Goal: Task Accomplishment & Management: Manage account settings

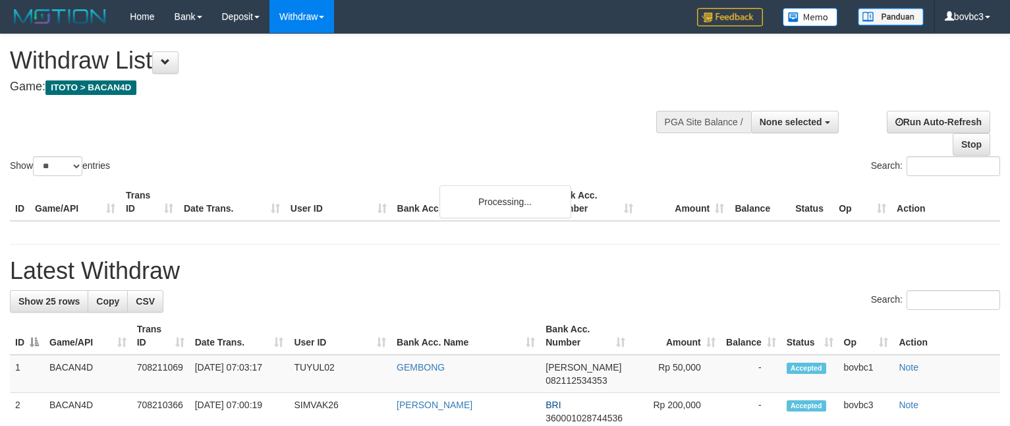
select select
select select "**"
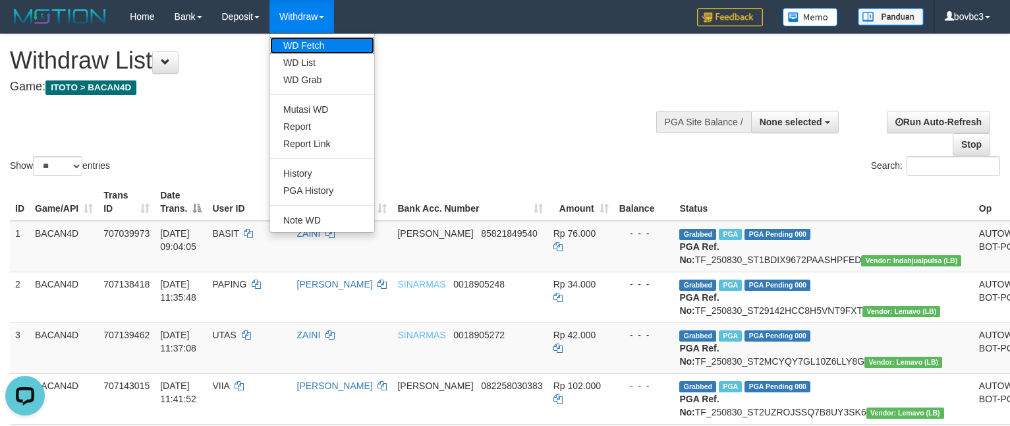
click at [309, 44] on link "WD Fetch" at bounding box center [322, 45] width 104 height 17
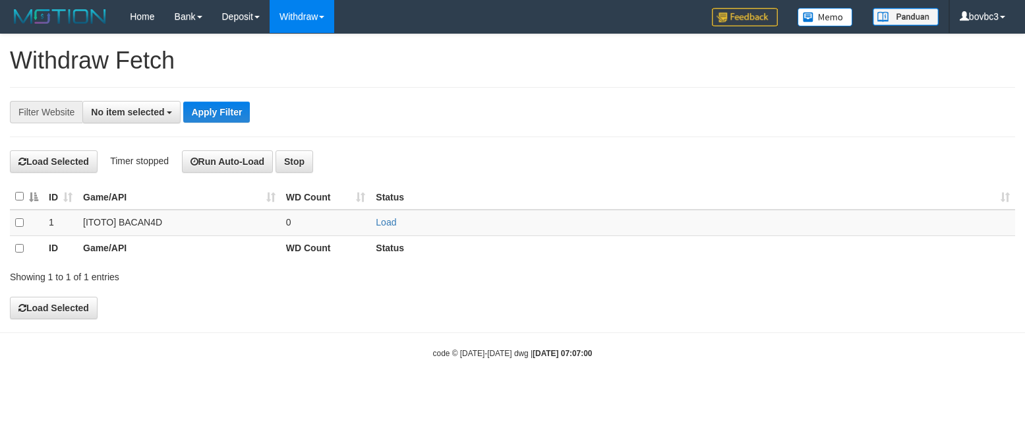
select select
click at [386, 225] on link "Load" at bounding box center [386, 222] width 20 height 11
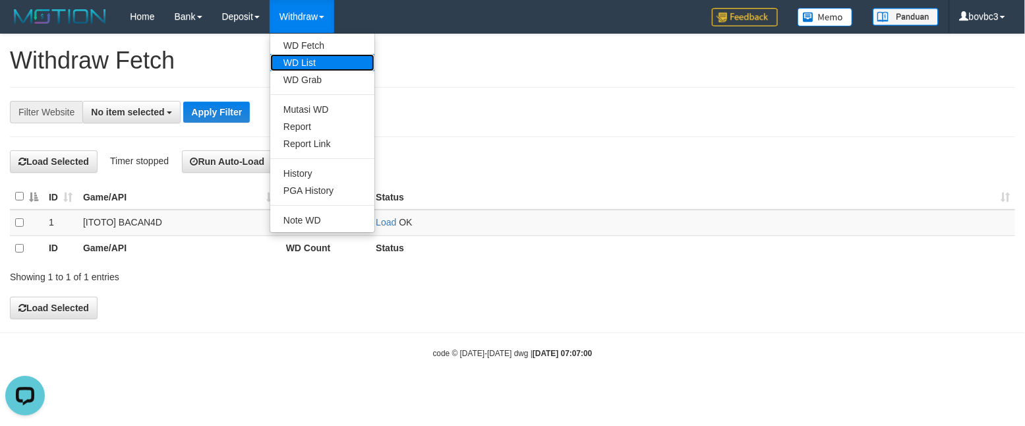
click at [310, 69] on link "WD List" at bounding box center [322, 62] width 104 height 17
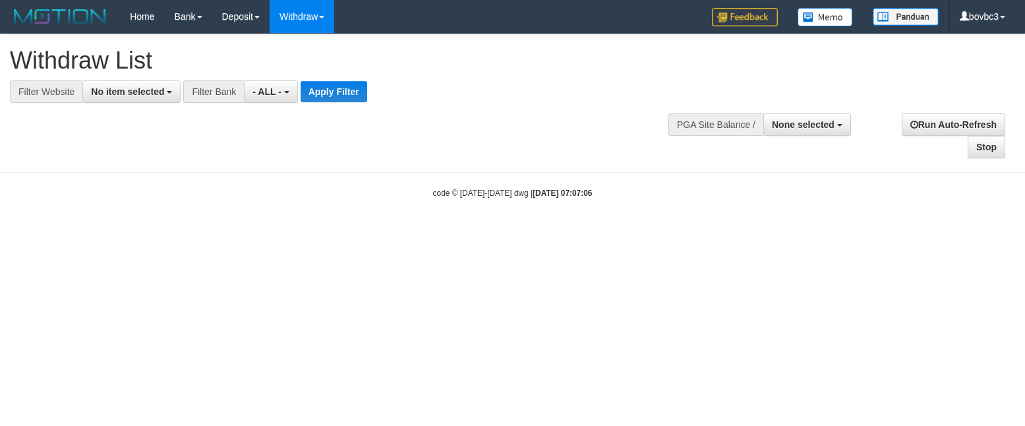
select select
click at [145, 80] on button "No item selected" at bounding box center [131, 91] width 98 height 22
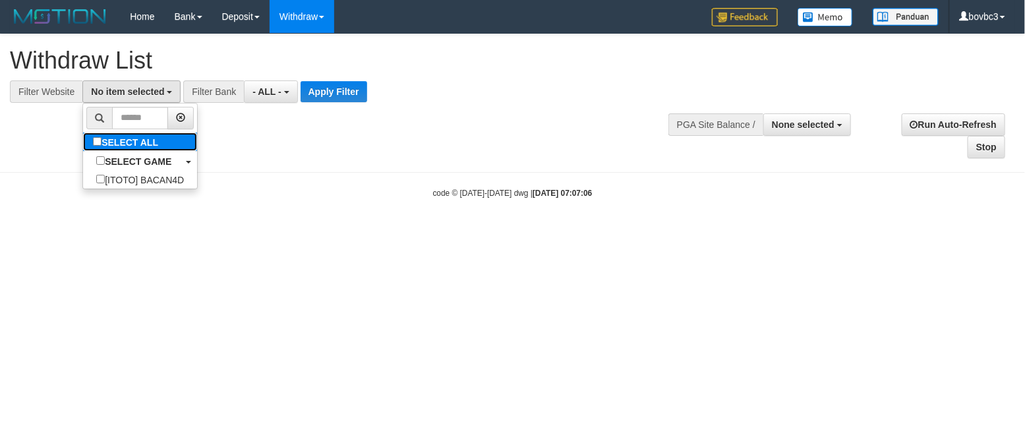
click at [141, 143] on label "SELECT ALL" at bounding box center [127, 141] width 88 height 18
select select "****"
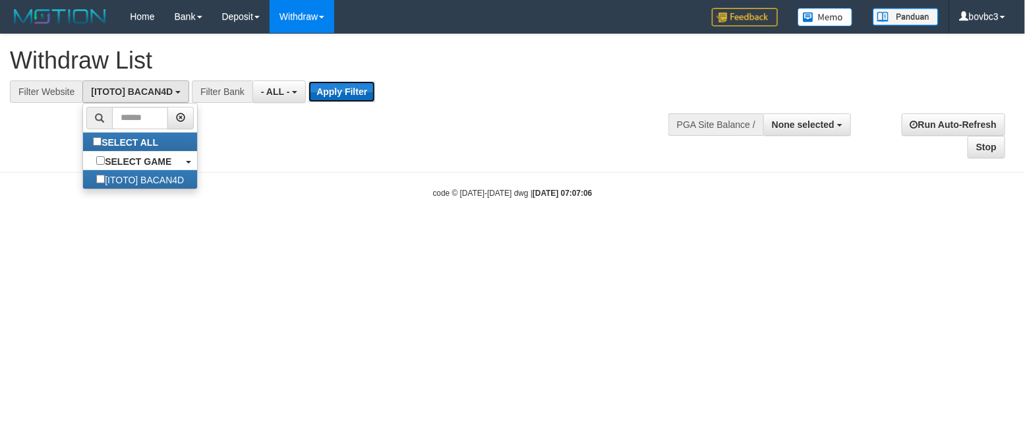
click at [311, 93] on button "Apply Filter" at bounding box center [341, 91] width 67 height 21
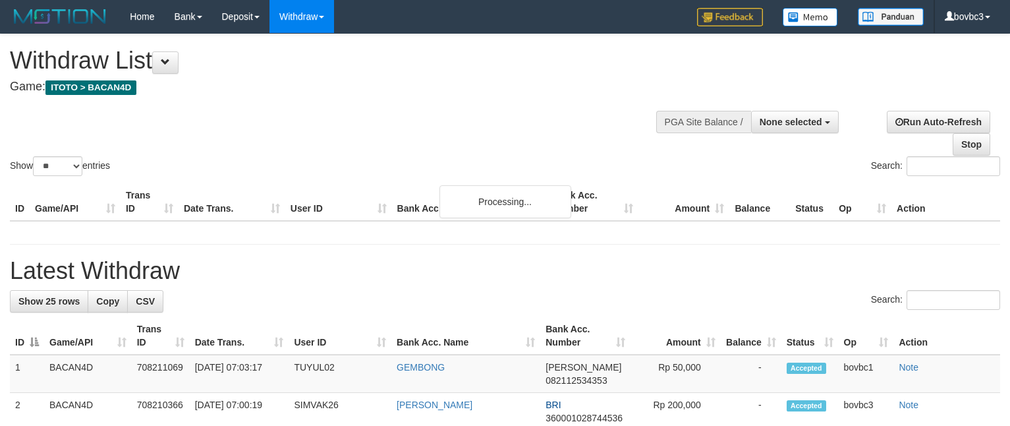
select select
select select "**"
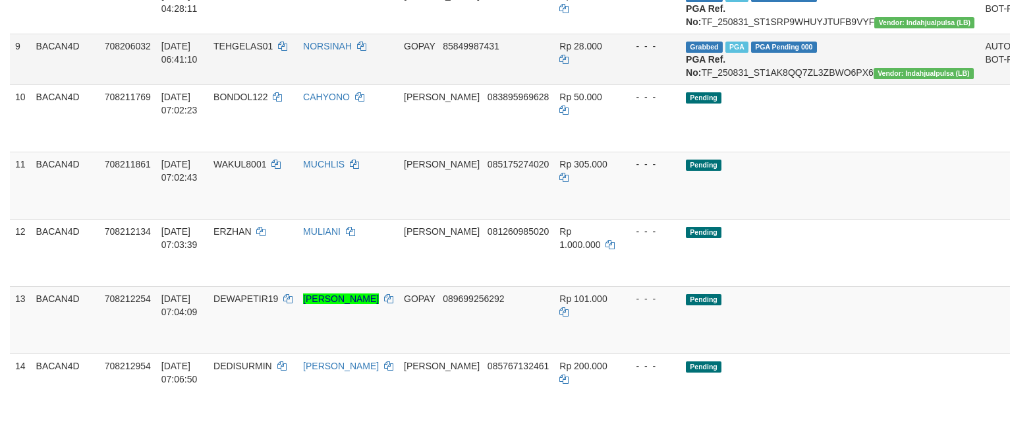
scroll to position [692, 0]
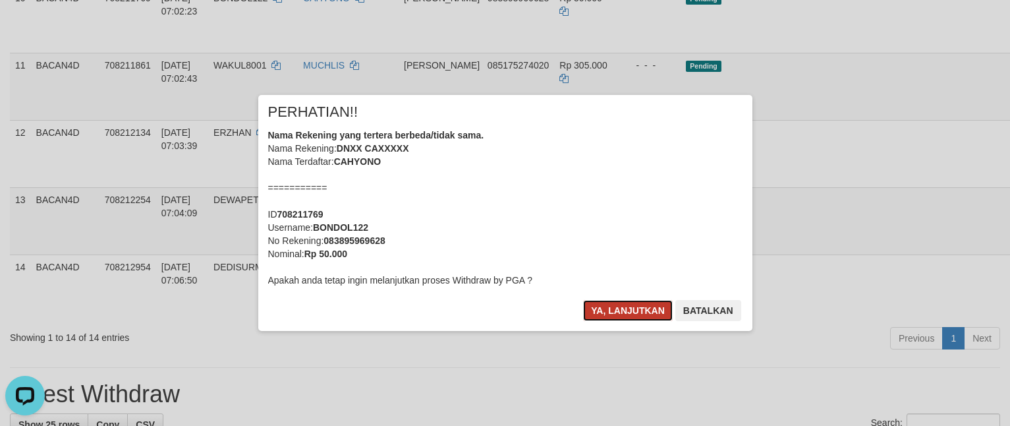
click at [613, 307] on button "Ya, lanjutkan" at bounding box center [628, 310] width 90 height 21
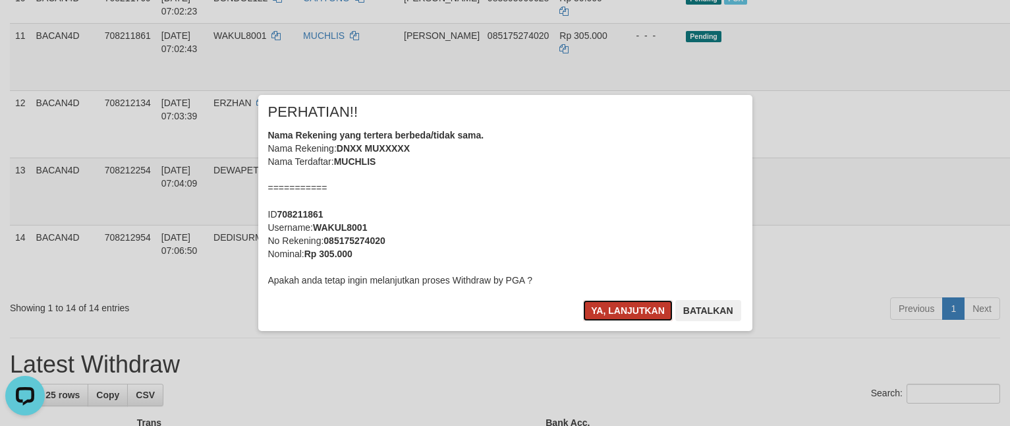
click at [657, 316] on button "Ya, lanjutkan" at bounding box center [628, 310] width 90 height 21
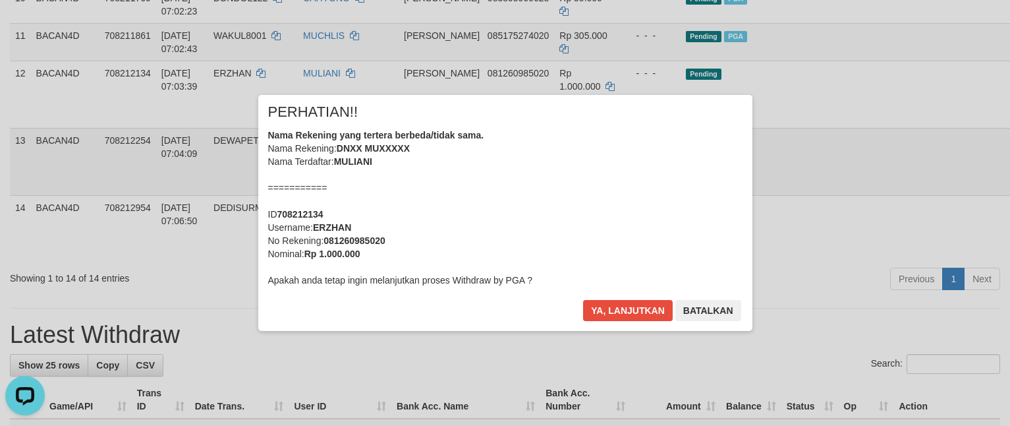
click at [762, 295] on div "× PERHATIAN!! Nama Rekening yang tertera berbeda/tidak sama. Nama Rekening: DNX…" at bounding box center [505, 213] width 514 height 236
click at [584, 305] on button "Ya, lanjutkan" at bounding box center [628, 310] width 90 height 21
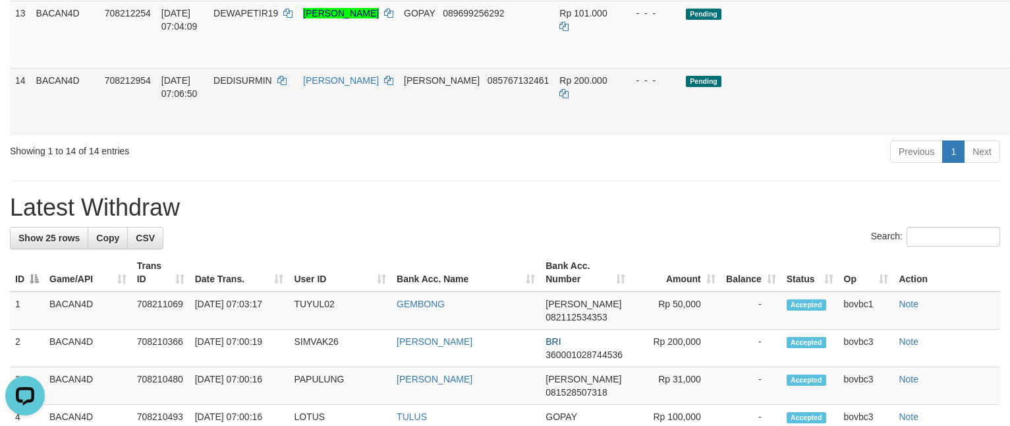
scroll to position [791, 0]
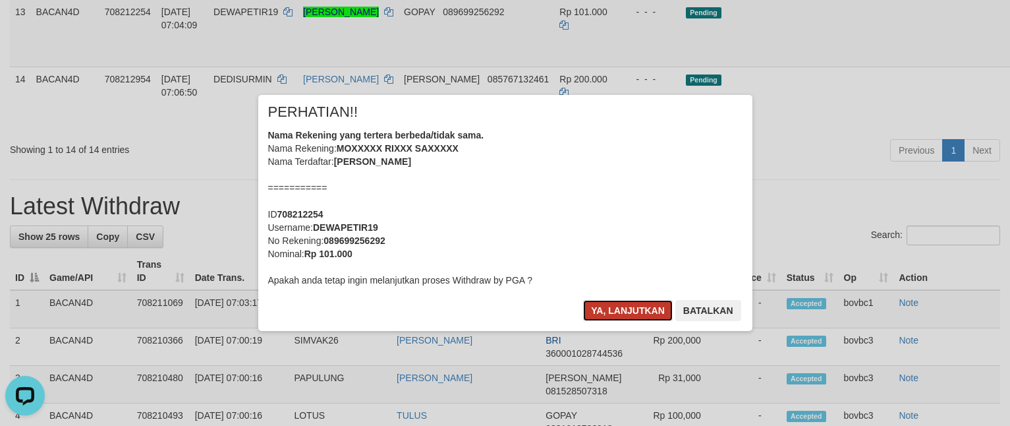
click at [621, 304] on button "Ya, lanjutkan" at bounding box center [628, 310] width 90 height 21
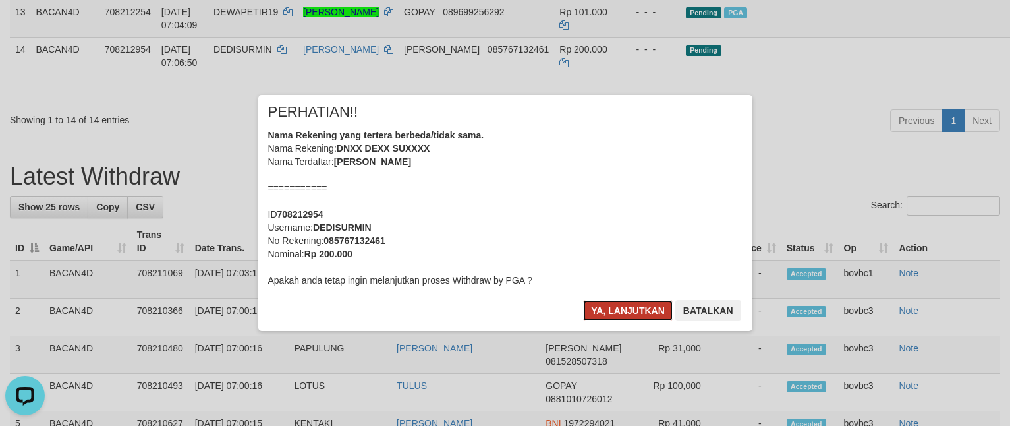
click at [661, 310] on button "Ya, lanjutkan" at bounding box center [628, 310] width 90 height 21
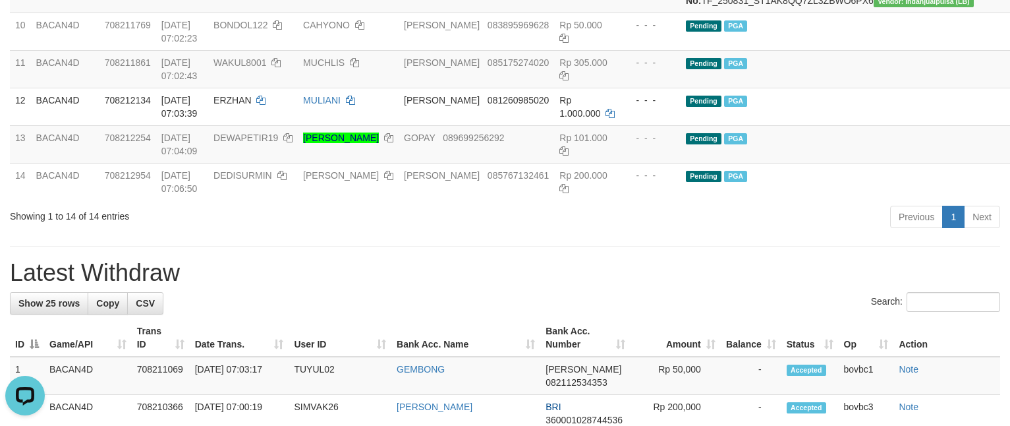
scroll to position [395, 0]
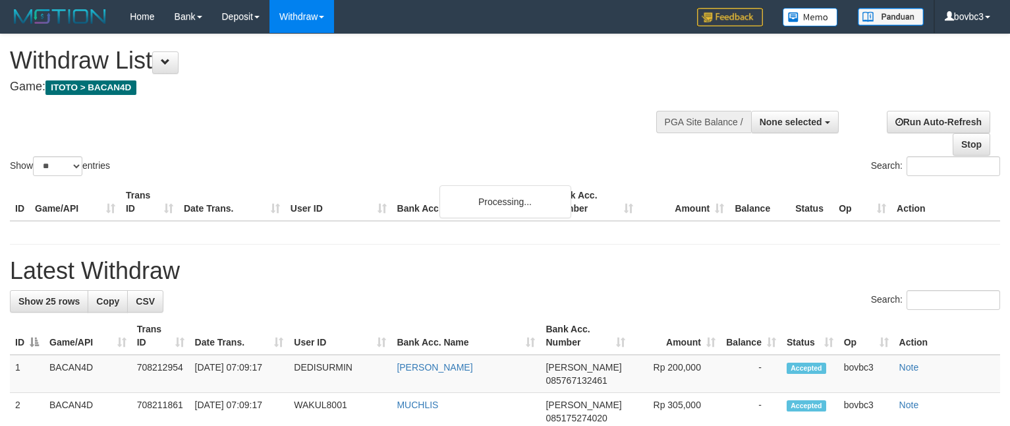
select select
select select "**"
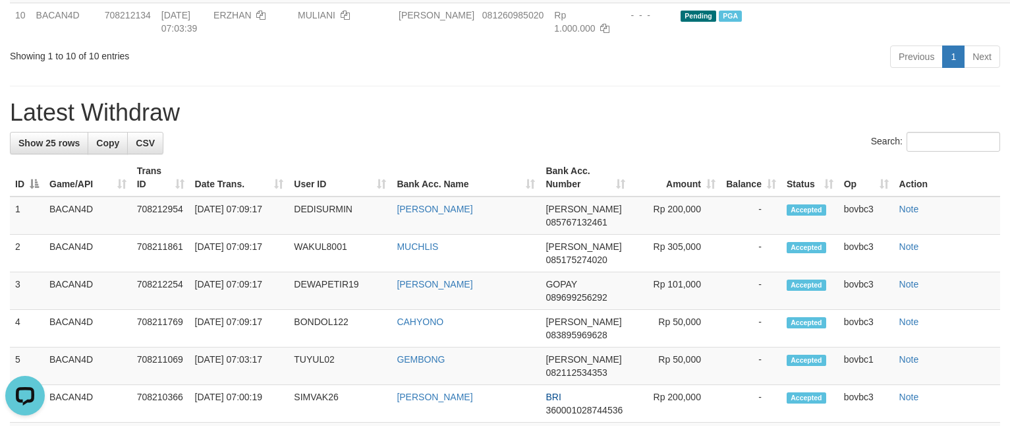
drag, startPoint x: 695, startPoint y: 222, endPoint x: 696, endPoint y: 202, distance: 20.5
click at [695, 212] on div "**********" at bounding box center [505, 259] width 1010 height 1798
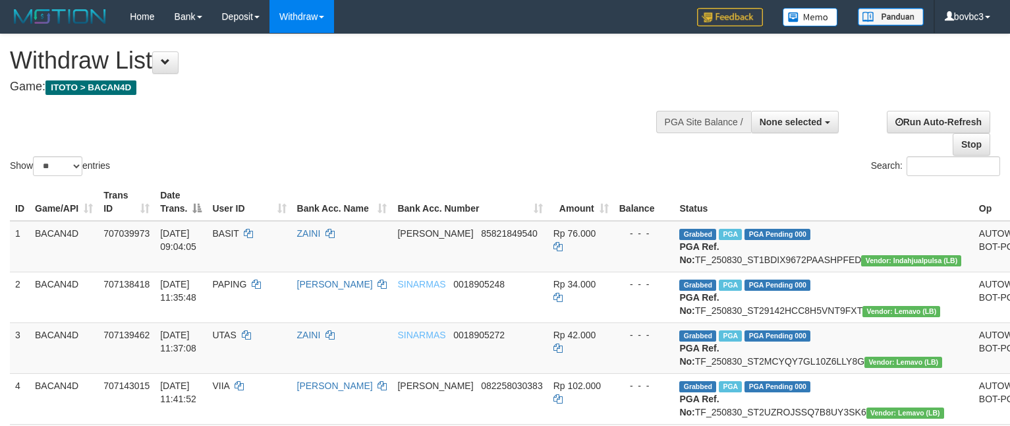
select select
select select "**"
drag, startPoint x: 388, startPoint y: 103, endPoint x: 279, endPoint y: 47, distance: 122.3
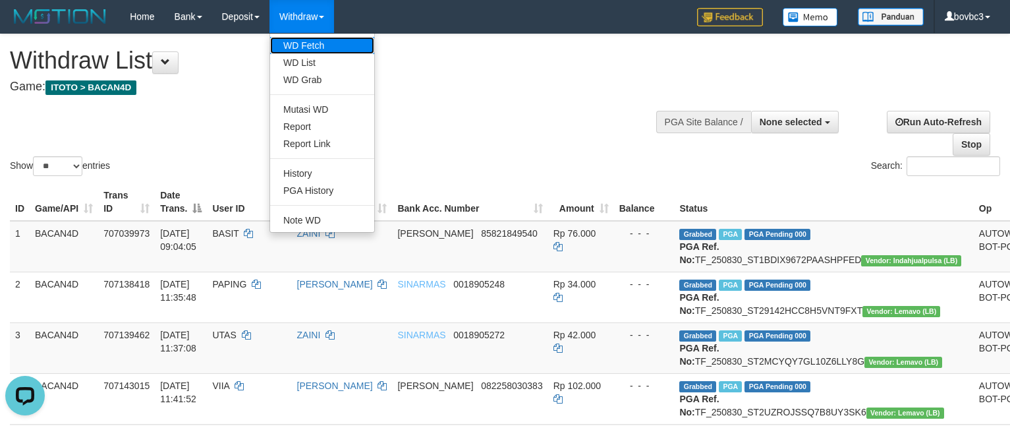
click at [323, 38] on link "WD Fetch" at bounding box center [322, 45] width 104 height 17
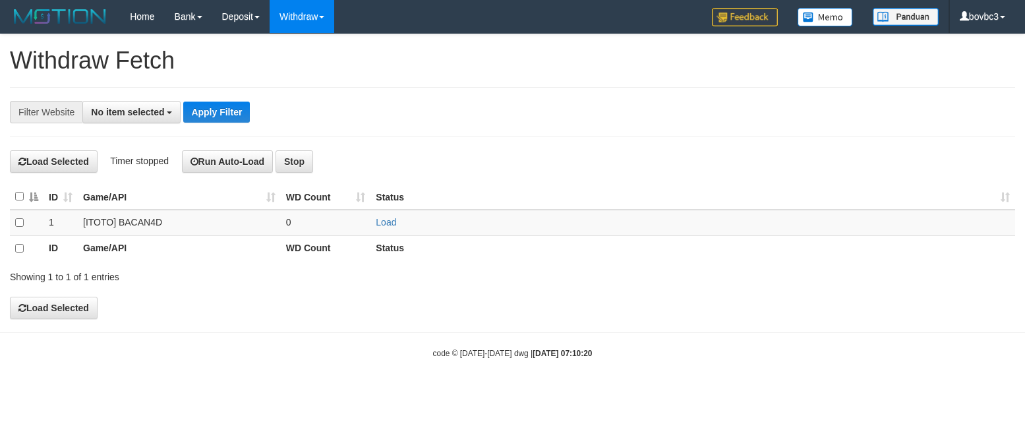
select select
click at [382, 223] on link "Load" at bounding box center [386, 222] width 20 height 11
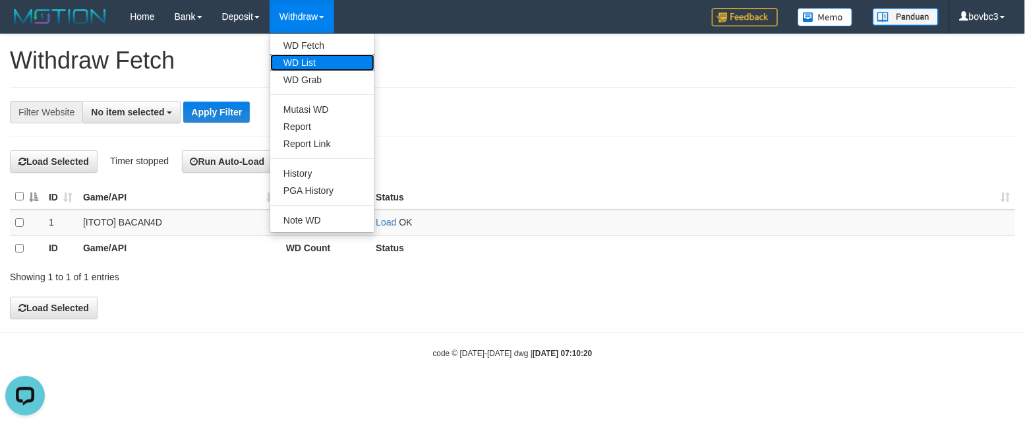
click at [310, 64] on link "WD List" at bounding box center [322, 62] width 104 height 17
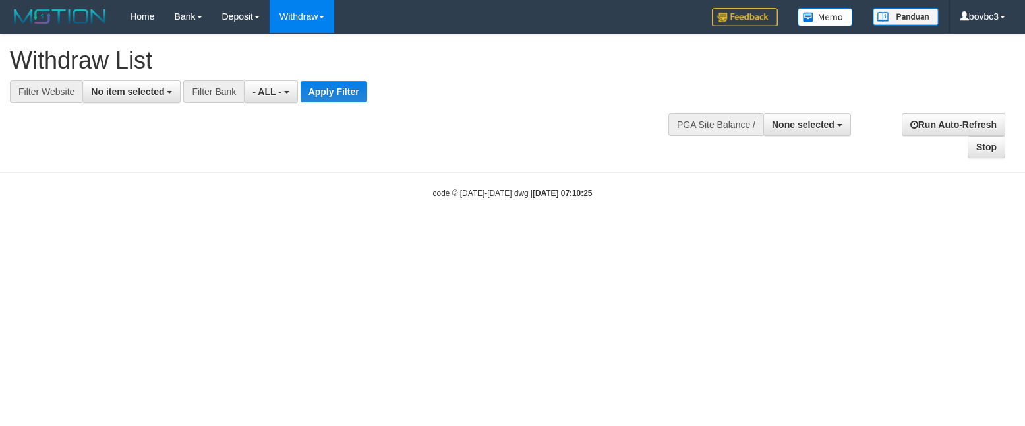
select select
click at [123, 77] on div "**********" at bounding box center [345, 68] width 670 height 69
click at [130, 92] on span "No item selected" at bounding box center [127, 91] width 73 height 11
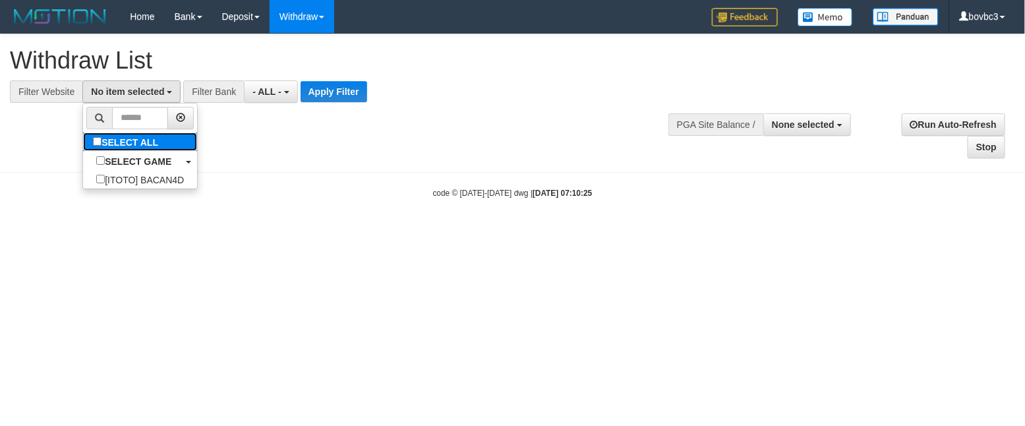
click at [128, 136] on label "SELECT ALL" at bounding box center [127, 141] width 88 height 18
select select "****"
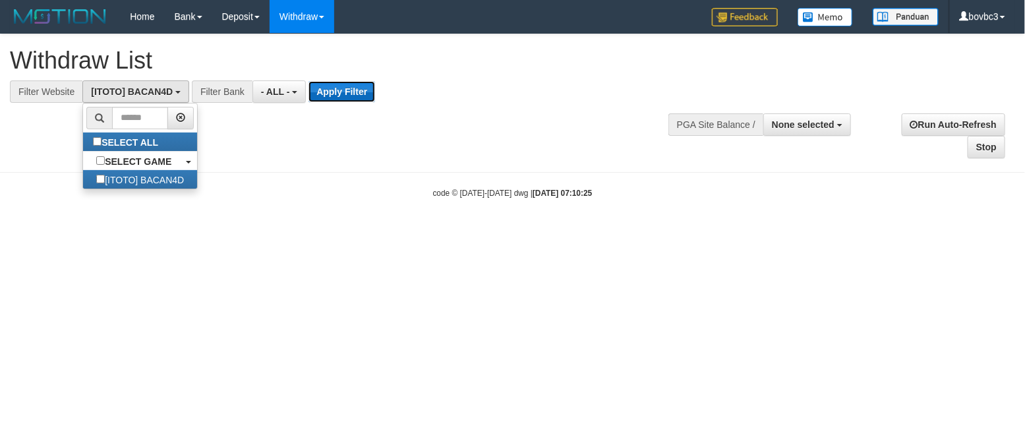
click at [330, 94] on button "Apply Filter" at bounding box center [341, 91] width 67 height 21
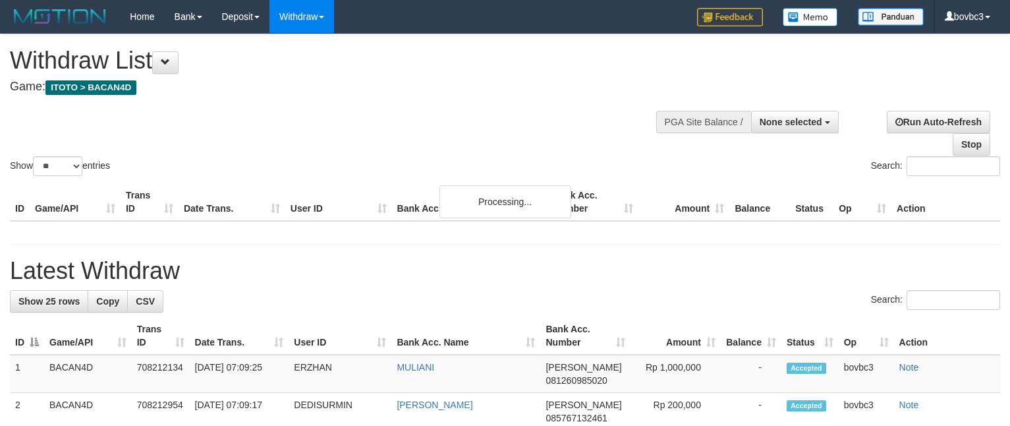
select select
select select "**"
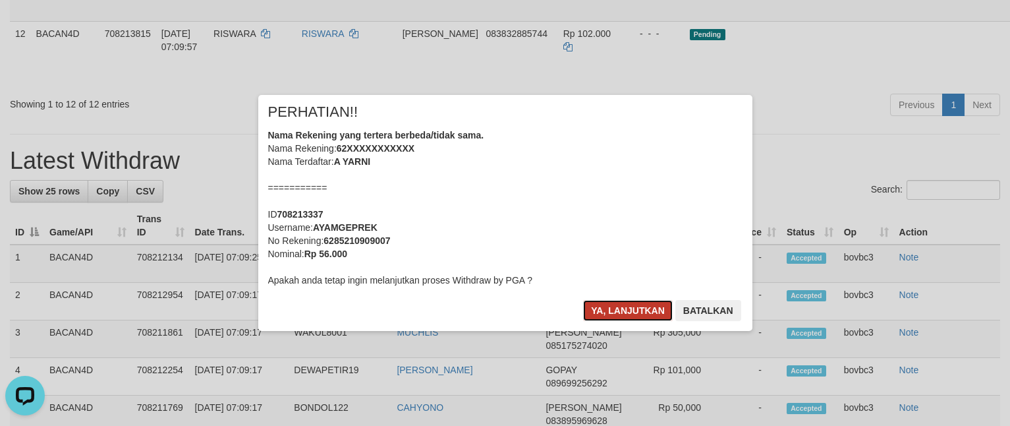
click at [645, 300] on button "Ya, lanjutkan" at bounding box center [628, 310] width 90 height 21
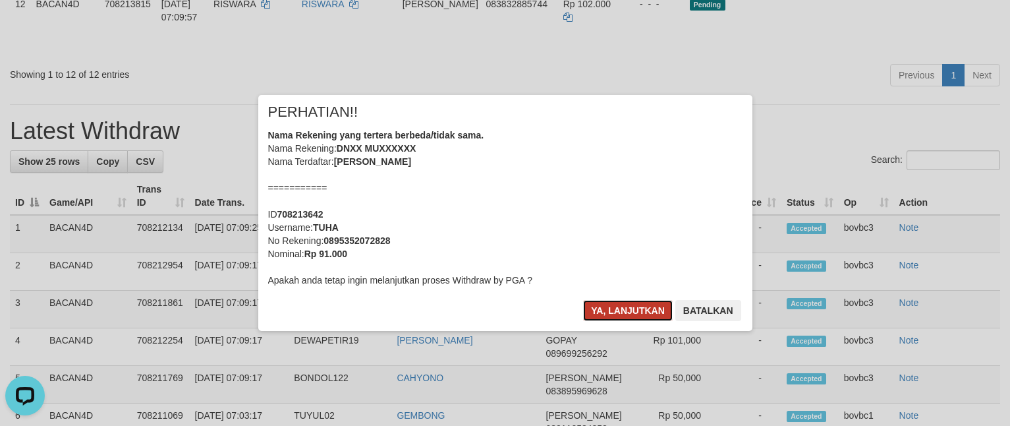
click at [665, 306] on button "Ya, lanjutkan" at bounding box center [628, 310] width 90 height 21
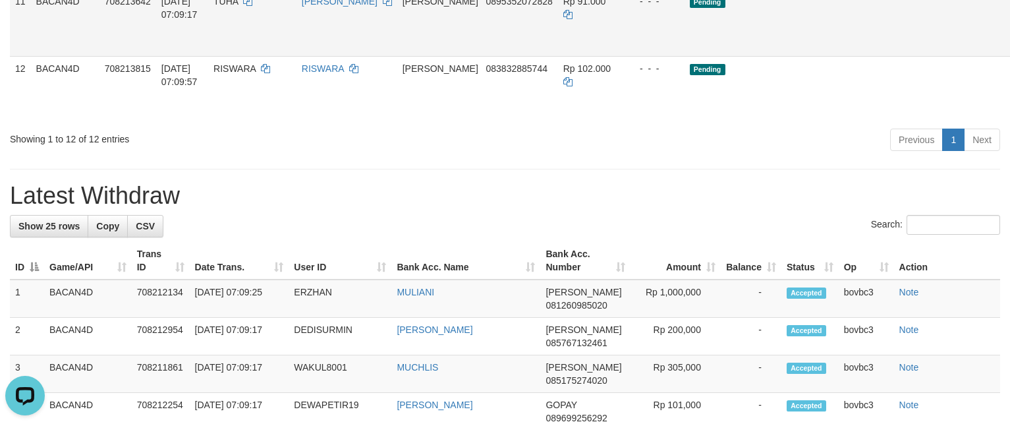
scroll to position [692, 0]
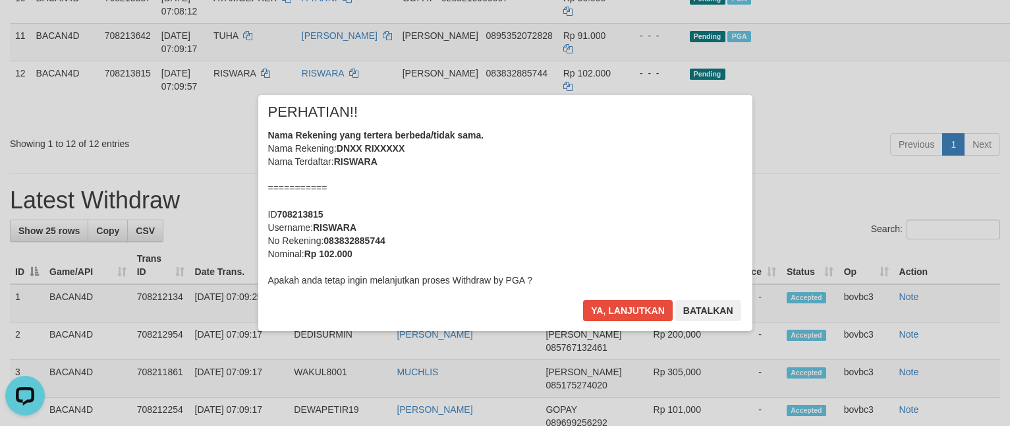
click at [648, 322] on div "Ya, lanjutkan Batalkan" at bounding box center [662, 315] width 160 height 31
click at [647, 313] on button "Ya, lanjutkan" at bounding box center [628, 310] width 90 height 21
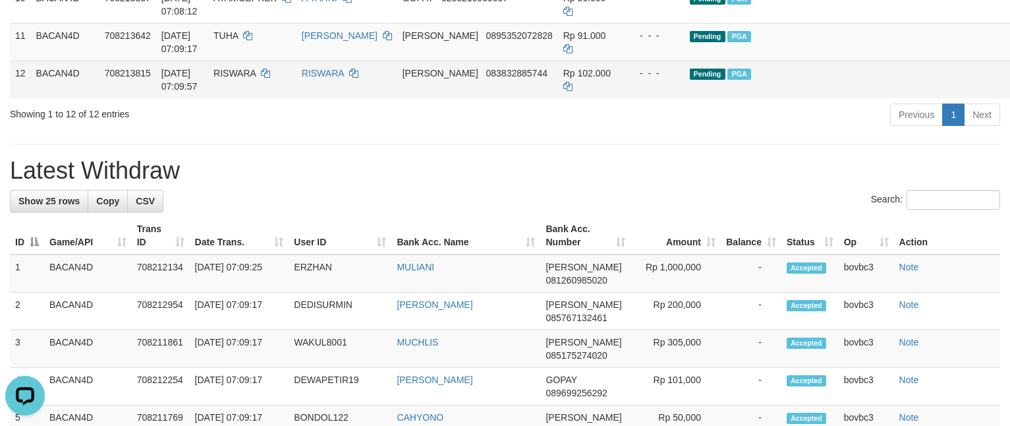
click at [602, 98] on td "Rp 102.000" at bounding box center [591, 80] width 66 height 38
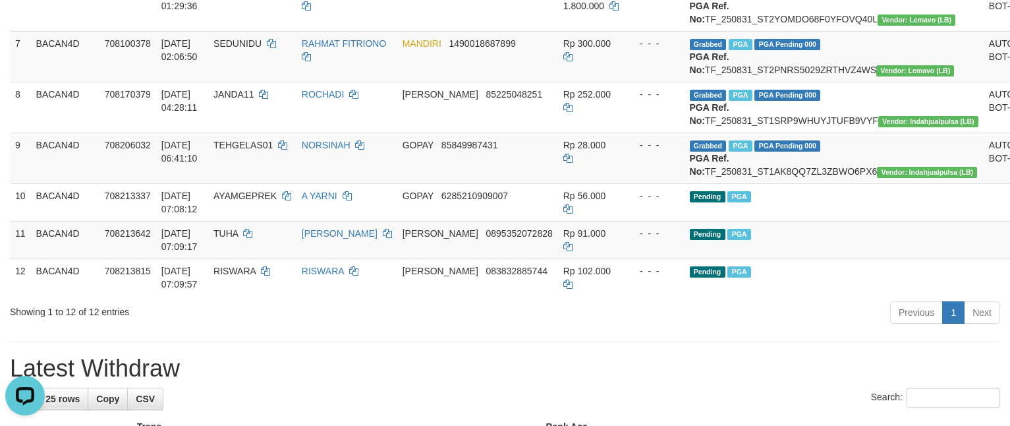
scroll to position [0, 0]
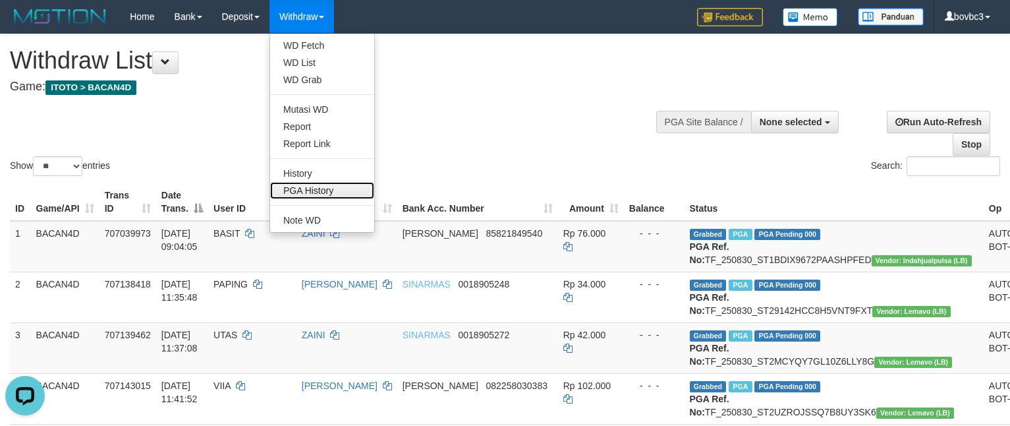
drag, startPoint x: 340, startPoint y: 184, endPoint x: 352, endPoint y: 179, distance: 13.3
click at [340, 186] on link "PGA History" at bounding box center [322, 190] width 104 height 17
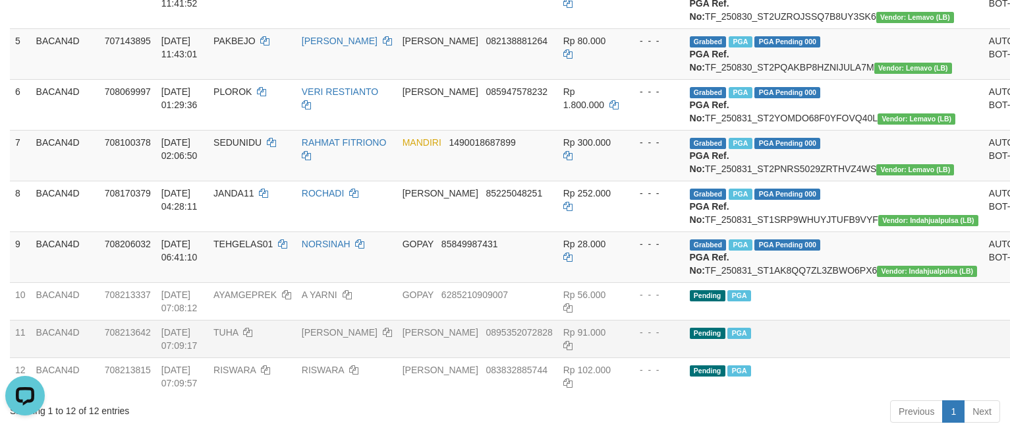
scroll to position [692, 0]
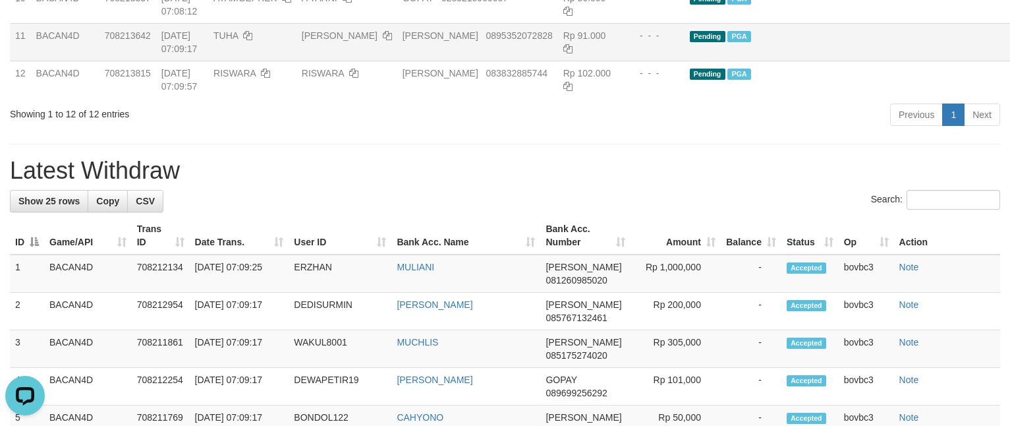
click at [656, 61] on td "- - -" at bounding box center [654, 42] width 61 height 38
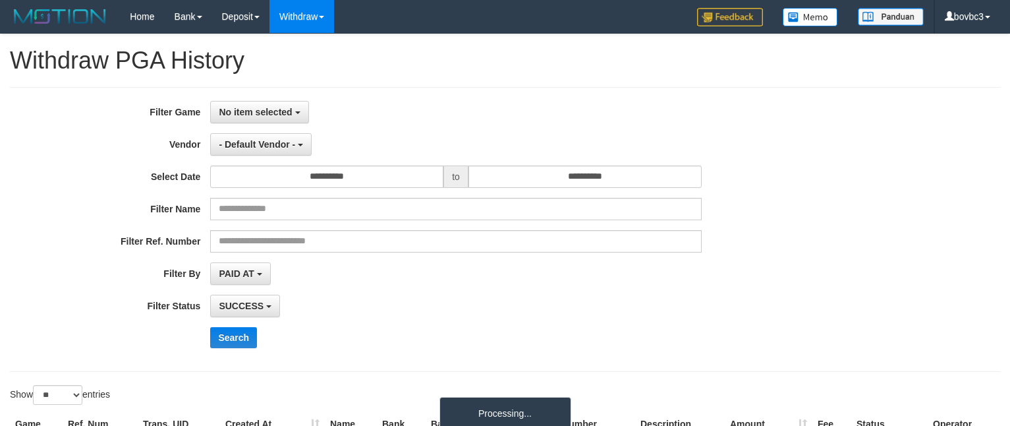
select select
select select "**"
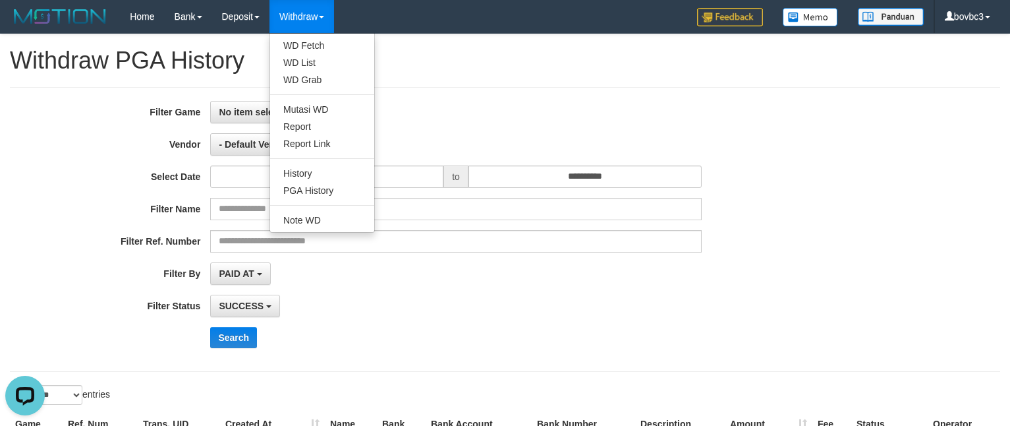
click at [317, 22] on link "Withdraw" at bounding box center [301, 16] width 65 height 33
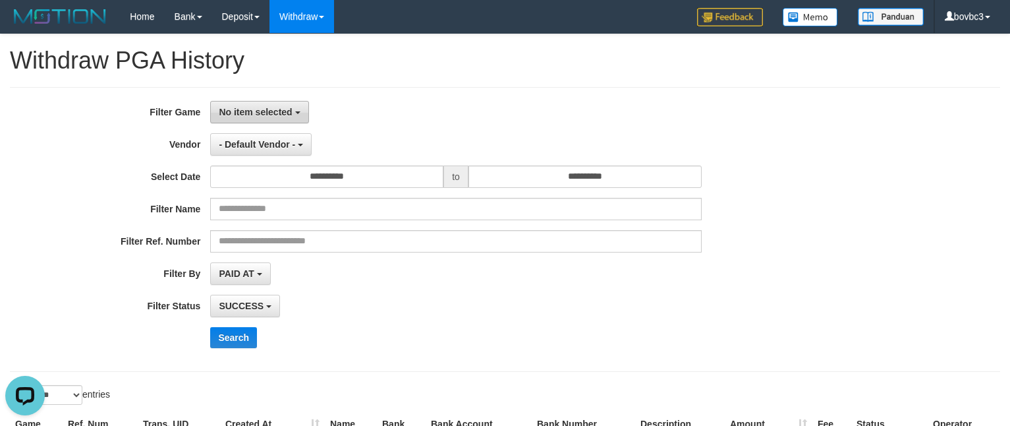
click at [298, 119] on button "No item selected" at bounding box center [259, 112] width 98 height 22
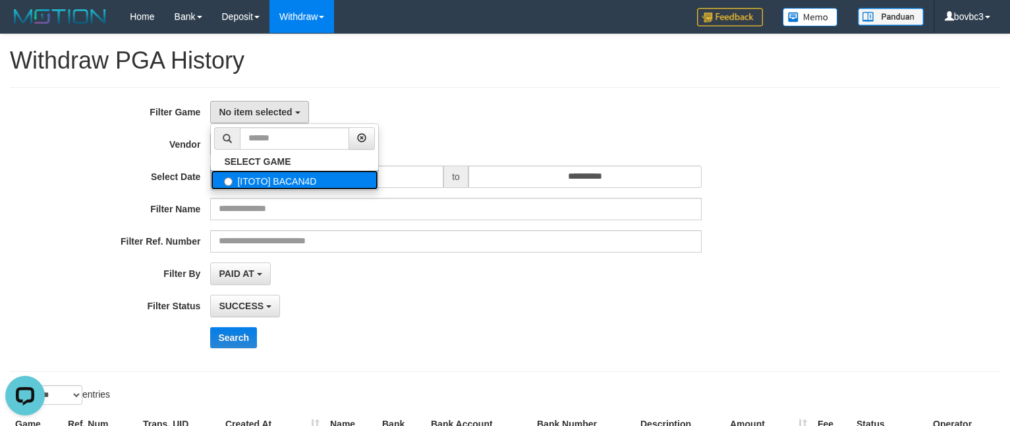
click at [285, 184] on label "[ITOTO] BACAN4D" at bounding box center [294, 180] width 167 height 20
select select "****"
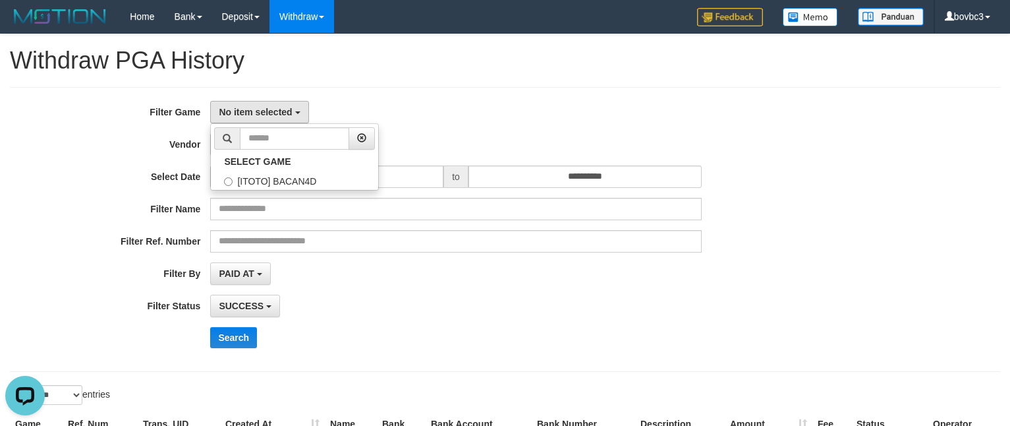
scroll to position [12, 0]
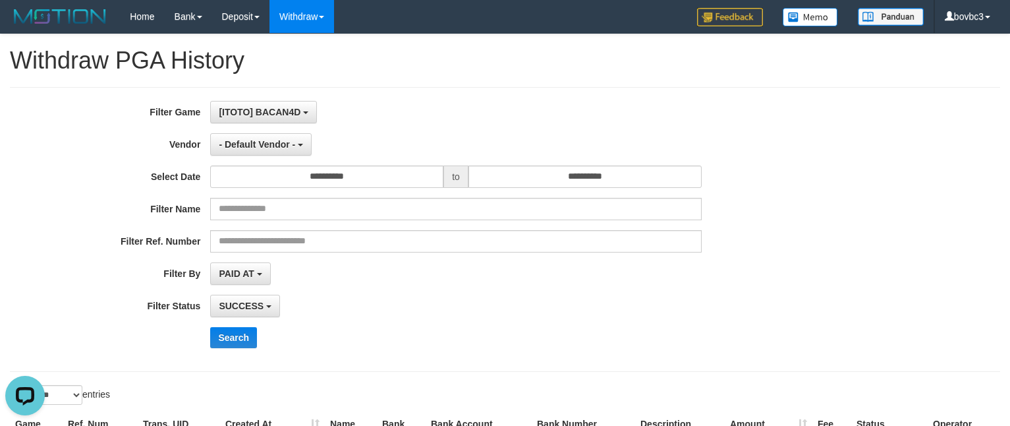
click at [374, 134] on div "- Default Vendor - - Default Vendor - Lucy Luna Atlas WD LB Java Purple Green G…" at bounding box center [455, 144] width 491 height 22
click at [295, 144] on button "- Default Vendor -" at bounding box center [260, 144] width 101 height 22
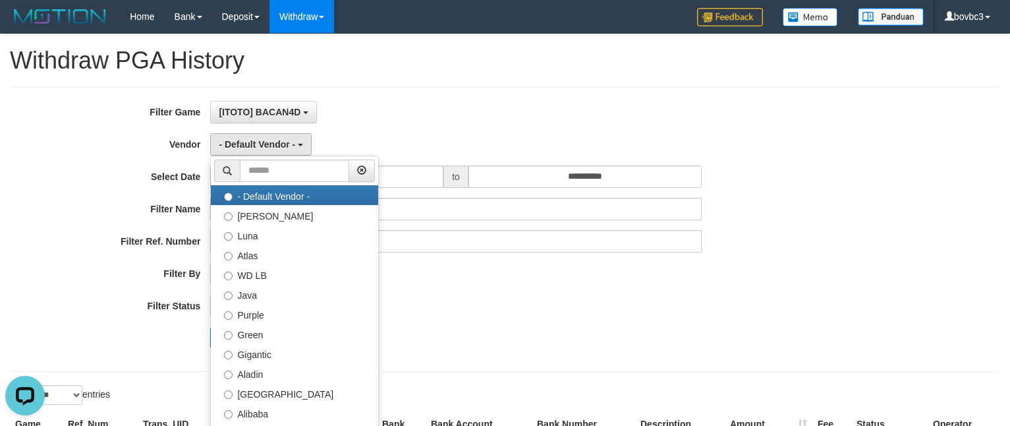
click at [557, 105] on div "[ITOTO] BACAN4D SELECT GAME [ITOTO] BACAN4D" at bounding box center [455, 112] width 491 height 22
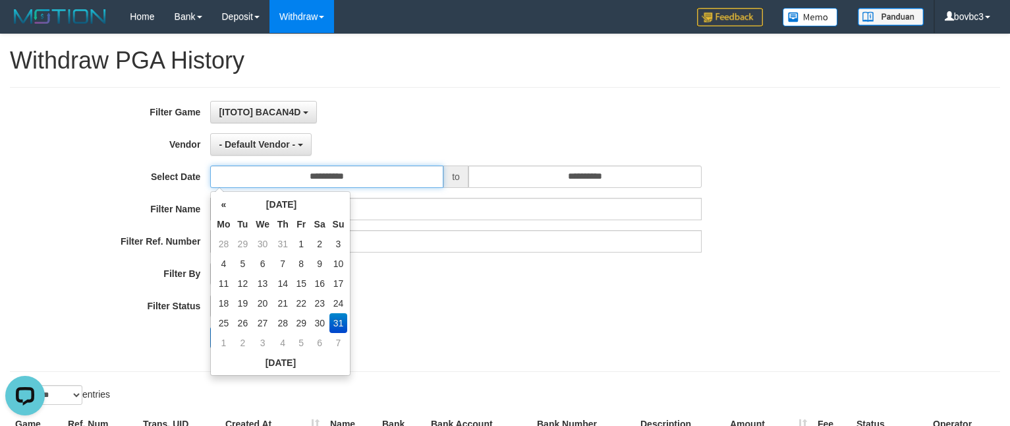
click at [368, 172] on input "**********" at bounding box center [326, 176] width 233 height 22
click at [224, 317] on td "25" at bounding box center [223, 323] width 20 height 20
type input "**********"
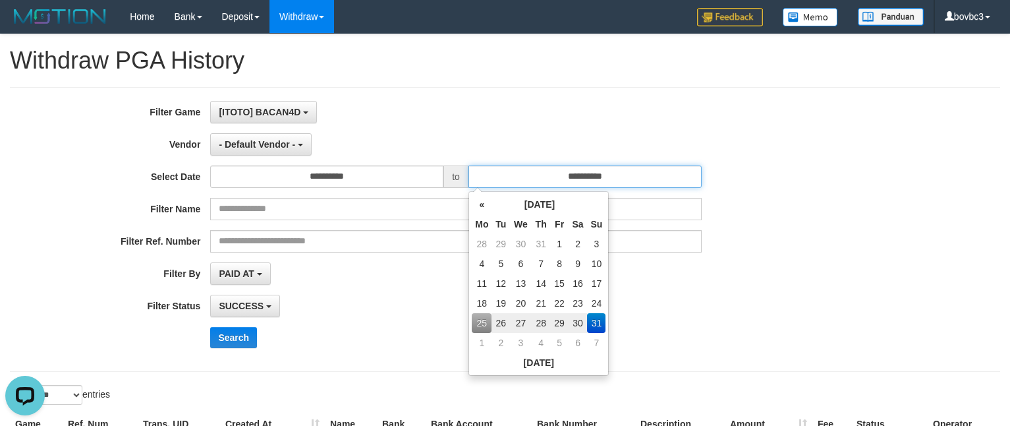
click at [603, 183] on input "**********" at bounding box center [584, 176] width 233 height 22
click at [595, 318] on td "31" at bounding box center [596, 323] width 18 height 20
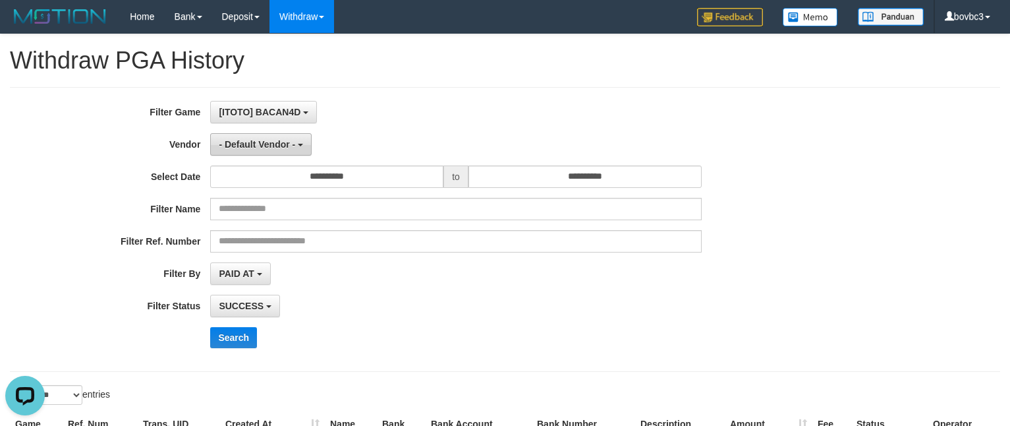
drag, startPoint x: 675, startPoint y: 111, endPoint x: 295, endPoint y: 142, distance: 380.8
click at [653, 113] on div "[ITOTO] BACAN4D SELECT GAME [ITOTO] BACAN4D" at bounding box center [455, 112] width 491 height 22
click at [275, 143] on span "- Default Vendor -" at bounding box center [257, 144] width 76 height 11
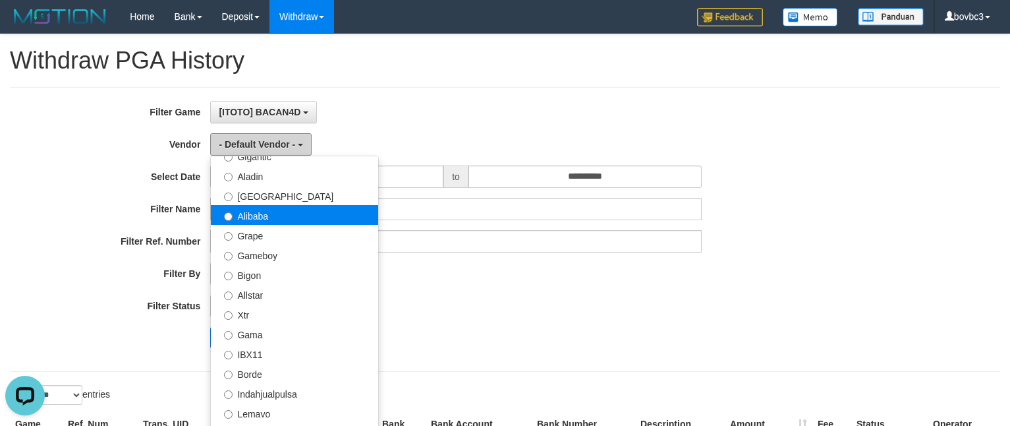
scroll to position [99, 0]
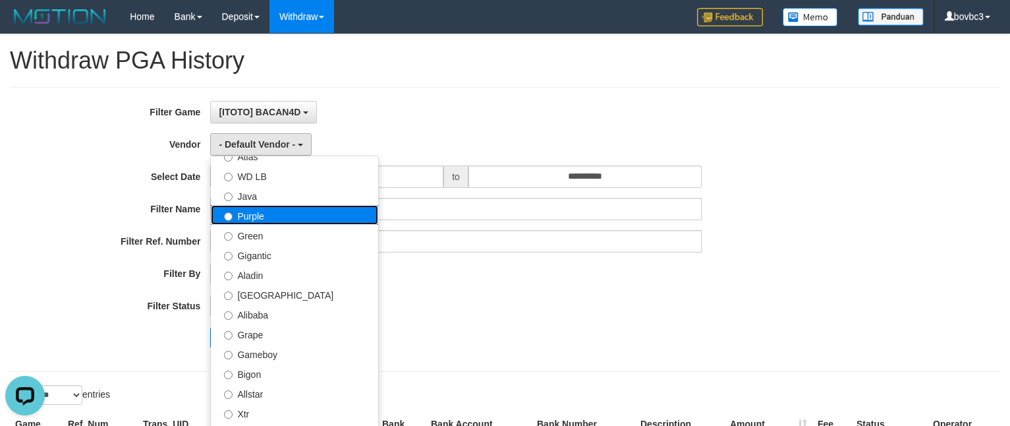
click at [269, 218] on label "Purple" at bounding box center [294, 215] width 167 height 20
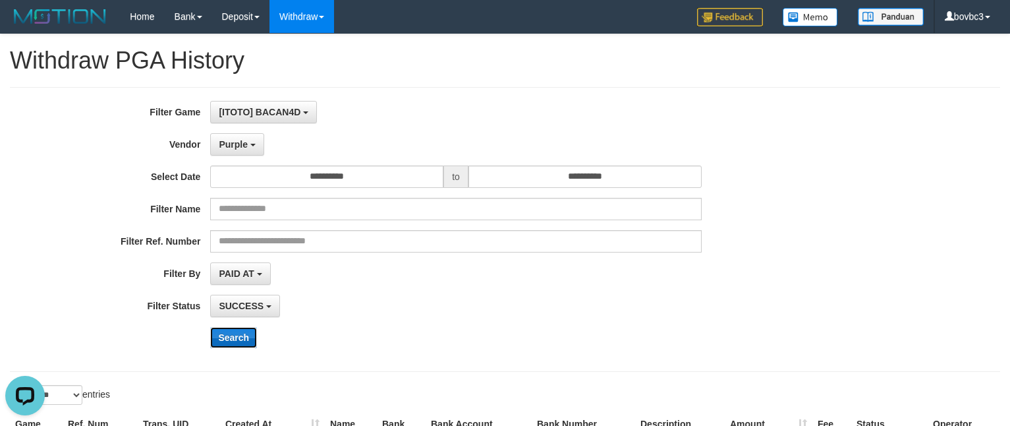
click at [240, 342] on button "Search" at bounding box center [233, 337] width 47 height 21
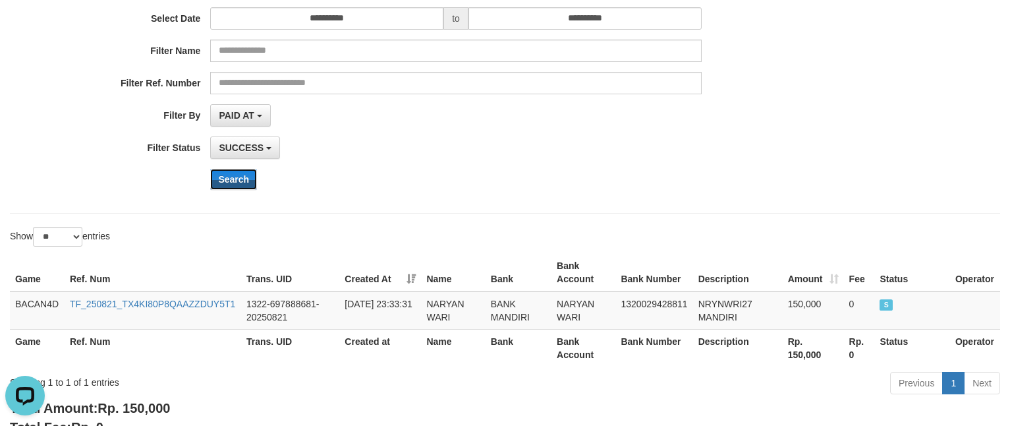
scroll to position [247, 0]
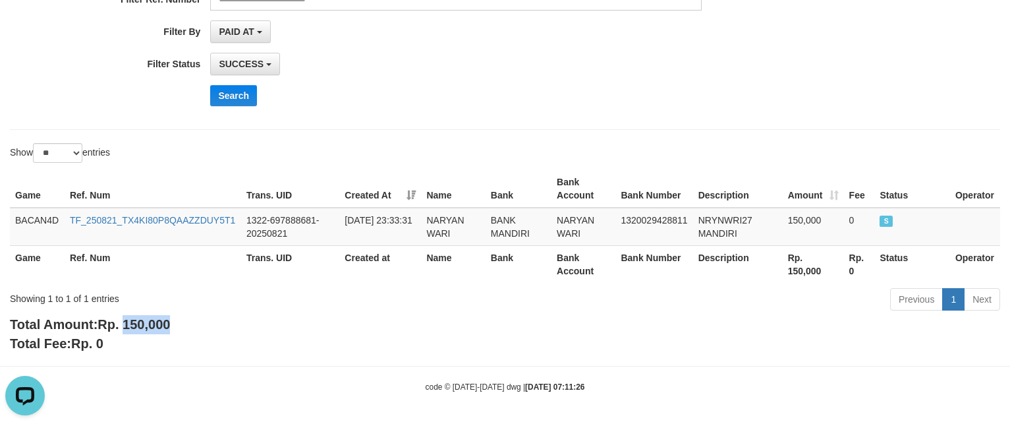
drag, startPoint x: 125, startPoint y: 322, endPoint x: 264, endPoint y: 322, distance: 138.4
click at [264, 322] on div "Total Amount: Rp. 150,000 Total Fee: Rp. 0" at bounding box center [505, 334] width 990 height 38
copy span "150,000"
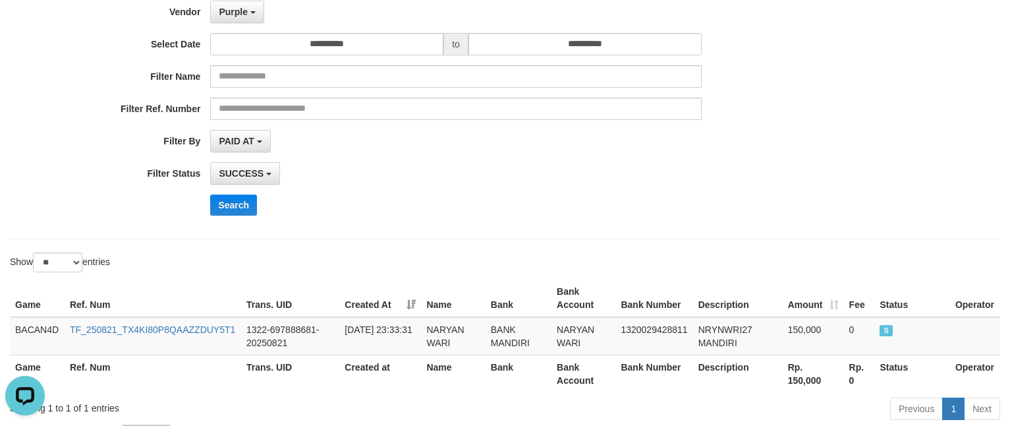
scroll to position [0, 0]
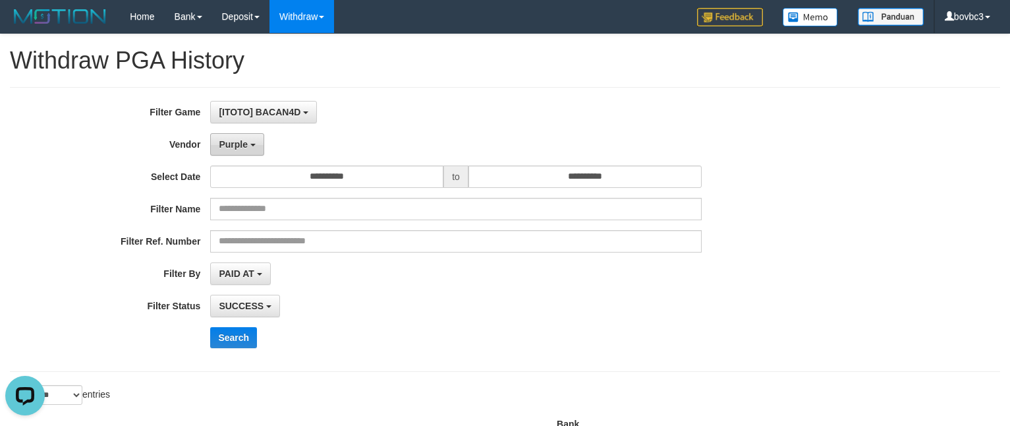
click at [258, 146] on button "Purple" at bounding box center [236, 144] width 53 height 22
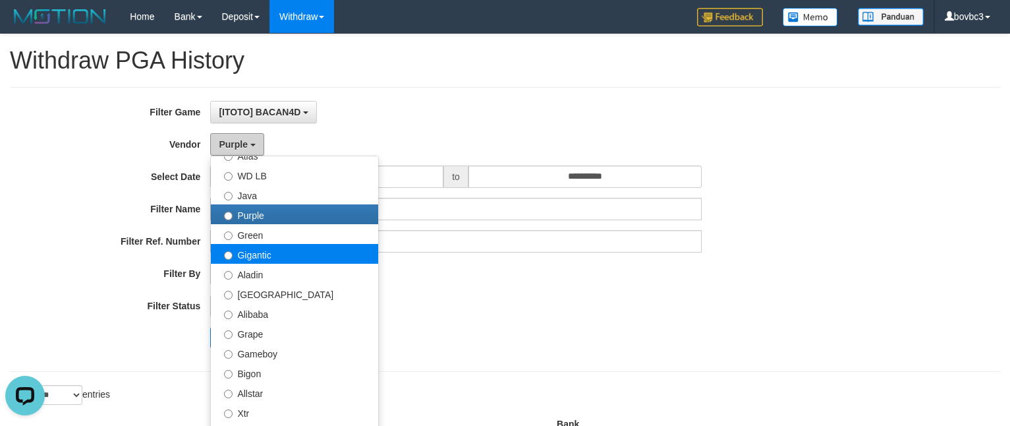
scroll to position [99, 0]
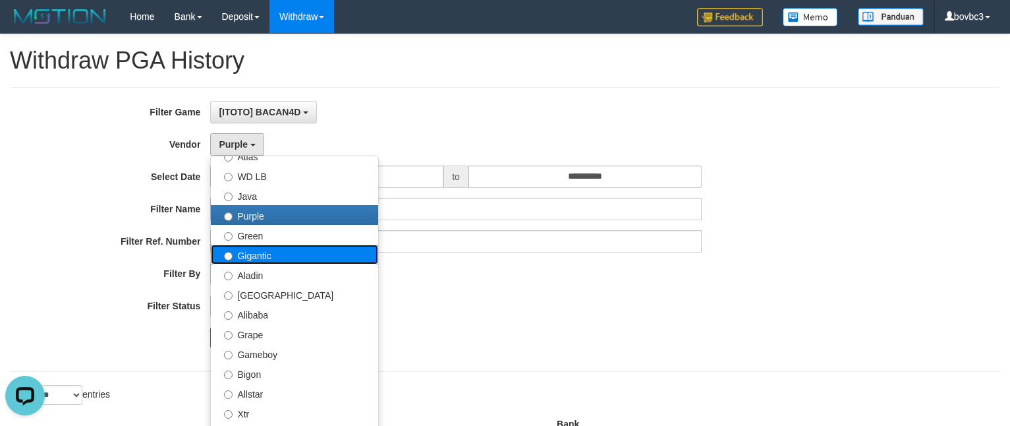
click at [275, 251] on label "Gigantic" at bounding box center [294, 254] width 167 height 20
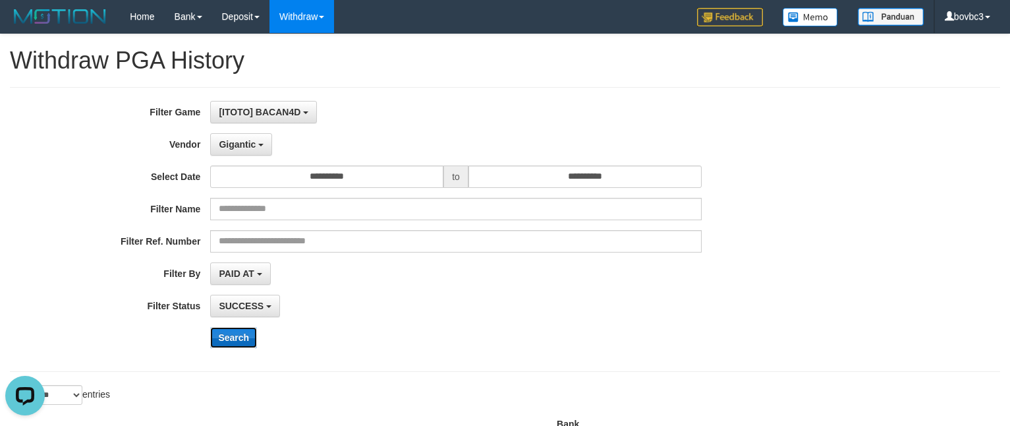
click at [219, 346] on button "Search" at bounding box center [233, 337] width 47 height 21
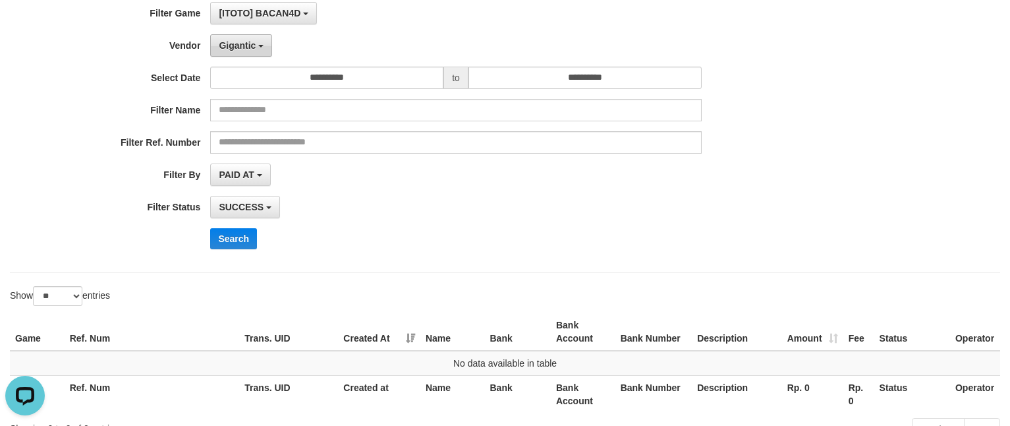
click at [255, 45] on span "Gigantic" at bounding box center [237, 45] width 37 height 11
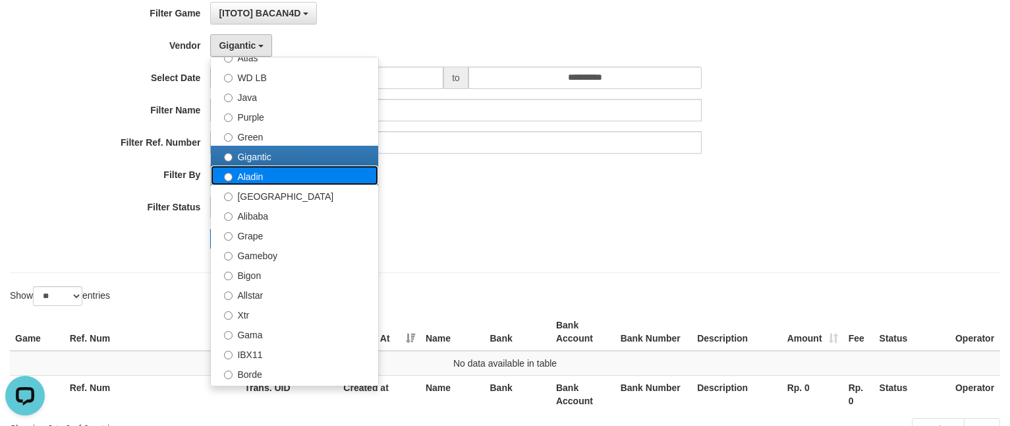
click at [287, 179] on label "Aladin" at bounding box center [294, 175] width 167 height 20
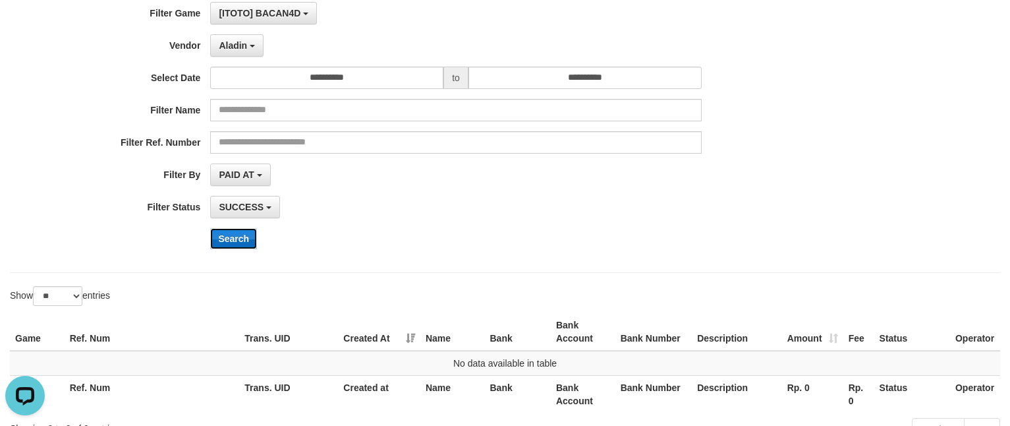
click at [226, 233] on button "Search" at bounding box center [233, 238] width 47 height 21
click at [231, 49] on span "Aladin" at bounding box center [233, 45] width 28 height 11
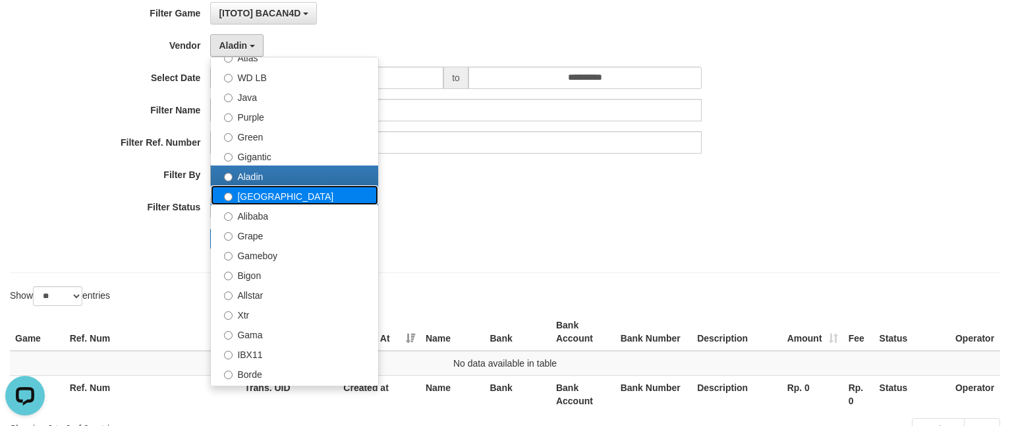
click at [268, 196] on label "Dubai" at bounding box center [294, 195] width 167 height 20
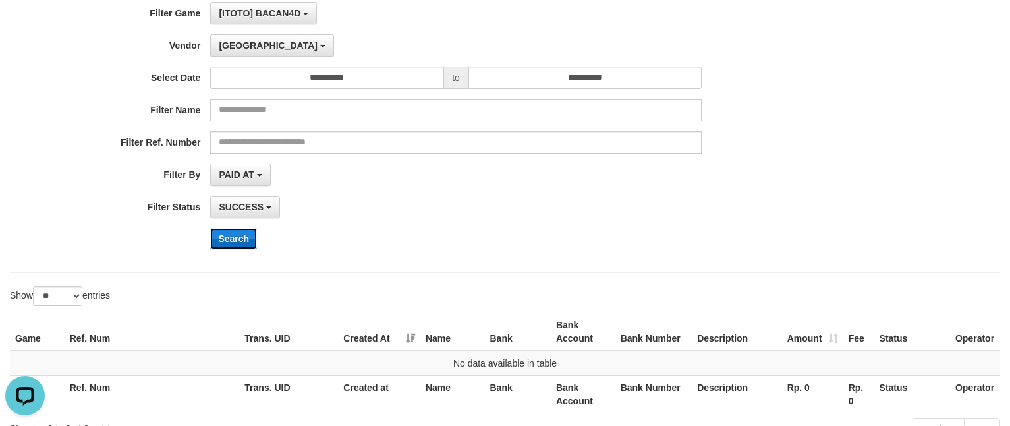
click at [240, 241] on button "Search" at bounding box center [233, 238] width 47 height 21
click at [246, 42] on button "Dubai" at bounding box center [271, 45] width 123 height 22
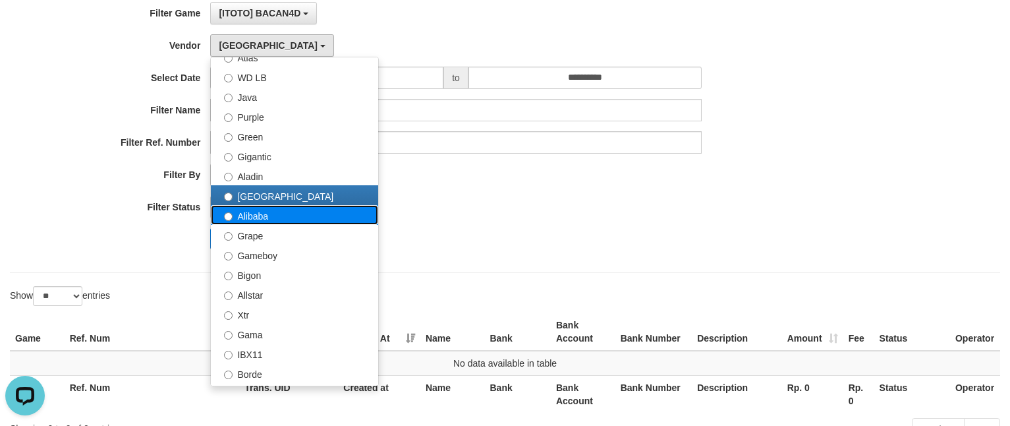
click at [285, 222] on label "Alibaba" at bounding box center [294, 215] width 167 height 20
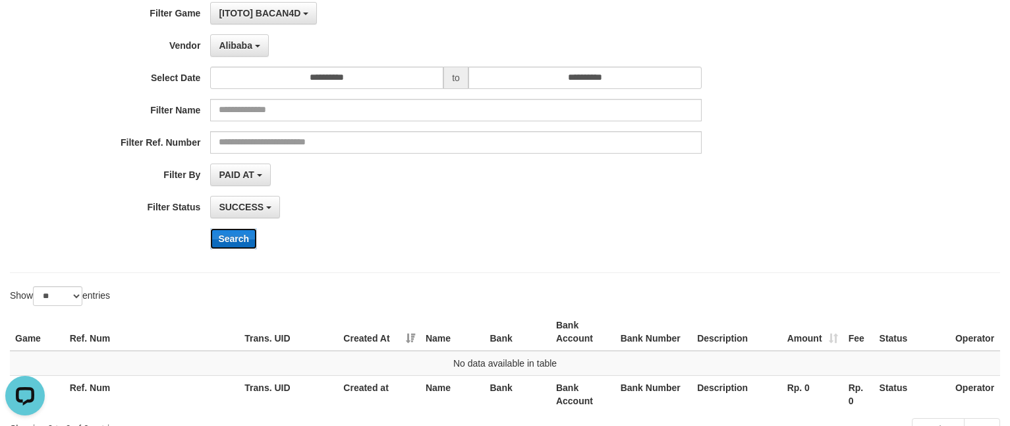
click at [243, 244] on button "Search" at bounding box center [233, 238] width 47 height 21
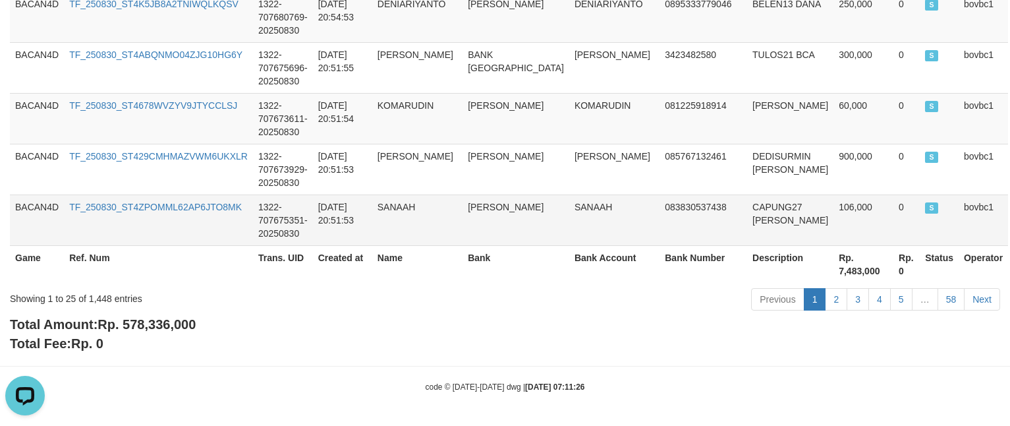
scroll to position [1483, 0]
drag, startPoint x: 127, startPoint y: 325, endPoint x: 220, endPoint y: 331, distance: 93.1
click at [220, 331] on div "Total Amount: Rp. 578,336,000 Total Fee: Rp. 0" at bounding box center [505, 334] width 990 height 38
copy span "578,336,000"
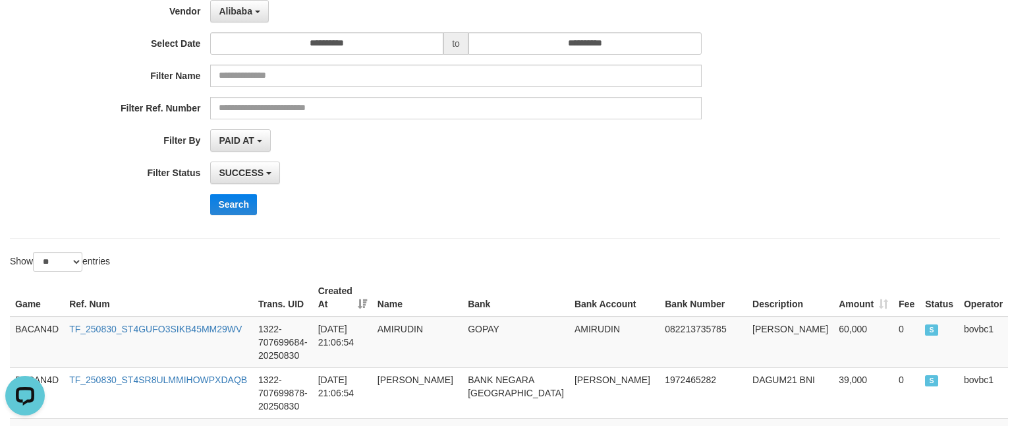
scroll to position [0, 0]
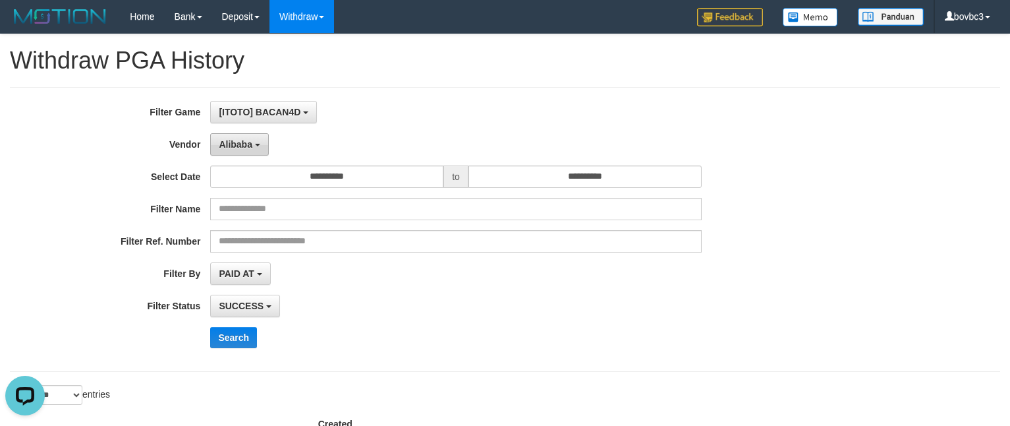
click at [254, 145] on button "Alibaba" at bounding box center [239, 144] width 58 height 22
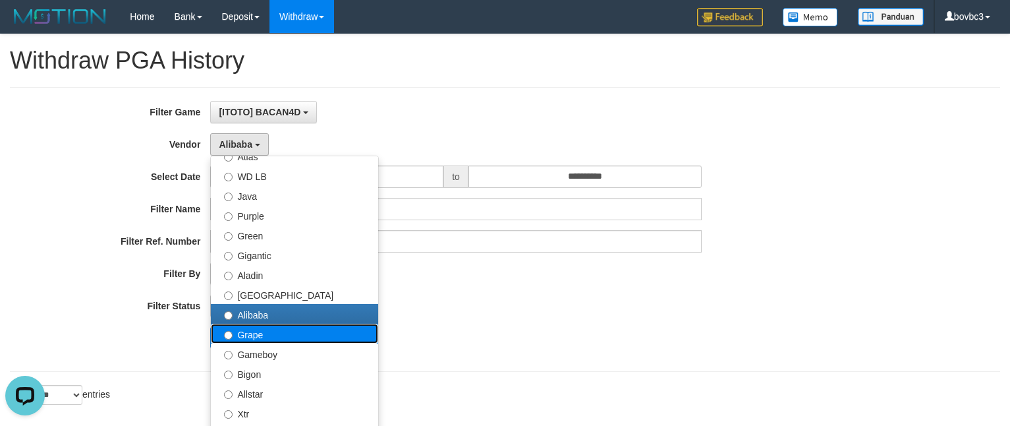
click at [279, 332] on label "Grape" at bounding box center [294, 334] width 167 height 20
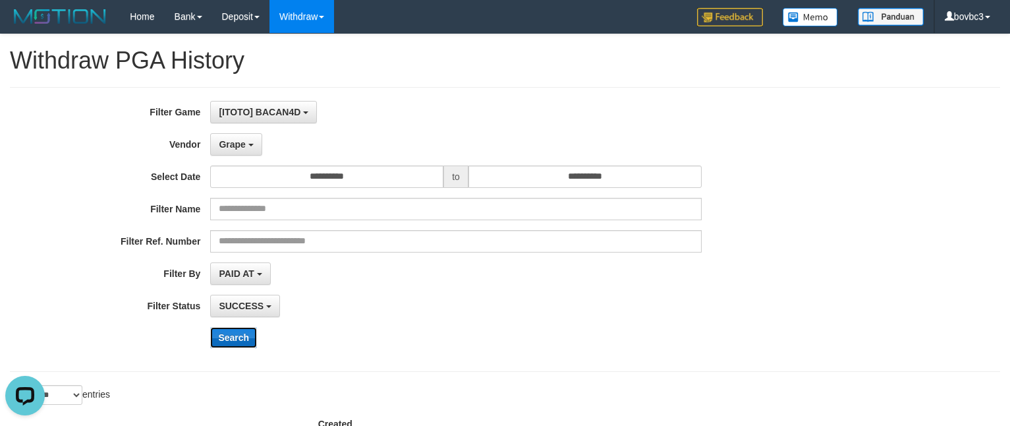
click at [238, 340] on button "Search" at bounding box center [233, 337] width 47 height 21
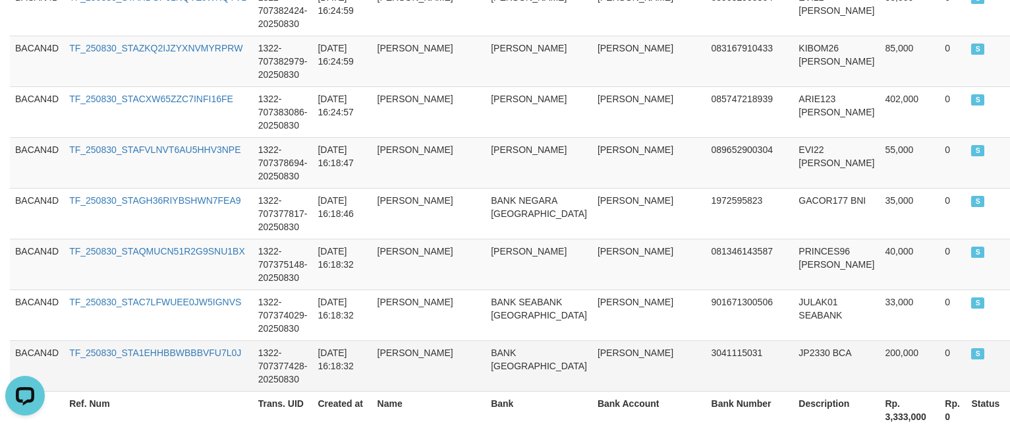
scroll to position [1471, 0]
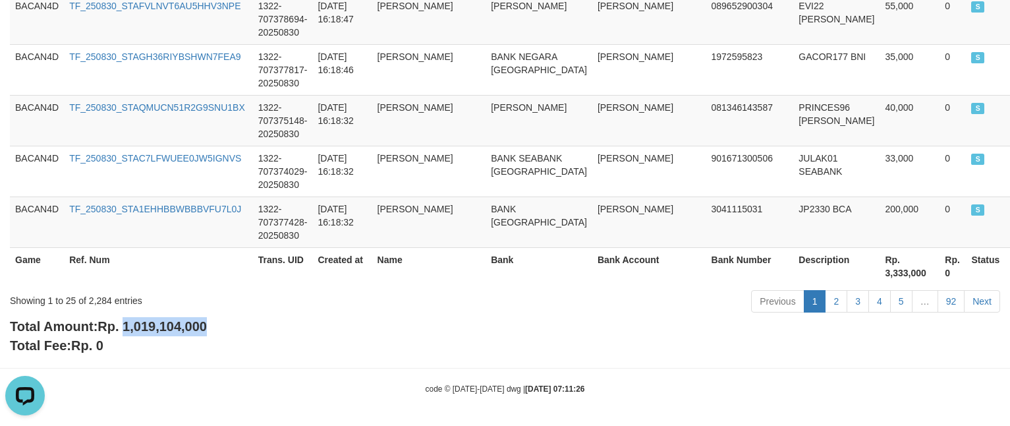
drag, startPoint x: 127, startPoint y: 323, endPoint x: 283, endPoint y: 323, distance: 156.2
click at [283, 323] on div "Total Amount: Rp. 1,019,104,000 Total Fee: Rp. 0" at bounding box center [505, 336] width 990 height 38
copy span "1,019,104,000"
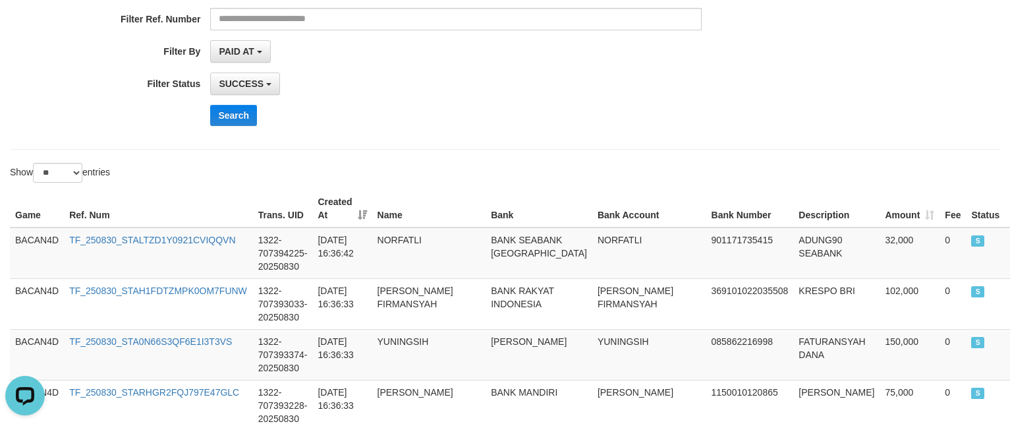
scroll to position [0, 0]
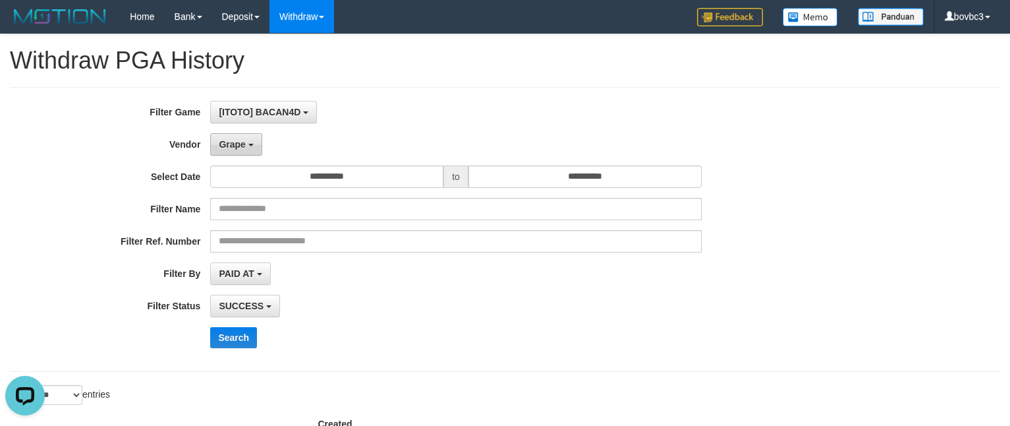
click at [219, 150] on button "Grape" at bounding box center [235, 144] width 51 height 22
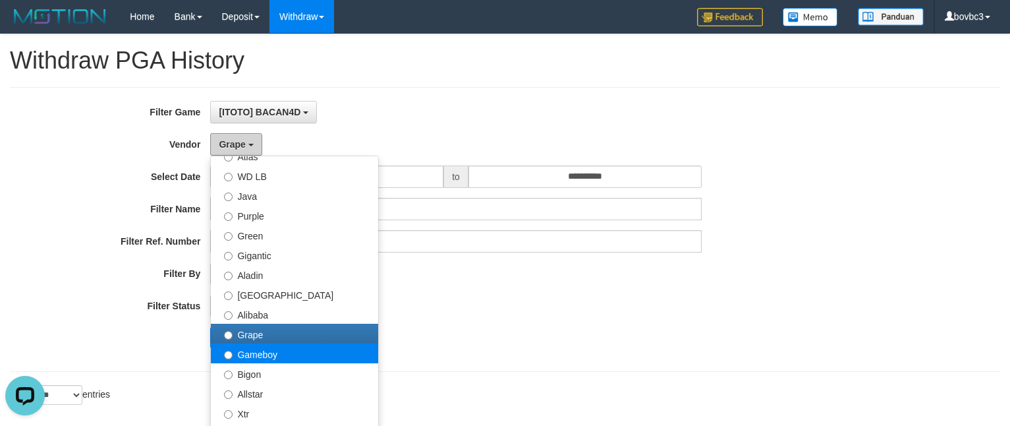
scroll to position [198, 0]
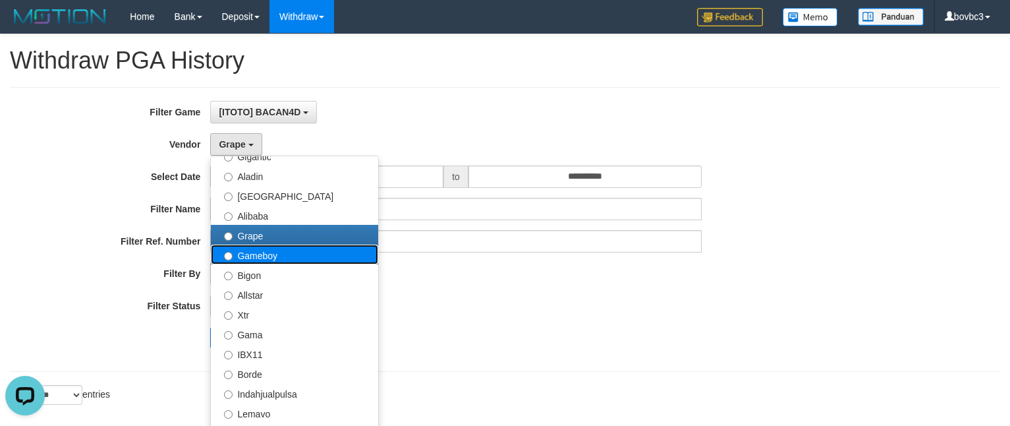
click at [277, 264] on label "Gameboy" at bounding box center [294, 254] width 167 height 20
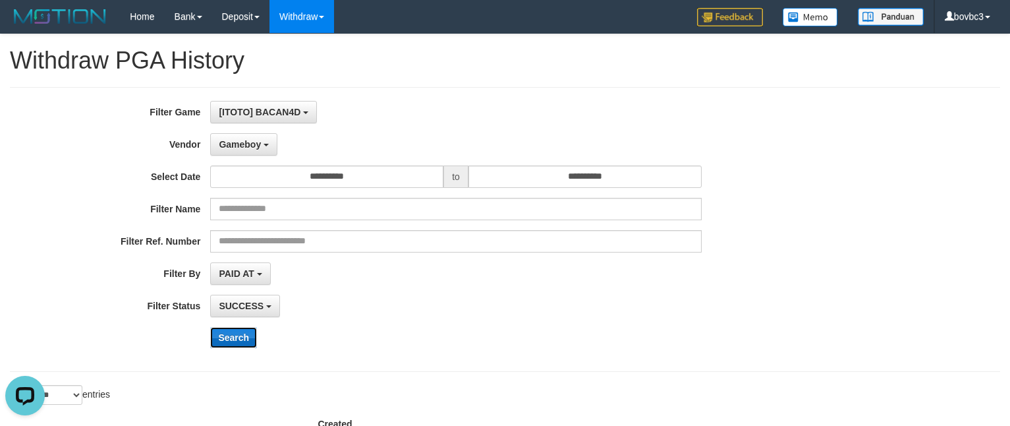
click at [238, 335] on button "Search" at bounding box center [233, 337] width 47 height 21
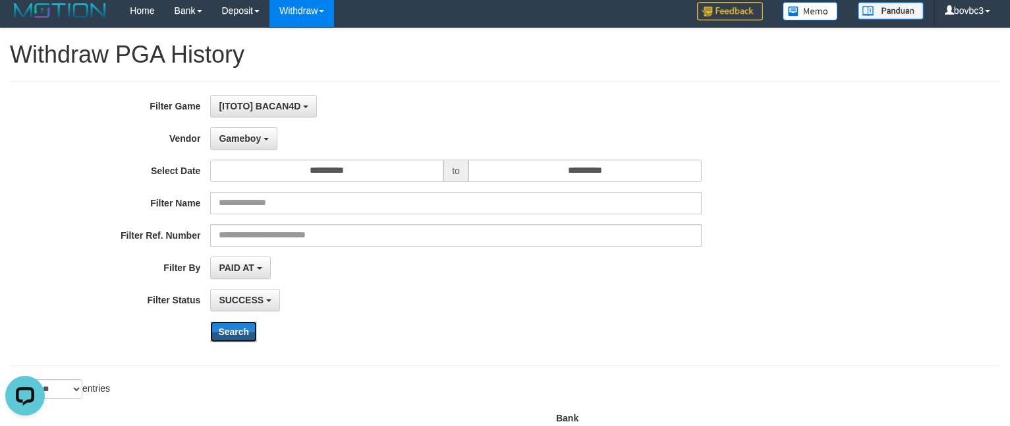
scroll to position [0, 0]
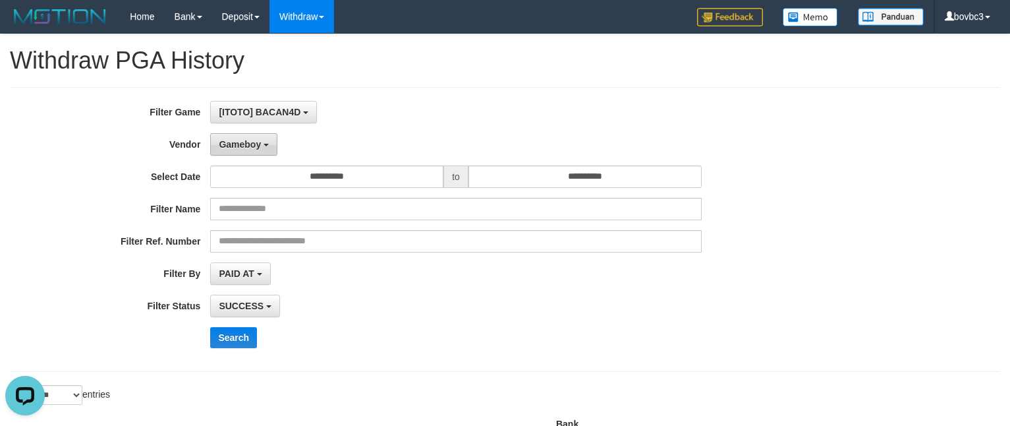
click at [254, 150] on button "Gameboy" at bounding box center [243, 144] width 67 height 22
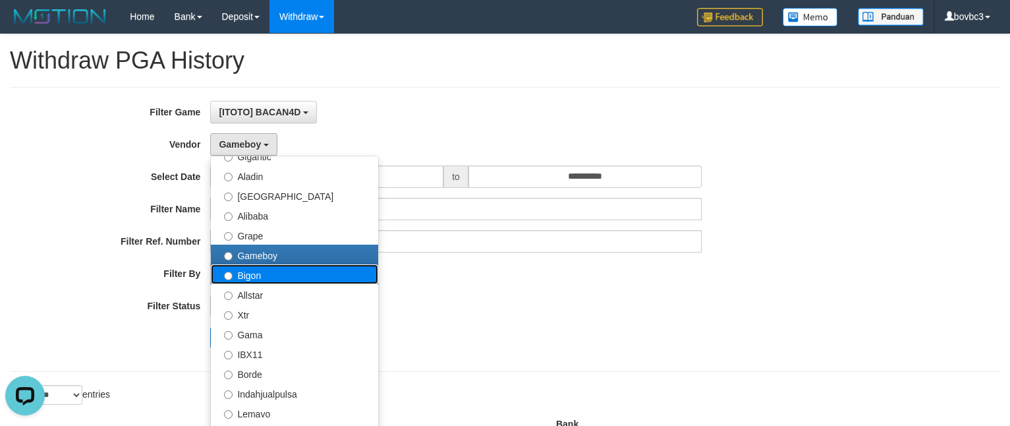
click at [273, 275] on label "Bigon" at bounding box center [294, 274] width 167 height 20
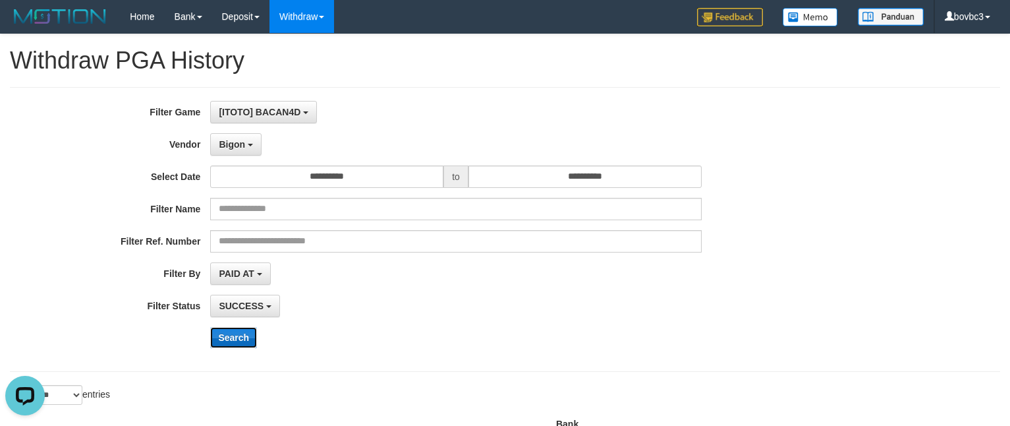
click at [237, 339] on button "Search" at bounding box center [233, 337] width 47 height 21
click at [241, 154] on button "Bigon" at bounding box center [235, 144] width 51 height 22
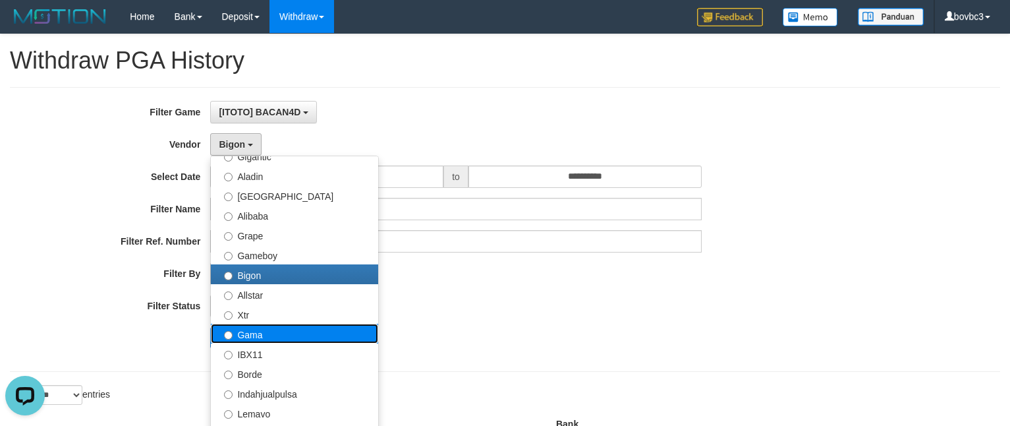
click at [273, 336] on label "Gama" at bounding box center [294, 334] width 167 height 20
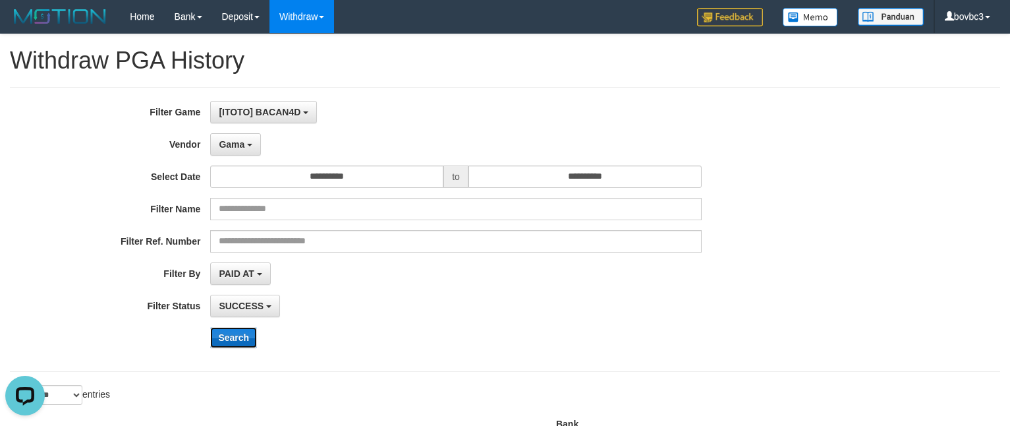
click at [236, 331] on button "Search" at bounding box center [233, 337] width 47 height 21
click at [251, 151] on button "Gama" at bounding box center [235, 144] width 51 height 22
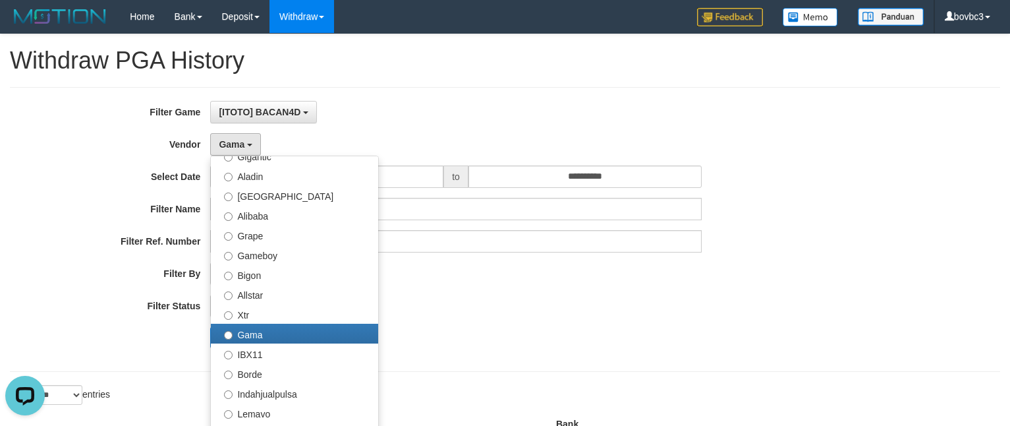
click at [457, 283] on div "PAID AT PAID AT CREATED AT" at bounding box center [455, 273] width 491 height 22
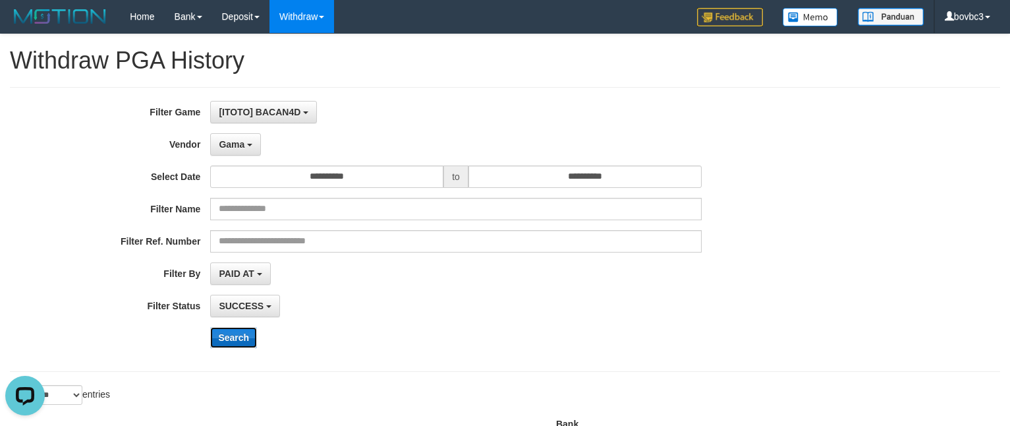
click at [220, 346] on button "Search" at bounding box center [233, 337] width 47 height 21
click at [240, 152] on button "Gama" at bounding box center [235, 144] width 51 height 22
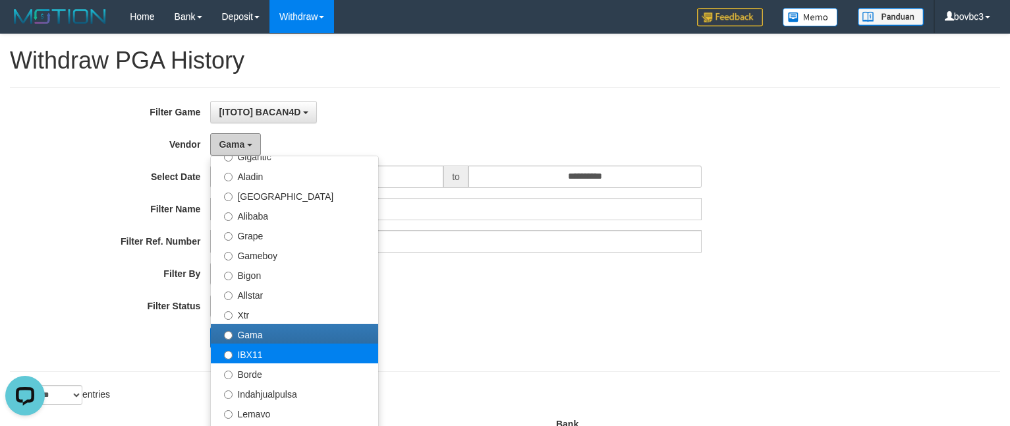
scroll to position [297, 0]
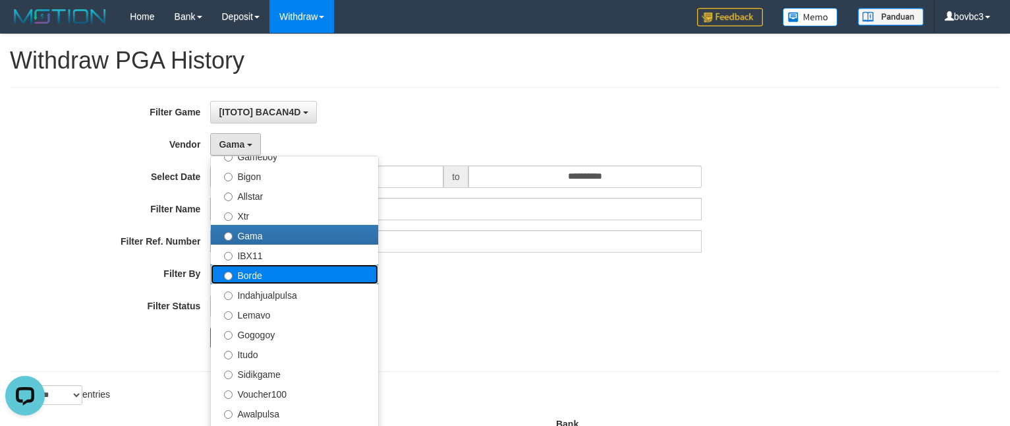
click at [281, 271] on label "Borde" at bounding box center [294, 274] width 167 height 20
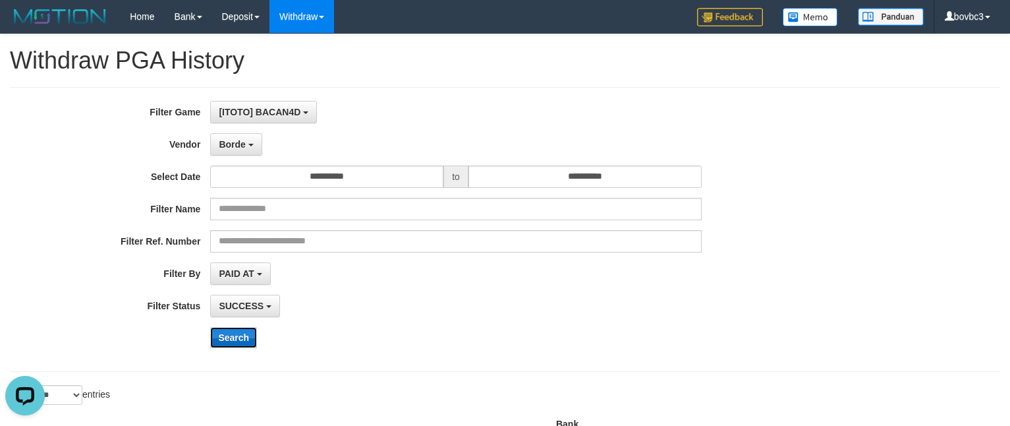
click at [238, 342] on button "Search" at bounding box center [233, 337] width 47 height 21
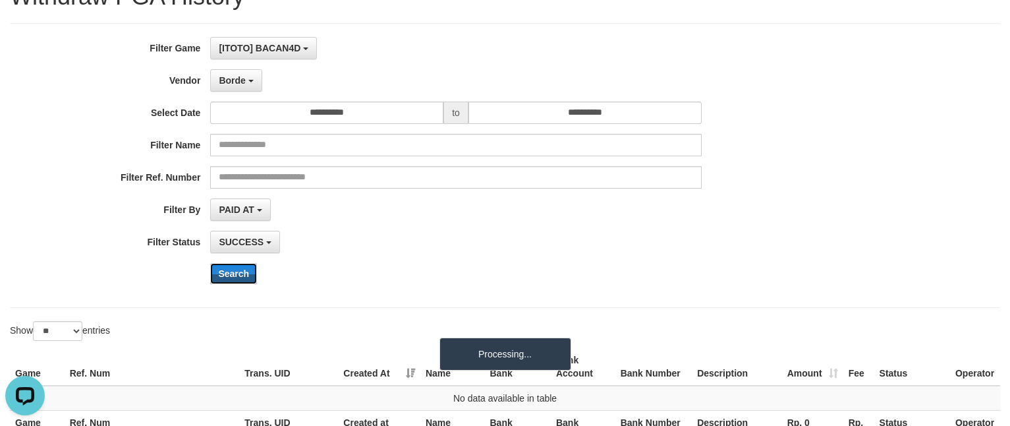
scroll to position [99, 0]
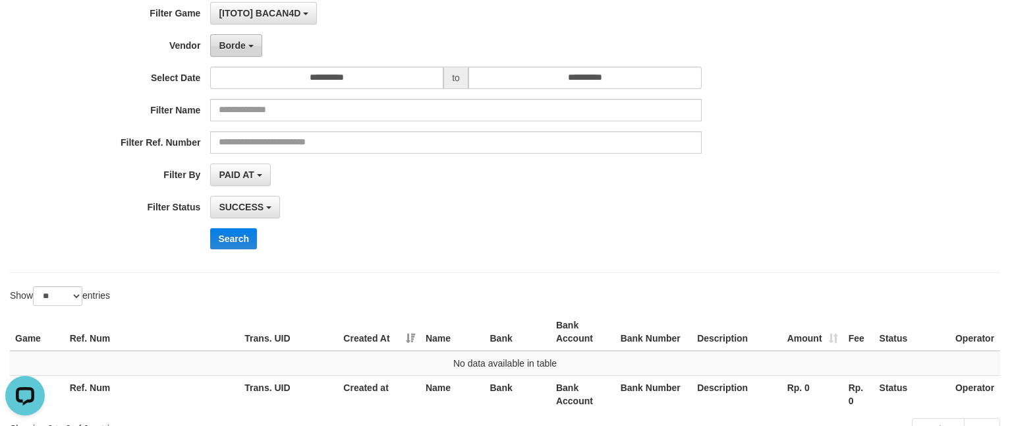
click at [253, 57] on button "Borde" at bounding box center [235, 45] width 51 height 22
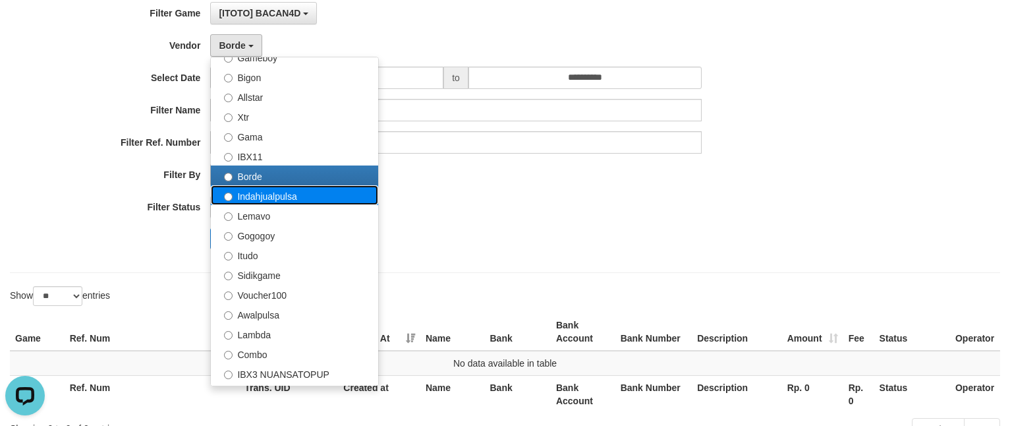
click at [293, 202] on label "Indahjualpulsa" at bounding box center [294, 195] width 167 height 20
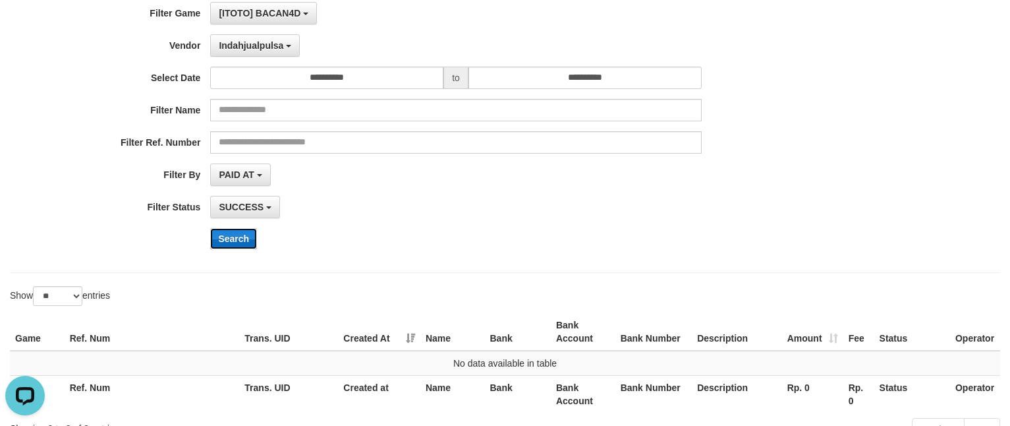
click at [238, 244] on button "Search" at bounding box center [233, 238] width 47 height 21
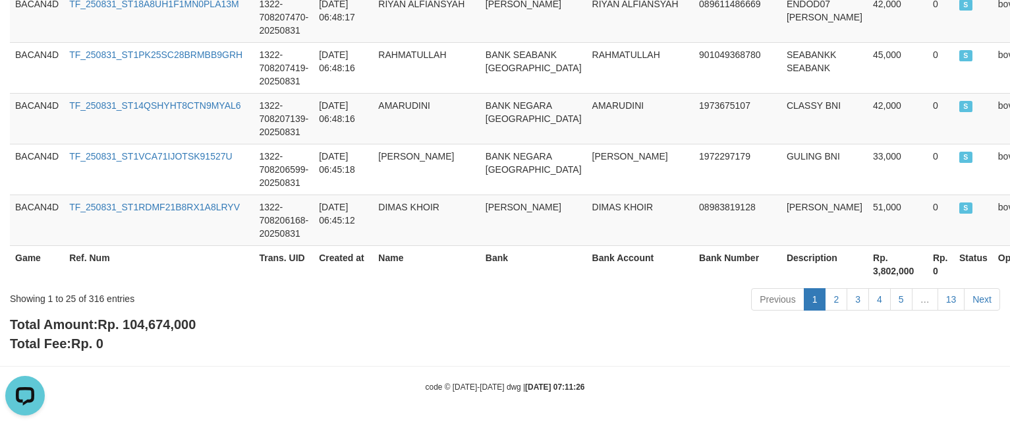
scroll to position [1483, 0]
drag, startPoint x: 125, startPoint y: 327, endPoint x: 277, endPoint y: 325, distance: 152.2
click at [255, 326] on div "Total Amount: Rp. 104,674,000 Total Fee: Rp. 0" at bounding box center [505, 334] width 990 height 38
copy span "104,674,000"
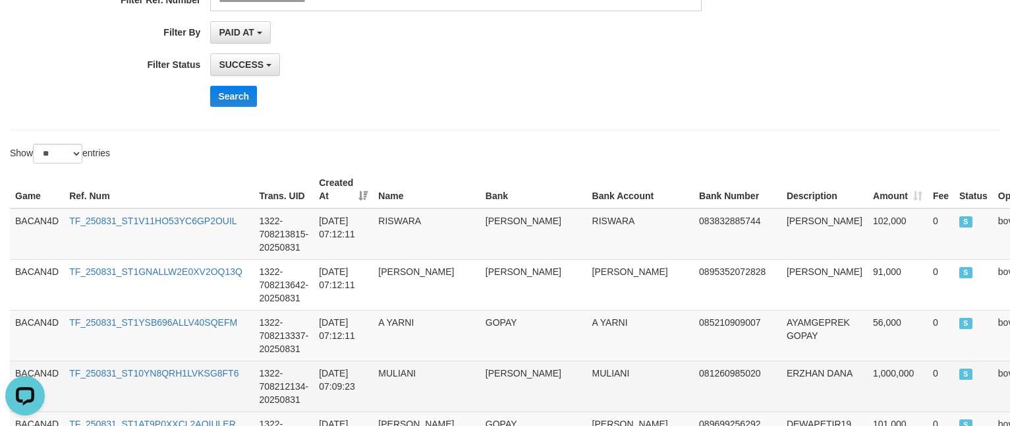
scroll to position [1, 0]
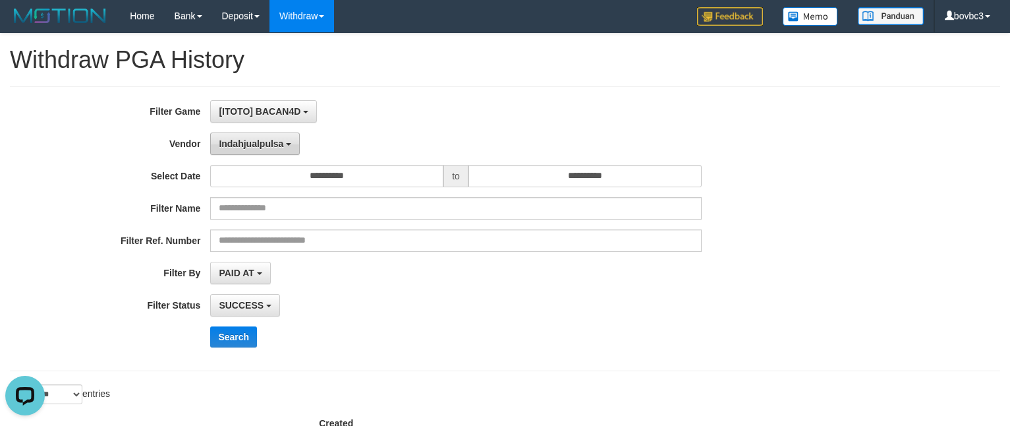
click at [277, 145] on span "Indahjualpulsa" at bounding box center [251, 143] width 65 height 11
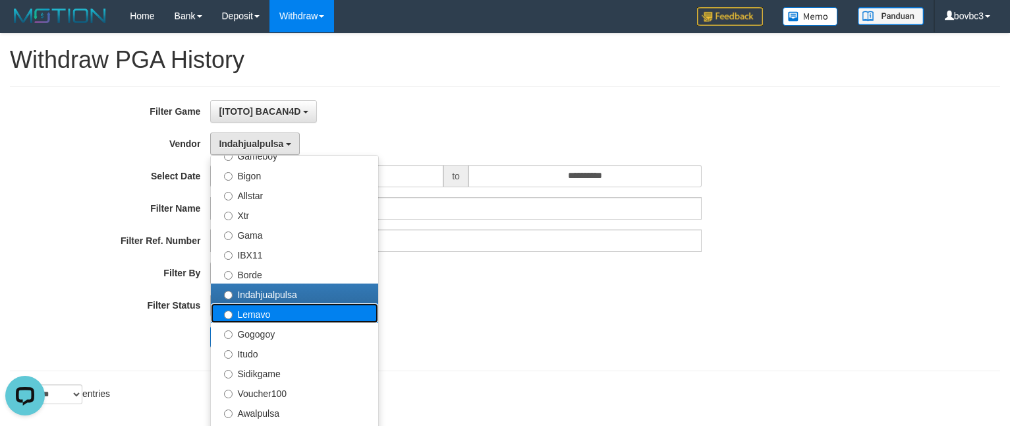
click at [309, 314] on label "Lemavo" at bounding box center [294, 313] width 167 height 20
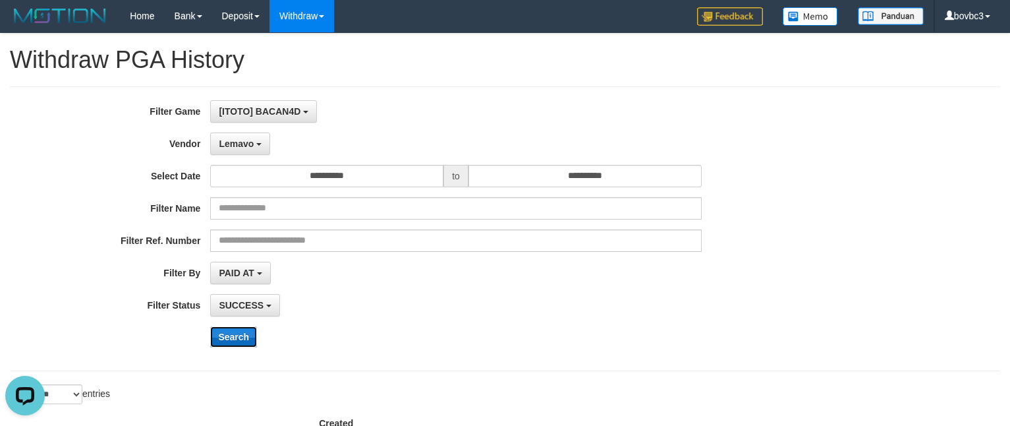
click at [235, 333] on button "Search" at bounding box center [233, 336] width 47 height 21
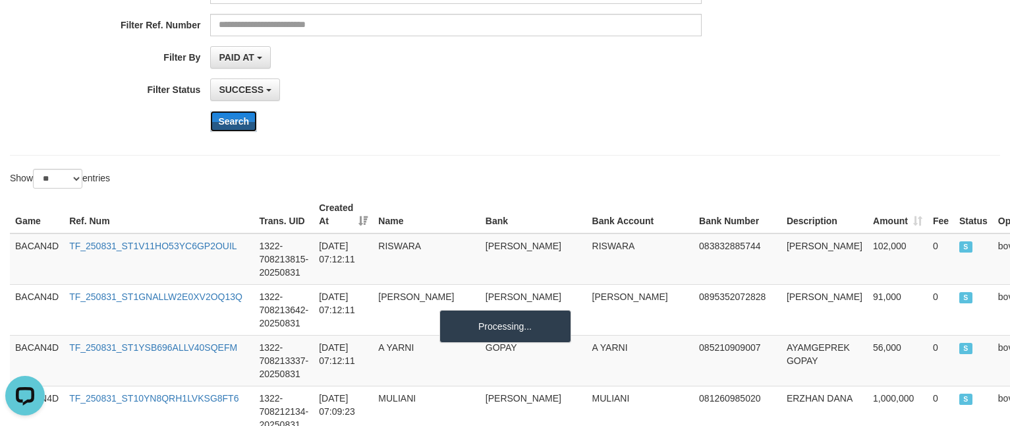
scroll to position [0, 0]
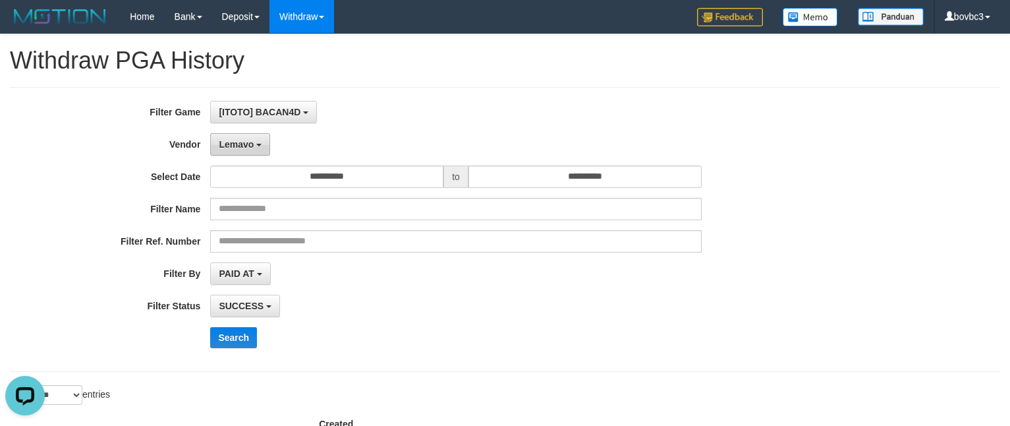
click at [242, 156] on button "Lemavo" at bounding box center [240, 144] width 60 height 22
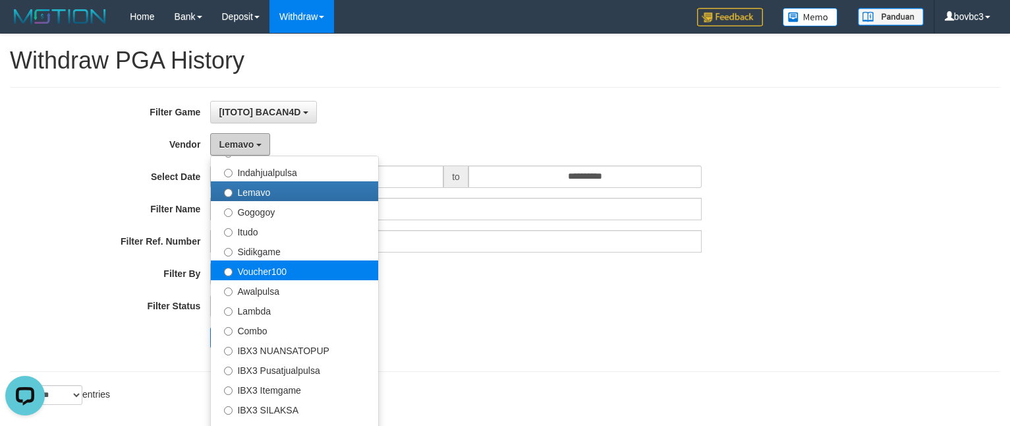
scroll to position [432, 0]
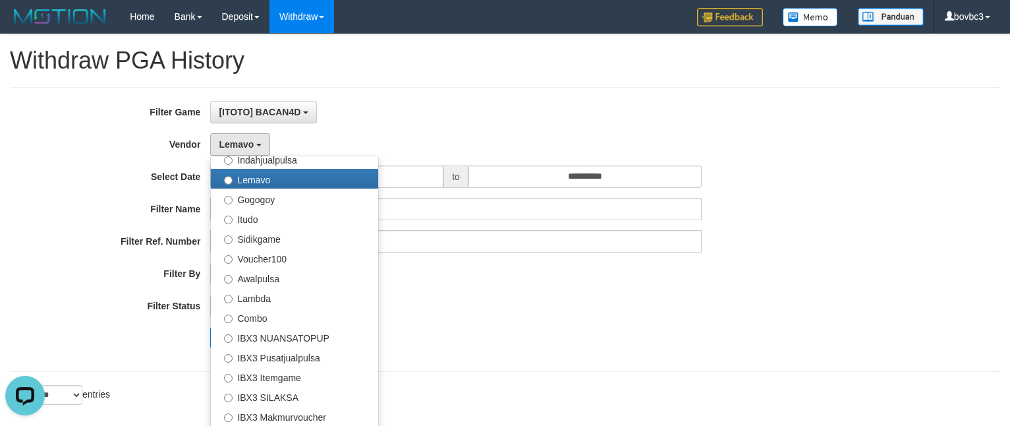
click at [526, 293] on div "**********" at bounding box center [421, 229] width 842 height 257
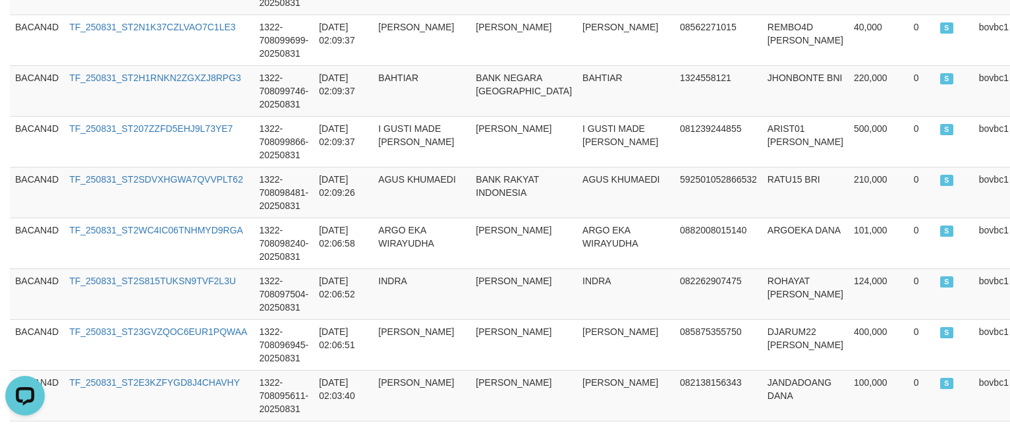
scroll to position [1483, 0]
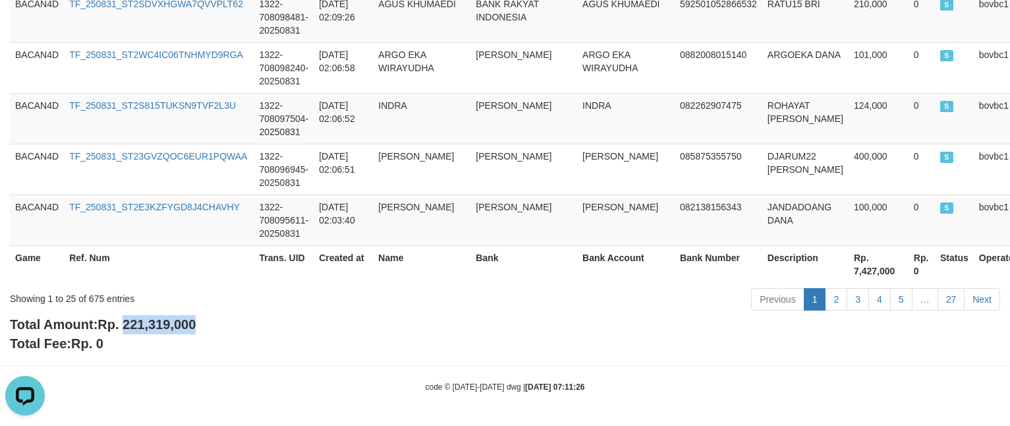
drag, startPoint x: 128, startPoint y: 328, endPoint x: 219, endPoint y: 330, distance: 91.0
click at [219, 330] on div "Total Amount: Rp. 221,319,000 Total Fee: Rp. 0" at bounding box center [505, 334] width 990 height 38
copy span "221,319,000"
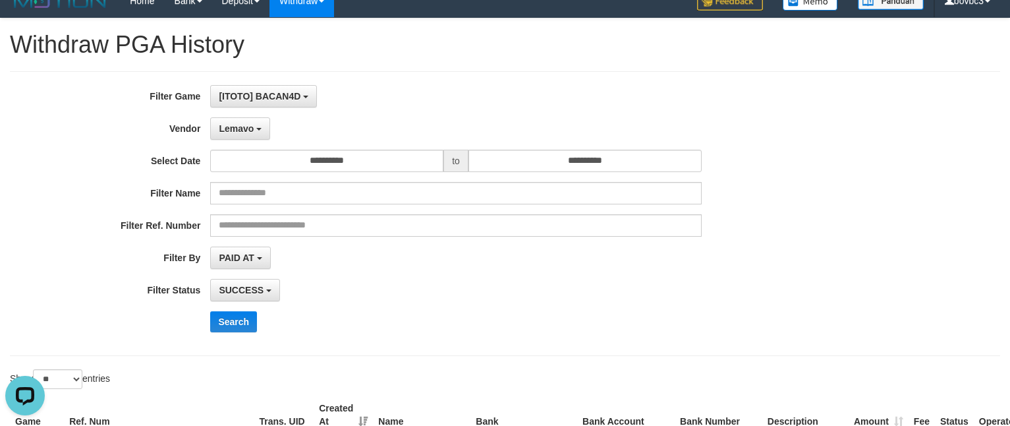
scroll to position [0, 0]
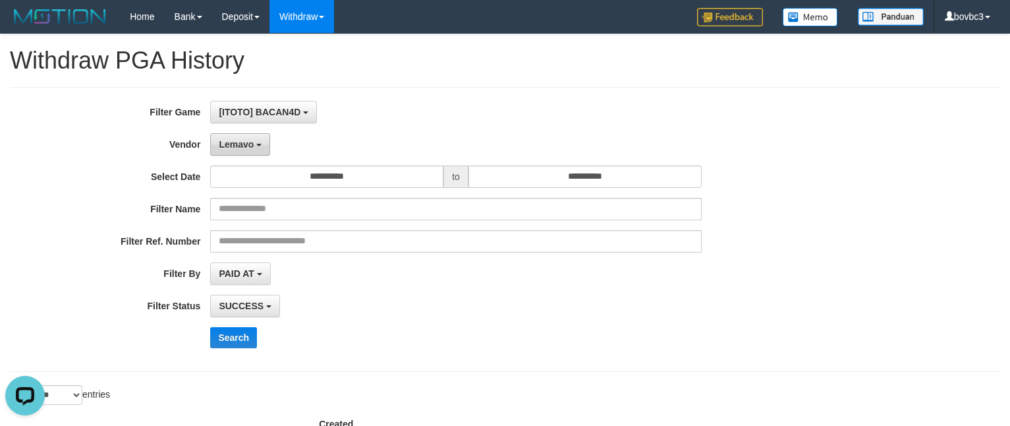
click at [244, 146] on span "Lemavo" at bounding box center [236, 144] width 35 height 11
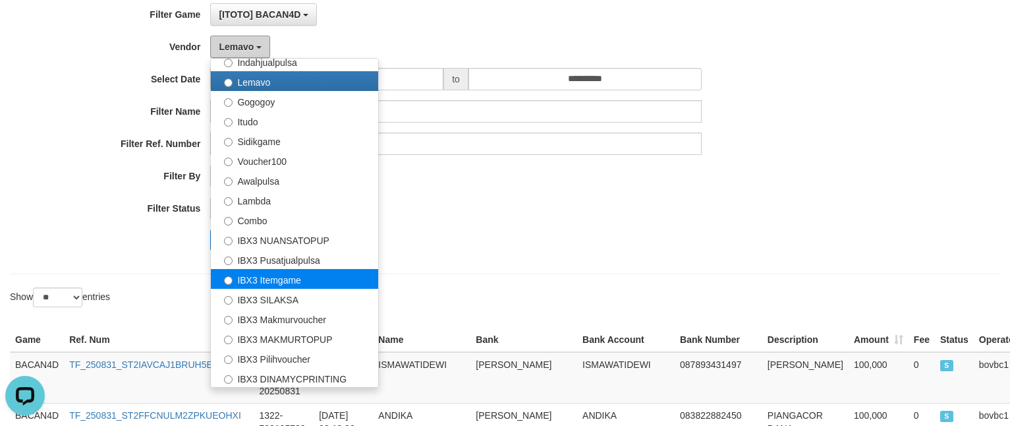
scroll to position [99, 0]
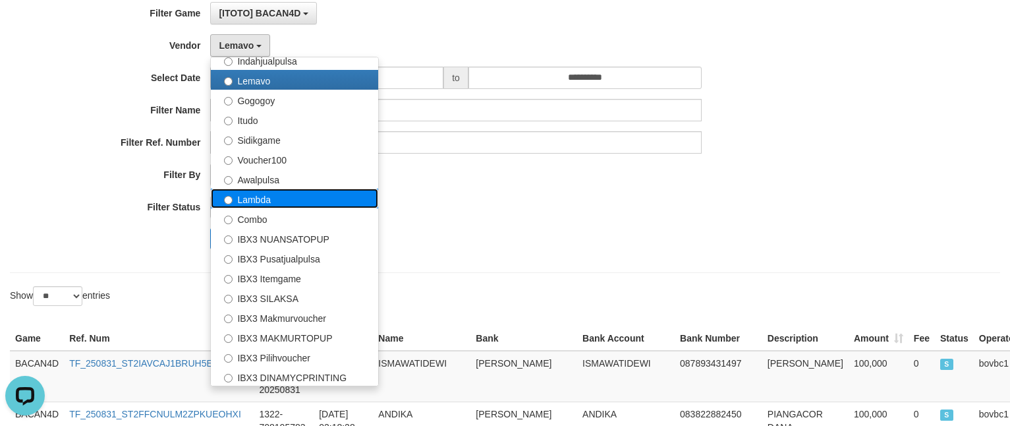
click at [279, 194] on label "Lambda" at bounding box center [294, 198] width 167 height 20
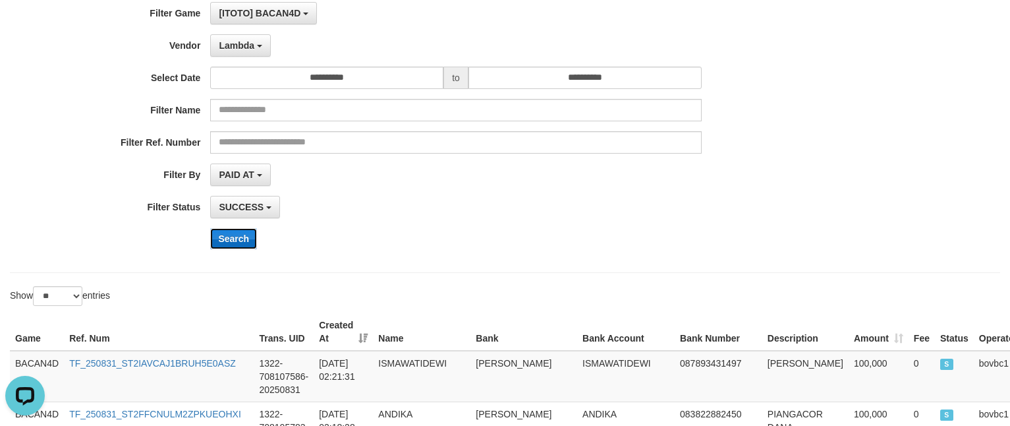
click at [239, 235] on button "Search" at bounding box center [233, 238] width 47 height 21
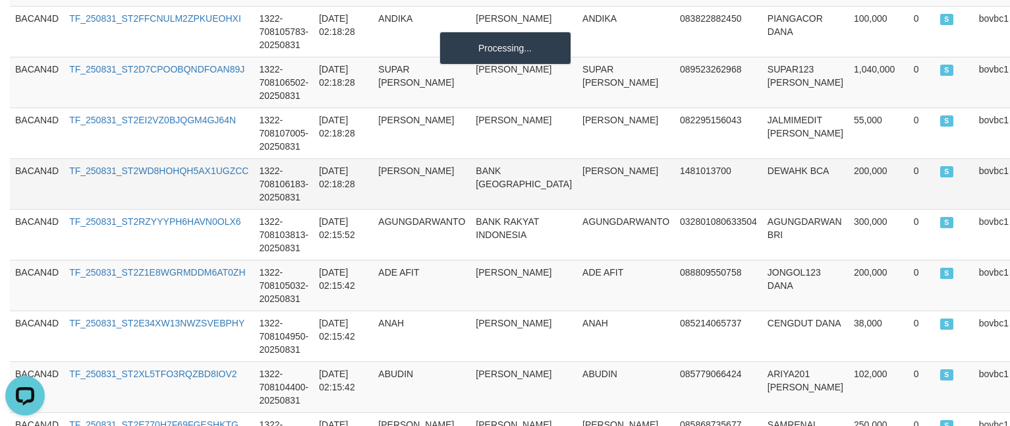
scroll to position [198, 0]
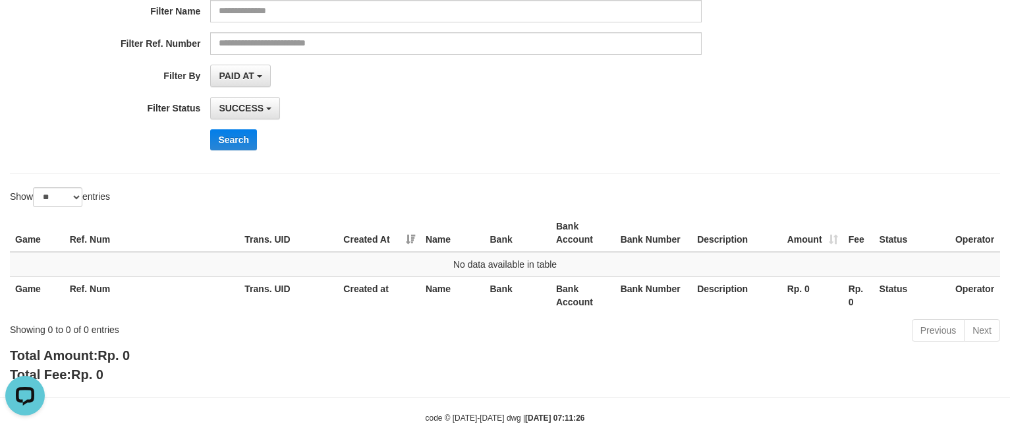
click at [414, 142] on div "Search" at bounding box center [525, 139] width 631 height 21
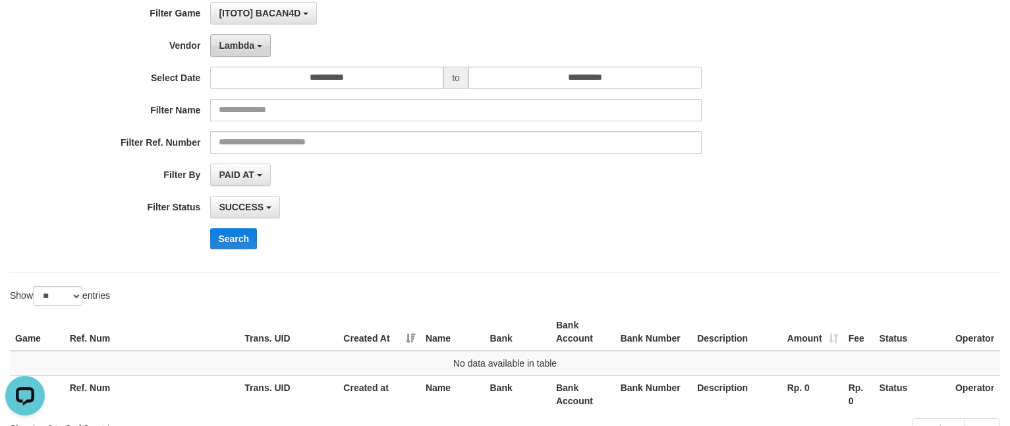
click at [250, 40] on button "Lambda" at bounding box center [240, 45] width 61 height 22
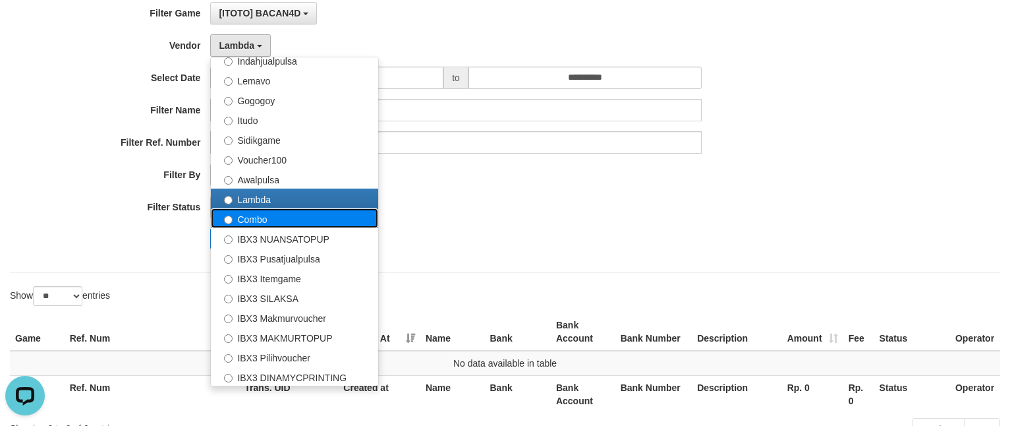
click at [269, 223] on label "Combo" at bounding box center [294, 218] width 167 height 20
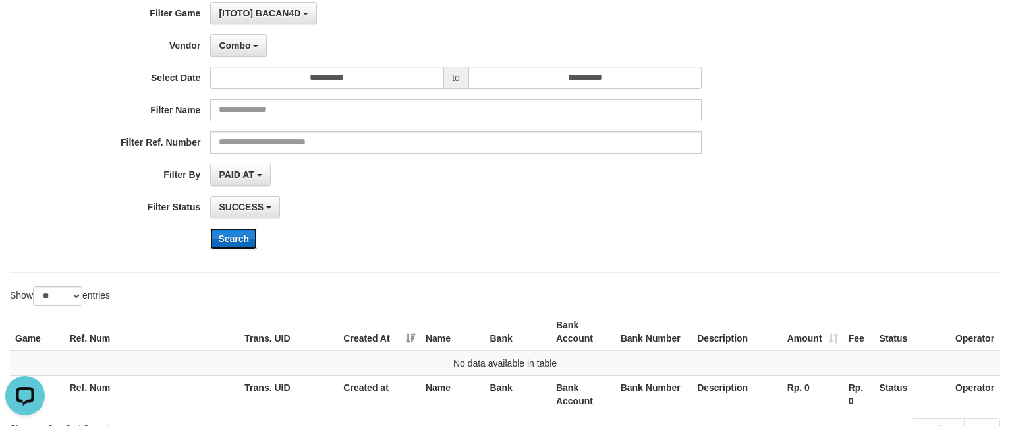
click at [234, 238] on button "Search" at bounding box center [233, 238] width 47 height 21
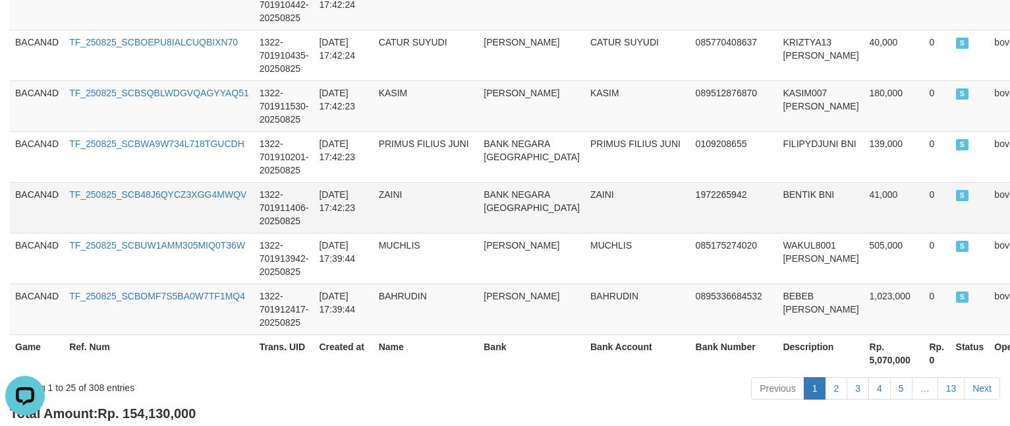
scroll to position [1483, 0]
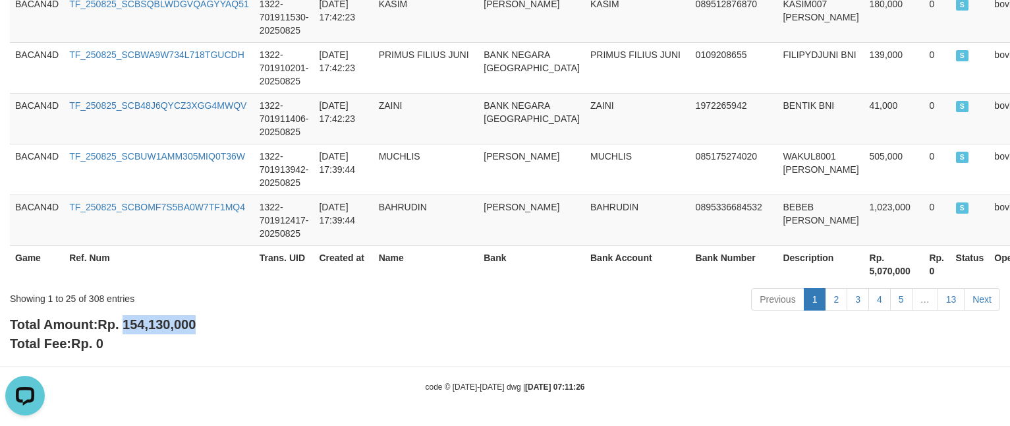
copy span "154,130,000"
drag, startPoint x: 127, startPoint y: 324, endPoint x: 258, endPoint y: 317, distance: 130.7
click at [258, 317] on div "Total Amount: Rp. 154,130,000 Total Fee: Rp. 0" at bounding box center [505, 334] width 990 height 38
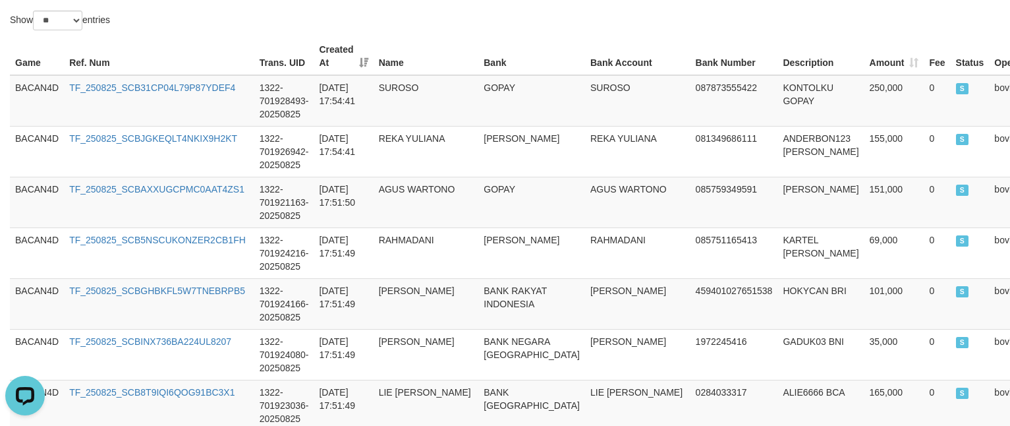
scroll to position [99, 0]
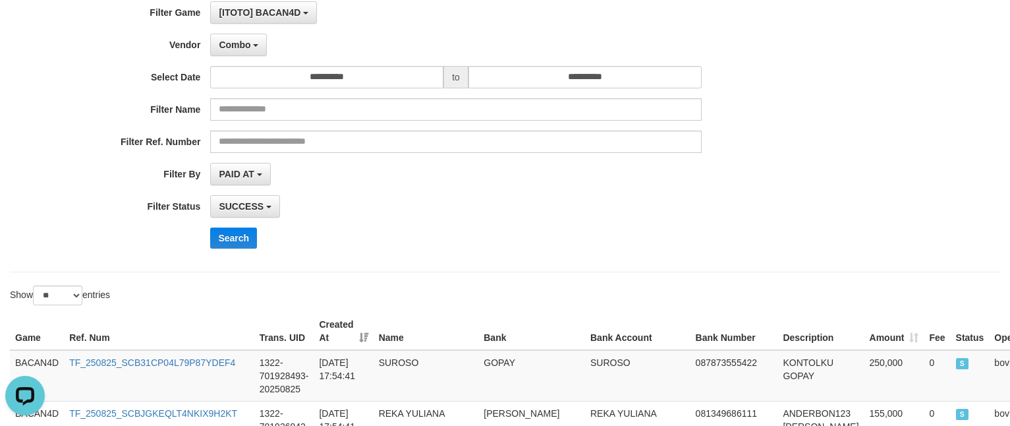
click at [465, 42] on div "Combo - Default Vendor - Lucy Luna Atlas WD LB Java Purple Green Gigantic Aladi…" at bounding box center [455, 45] width 491 height 22
click at [238, 61] on div "**********" at bounding box center [421, 129] width 842 height 257
drag, startPoint x: 243, startPoint y: 52, endPoint x: 243, endPoint y: 60, distance: 7.9
click at [244, 52] on button "Combo" at bounding box center [238, 45] width 57 height 22
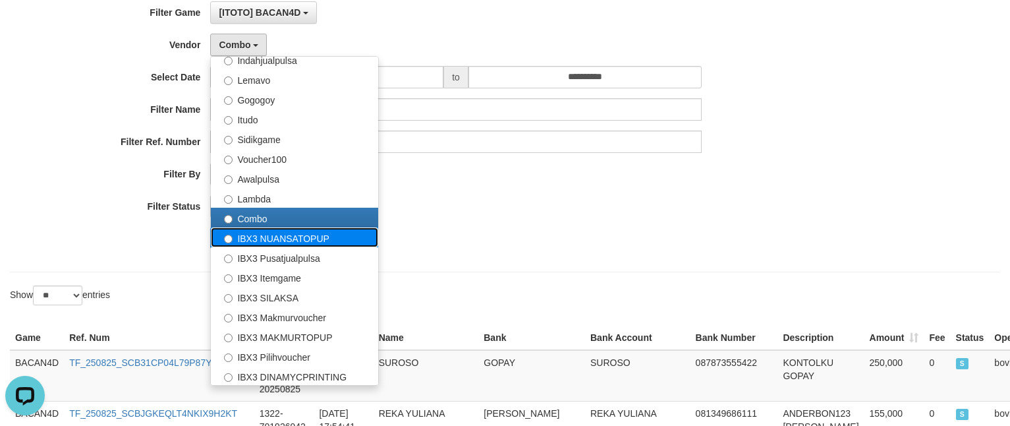
click at [287, 240] on label "IBX3 NUANSATOPUP" at bounding box center [294, 237] width 167 height 20
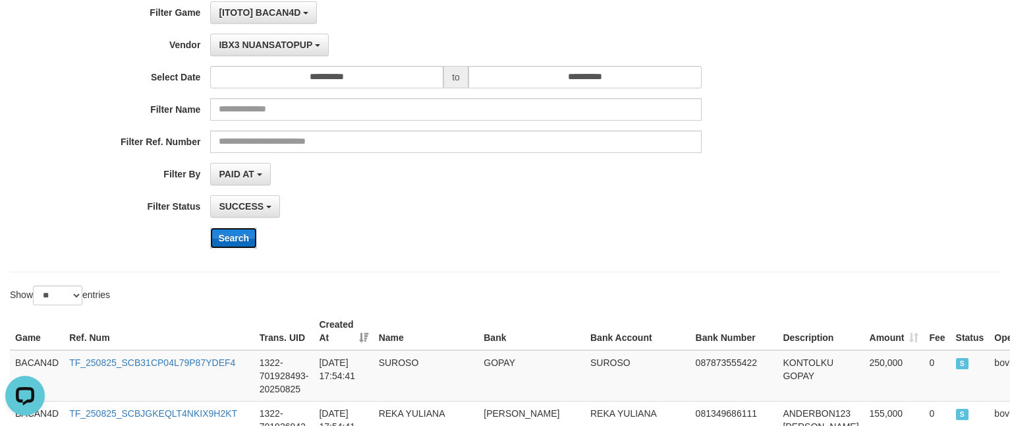
click at [240, 233] on button "Search" at bounding box center [233, 237] width 47 height 21
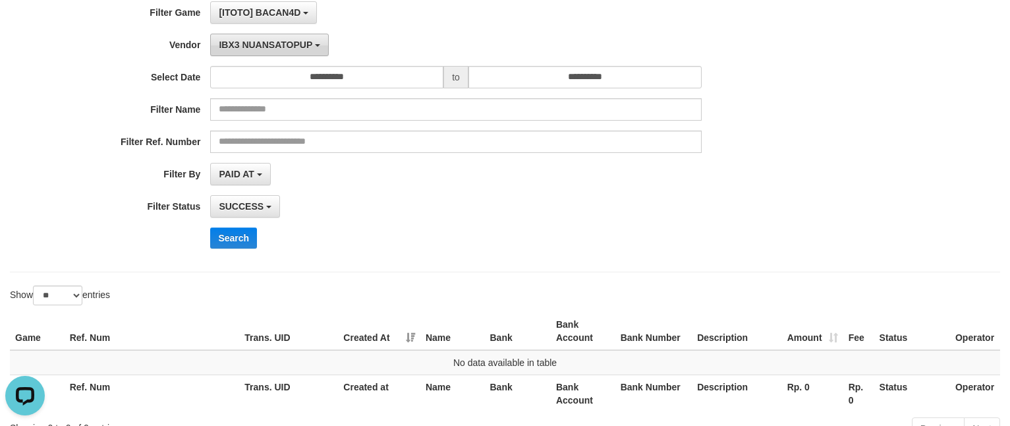
drag, startPoint x: 297, startPoint y: 36, endPoint x: 295, endPoint y: 43, distance: 8.2
click at [297, 36] on button "IBX3 NUANSATOPUP" at bounding box center [269, 45] width 118 height 22
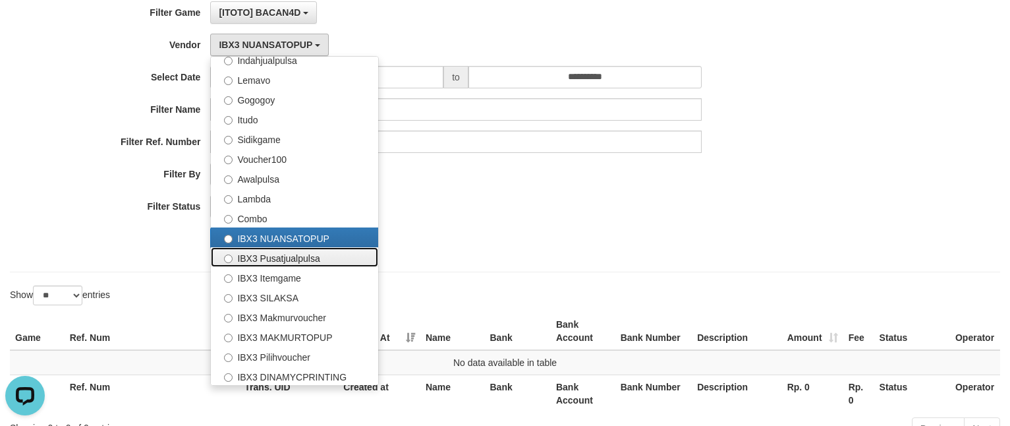
click at [266, 257] on label "IBX3 Pusatjualpulsa" at bounding box center [294, 257] width 167 height 20
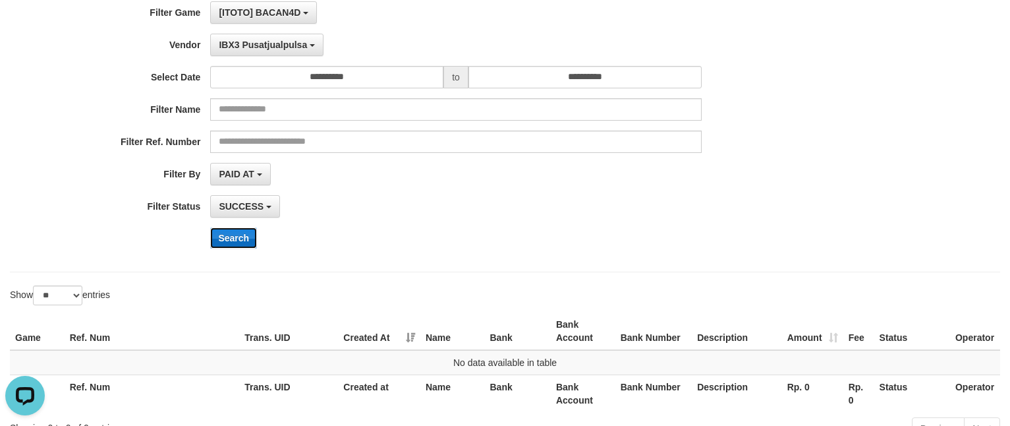
click at [244, 230] on button "Search" at bounding box center [233, 237] width 47 height 21
click at [300, 40] on button "IBX3 Pusatjualpulsa" at bounding box center [266, 45] width 113 height 22
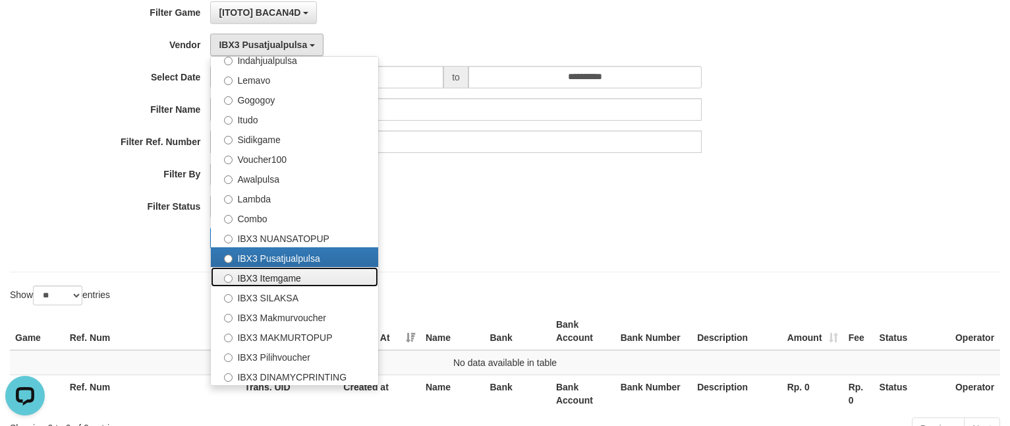
drag, startPoint x: 269, startPoint y: 279, endPoint x: 260, endPoint y: 275, distance: 10.9
click at [269, 279] on label "IBX3 Itemgame" at bounding box center [294, 277] width 167 height 20
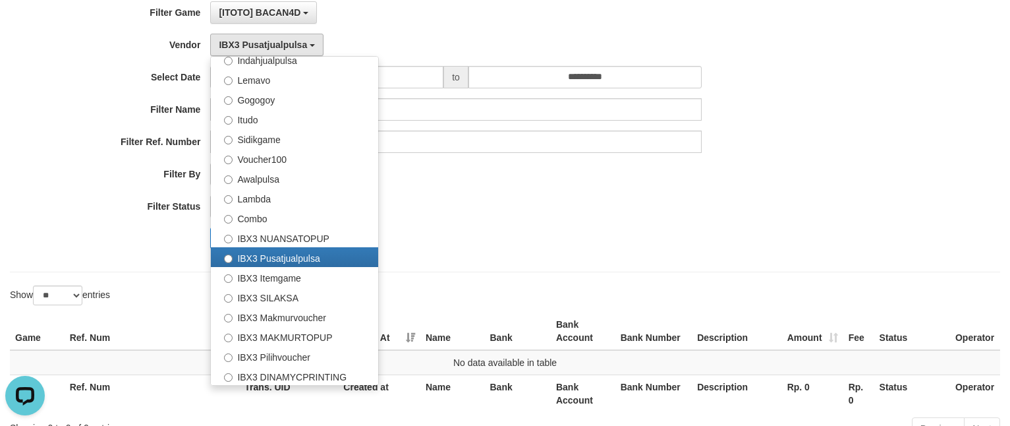
select select "**********"
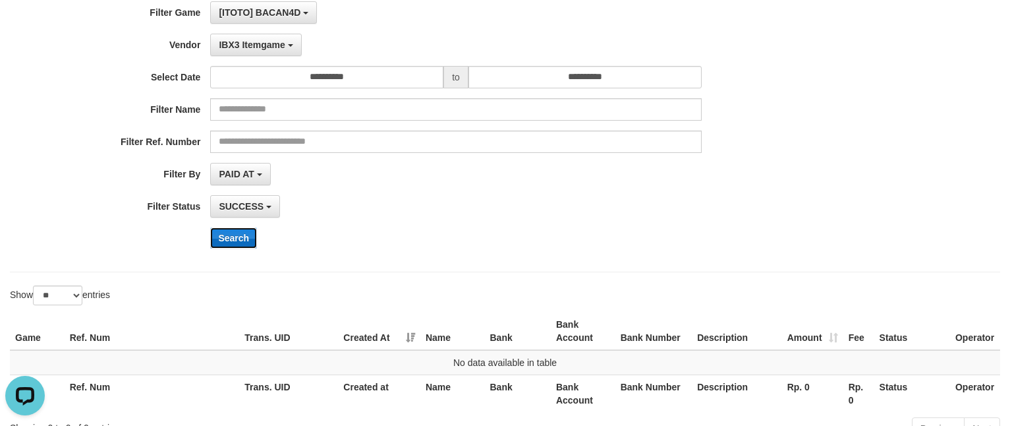
click at [243, 231] on button "Search" at bounding box center [233, 237] width 47 height 21
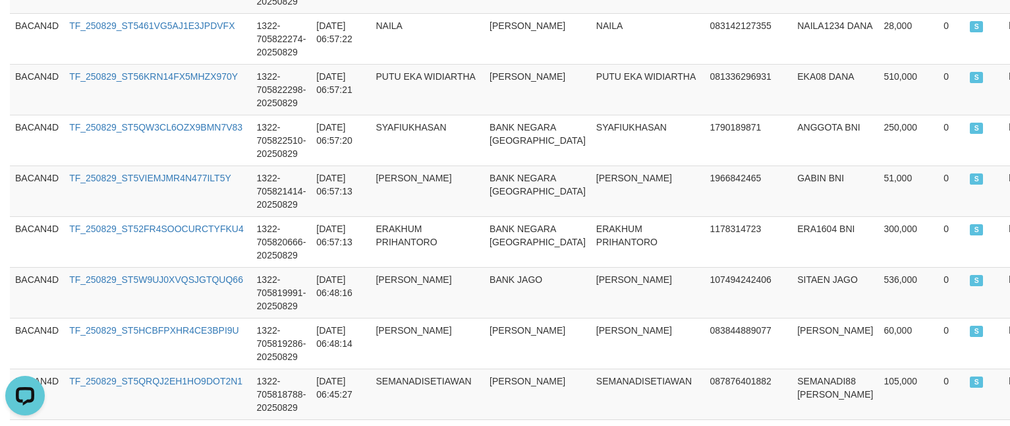
scroll to position [1483, 0]
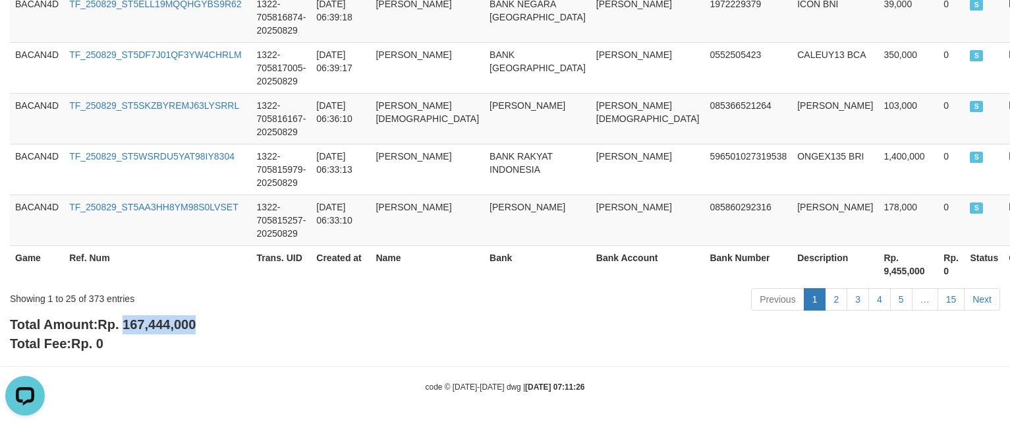
drag, startPoint x: 127, startPoint y: 324, endPoint x: 265, endPoint y: 324, distance: 138.4
click at [265, 324] on div "Total Amount: Rp. 167,444,000 Total Fee: Rp. 0" at bounding box center [505, 334] width 990 height 38
copy span "167,444,000"
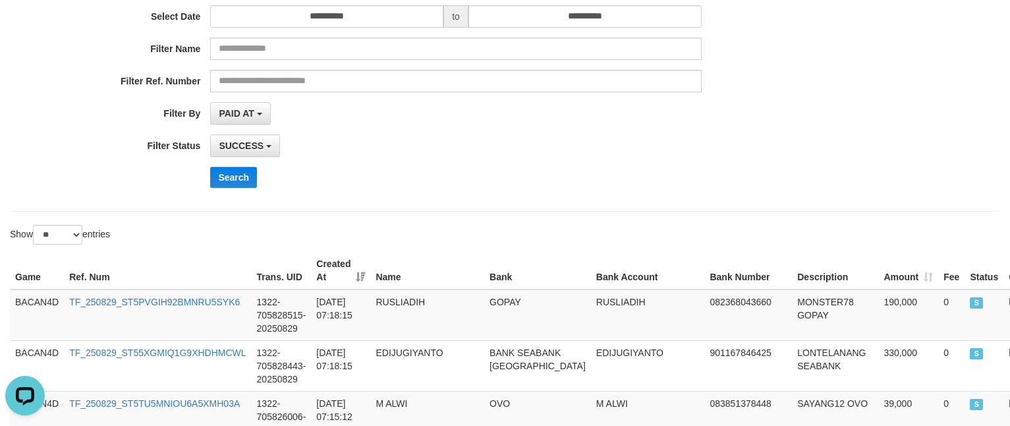
scroll to position [0, 0]
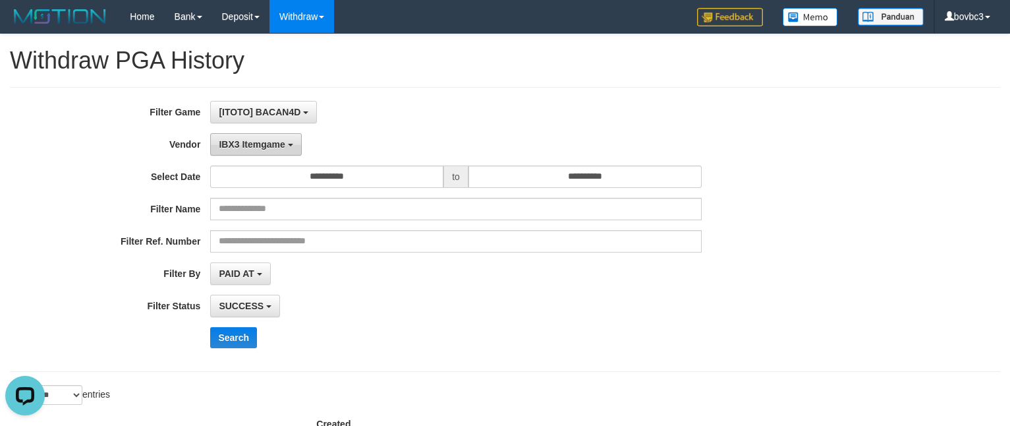
click at [255, 156] on button "IBX3 Itemgame" at bounding box center [255, 144] width 91 height 22
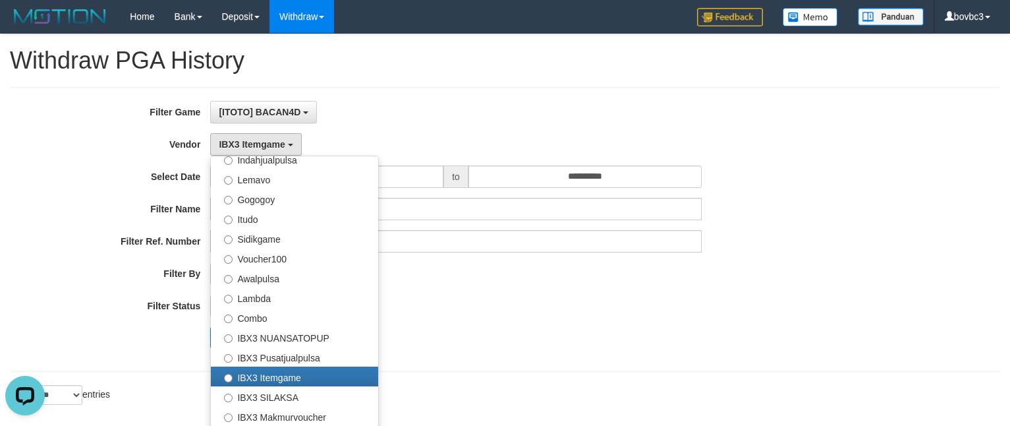
click at [403, 105] on div "[ITOTO] BACAN4D SELECT GAME [ITOTO] BACAN4D" at bounding box center [455, 112] width 491 height 22
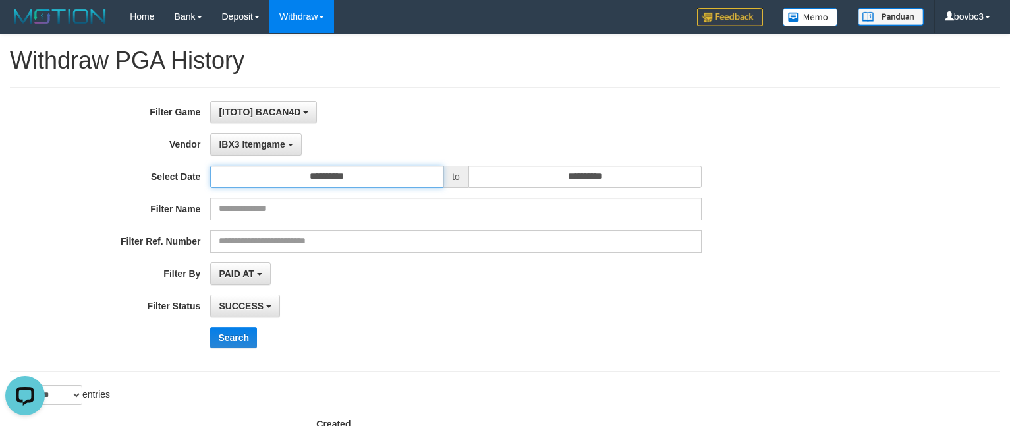
click at [378, 177] on input "**********" at bounding box center [326, 176] width 233 height 22
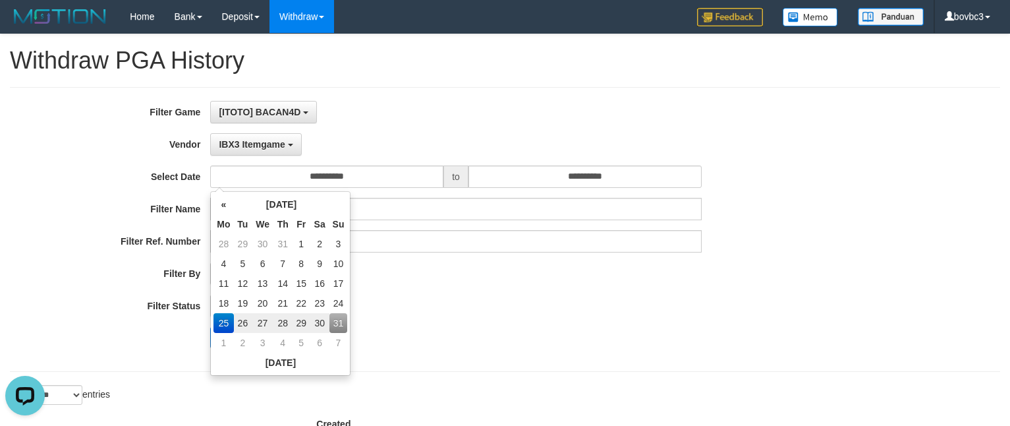
click at [588, 103] on div "[ITOTO] BACAN4D SELECT GAME [ITOTO] BACAN4D" at bounding box center [455, 112] width 491 height 22
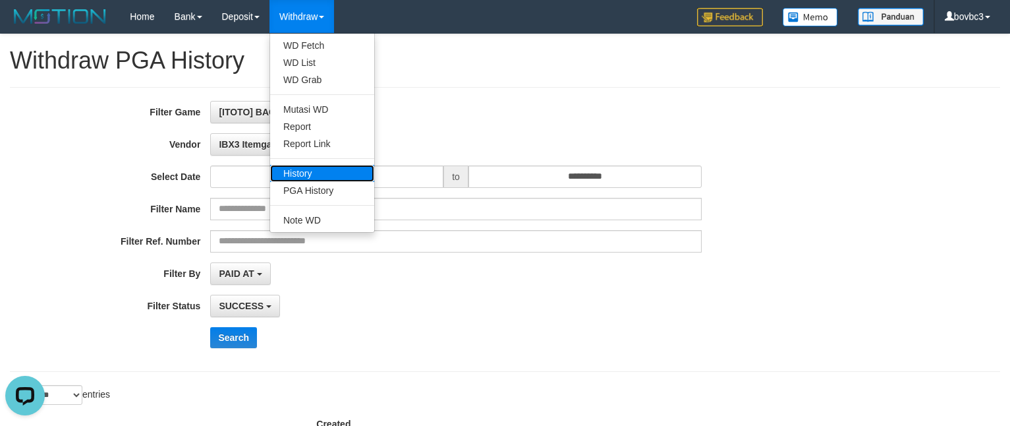
click at [316, 167] on link "History" at bounding box center [322, 173] width 104 height 17
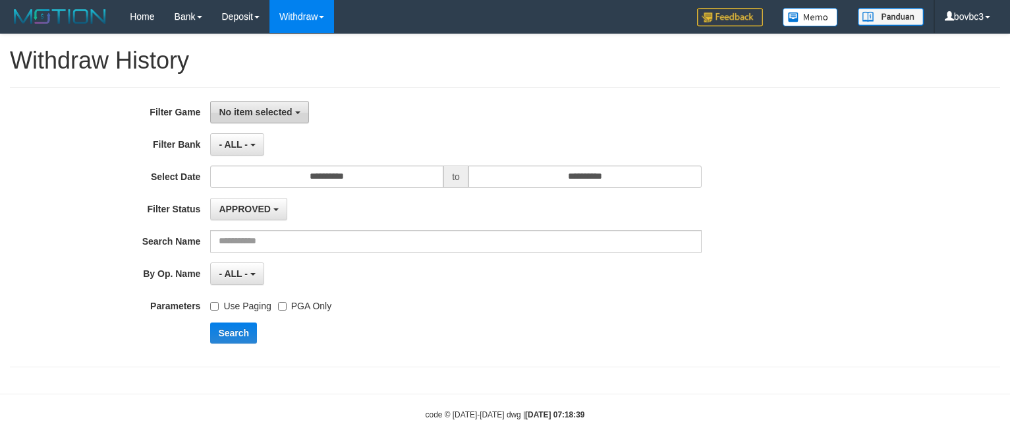
click at [240, 109] on span "No item selected" at bounding box center [255, 112] width 73 height 11
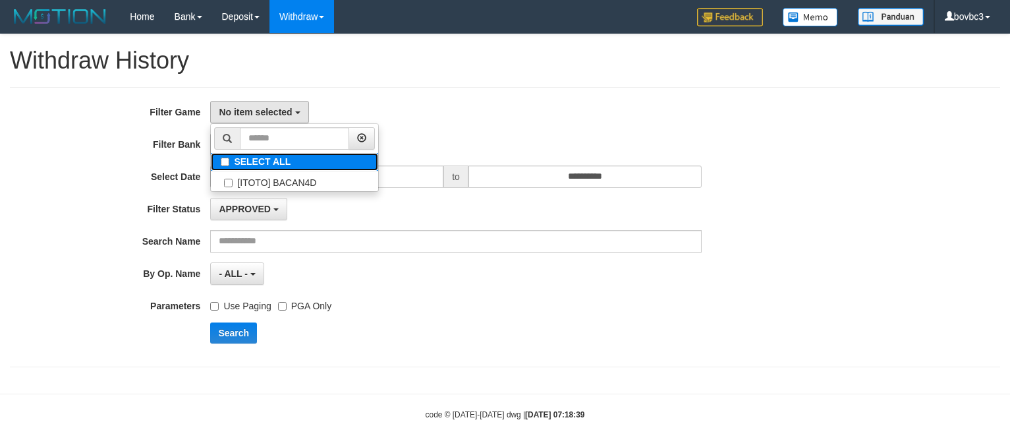
click at [237, 165] on label "SELECT ALL" at bounding box center [294, 162] width 167 height 18
select select "****"
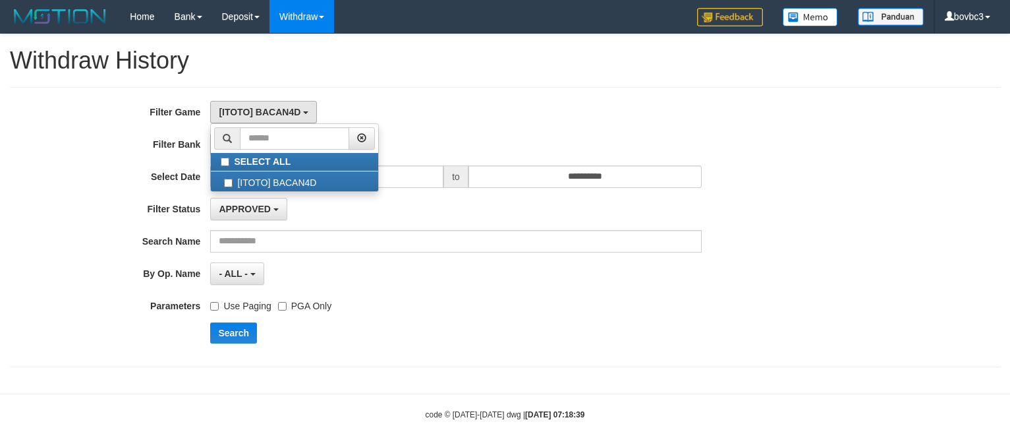
click at [436, 107] on div "[ITOTO] BACAN4D SELECT ALL [ITOTO] BACAN4D" at bounding box center [455, 112] width 491 height 22
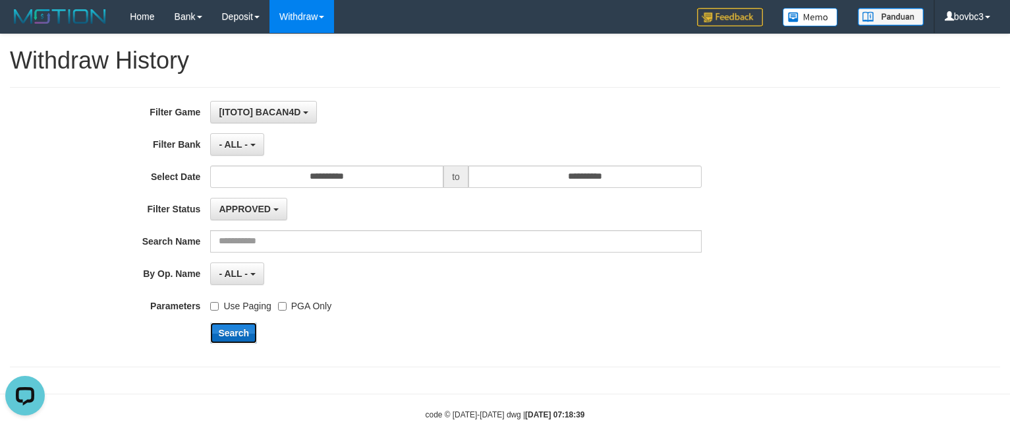
click at [225, 338] on button "Search" at bounding box center [233, 332] width 47 height 21
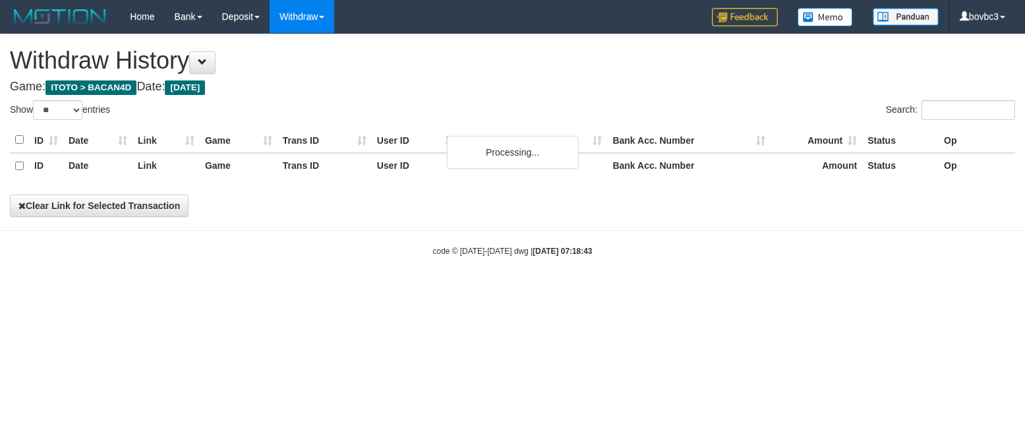
select select "**"
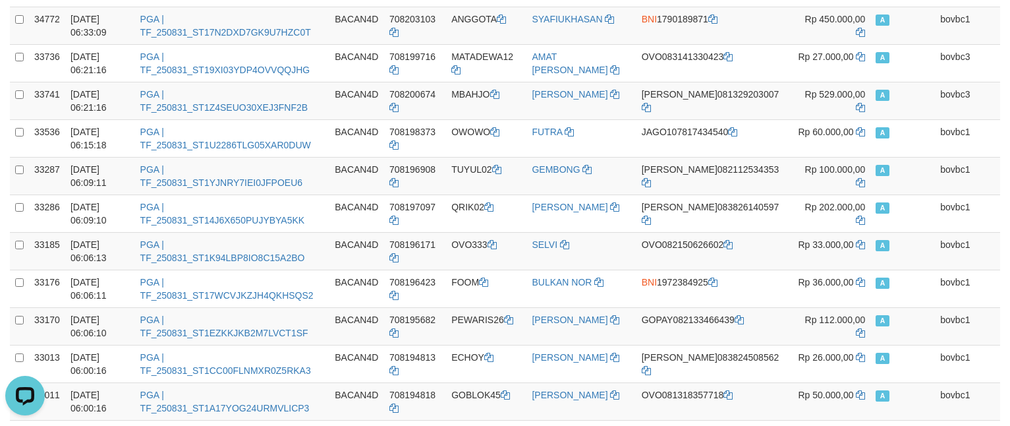
scroll to position [1813, 0]
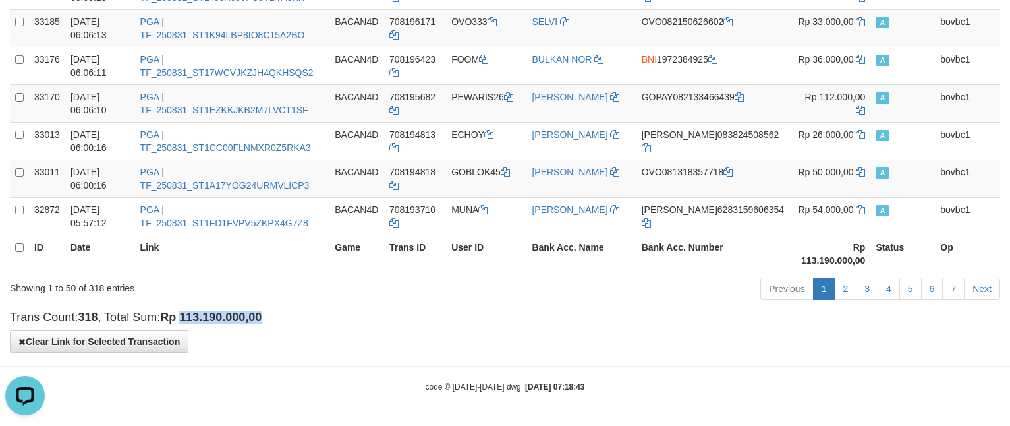
drag, startPoint x: 186, startPoint y: 310, endPoint x: 285, endPoint y: 309, distance: 98.2
click at [285, 311] on h4 "Trans Count: 318 , Total Sum: Rp 113.190.000,00" at bounding box center [505, 317] width 990 height 13
copy strong "113.190.000,00"
click at [179, 319] on strong "Rp 113.190.000,00" at bounding box center [210, 316] width 101 height 13
click at [188, 311] on strong "Rp 113.190.000,00" at bounding box center [210, 316] width 101 height 13
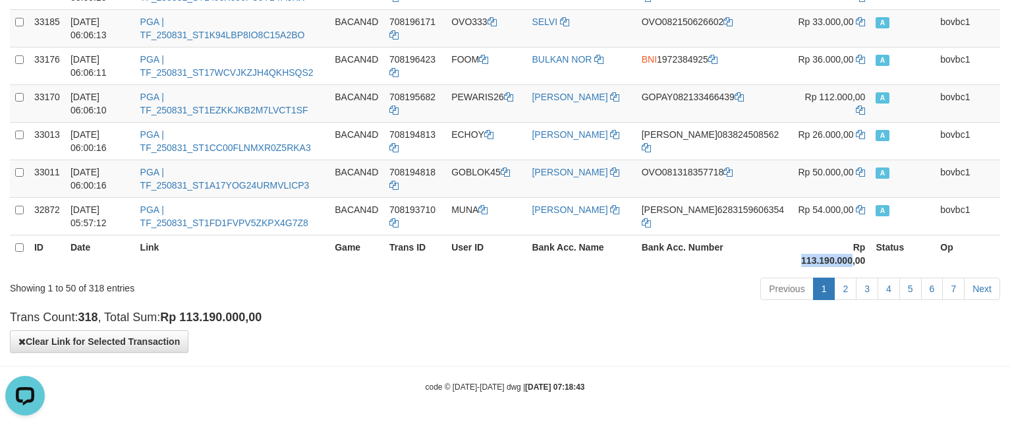
drag, startPoint x: 775, startPoint y: 259, endPoint x: 830, endPoint y: 257, distance: 55.4
click at [830, 257] on th "Rp 113.190.000,00" at bounding box center [829, 254] width 81 height 38
copy strong "113.190.000"
click at [526, 269] on th "User ID" at bounding box center [486, 254] width 80 height 38
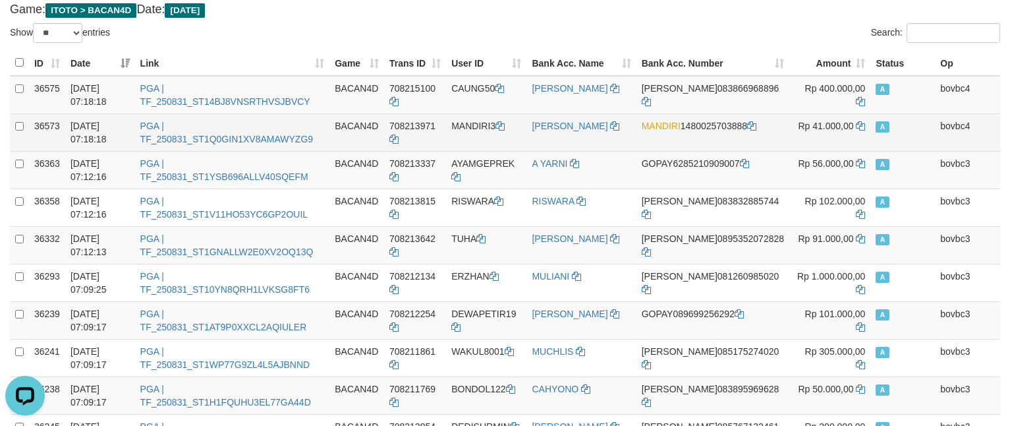
scroll to position [0, 0]
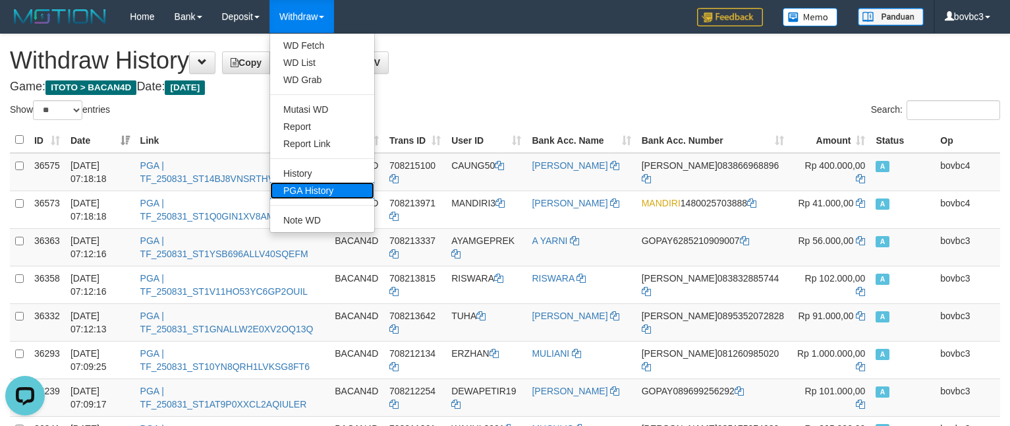
click at [312, 183] on link "PGA History" at bounding box center [322, 190] width 104 height 17
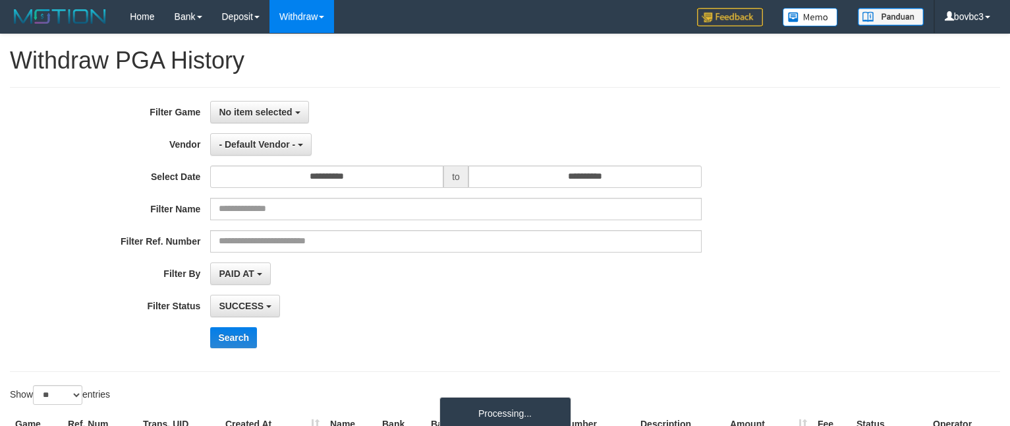
select select
select select "**"
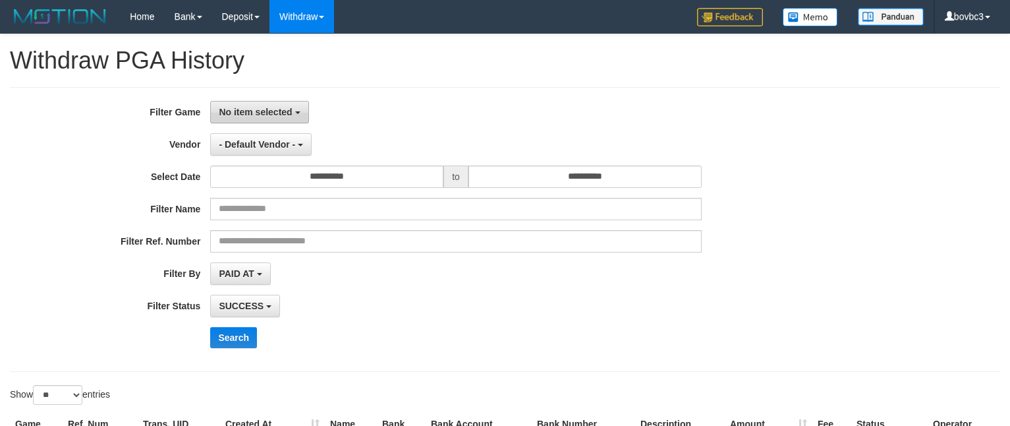
click at [268, 115] on span "No item selected" at bounding box center [255, 112] width 73 height 11
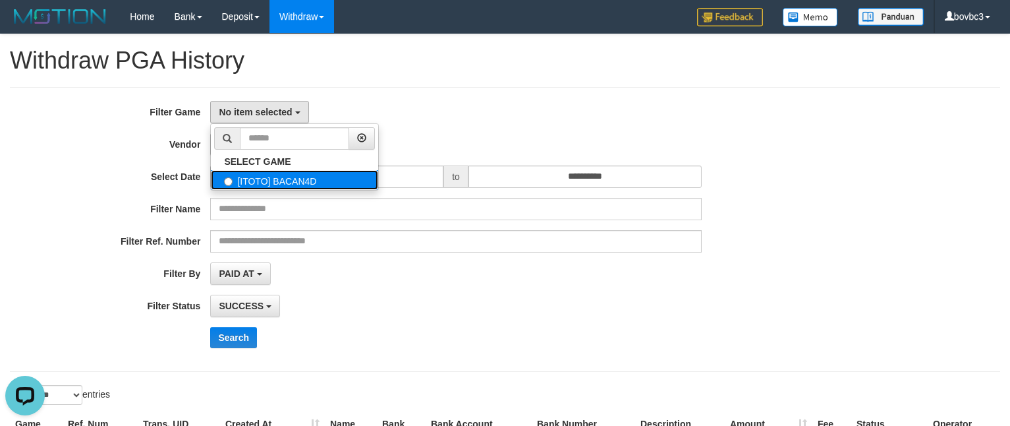
click at [259, 180] on label "[ITOTO] BACAN4D" at bounding box center [294, 180] width 167 height 20
select select "****"
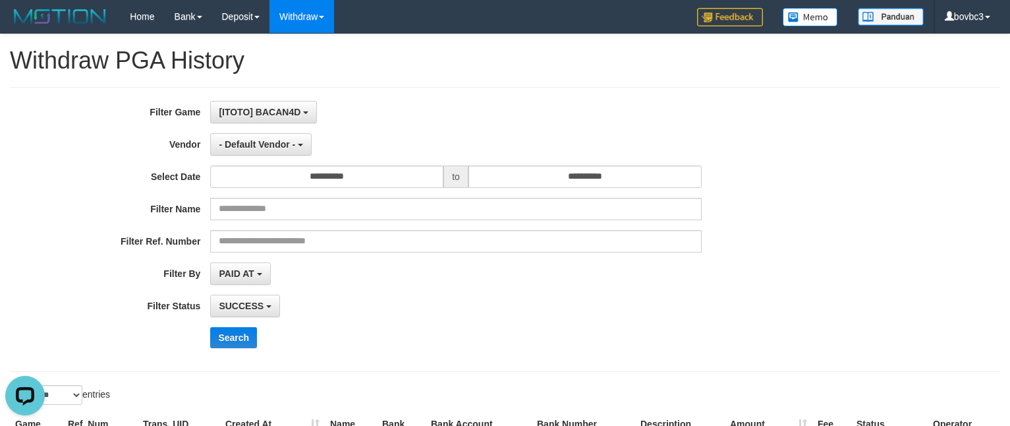
scroll to position [12, 0]
click at [281, 147] on span "- Default Vendor -" at bounding box center [257, 144] width 76 height 11
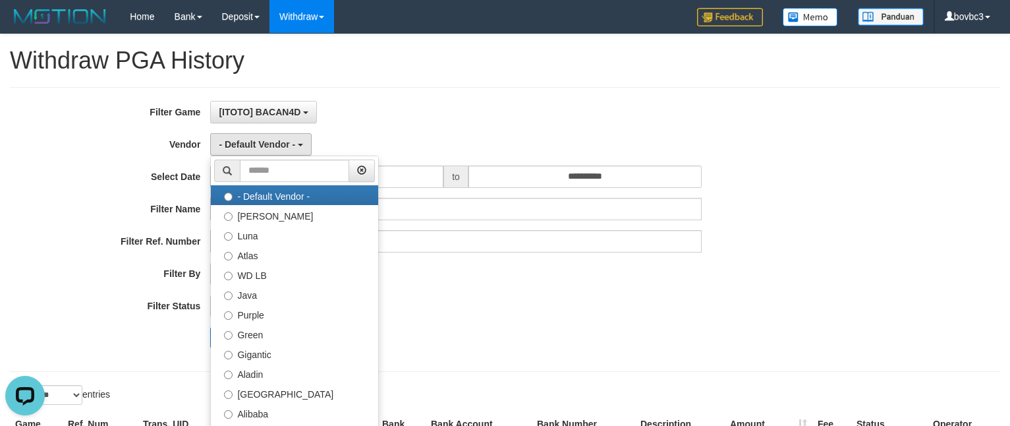
click at [472, 135] on div "- Default Vendor - - Default Vendor - [PERSON_NAME] Atlas WD LB Java Purple Gre…" at bounding box center [455, 144] width 491 height 22
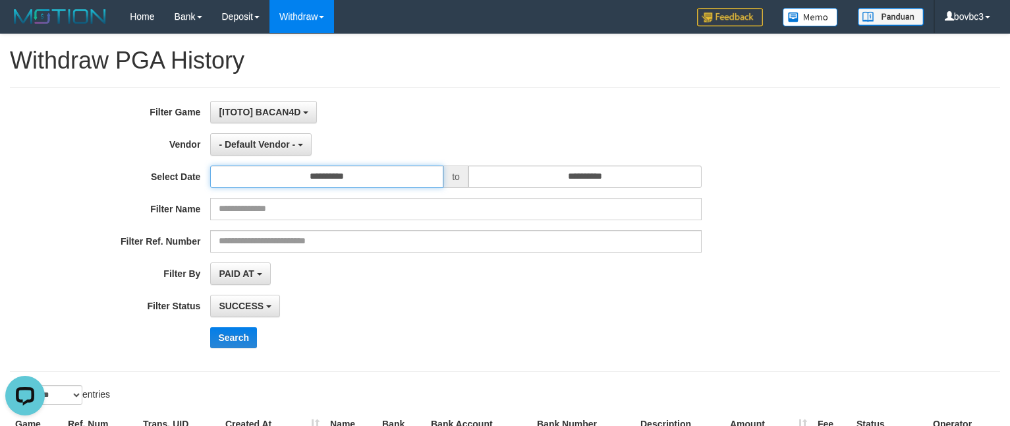
click at [378, 176] on input "**********" at bounding box center [326, 176] width 233 height 22
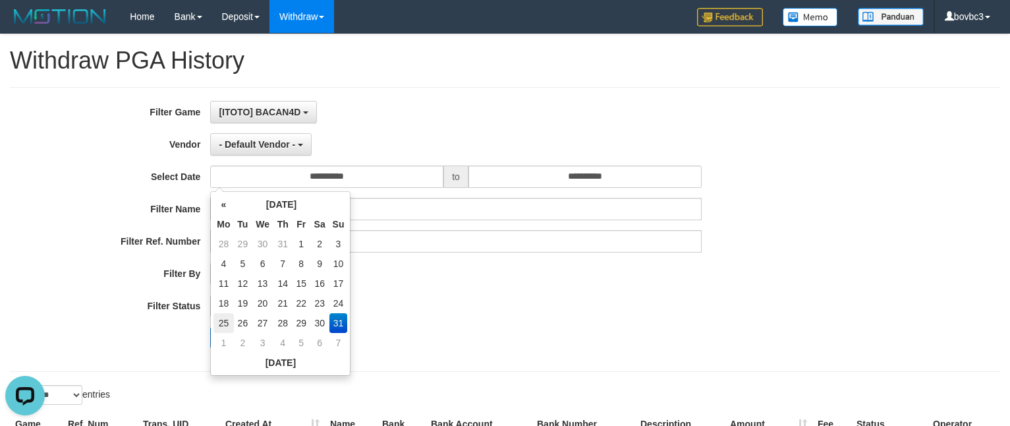
click at [213, 324] on td "25" at bounding box center [223, 323] width 20 height 20
type input "**********"
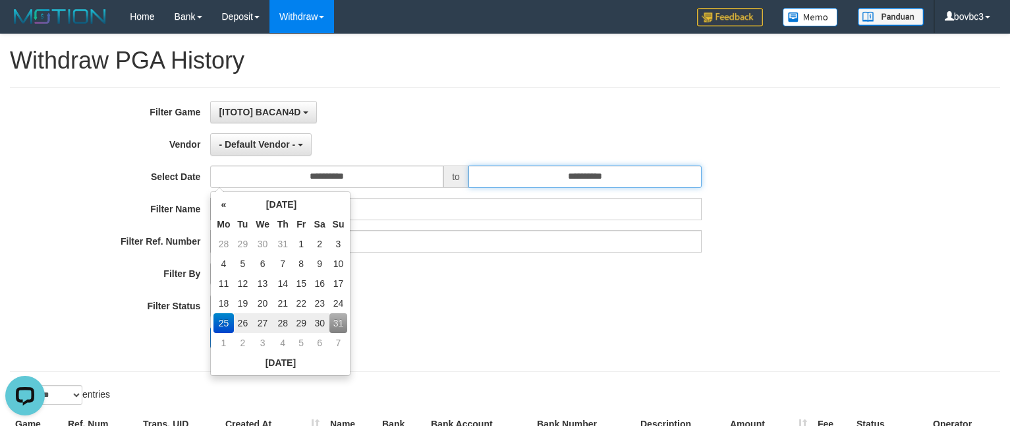
click at [659, 171] on input "**********" at bounding box center [584, 176] width 233 height 22
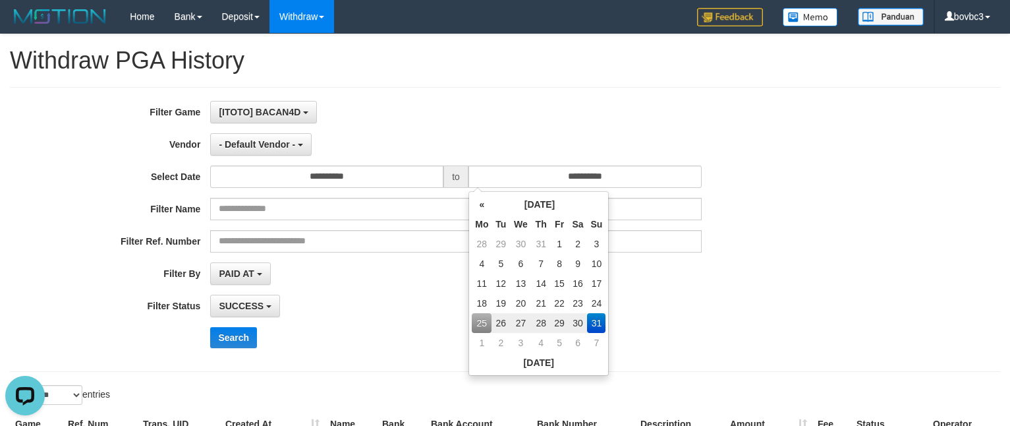
click at [600, 321] on td "31" at bounding box center [596, 323] width 18 height 20
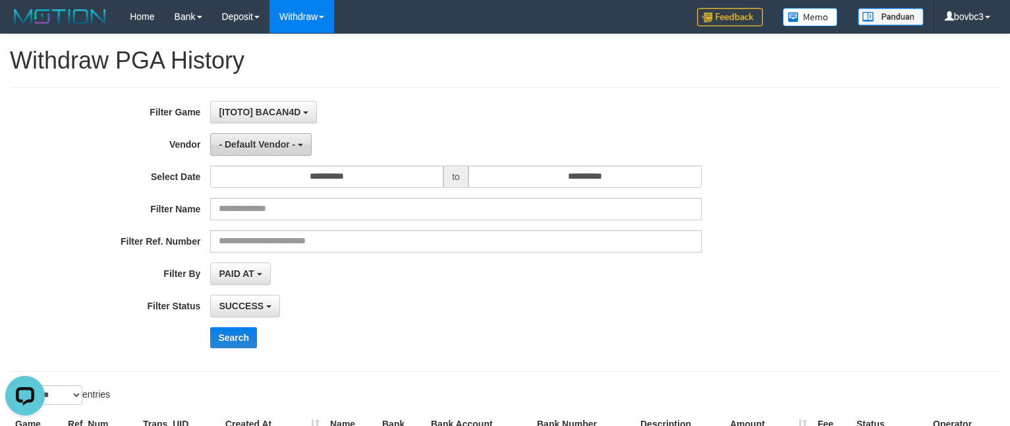
click at [269, 149] on span "- Default Vendor -" at bounding box center [257, 144] width 76 height 11
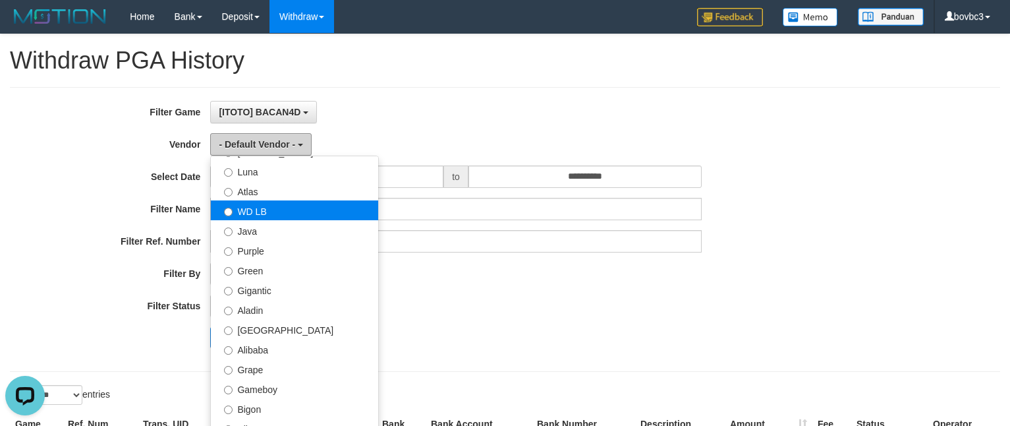
scroll to position [99, 0]
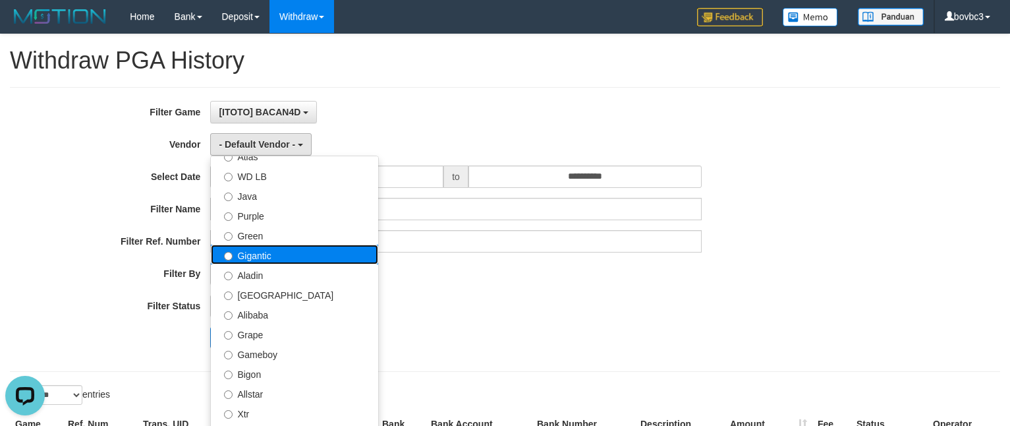
click at [281, 252] on label "Gigantic" at bounding box center [294, 254] width 167 height 20
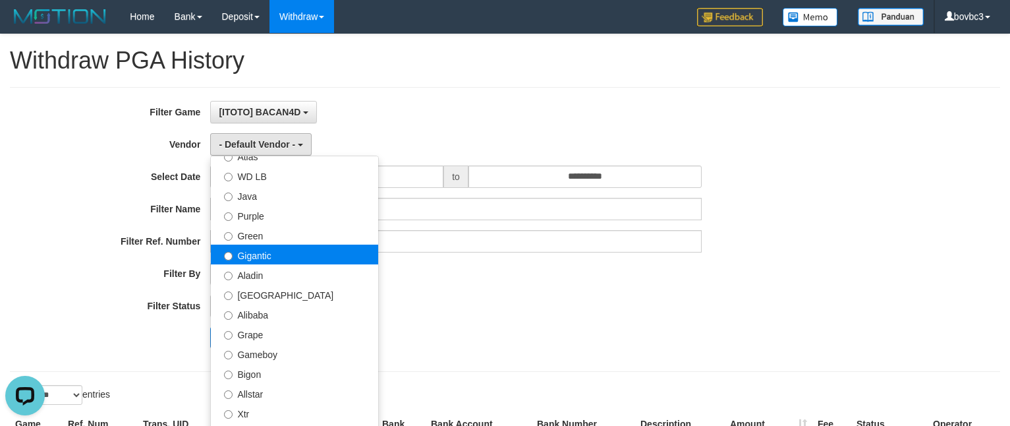
select select "**********"
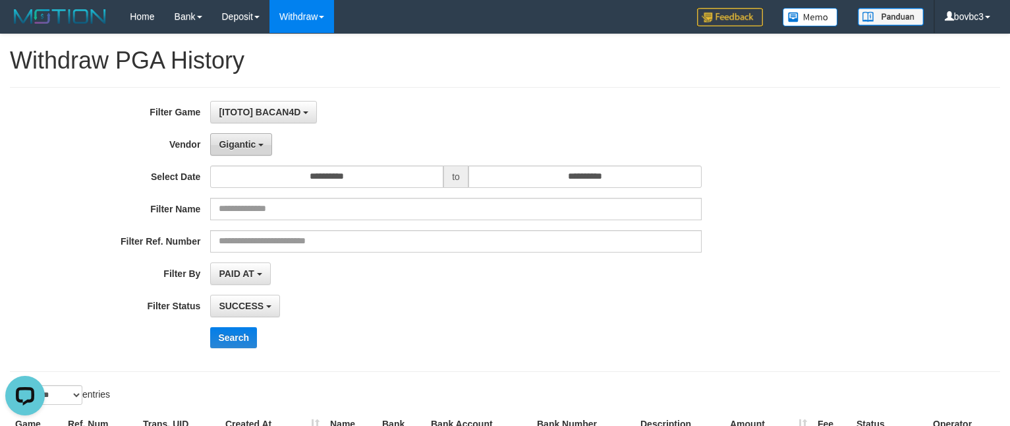
click at [243, 156] on button "Gigantic" at bounding box center [241, 144] width 62 height 22
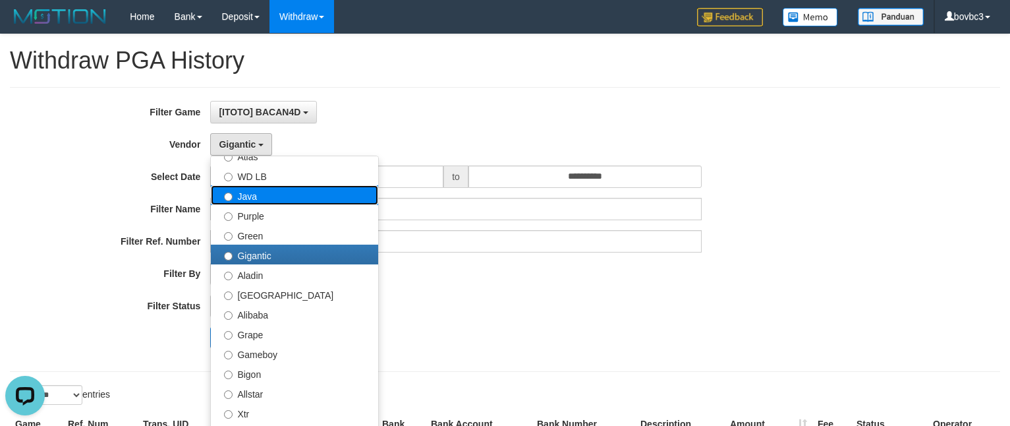
click at [279, 196] on label "Java" at bounding box center [294, 195] width 167 height 20
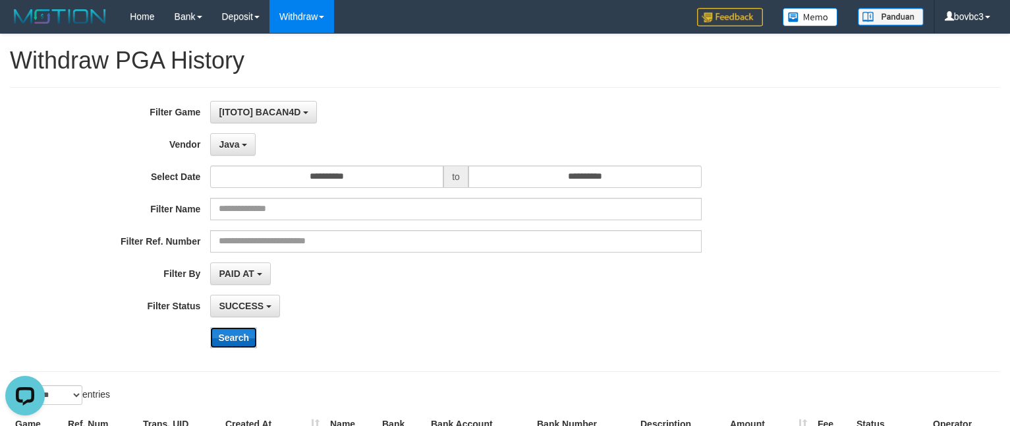
click at [223, 345] on button "Search" at bounding box center [233, 337] width 47 height 21
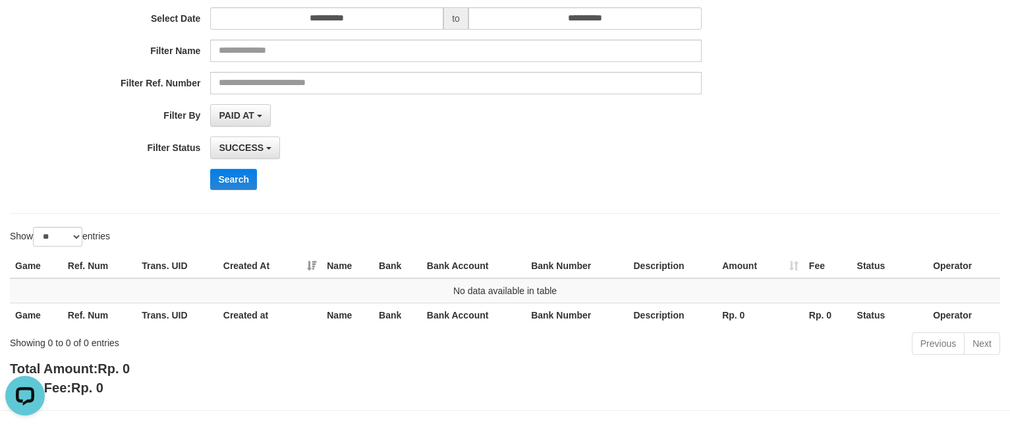
drag, startPoint x: 306, startPoint y: 175, endPoint x: 315, endPoint y: 171, distance: 9.4
click at [307, 175] on div "Search" at bounding box center [525, 179] width 631 height 21
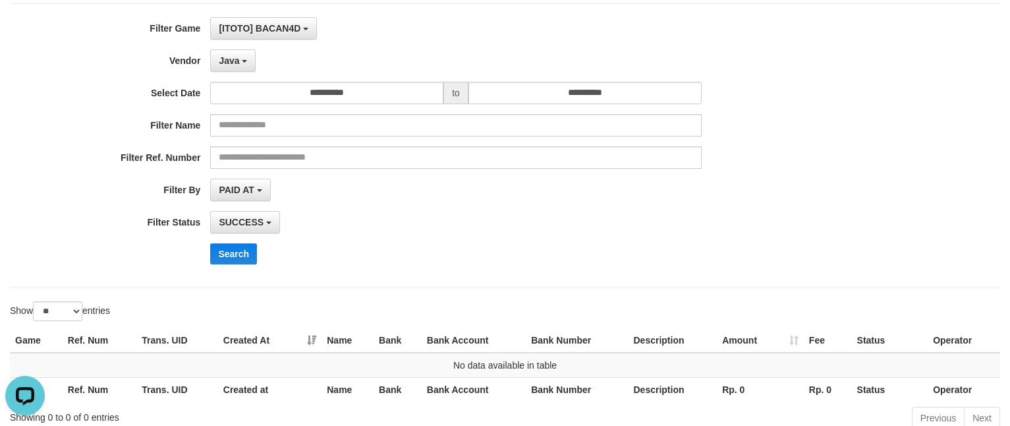
scroll to position [0, 0]
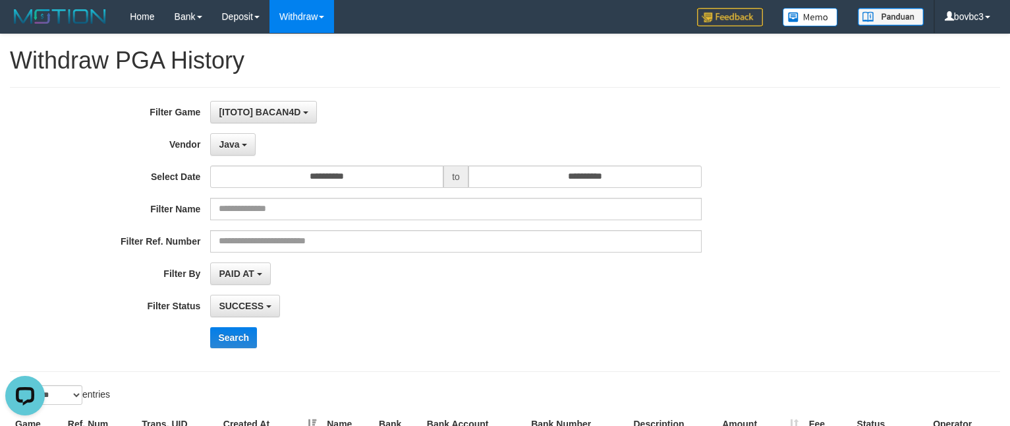
click at [247, 159] on div "**********" at bounding box center [421, 229] width 842 height 257
click at [243, 138] on button "Java" at bounding box center [232, 144] width 45 height 22
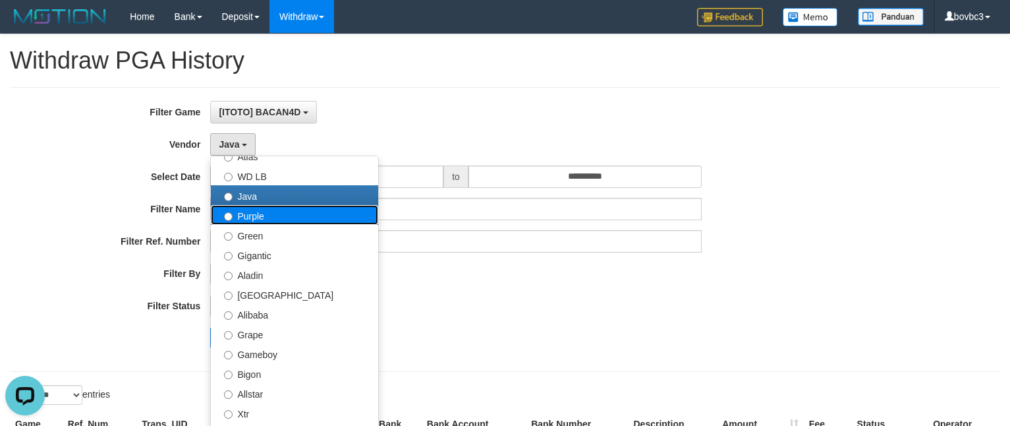
click at [281, 222] on label "Purple" at bounding box center [294, 215] width 167 height 20
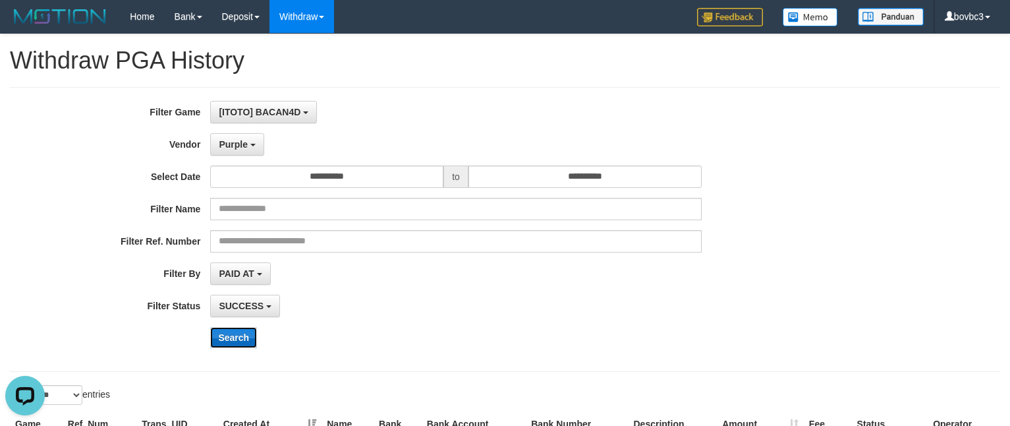
click at [241, 343] on button "Search" at bounding box center [233, 337] width 47 height 21
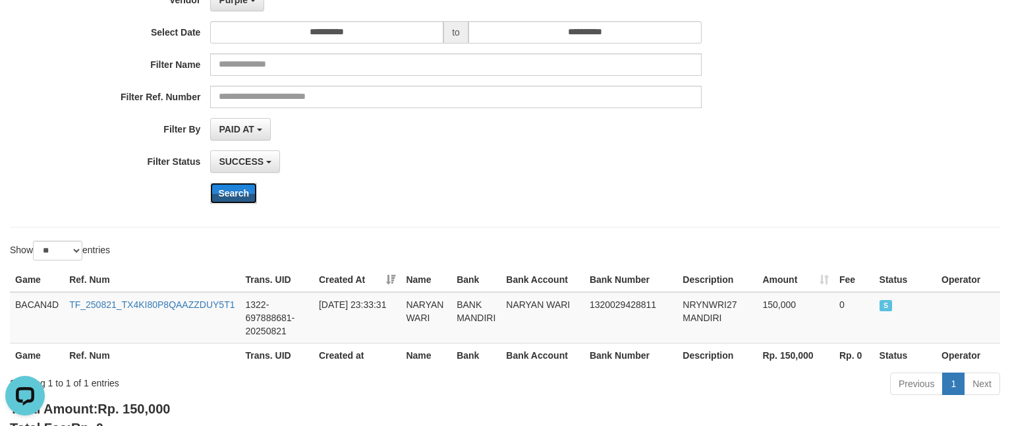
scroll to position [109, 0]
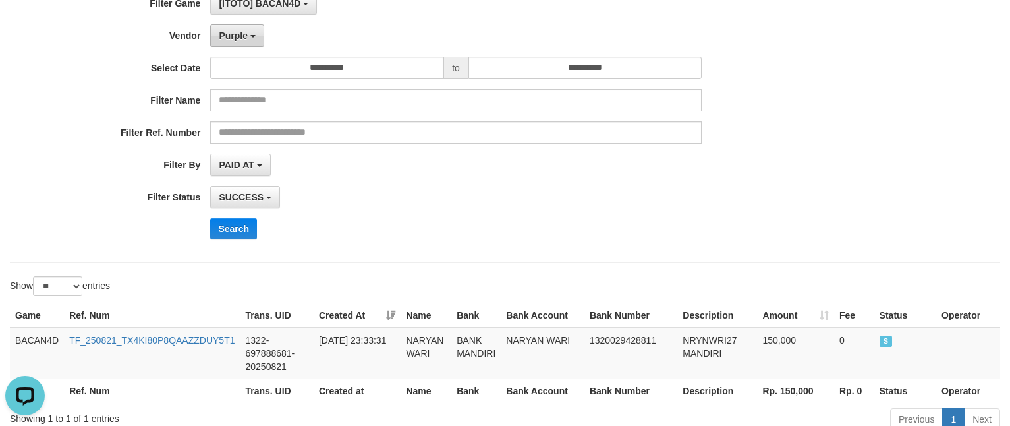
click at [243, 43] on button "Purple" at bounding box center [236, 35] width 53 height 22
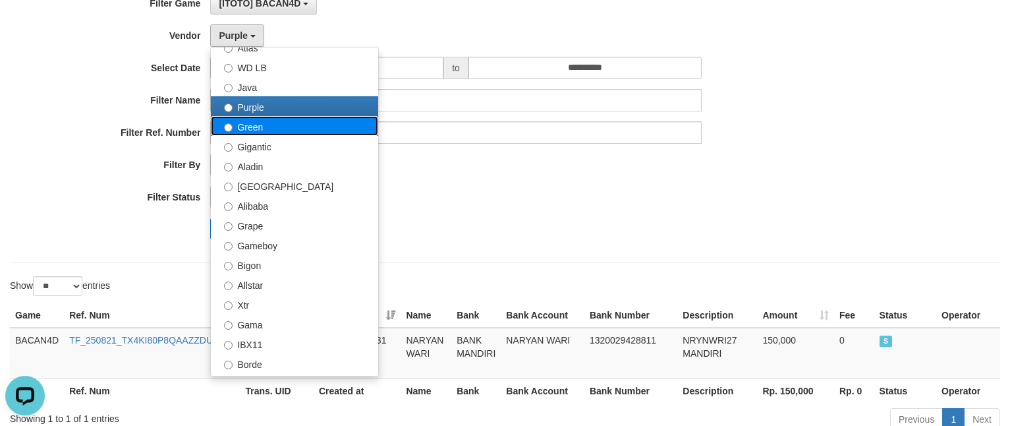
click at [279, 136] on label "Green" at bounding box center [294, 126] width 167 height 20
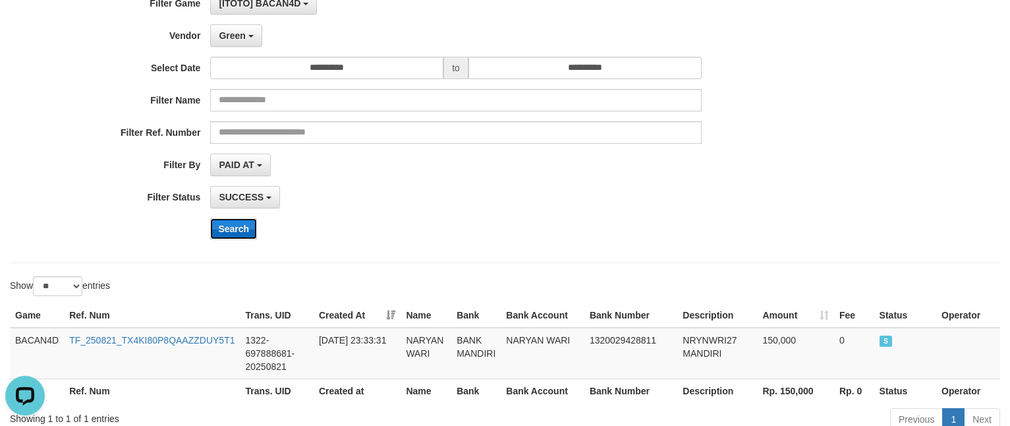
click at [241, 233] on button "Search" at bounding box center [233, 228] width 47 height 21
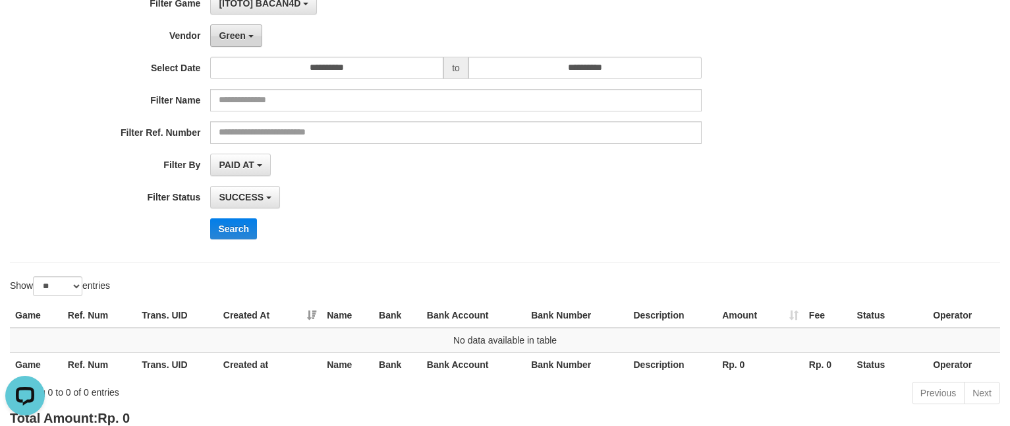
click at [225, 47] on button "Green" at bounding box center [235, 35] width 51 height 22
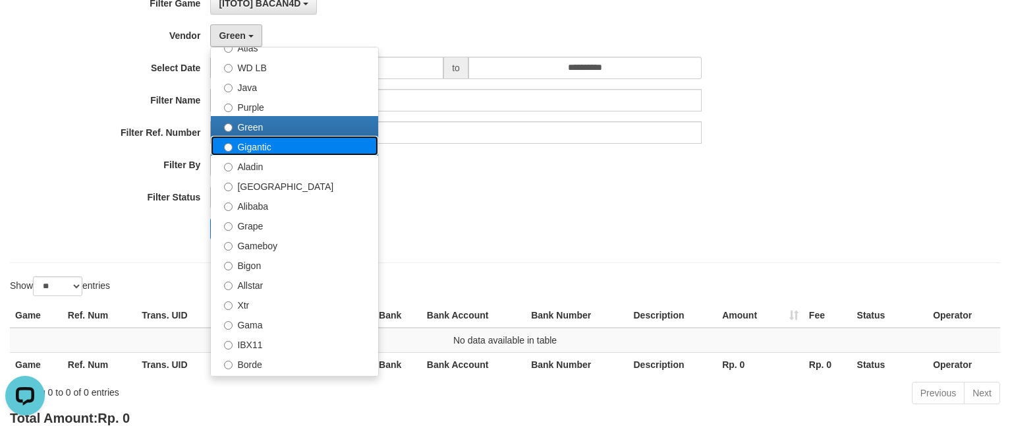
click at [254, 149] on label "Gigantic" at bounding box center [294, 146] width 167 height 20
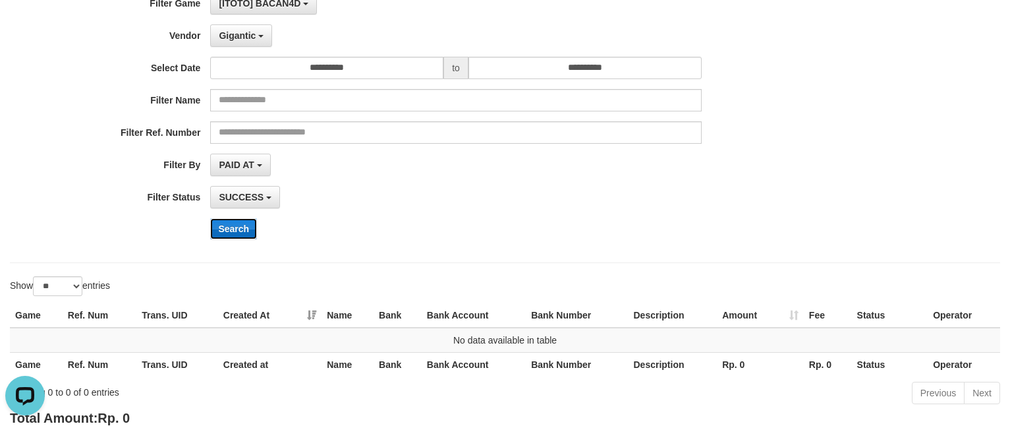
click at [243, 232] on button "Search" at bounding box center [233, 228] width 47 height 21
click at [260, 42] on button "Gigantic" at bounding box center [241, 35] width 62 height 22
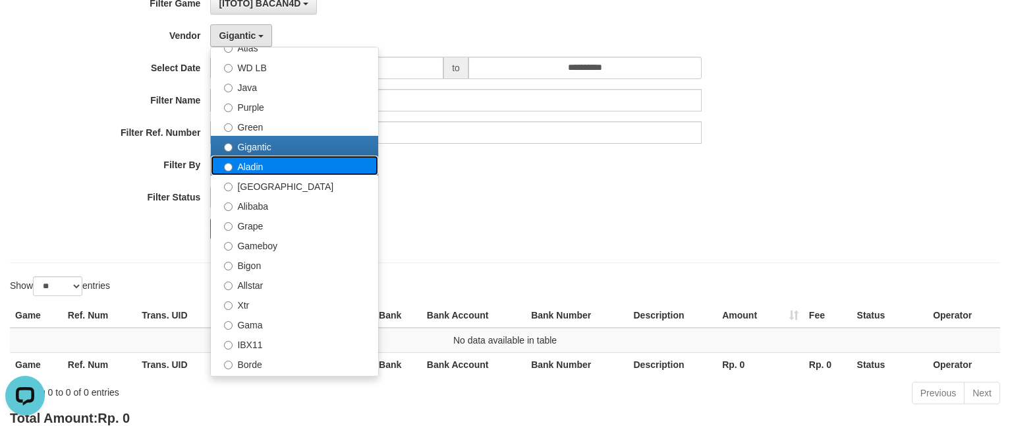
click at [261, 158] on label "Aladin" at bounding box center [294, 166] width 167 height 20
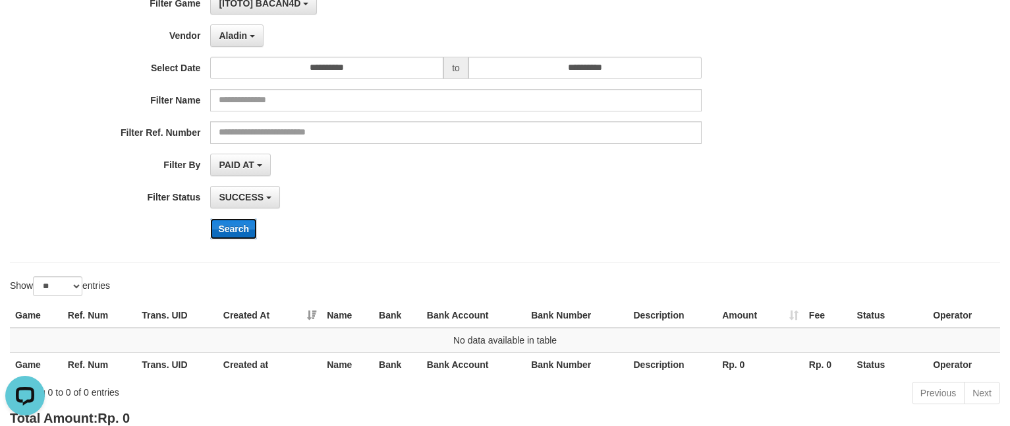
click at [245, 232] on button "Search" at bounding box center [233, 228] width 47 height 21
click at [230, 40] on span "Aladin" at bounding box center [233, 35] width 28 height 11
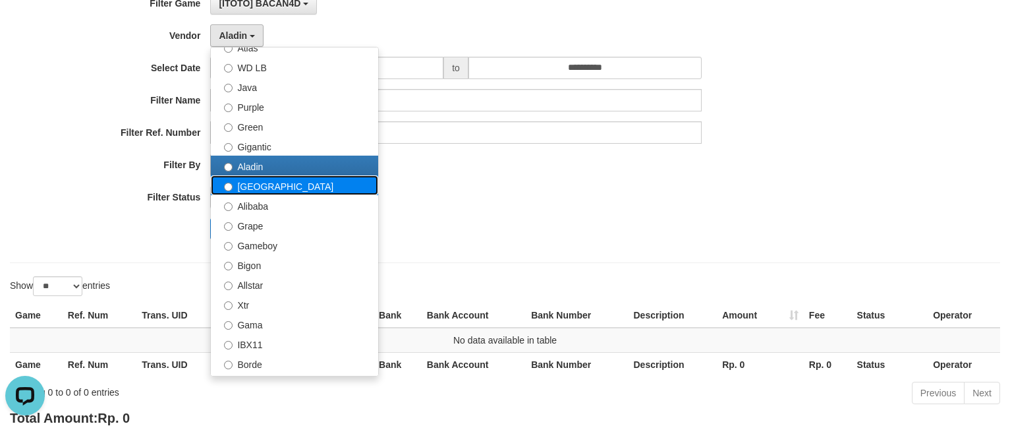
click at [264, 184] on label "Dubai" at bounding box center [294, 185] width 167 height 20
select select "**********"
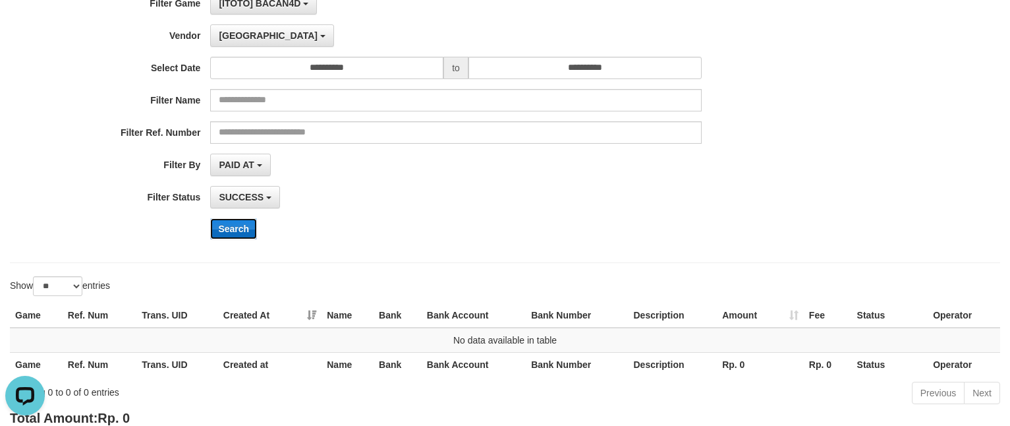
click at [234, 236] on button "Search" at bounding box center [233, 228] width 47 height 21
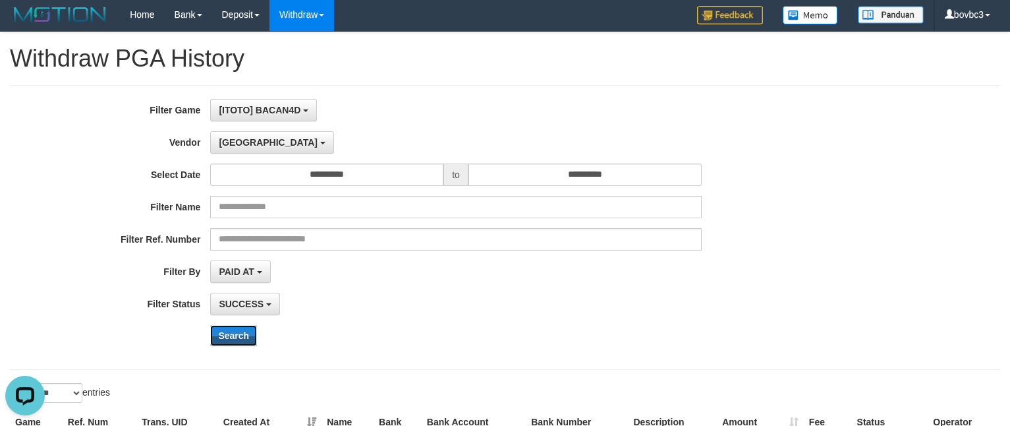
scroll to position [0, 0]
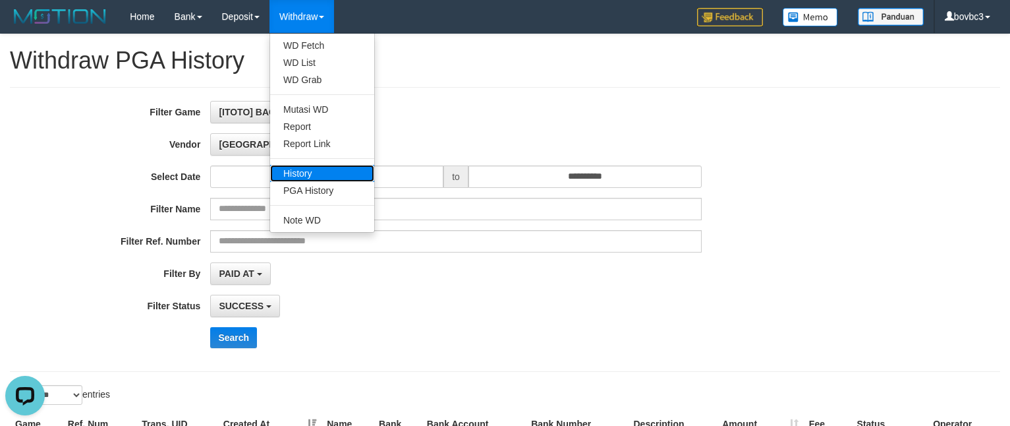
click at [337, 175] on link "History" at bounding box center [322, 173] width 104 height 17
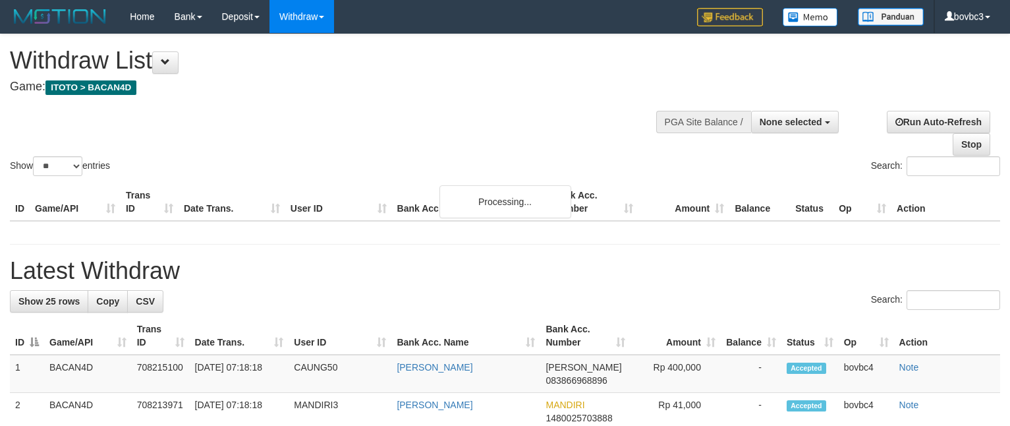
select select
select select "**"
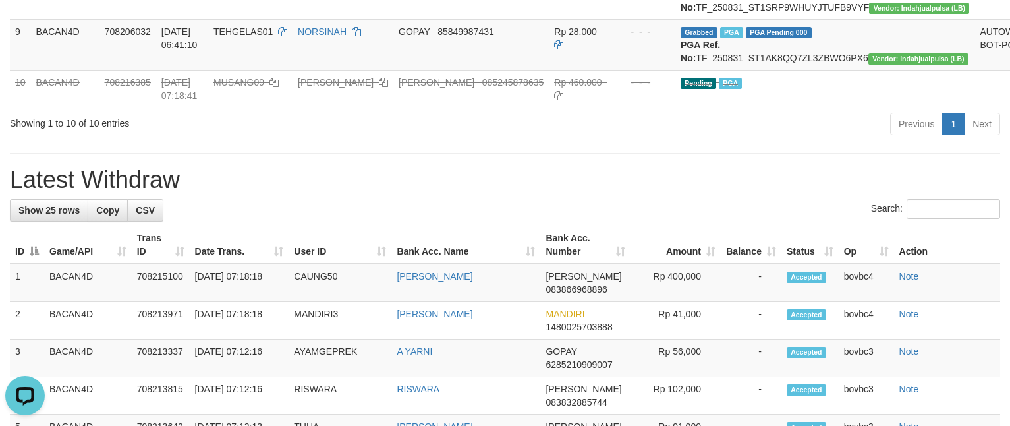
scroll to position [494, 0]
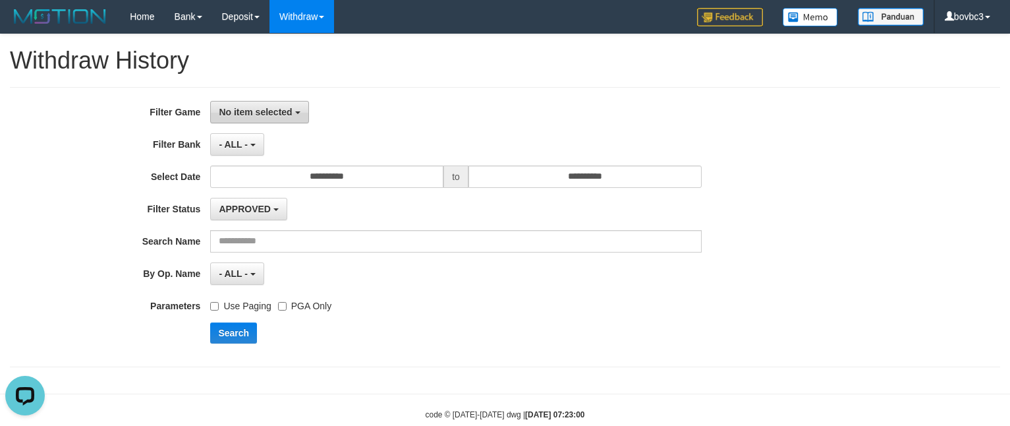
click at [287, 119] on button "No item selected" at bounding box center [259, 112] width 98 height 22
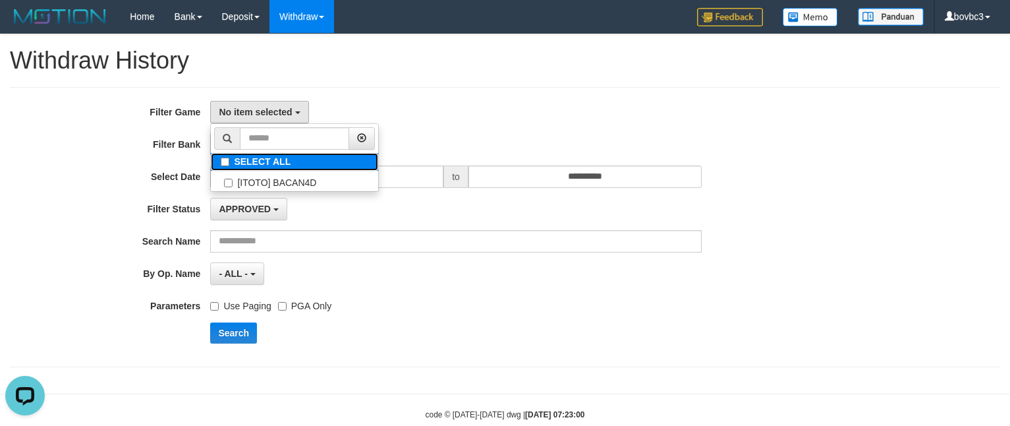
click at [258, 166] on label "SELECT ALL" at bounding box center [294, 162] width 167 height 18
select select "****"
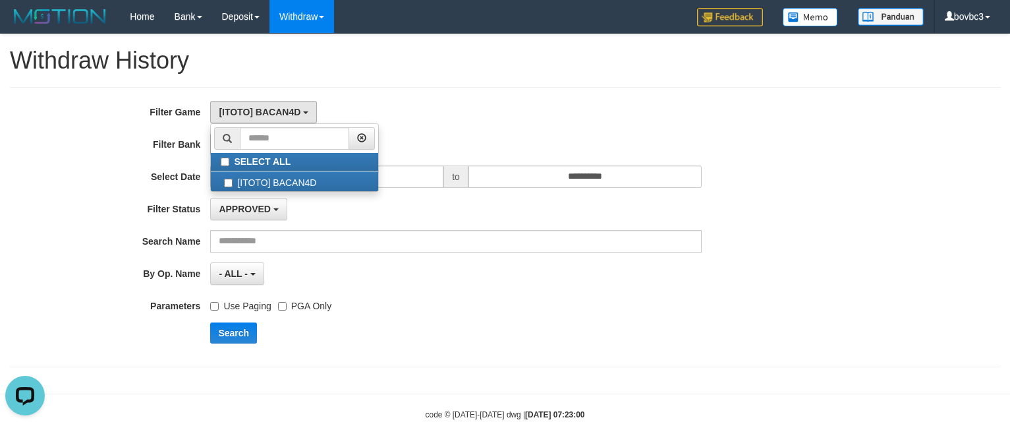
drag, startPoint x: 417, startPoint y: 125, endPoint x: 412, endPoint y: 134, distance: 11.2
click at [379, 127] on ul "SELECT ALL [ITOTO] BACAN4D" at bounding box center [294, 157] width 169 height 69
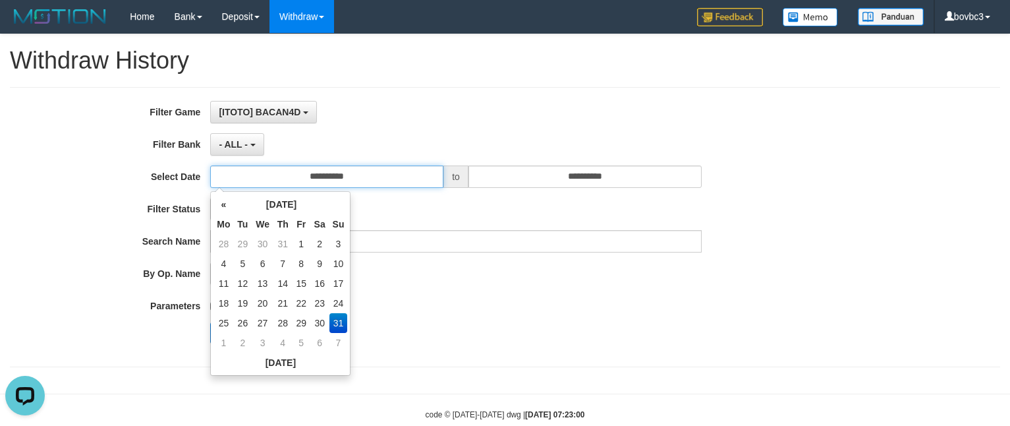
click at [368, 176] on input "**********" at bounding box center [326, 176] width 233 height 22
click at [220, 318] on td "25" at bounding box center [223, 323] width 20 height 20
type input "**********"
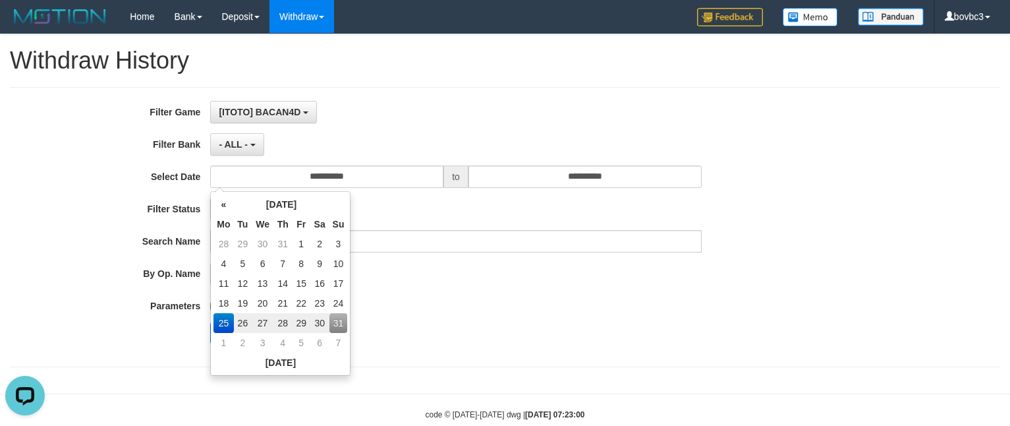
click at [505, 219] on div "APPROVED - select status - - ALL - APPROVED REJECTED LINKED NOT LINKED AUTO-LIN…" at bounding box center [455, 209] width 491 height 22
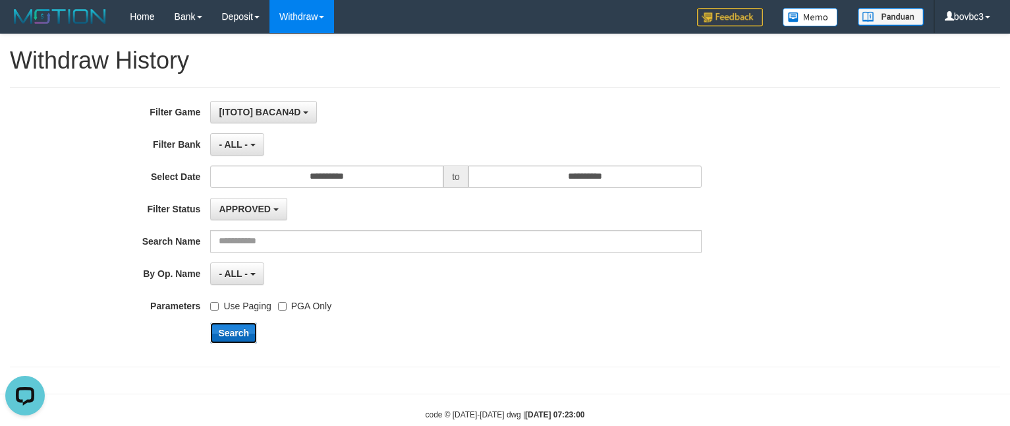
click at [235, 336] on button "Search" at bounding box center [233, 332] width 47 height 21
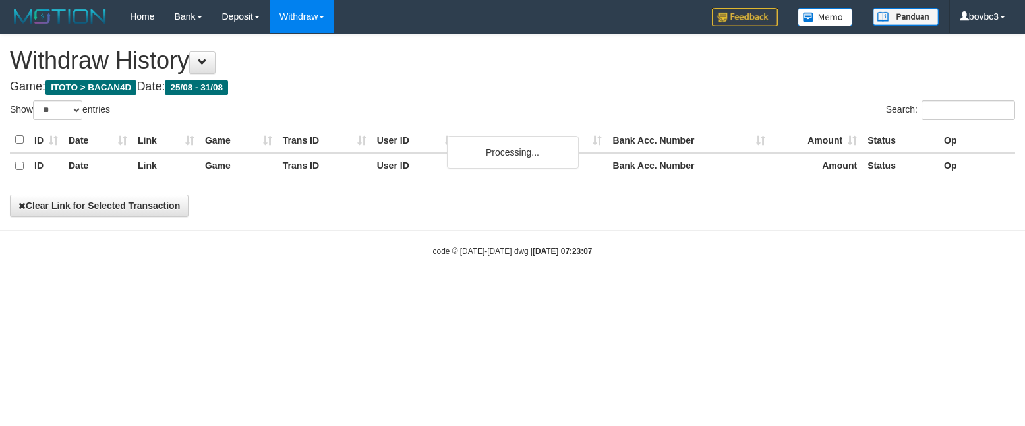
select select "**"
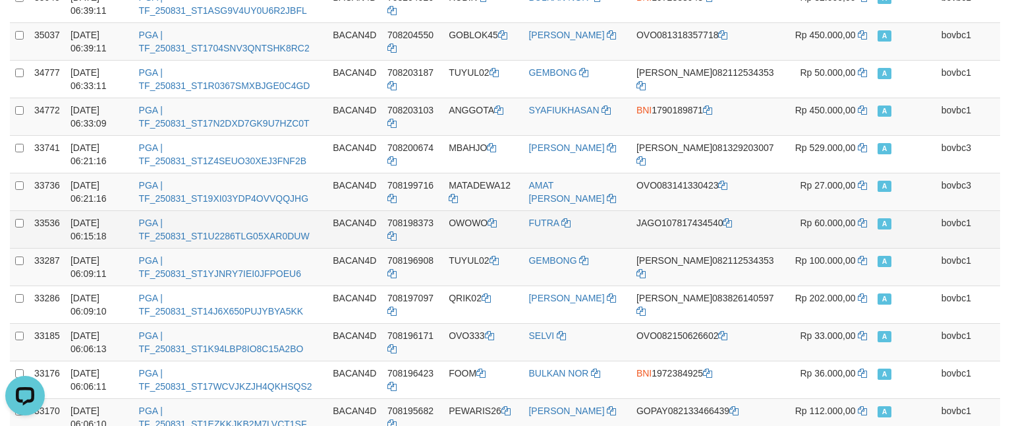
scroll to position [1813, 0]
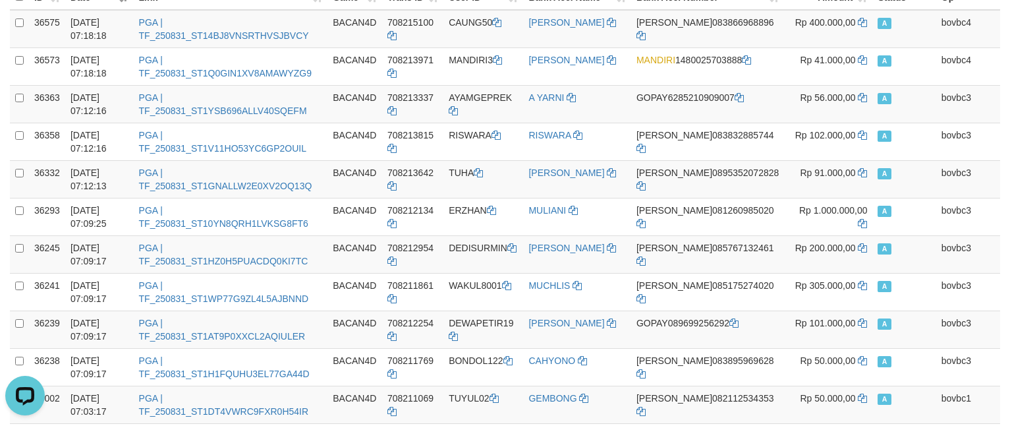
scroll to position [0, 0]
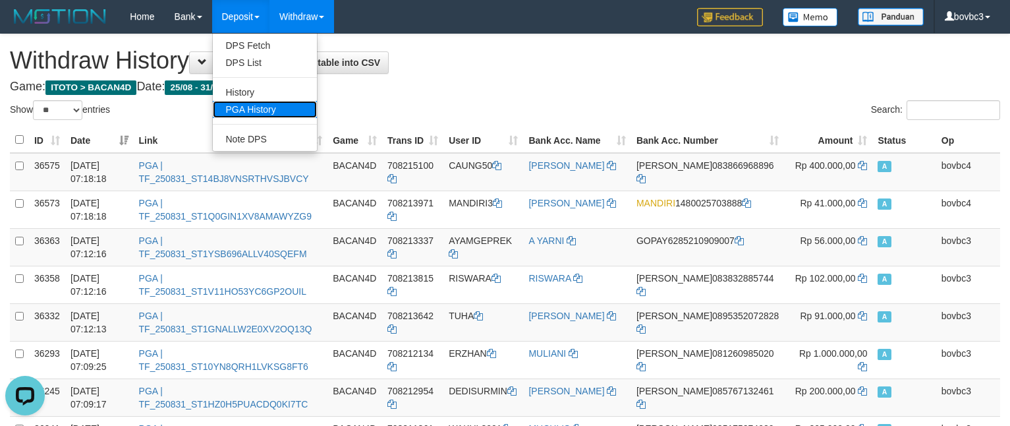
click at [259, 109] on link "PGA History" at bounding box center [265, 109] width 104 height 17
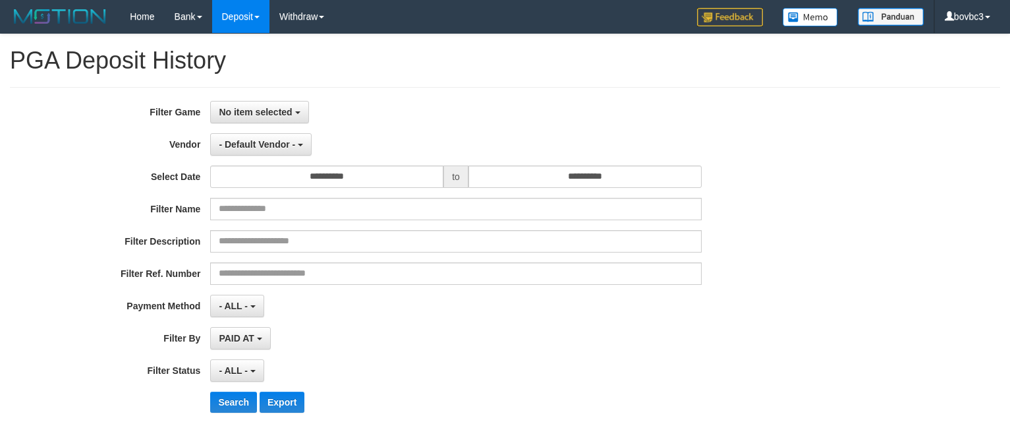
select select
select select "**"
click at [285, 115] on span "No item selected" at bounding box center [255, 112] width 73 height 11
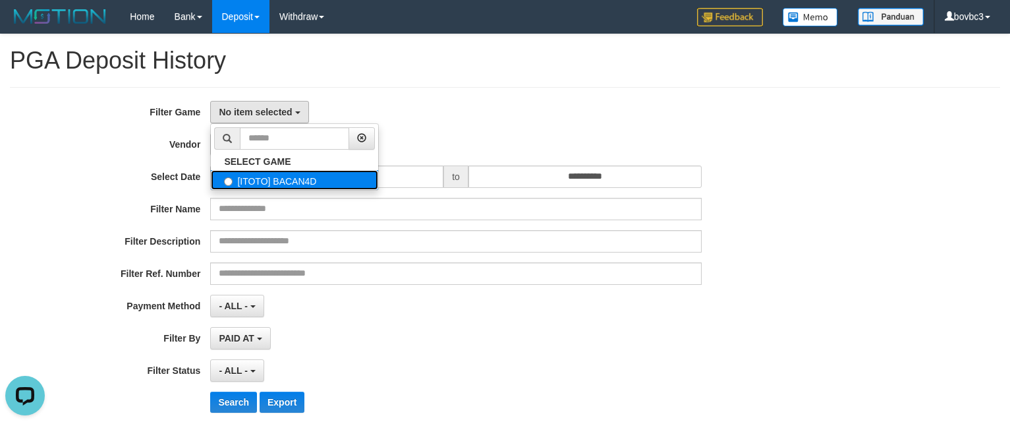
click at [269, 177] on label "[ITOTO] BACAN4D" at bounding box center [294, 180] width 167 height 20
select select "****"
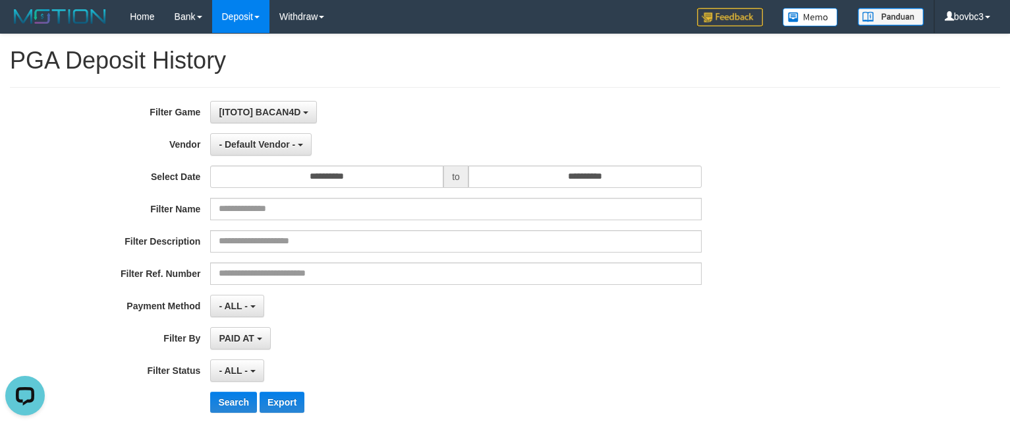
scroll to position [12, 0]
click at [268, 151] on button "- Default Vendor -" at bounding box center [260, 144] width 101 height 22
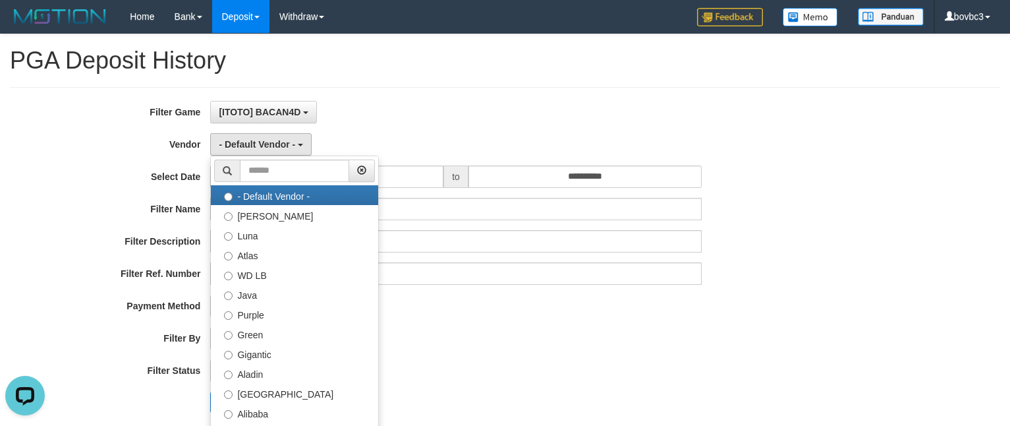
drag, startPoint x: 572, startPoint y: 121, endPoint x: 485, endPoint y: 139, distance: 88.9
click at [571, 121] on div "[ITOTO] BACAN4D SELECT GAME [ITOTO] BACAN4D" at bounding box center [455, 112] width 491 height 22
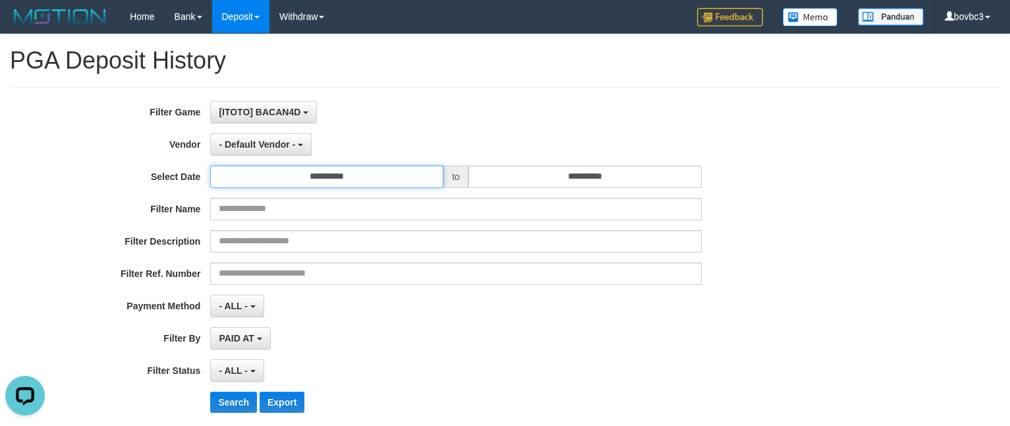
drag, startPoint x: 370, startPoint y: 180, endPoint x: 382, endPoint y: 180, distance: 11.9
click at [370, 180] on input "**********" at bounding box center [326, 176] width 233 height 22
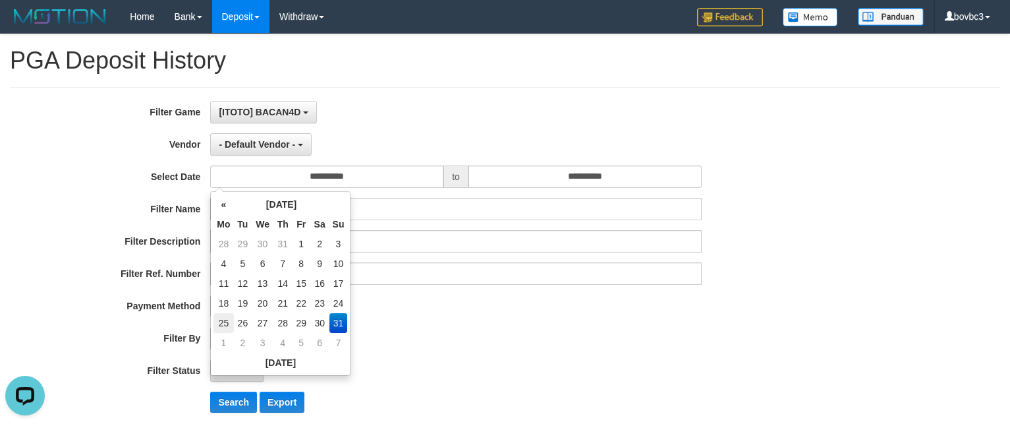
click at [220, 320] on td "25" at bounding box center [223, 323] width 20 height 20
type input "**********"
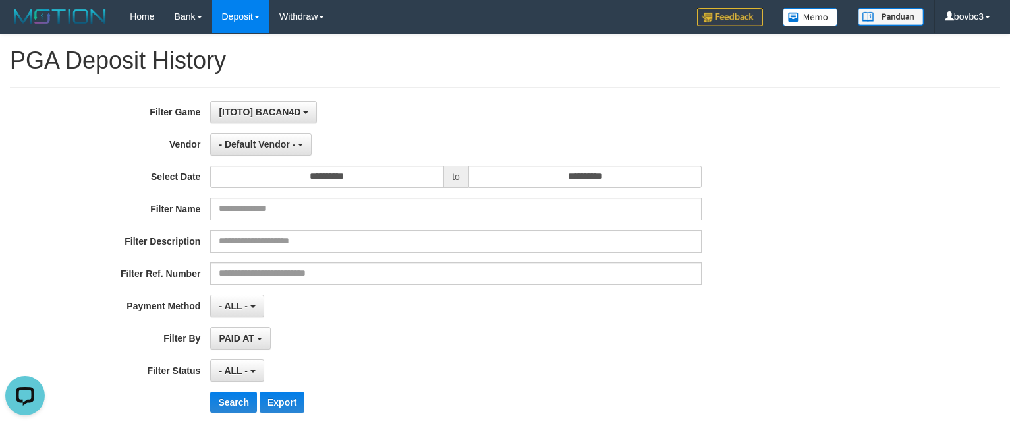
click at [520, 107] on div "[ITOTO] BACAN4D SELECT GAME [ITOTO] BACAN4D" at bounding box center [455, 112] width 491 height 22
click at [279, 138] on button "- Default Vendor -" at bounding box center [260, 144] width 101 height 22
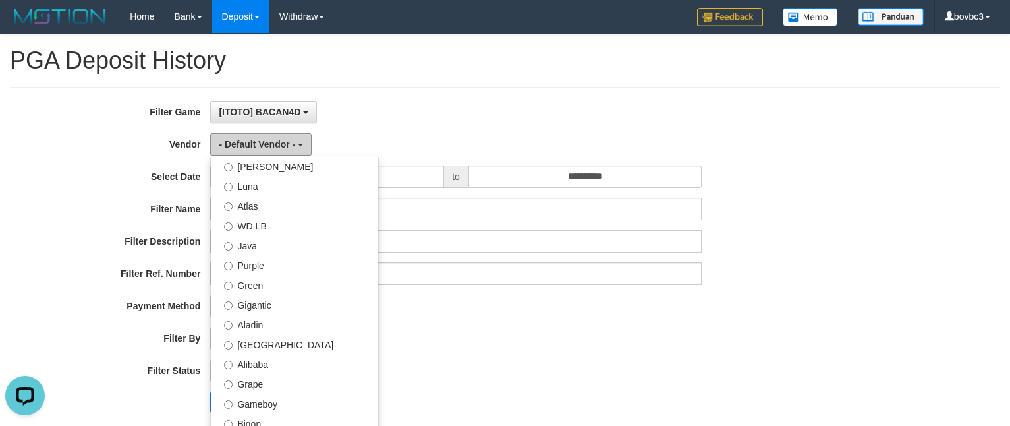
scroll to position [99, 0]
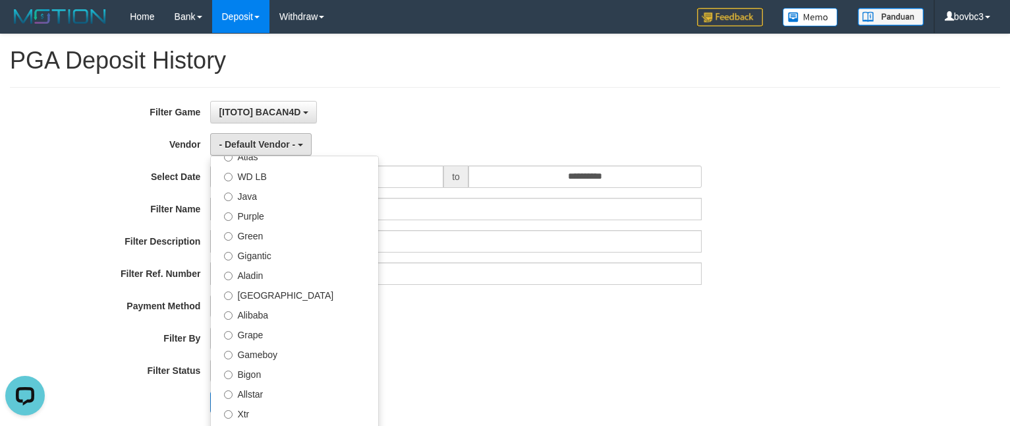
drag, startPoint x: 805, startPoint y: 194, endPoint x: 483, endPoint y: 210, distance: 322.6
click at [801, 194] on div "**********" at bounding box center [421, 262] width 842 height 322
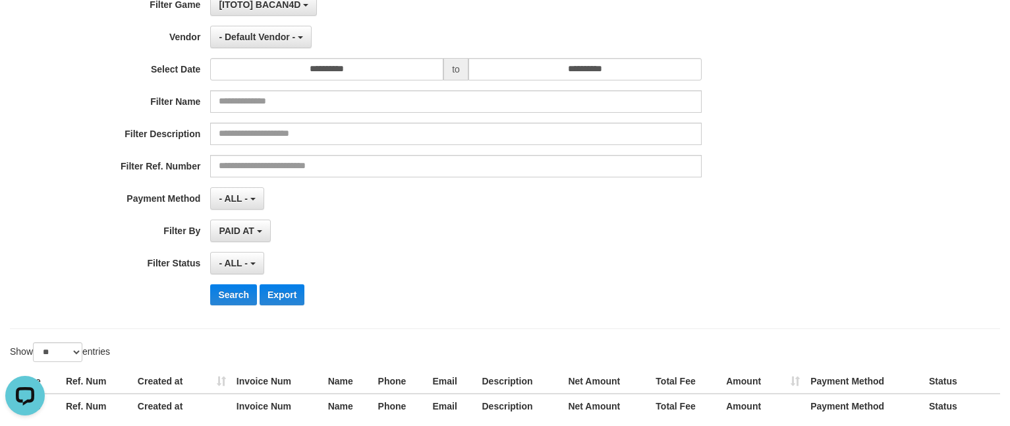
scroll to position [0, 0]
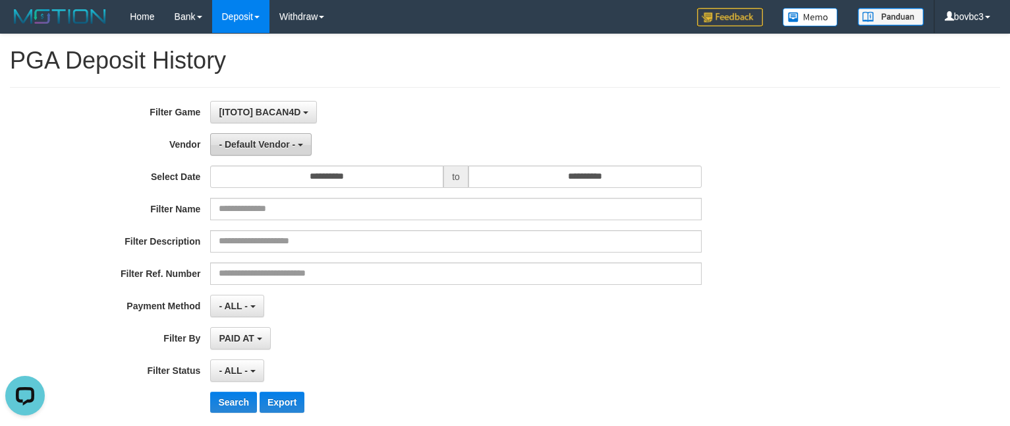
click at [264, 151] on button "- Default Vendor -" at bounding box center [260, 144] width 101 height 22
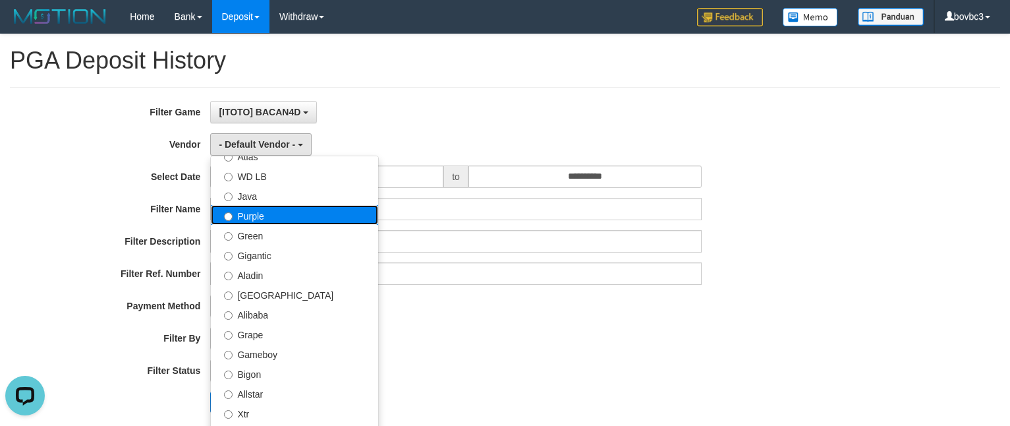
click at [271, 218] on label "Purple" at bounding box center [294, 215] width 167 height 20
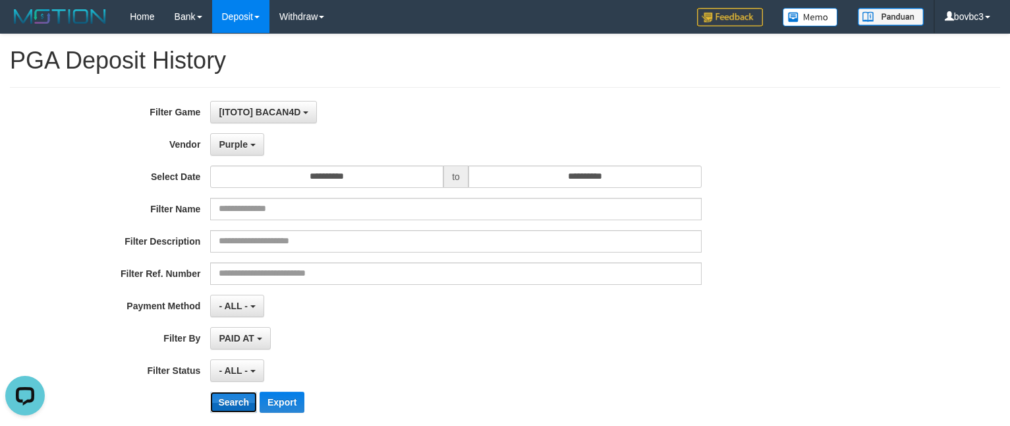
click at [231, 410] on button "Search" at bounding box center [233, 401] width 47 height 21
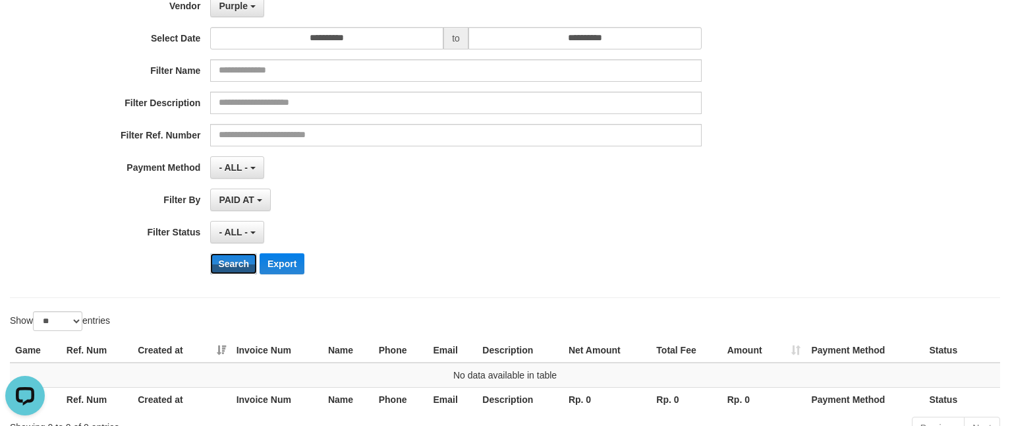
scroll to position [136, 0]
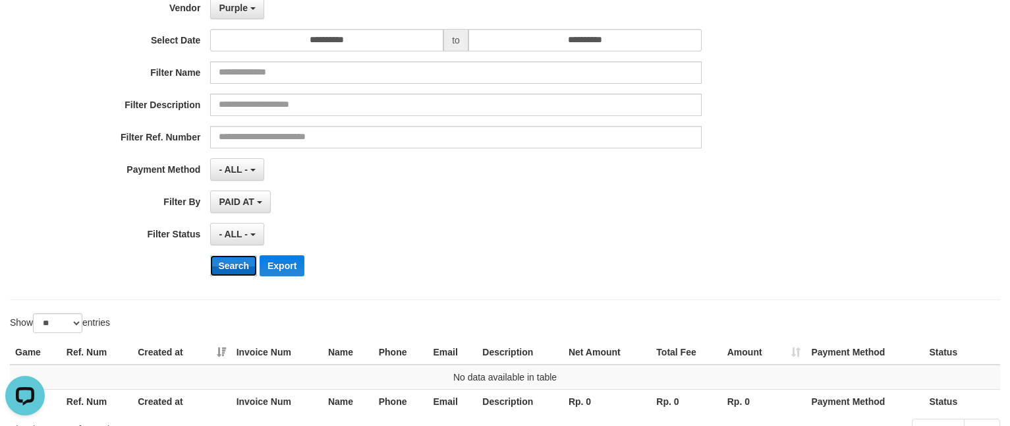
click at [243, 273] on button "Search" at bounding box center [233, 265] width 47 height 21
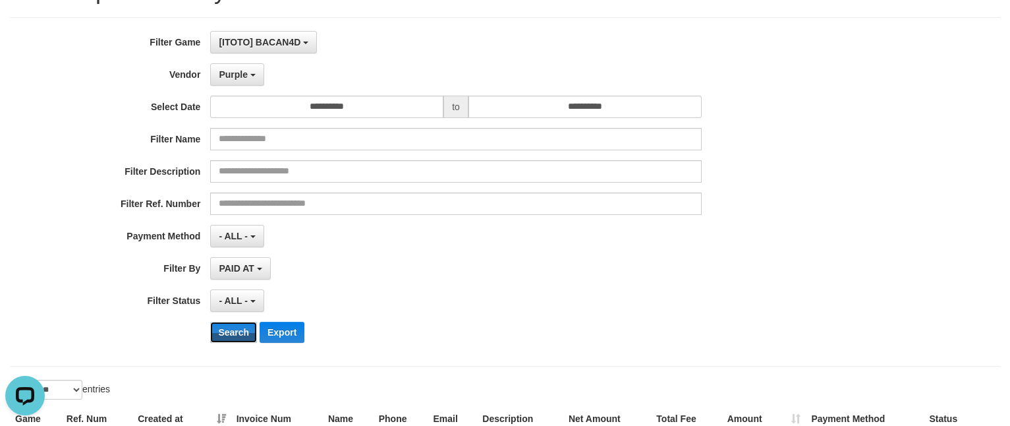
scroll to position [0, 0]
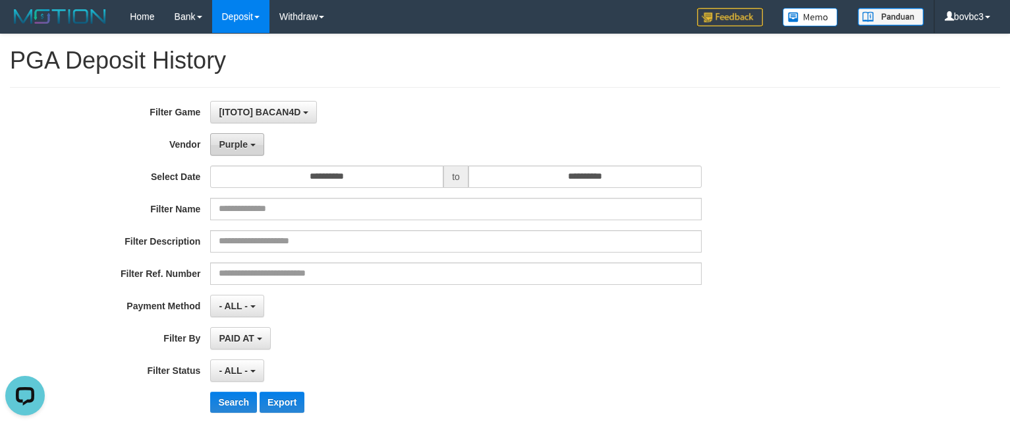
click at [241, 149] on span "Purple" at bounding box center [233, 144] width 29 height 11
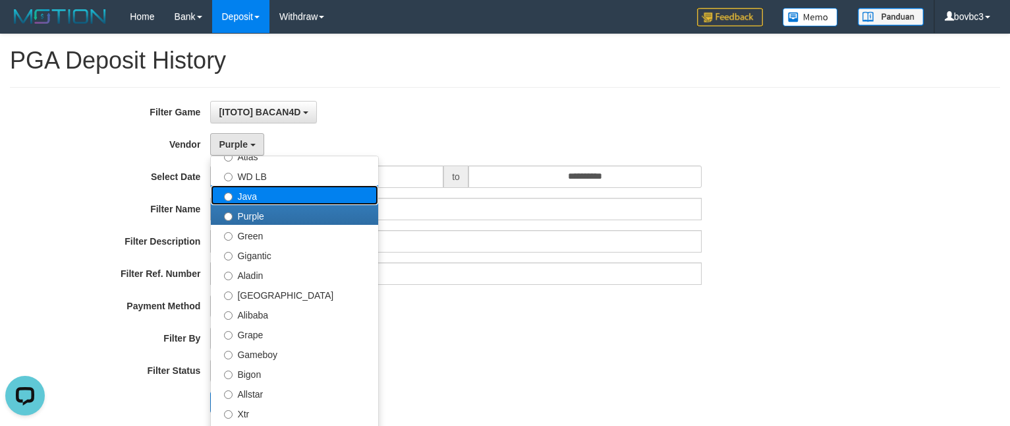
click at [268, 198] on label "Java" at bounding box center [294, 195] width 167 height 20
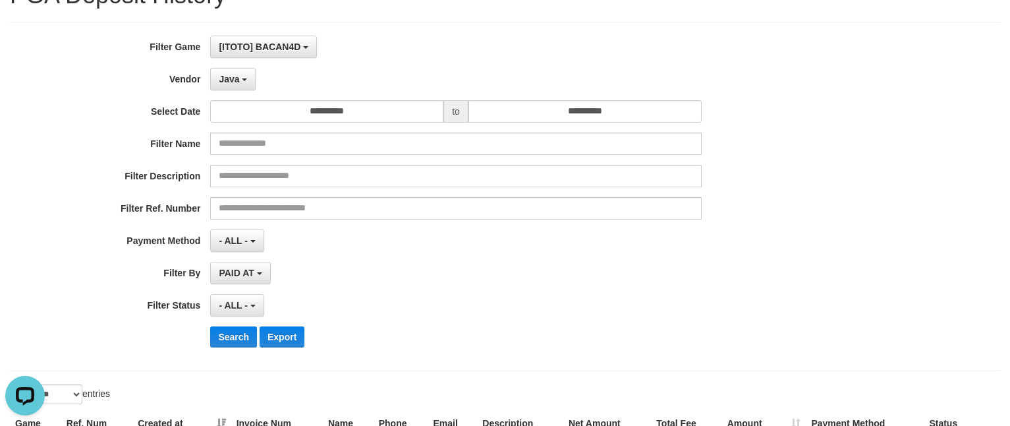
scroll to position [99, 0]
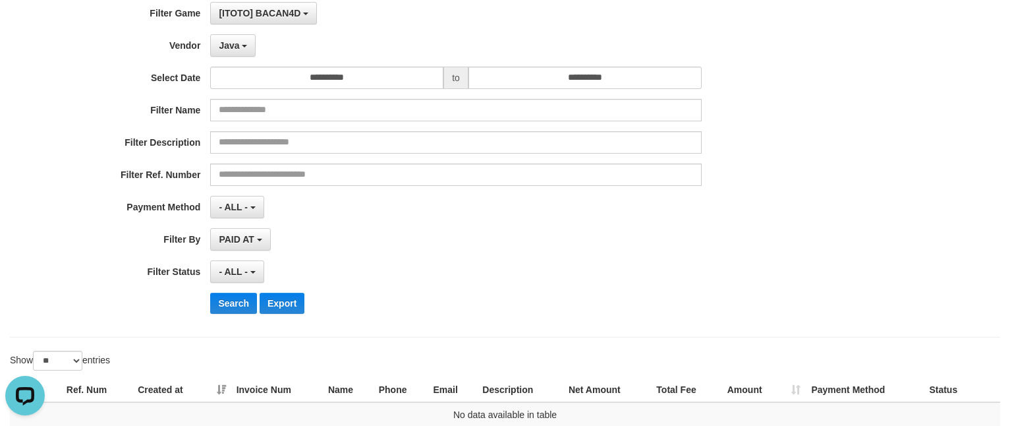
click at [234, 319] on div "**********" at bounding box center [421, 163] width 842 height 322
click at [234, 310] on button "Search" at bounding box center [233, 303] width 47 height 21
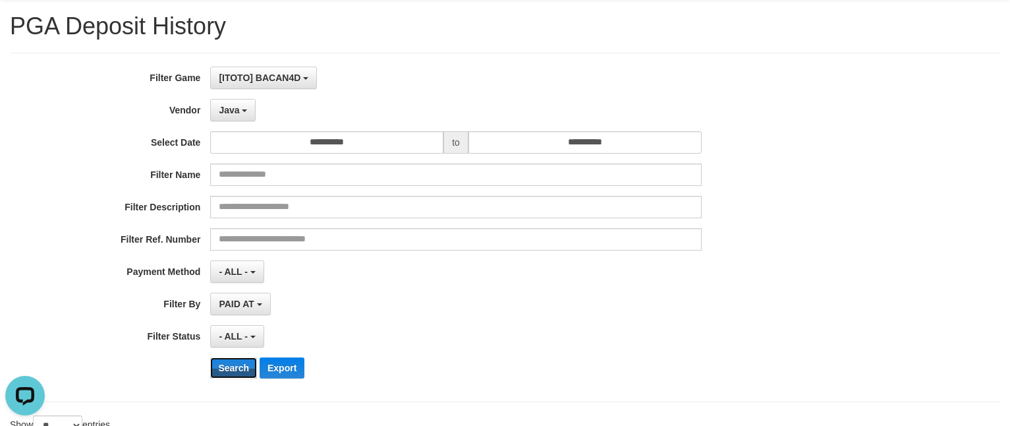
scroll to position [0, 0]
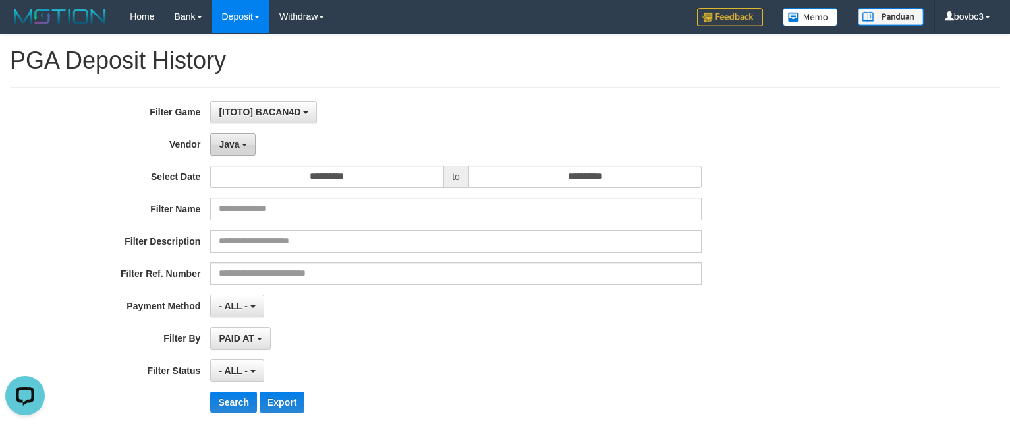
click at [240, 152] on button "Java" at bounding box center [232, 144] width 45 height 22
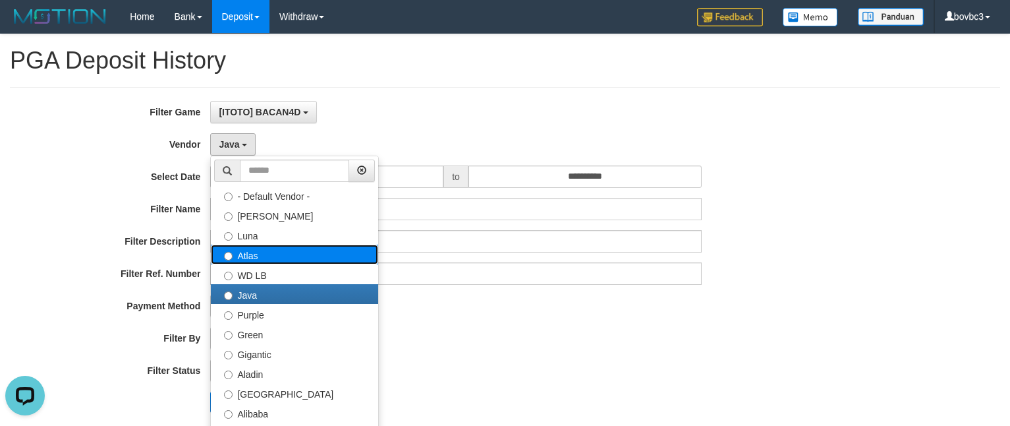
click at [265, 264] on label "Atlas" at bounding box center [294, 254] width 167 height 20
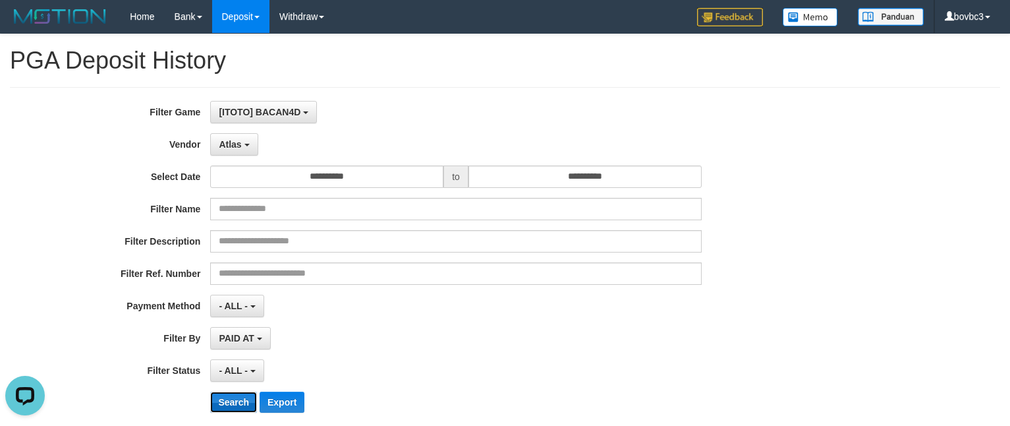
click at [222, 406] on button "Search" at bounding box center [233, 401] width 47 height 21
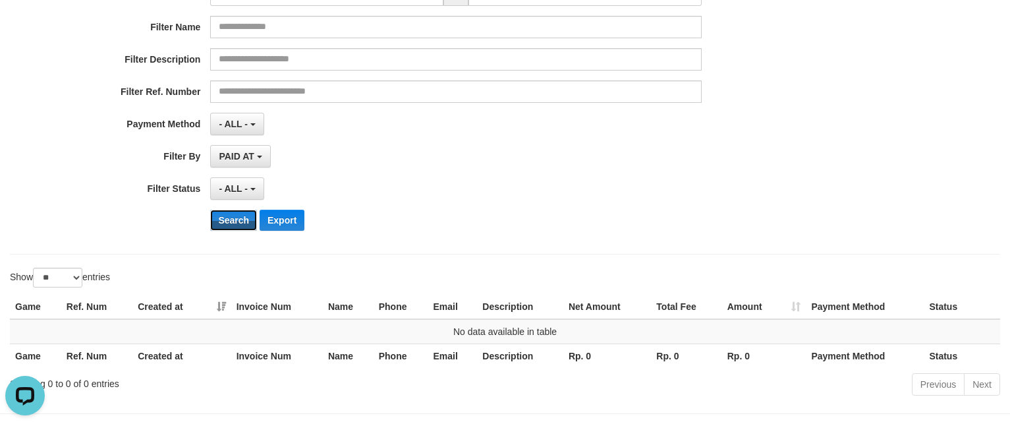
scroll to position [198, 0]
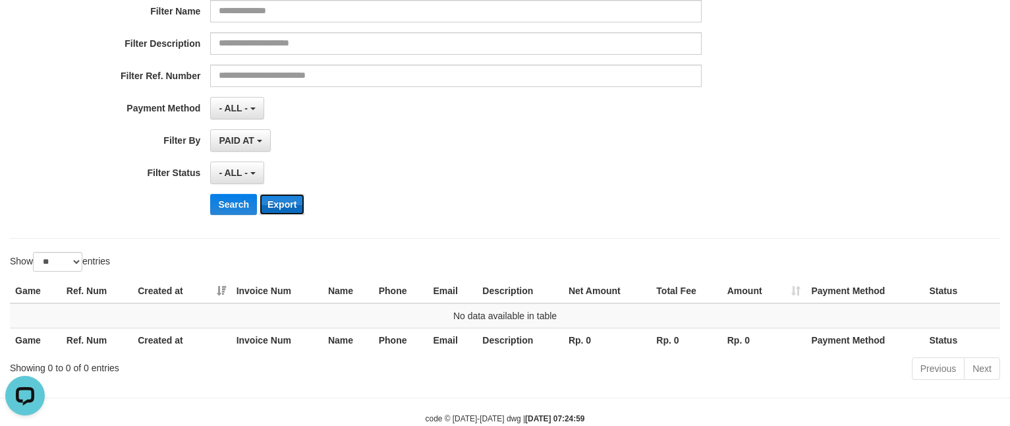
click at [260, 204] on button "Export" at bounding box center [282, 204] width 45 height 21
click at [243, 208] on button "Search" at bounding box center [233, 204] width 47 height 21
drag, startPoint x: 251, startPoint y: 215, endPoint x: 239, endPoint y: 213, distance: 12.0
click at [250, 215] on button "Search" at bounding box center [233, 204] width 47 height 21
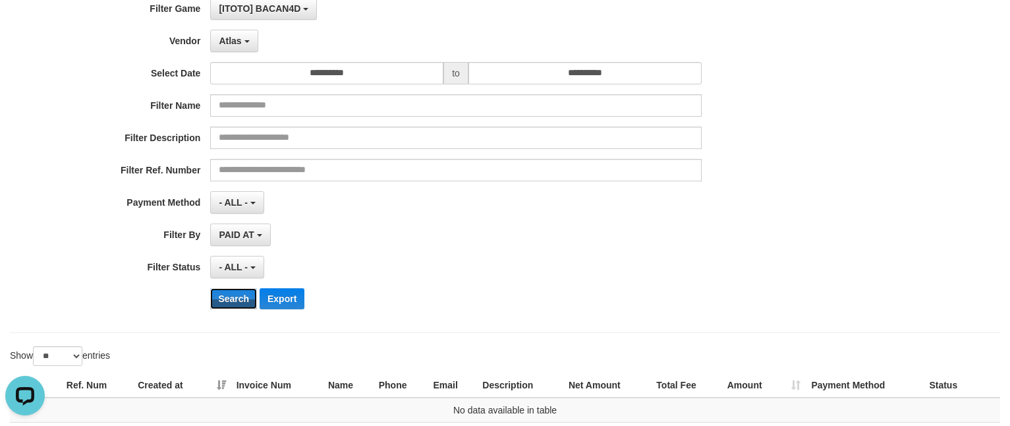
scroll to position [0, 0]
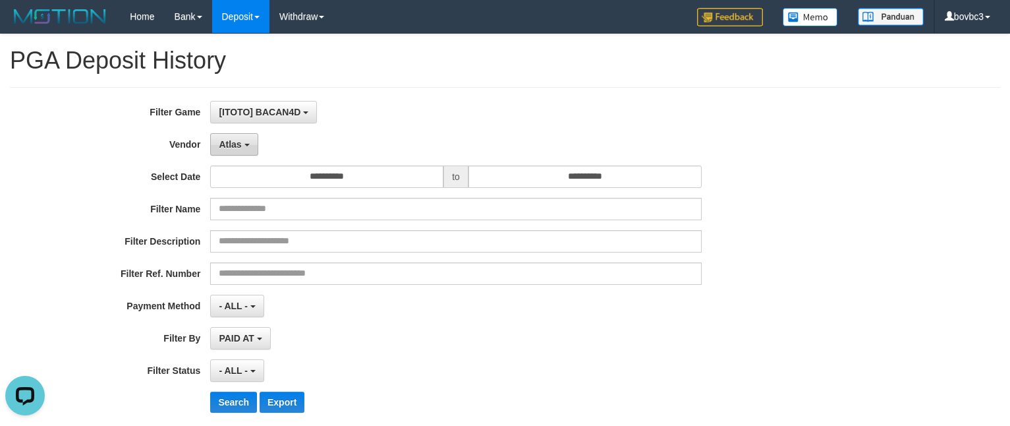
click at [235, 150] on button "Atlas" at bounding box center [233, 144] width 47 height 22
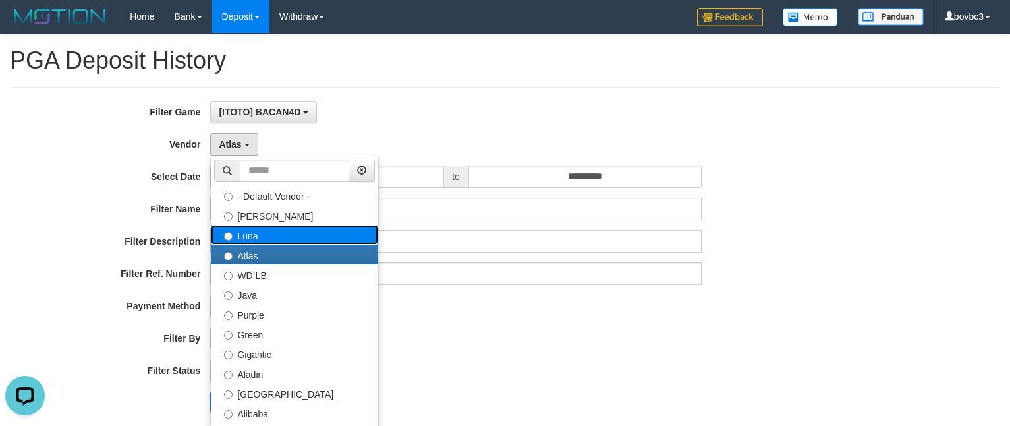
click at [277, 238] on label "Luna" at bounding box center [294, 235] width 167 height 20
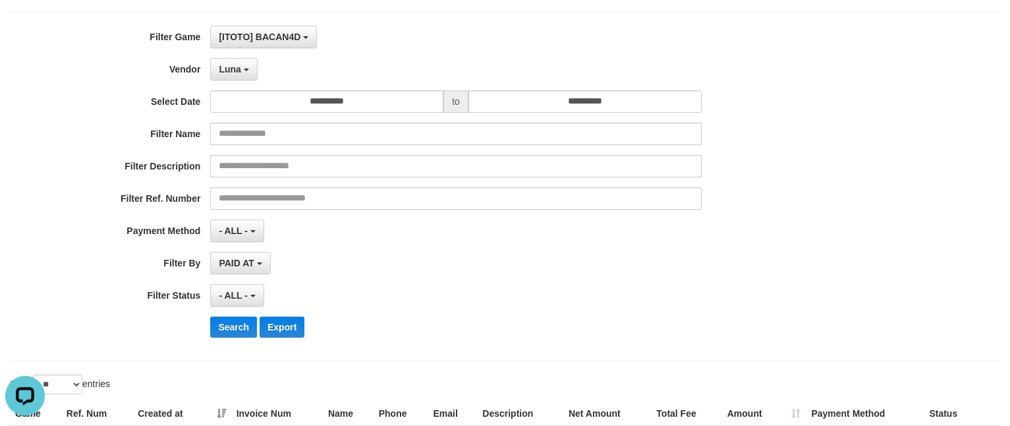
scroll to position [198, 0]
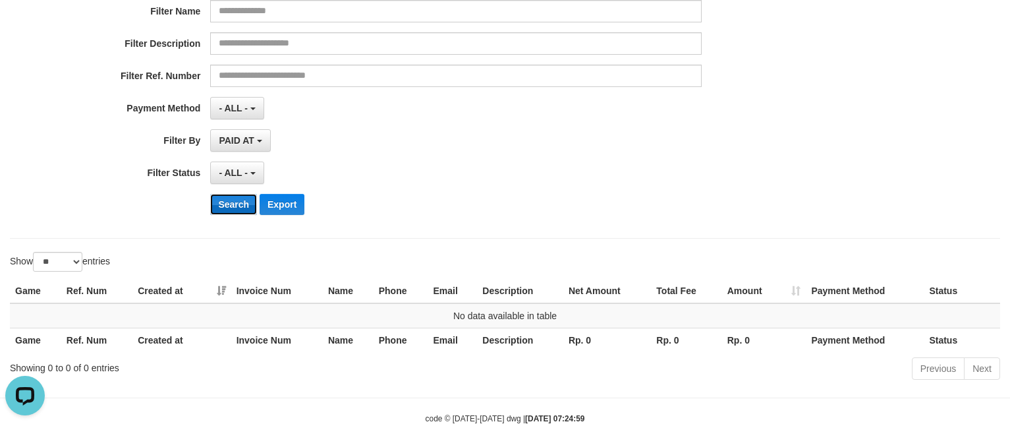
click at [241, 208] on button "Search" at bounding box center [233, 204] width 47 height 21
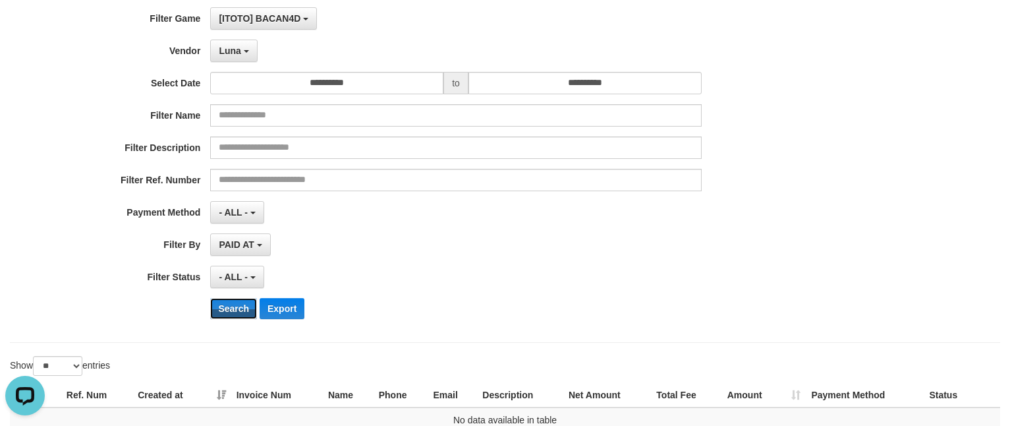
scroll to position [0, 0]
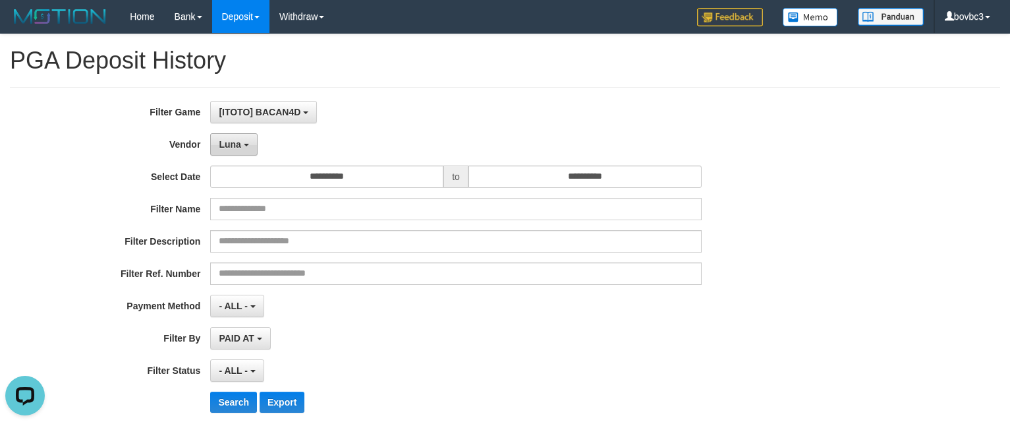
click at [220, 149] on span "Luna" at bounding box center [230, 144] width 22 height 11
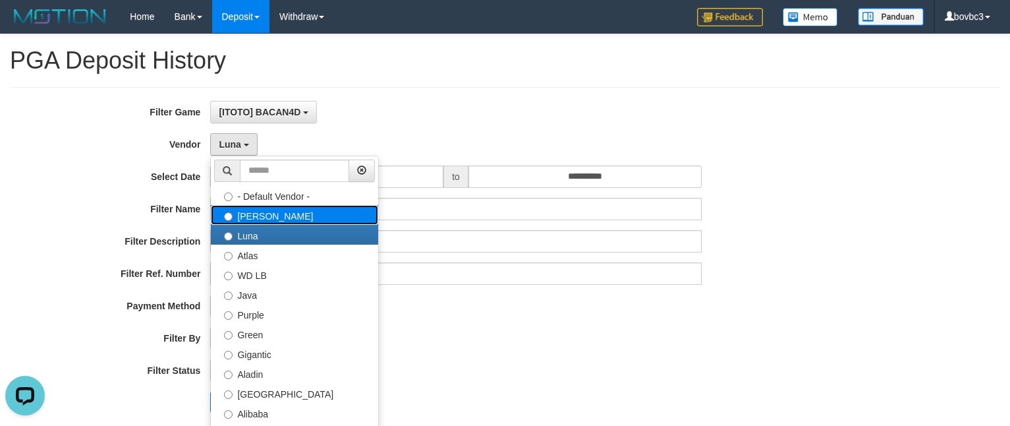
click at [285, 223] on label "Lucy" at bounding box center [294, 215] width 167 height 20
select select "**********"
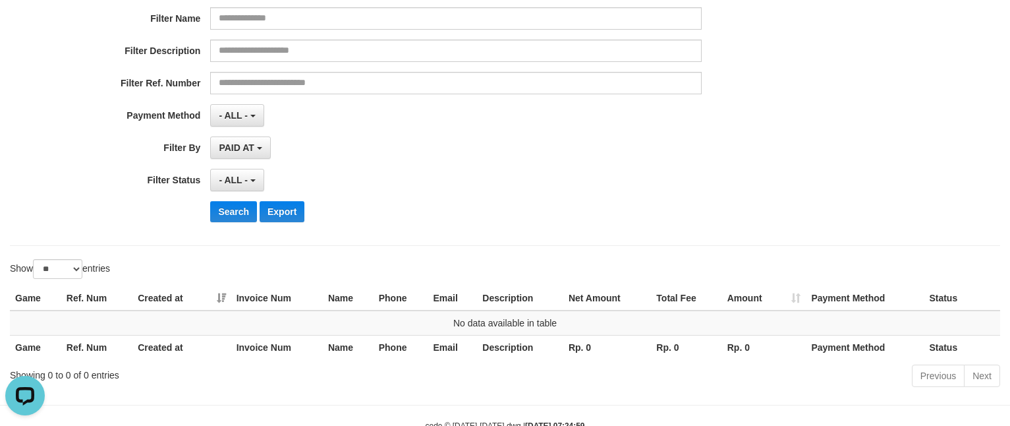
scroll to position [198, 0]
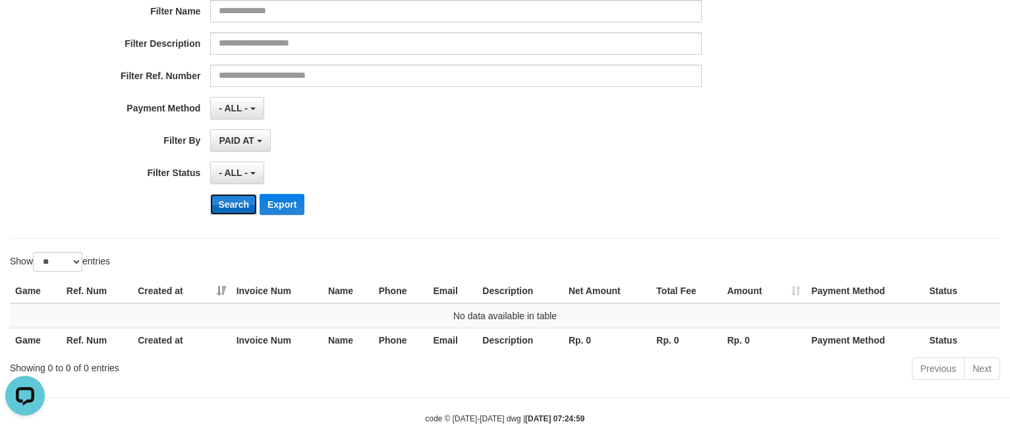
click at [235, 213] on button "Search" at bounding box center [233, 204] width 47 height 21
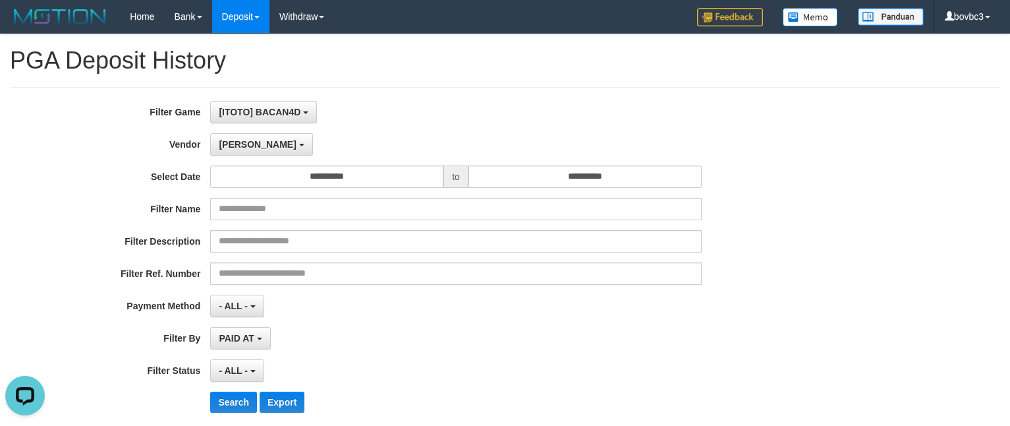
click at [235, 160] on div "**********" at bounding box center [421, 262] width 842 height 322
click at [239, 151] on button "Lucy" at bounding box center [261, 144] width 102 height 22
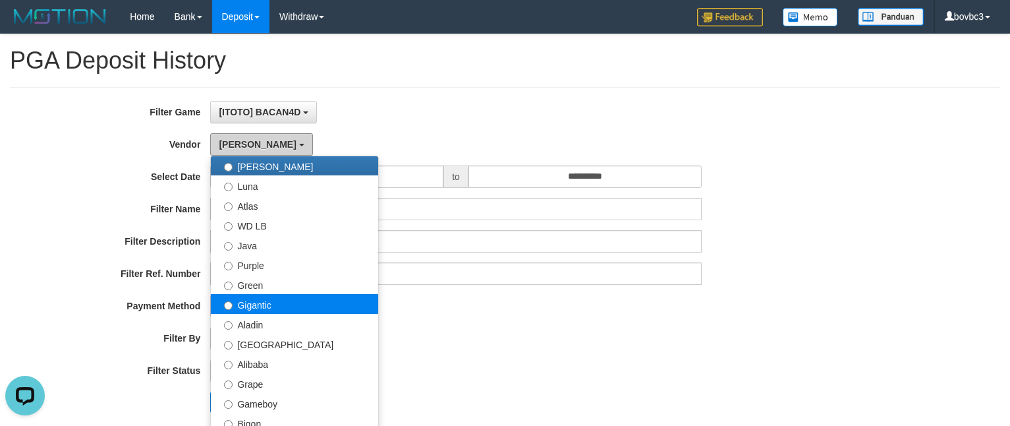
scroll to position [99, 0]
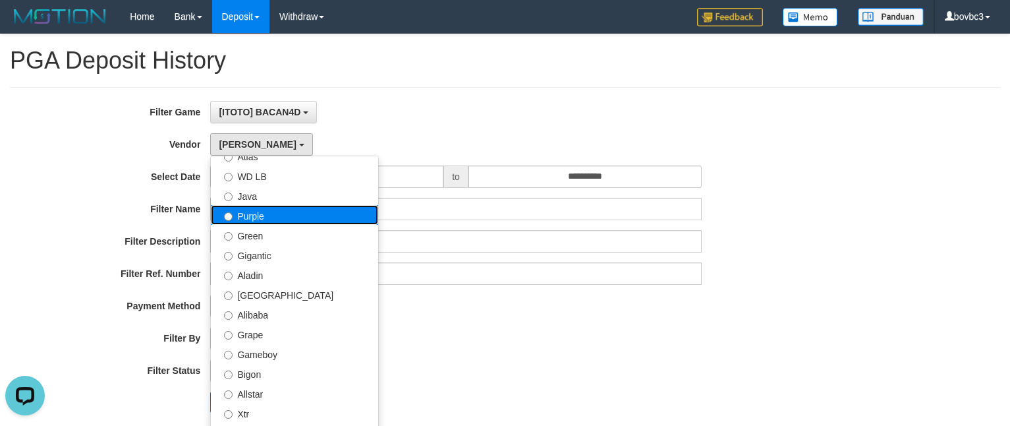
click at [256, 223] on label "Purple" at bounding box center [294, 215] width 167 height 20
select select "**********"
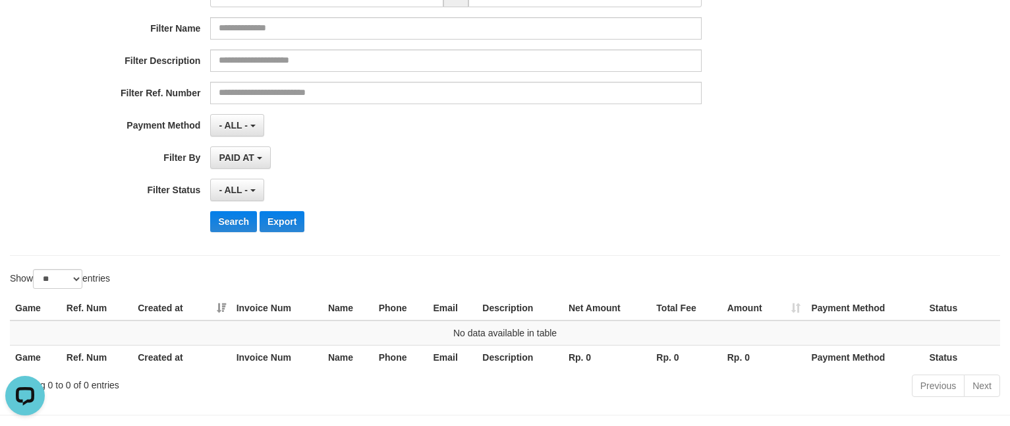
scroll to position [198, 0]
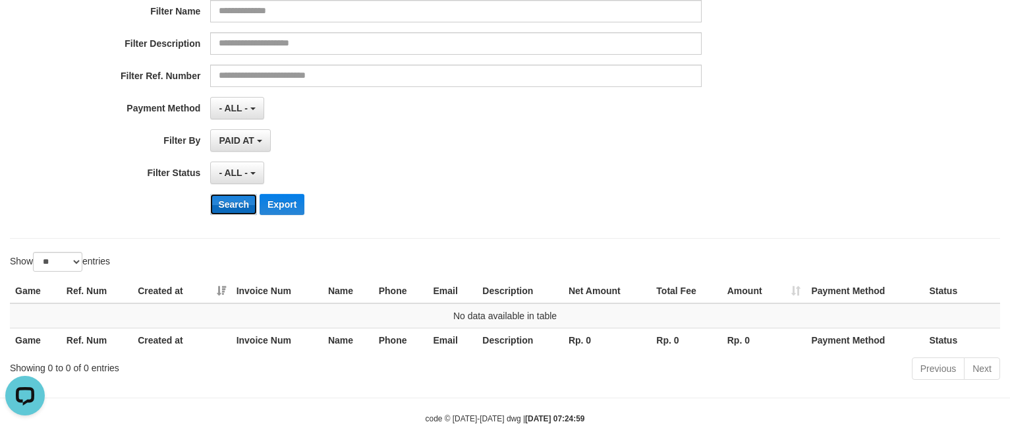
click at [242, 215] on button "Search" at bounding box center [233, 204] width 47 height 21
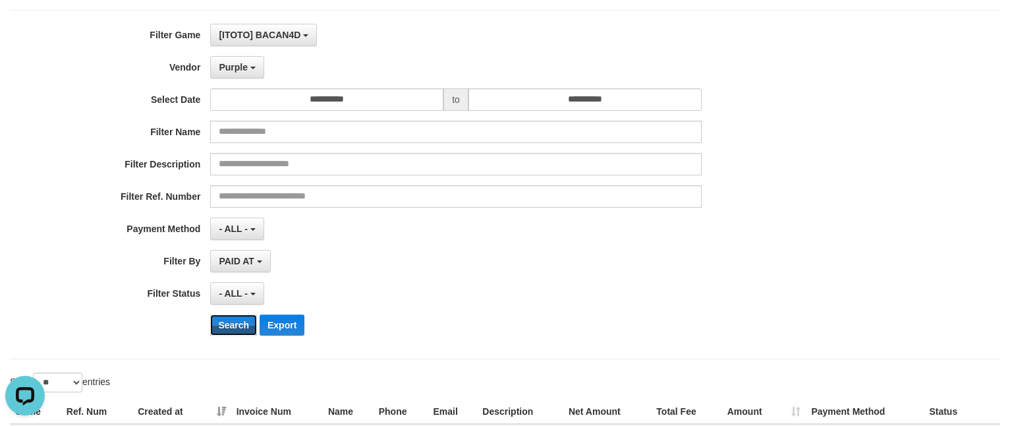
scroll to position [0, 0]
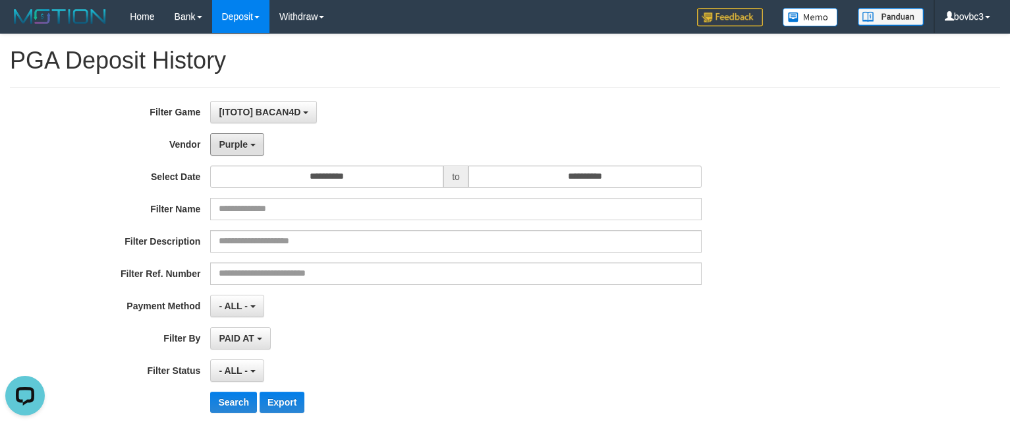
drag, startPoint x: 236, startPoint y: 150, endPoint x: 238, endPoint y: 158, distance: 8.2
click at [238, 158] on div "**********" at bounding box center [421, 262] width 842 height 322
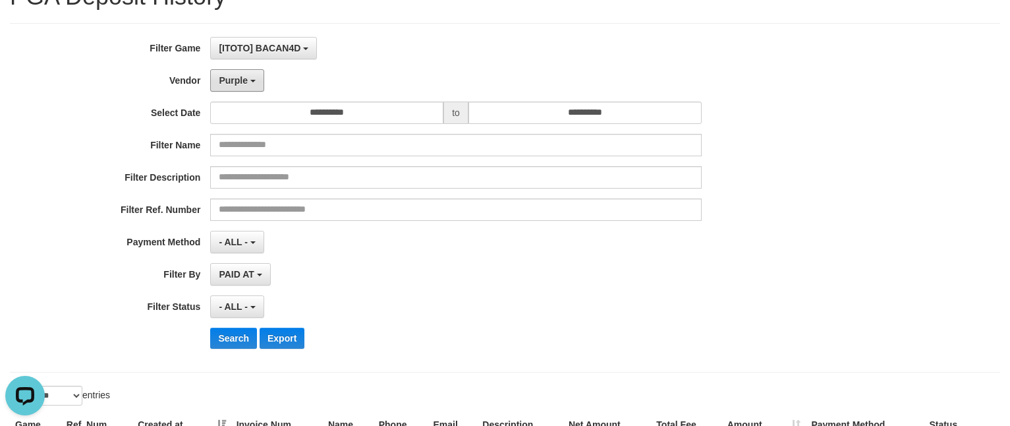
scroll to position [99, 0]
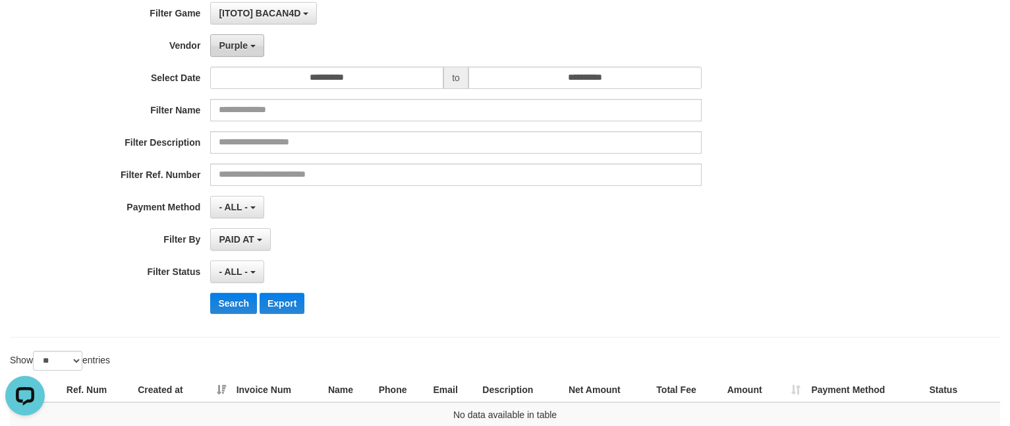
click at [230, 51] on button "Purple" at bounding box center [236, 45] width 53 height 22
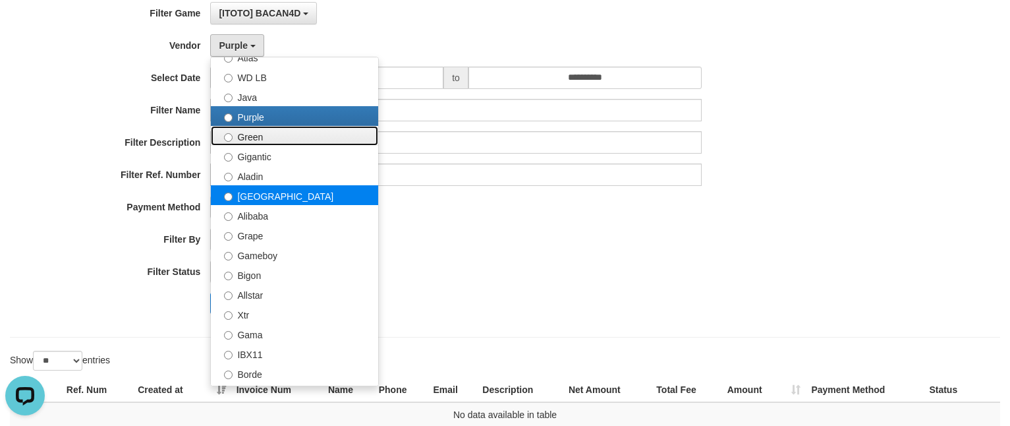
click at [254, 140] on ul "- Default Vendor - Lucy Luna Atlas WD LB Java Purple Green Gigantic Aladin Duba…" at bounding box center [294, 221] width 169 height 329
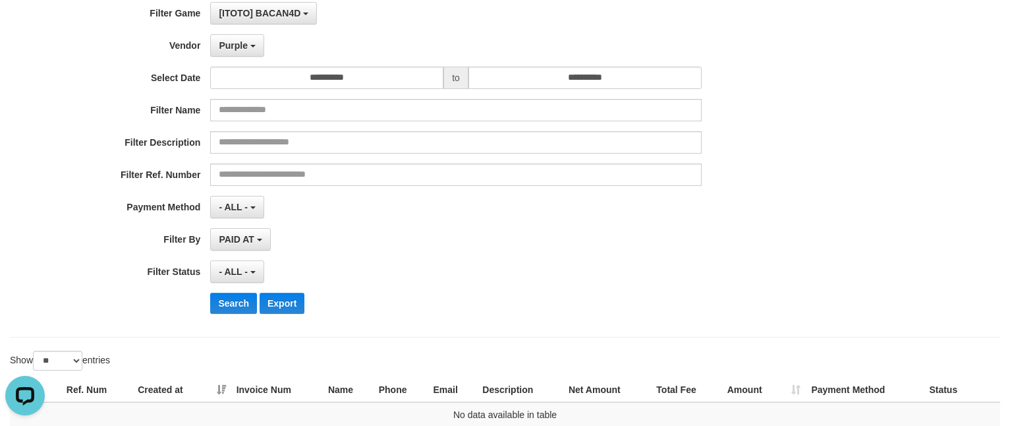
click at [235, 65] on div "**********" at bounding box center [421, 163] width 842 height 322
drag, startPoint x: 251, startPoint y: 49, endPoint x: 251, endPoint y: 77, distance: 27.7
click at [249, 49] on button "Purple" at bounding box center [236, 45] width 53 height 22
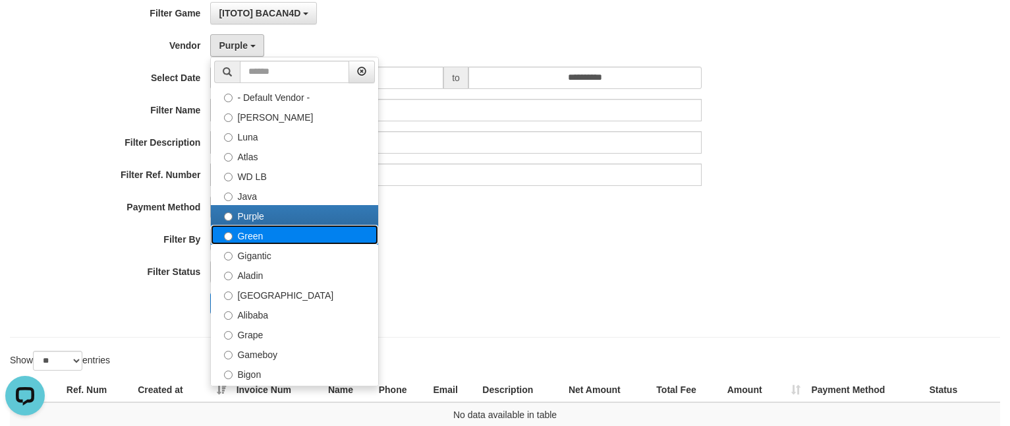
click at [263, 225] on label "Green" at bounding box center [294, 235] width 167 height 20
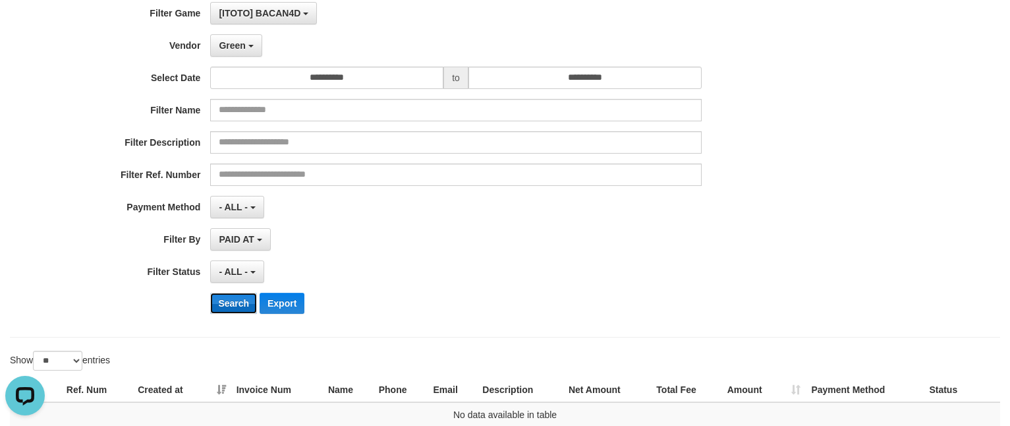
click at [236, 298] on button "Search" at bounding box center [233, 303] width 47 height 21
click at [250, 55] on button "Green" at bounding box center [235, 45] width 51 height 22
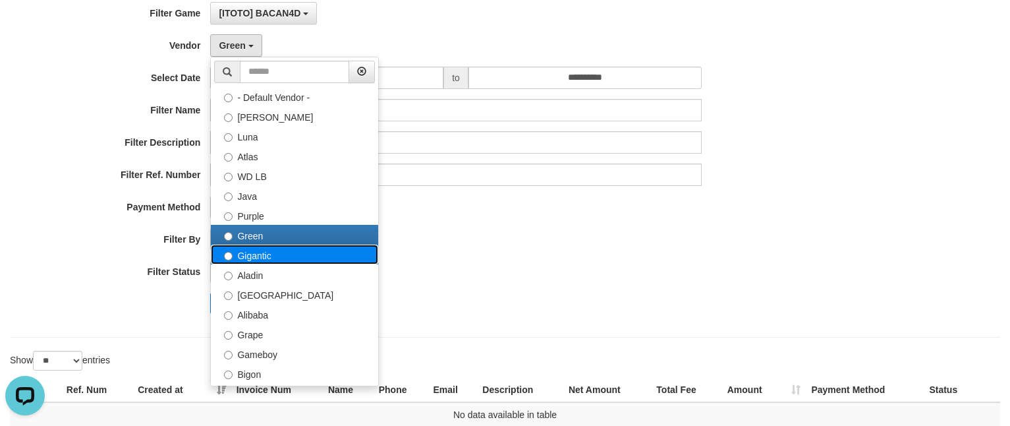
click at [283, 244] on label "Gigantic" at bounding box center [294, 254] width 167 height 20
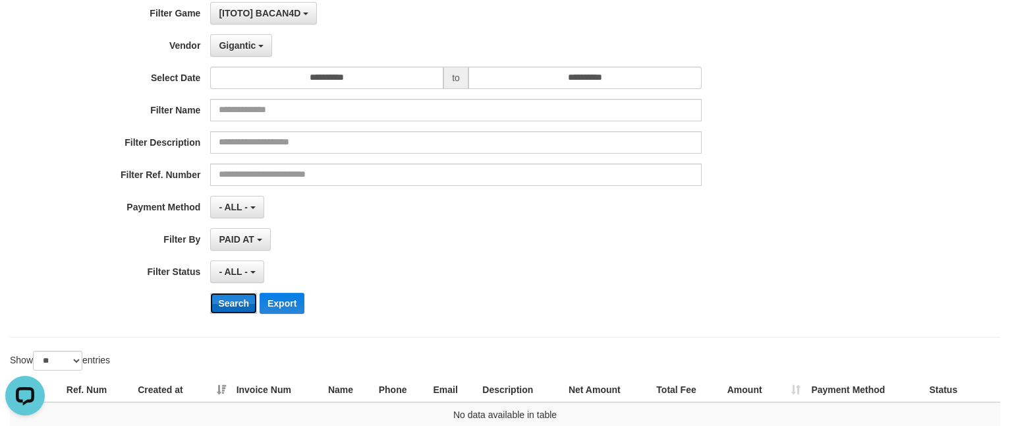
click at [218, 302] on button "Search" at bounding box center [233, 303] width 47 height 21
click at [240, 47] on span "Gigantic" at bounding box center [237, 45] width 37 height 11
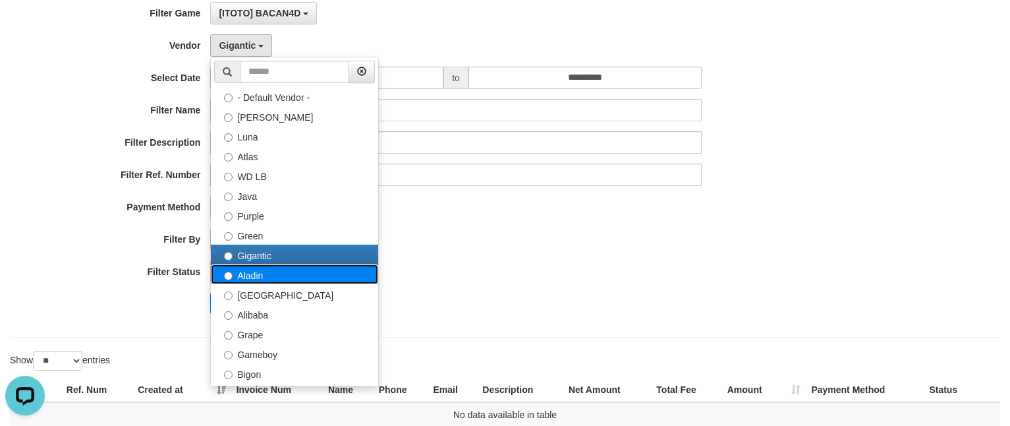
click at [257, 264] on label "Aladin" at bounding box center [294, 274] width 167 height 20
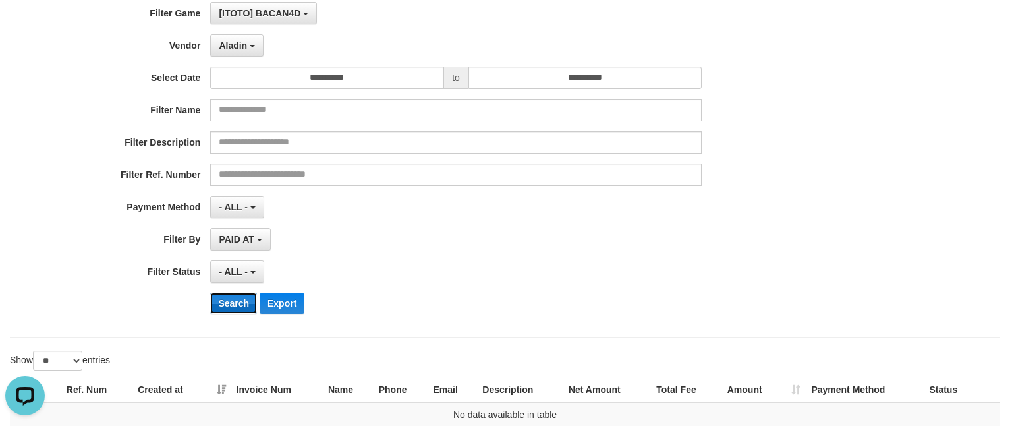
click at [237, 306] on button "Search" at bounding box center [233, 303] width 47 height 21
click at [246, 32] on div "**********" at bounding box center [421, 163] width 842 height 322
click at [247, 50] on button "Aladin" at bounding box center [236, 45] width 53 height 22
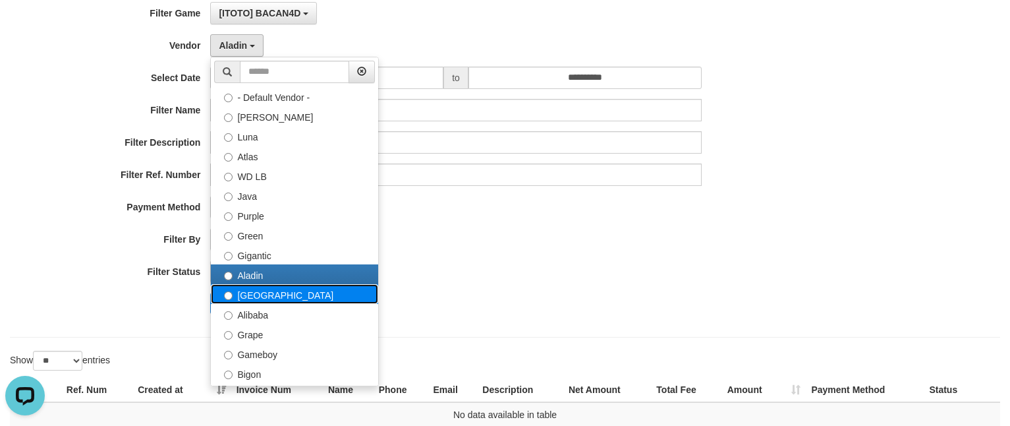
click at [262, 284] on label "Dubai" at bounding box center [294, 294] width 167 height 20
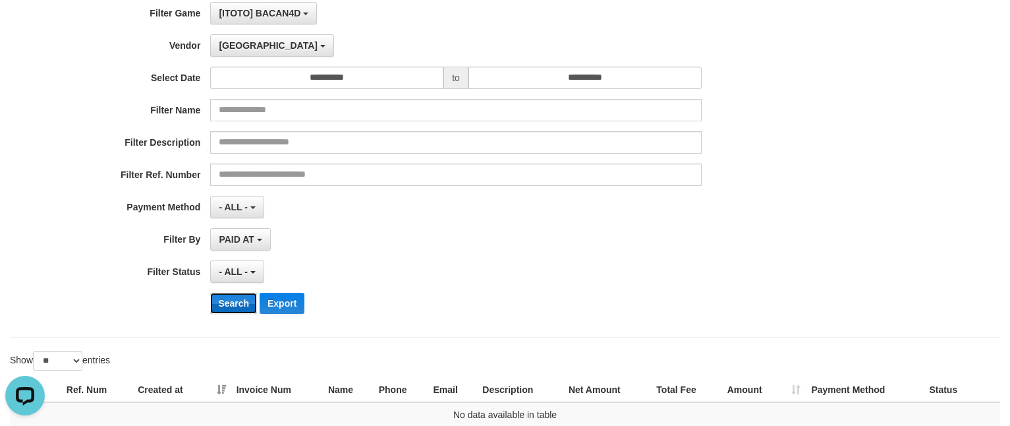
click at [243, 304] on button "Search" at bounding box center [233, 303] width 47 height 21
click at [227, 40] on span "Dubai" at bounding box center [268, 45] width 99 height 11
click at [222, 305] on button "Search" at bounding box center [233, 303] width 47 height 21
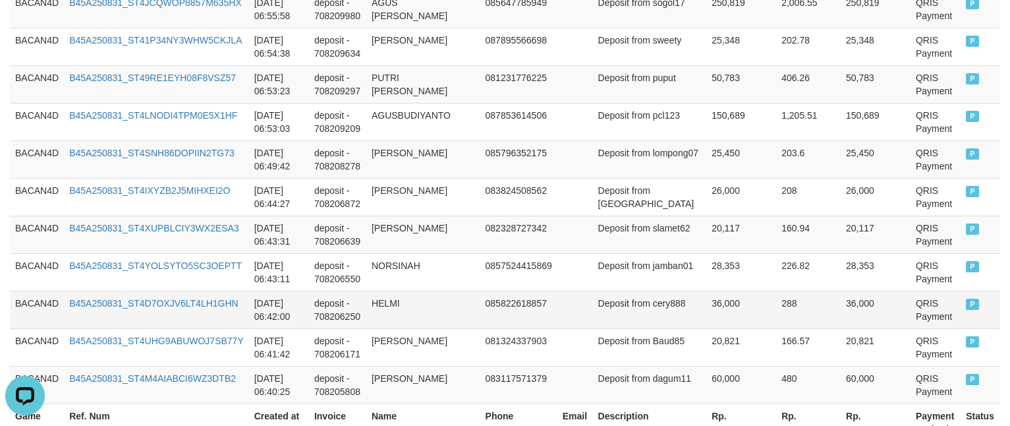
scroll to position [1182, 0]
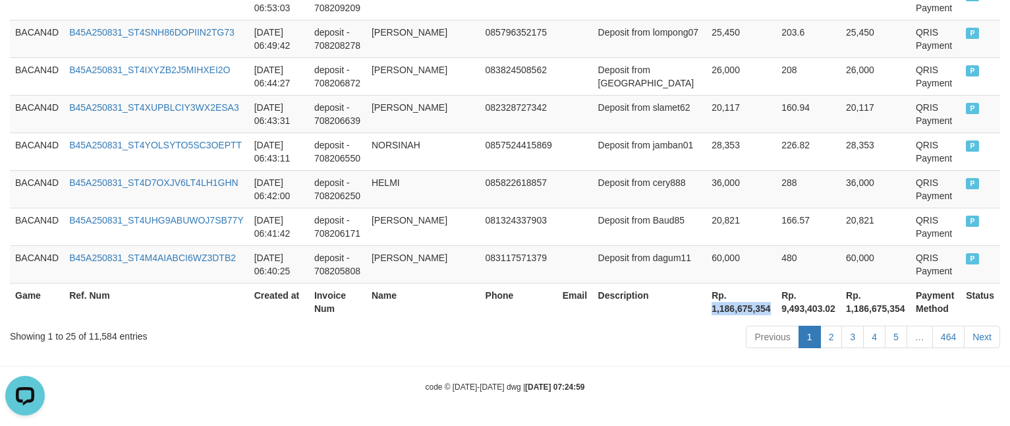
drag, startPoint x: 667, startPoint y: 308, endPoint x: 731, endPoint y: 313, distance: 64.7
click at [731, 313] on th "Rp. 1,186,675,354" at bounding box center [741, 302] width 70 height 38
copy th "1,186,675,354"
drag, startPoint x: 508, startPoint y: 344, endPoint x: 484, endPoint y: 315, distance: 37.5
click at [502, 335] on div "Previous 1 2 3 4 5 … 464 Next" at bounding box center [715, 338] width 569 height 28
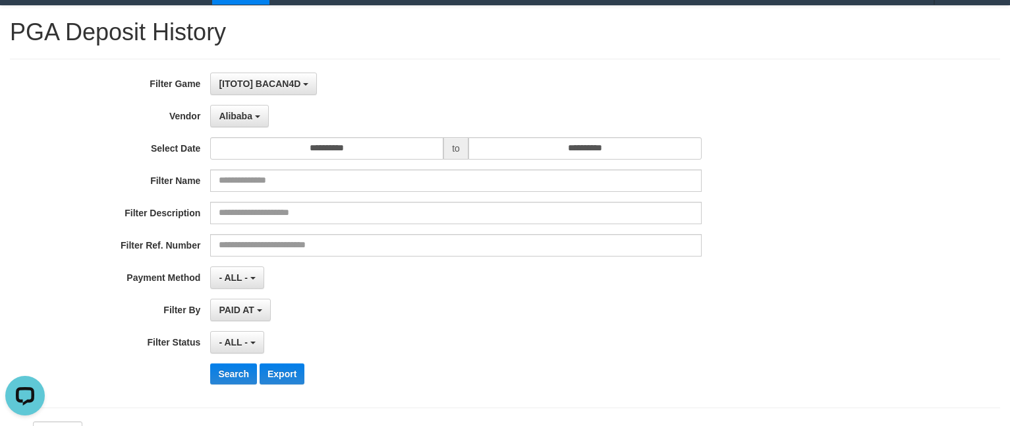
scroll to position [0, 0]
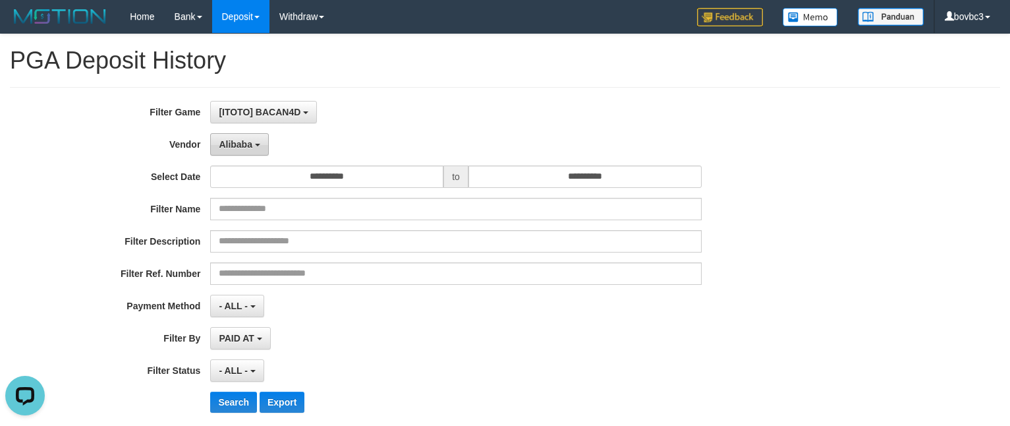
click at [254, 146] on button "Alibaba" at bounding box center [239, 144] width 58 height 22
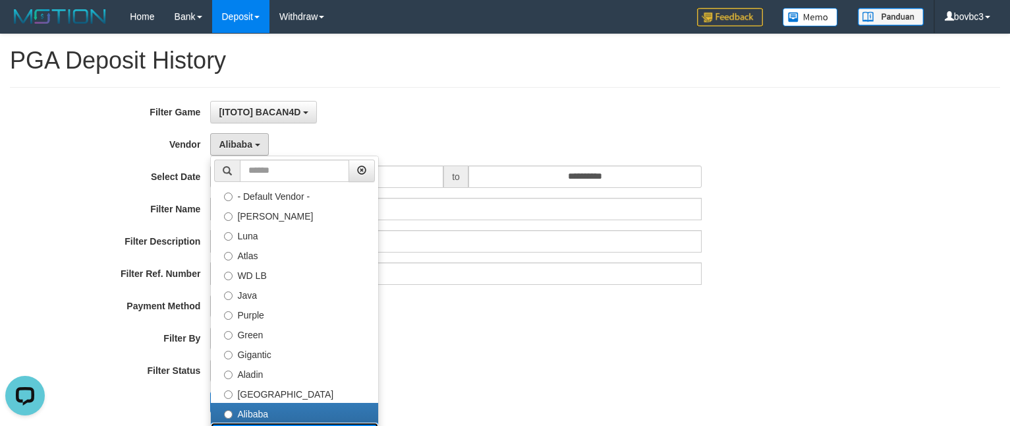
click at [257, 422] on label "Grape" at bounding box center [294, 432] width 167 height 20
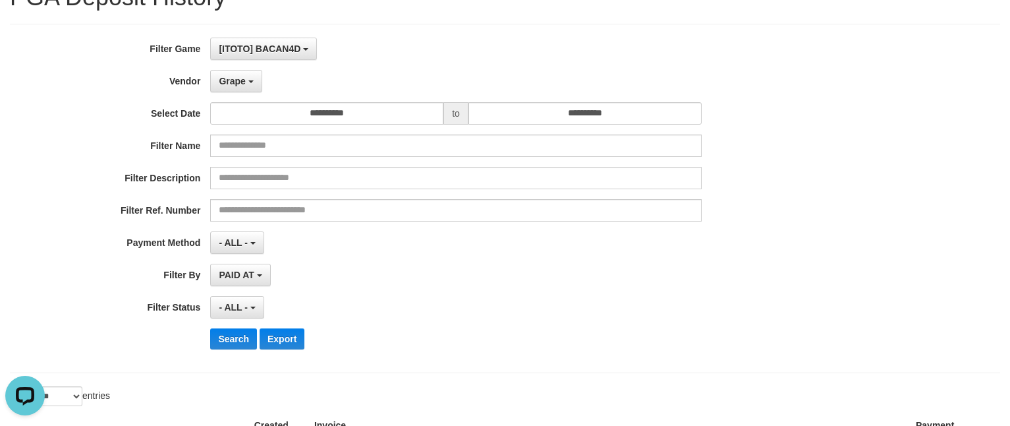
scroll to position [99, 0]
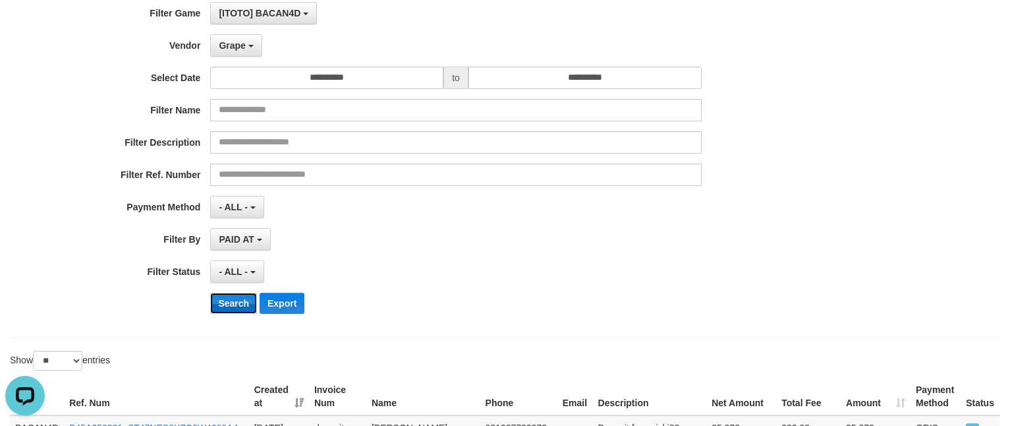
click at [232, 301] on button "Search" at bounding box center [233, 303] width 47 height 21
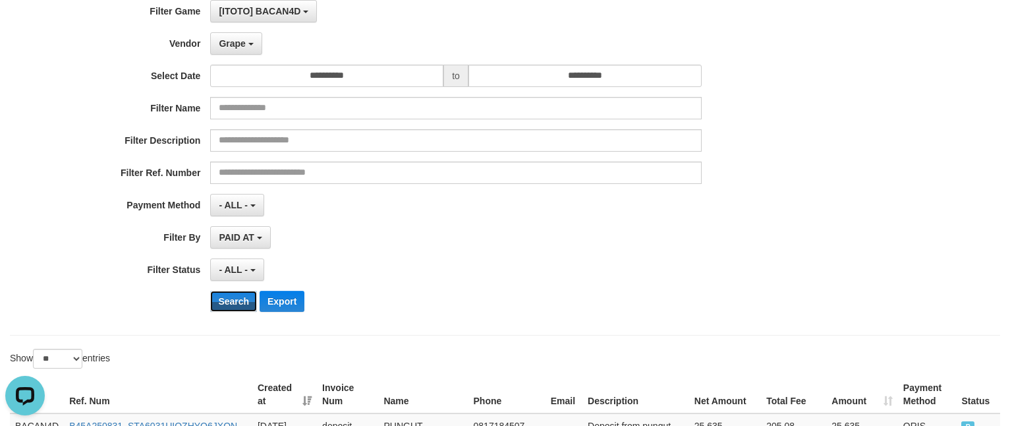
scroll to position [198, 0]
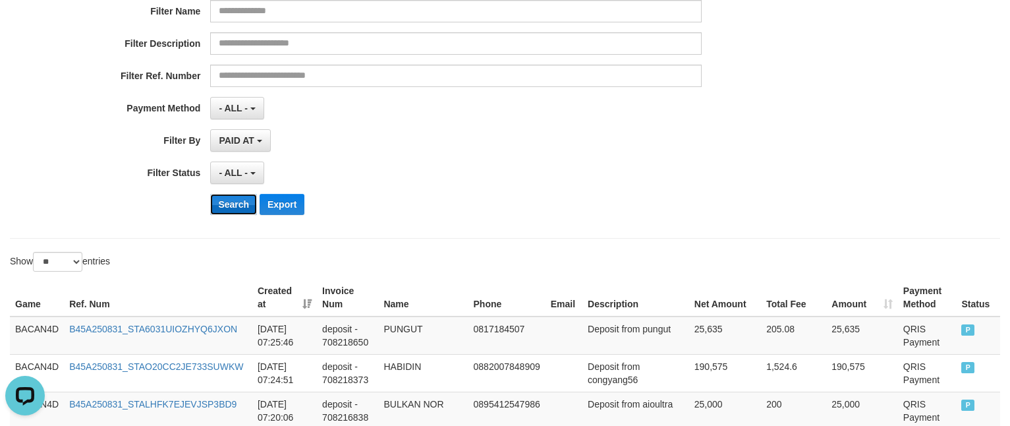
click at [234, 210] on button "Search" at bounding box center [233, 204] width 47 height 21
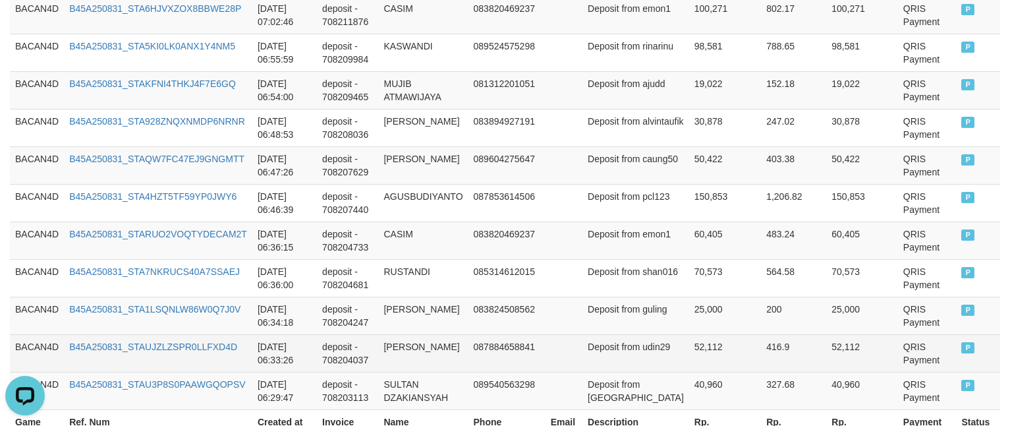
scroll to position [1182, 0]
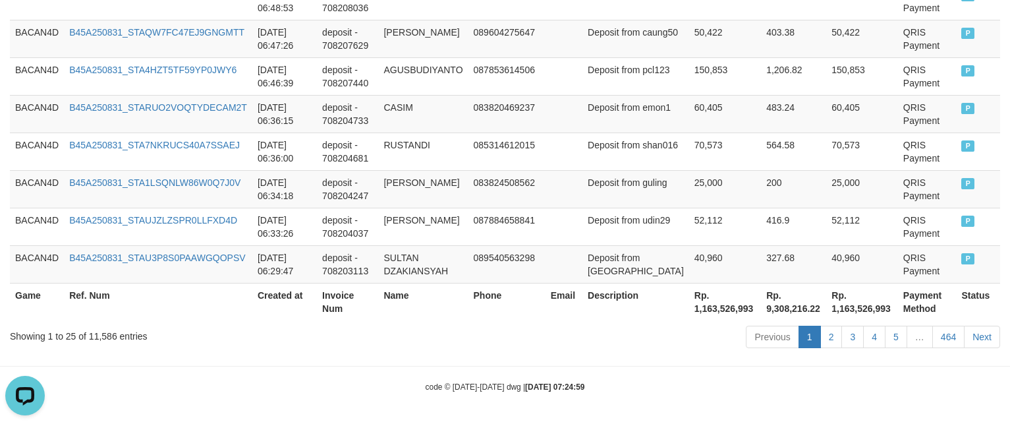
click at [698, 307] on th "Rp. 1,163,526,993" at bounding box center [725, 302] width 72 height 38
copy th "1,163,526,993"
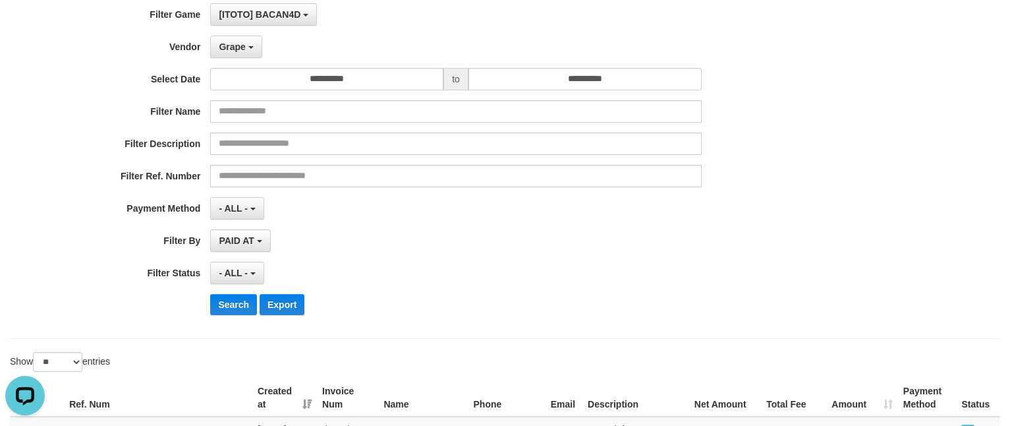
scroll to position [0, 0]
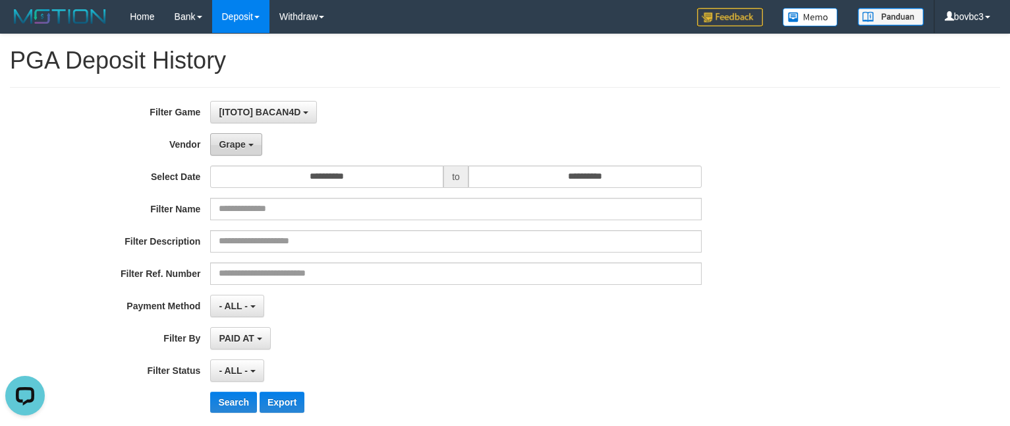
click at [252, 151] on button "Grape" at bounding box center [235, 144] width 51 height 22
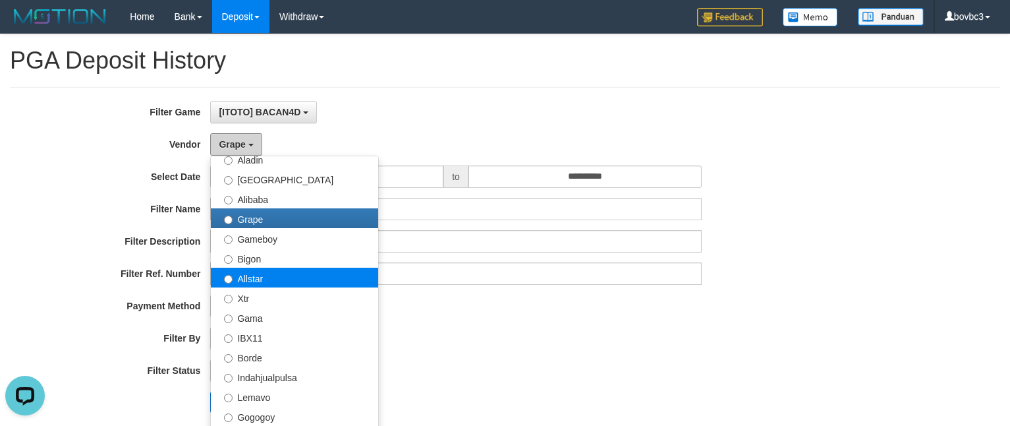
scroll to position [249, 0]
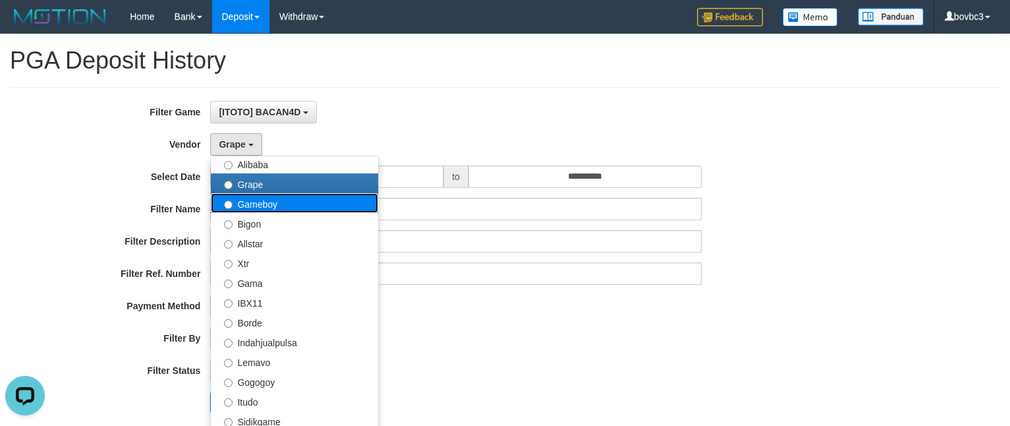
click at [269, 204] on label "Gameboy" at bounding box center [294, 203] width 167 height 20
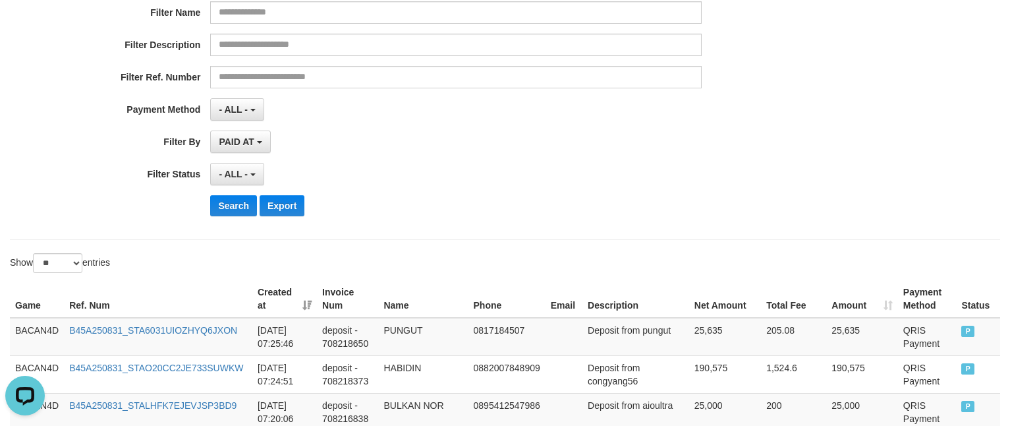
scroll to position [198, 0]
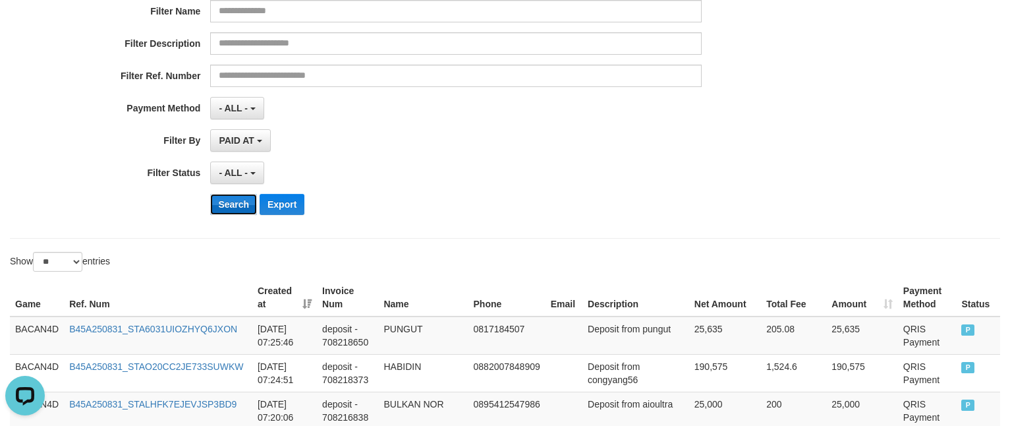
click at [226, 204] on button "Search" at bounding box center [233, 204] width 47 height 21
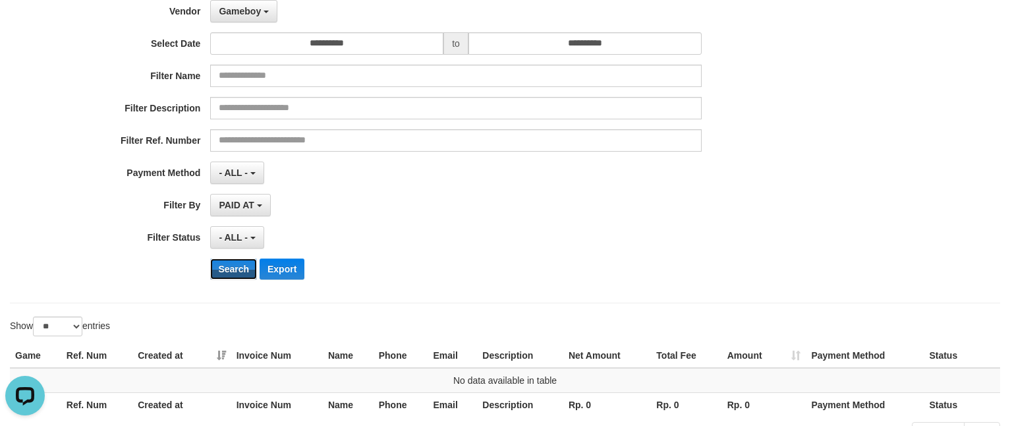
scroll to position [99, 0]
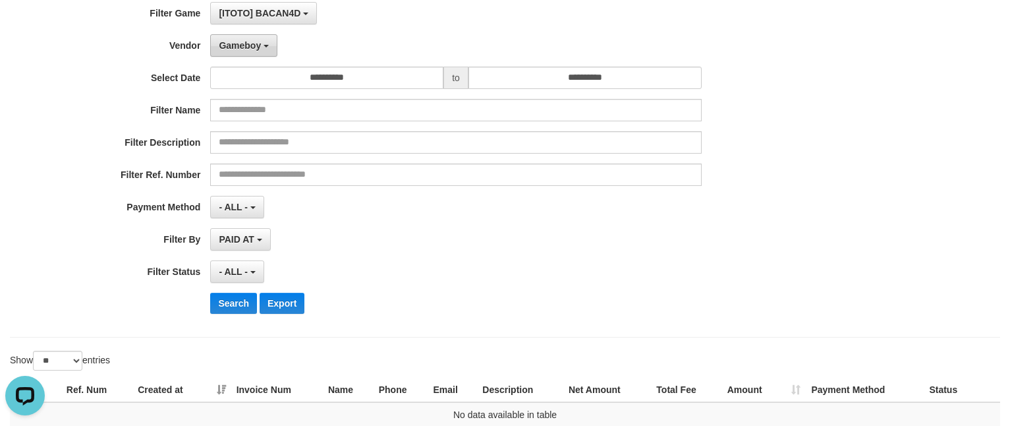
click at [259, 51] on button "Gameboy" at bounding box center [243, 45] width 67 height 22
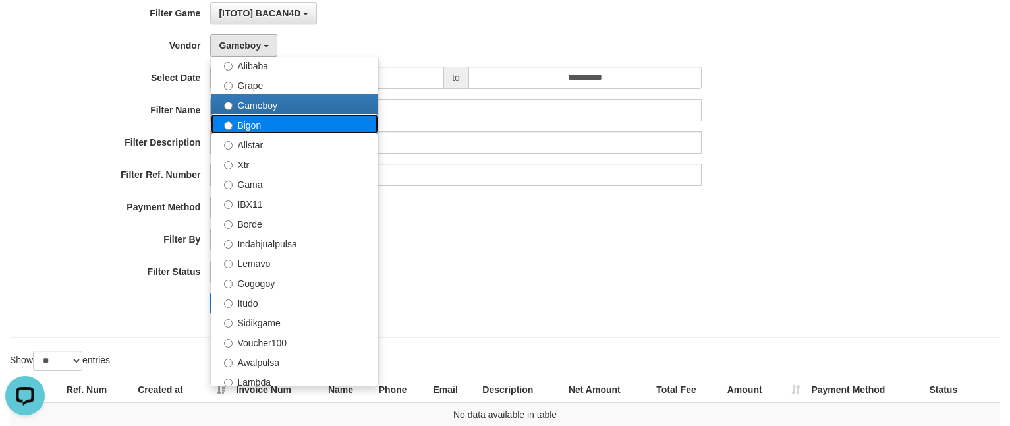
click at [279, 127] on label "Bigon" at bounding box center [294, 124] width 167 height 20
select select "**********"
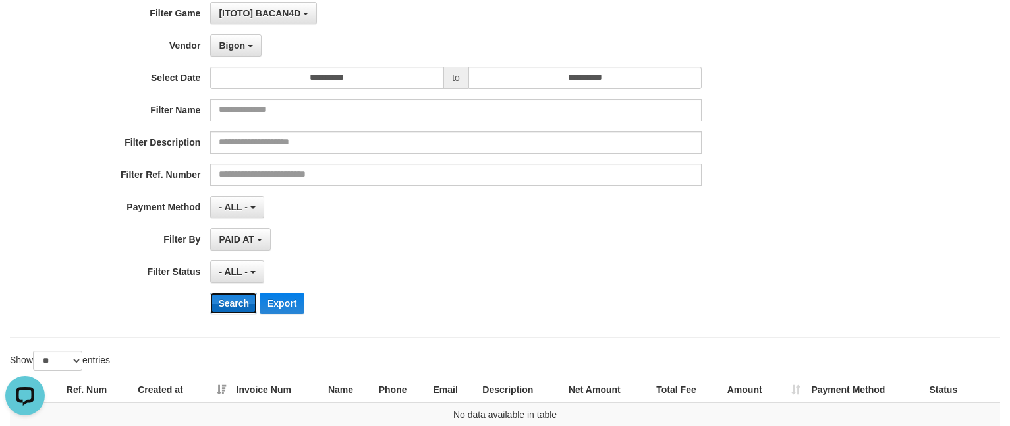
click at [234, 297] on button "Search" at bounding box center [233, 303] width 47 height 21
click at [256, 57] on button "Bigon" at bounding box center [235, 45] width 51 height 22
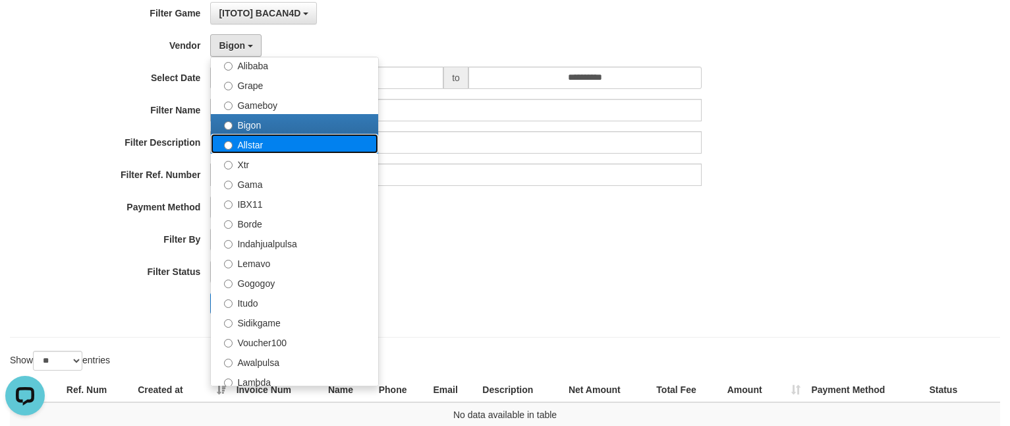
click at [263, 143] on label "Allstar" at bounding box center [294, 144] width 167 height 20
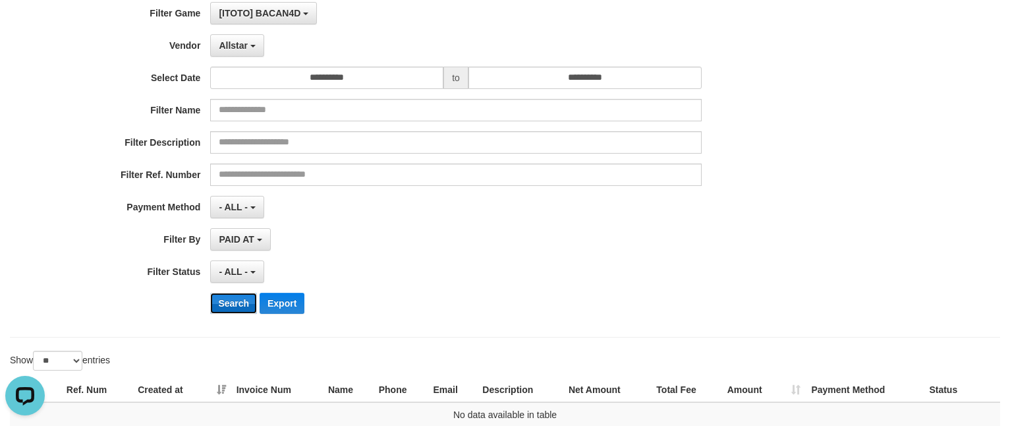
click at [241, 302] on button "Search" at bounding box center [233, 303] width 47 height 21
click at [230, 36] on button "Allstar" at bounding box center [236, 45] width 53 height 22
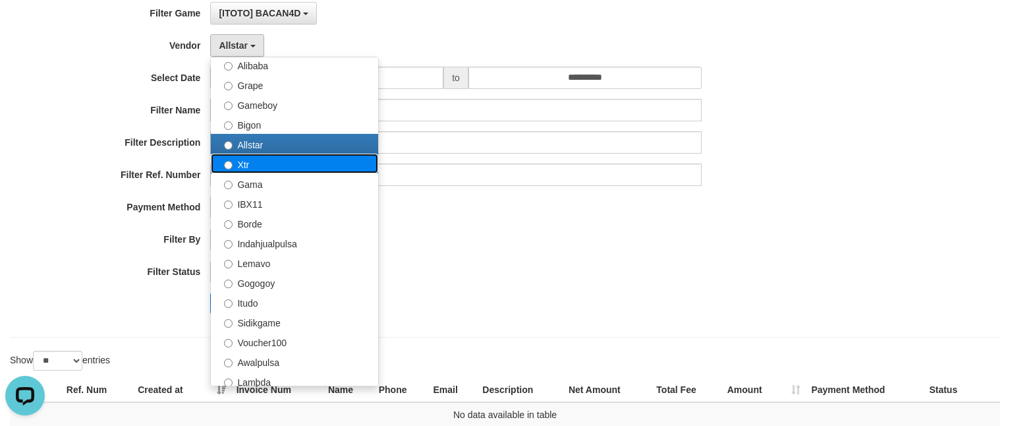
click at [289, 160] on label "Xtr" at bounding box center [294, 164] width 167 height 20
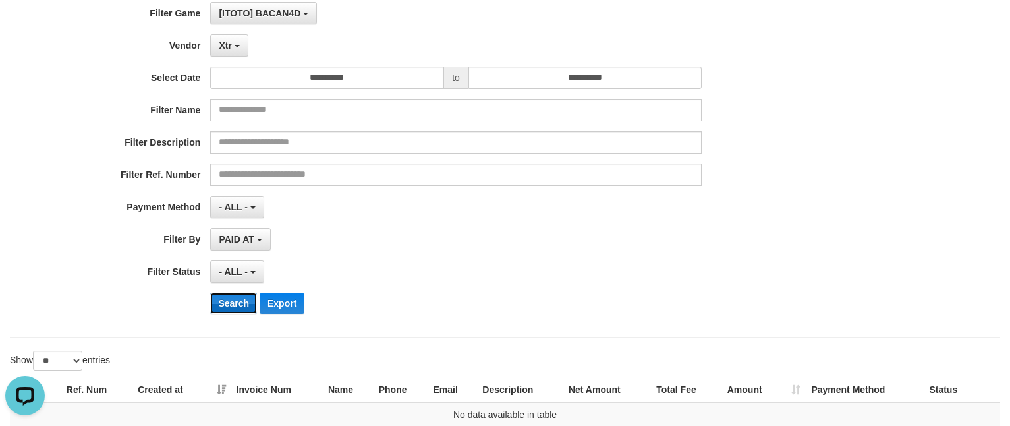
click at [237, 303] on button "Search" at bounding box center [233, 303] width 47 height 21
click at [223, 47] on span "Xtr" at bounding box center [225, 45] width 13 height 11
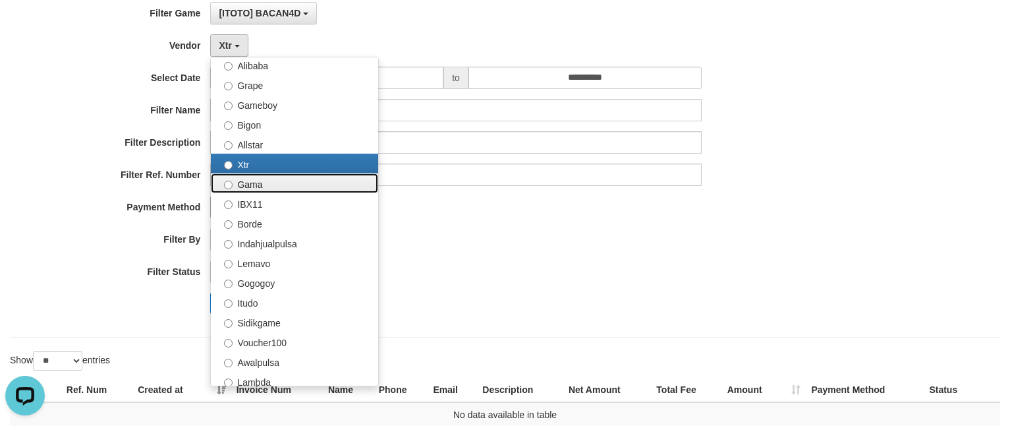
click at [253, 186] on label "Gama" at bounding box center [294, 183] width 167 height 20
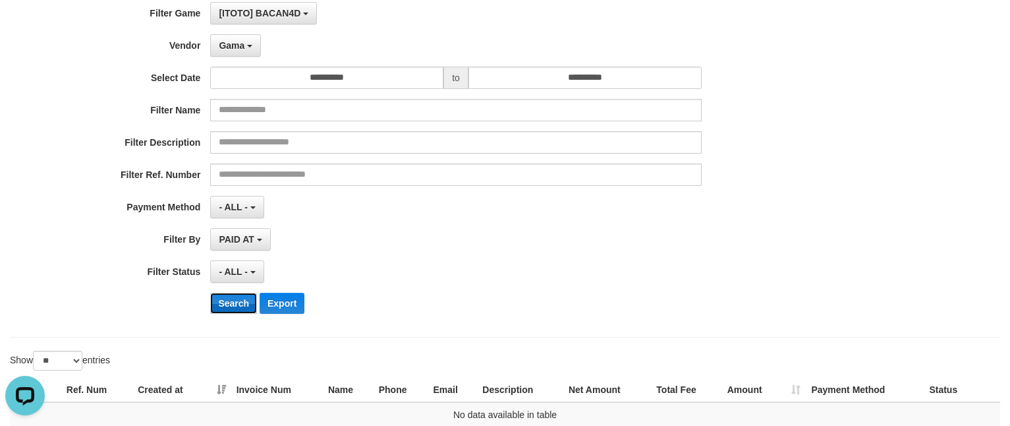
click at [242, 303] on button "Search" at bounding box center [233, 303] width 47 height 21
click at [242, 42] on span "Gama" at bounding box center [232, 45] width 26 height 11
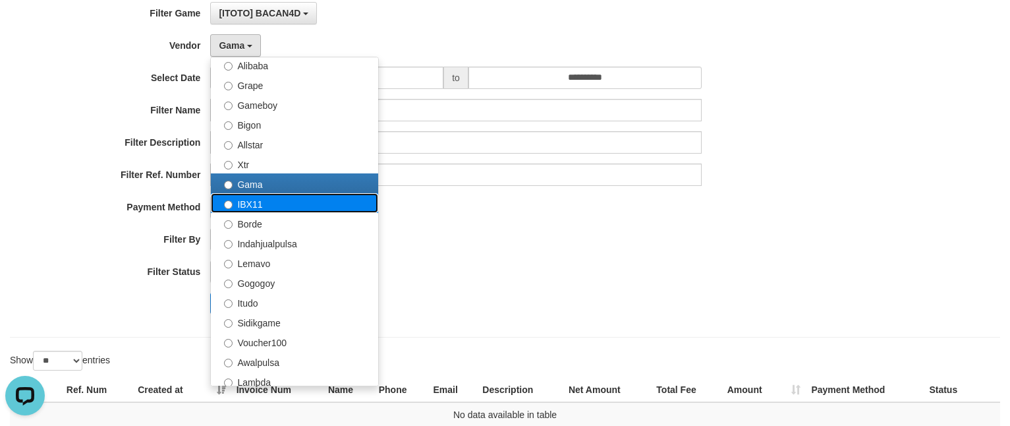
click at [268, 210] on label "IBX11" at bounding box center [294, 203] width 167 height 20
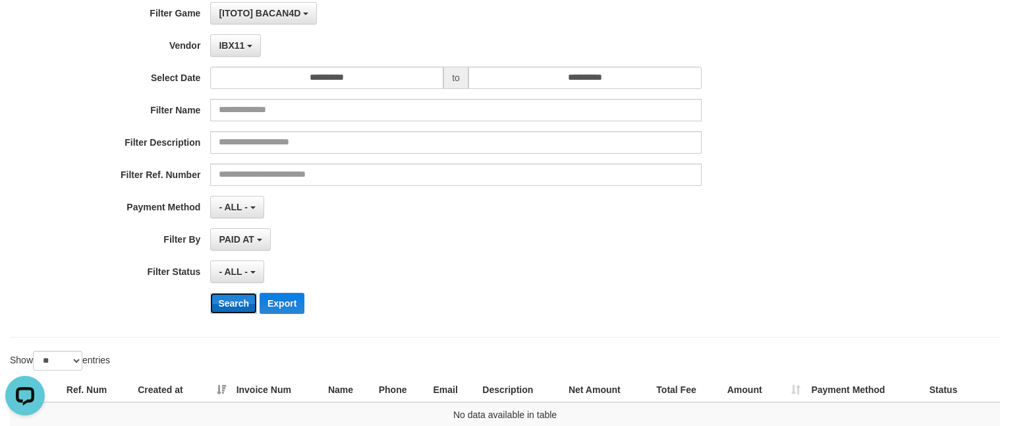
click at [236, 311] on button "Search" at bounding box center [233, 303] width 47 height 21
click at [236, 44] on span "IBX11" at bounding box center [232, 45] width 26 height 11
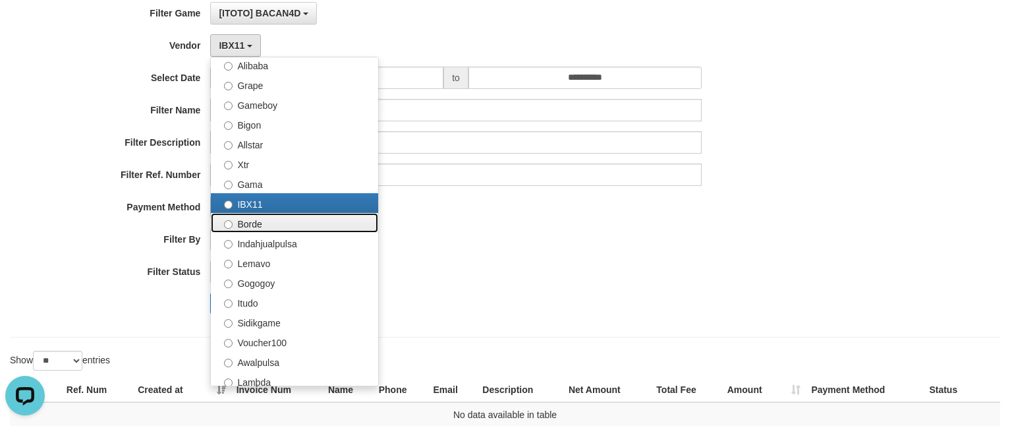
click at [263, 220] on label "Borde" at bounding box center [294, 223] width 167 height 20
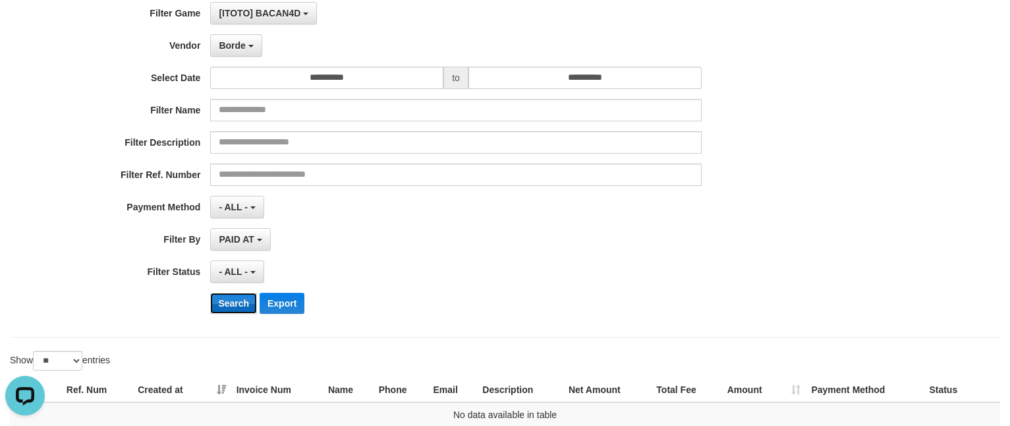
click at [236, 303] on button "Search" at bounding box center [233, 303] width 47 height 21
click at [241, 40] on button "Borde" at bounding box center [235, 45] width 51 height 22
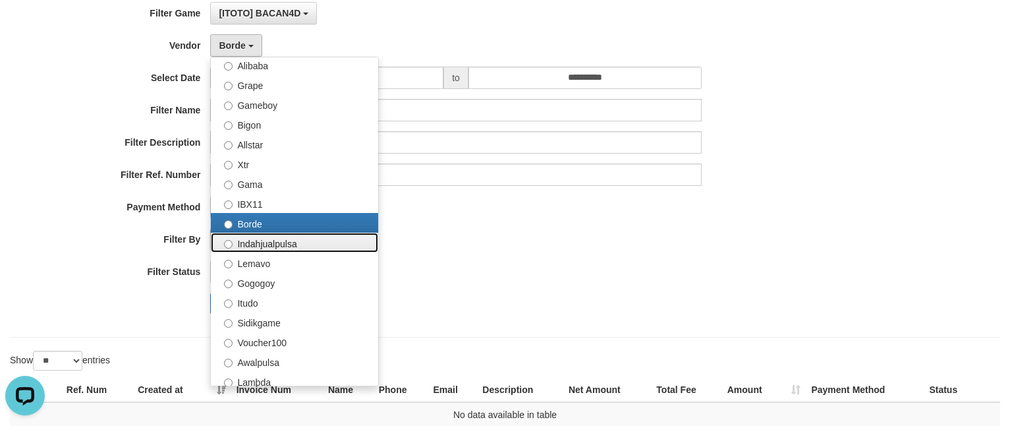
click at [265, 242] on label "Indahjualpulsa" at bounding box center [294, 243] width 167 height 20
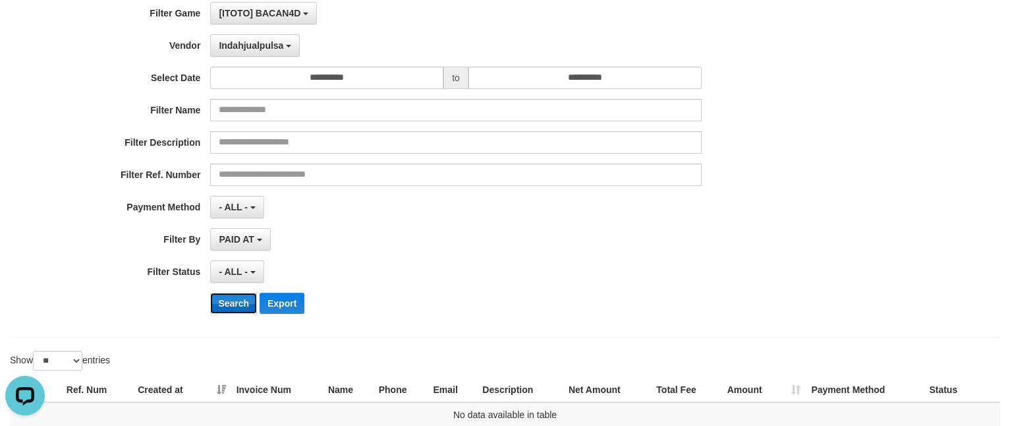
click at [225, 301] on button "Search" at bounding box center [233, 303] width 47 height 21
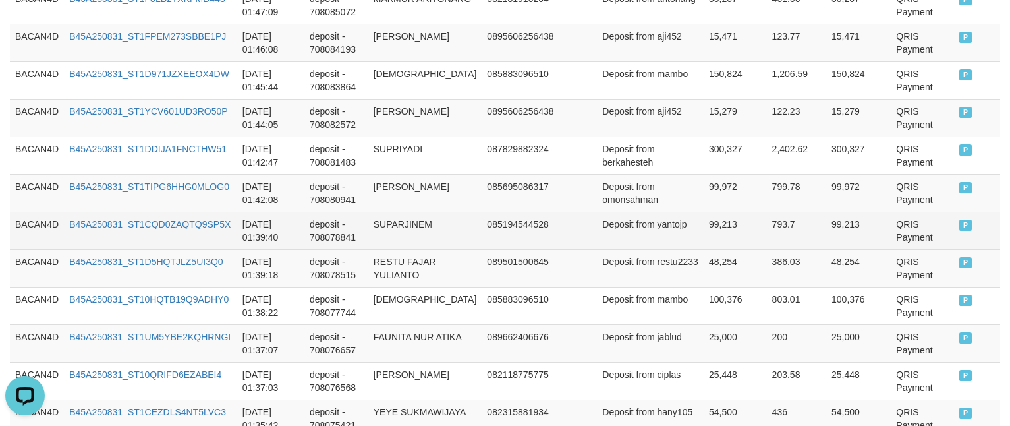
scroll to position [1182, 0]
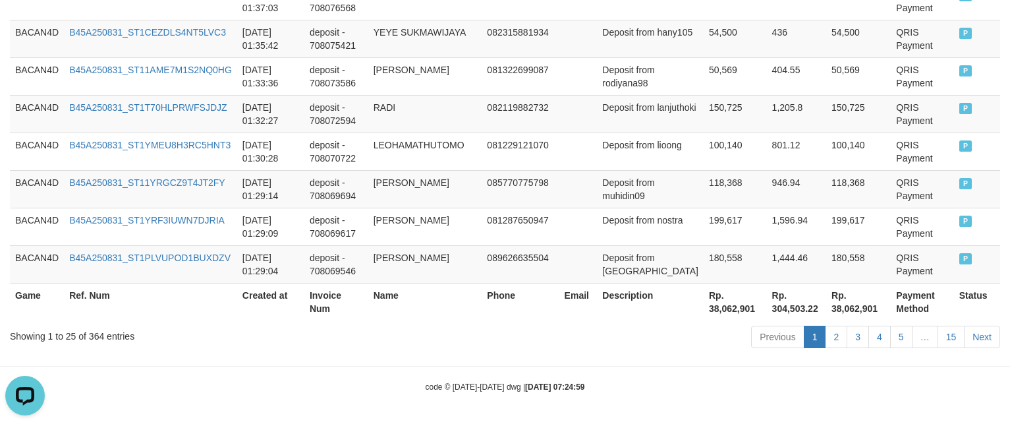
click at [704, 301] on th "Rp. 38,062,901" at bounding box center [735, 302] width 63 height 38
copy th "38,062,901"
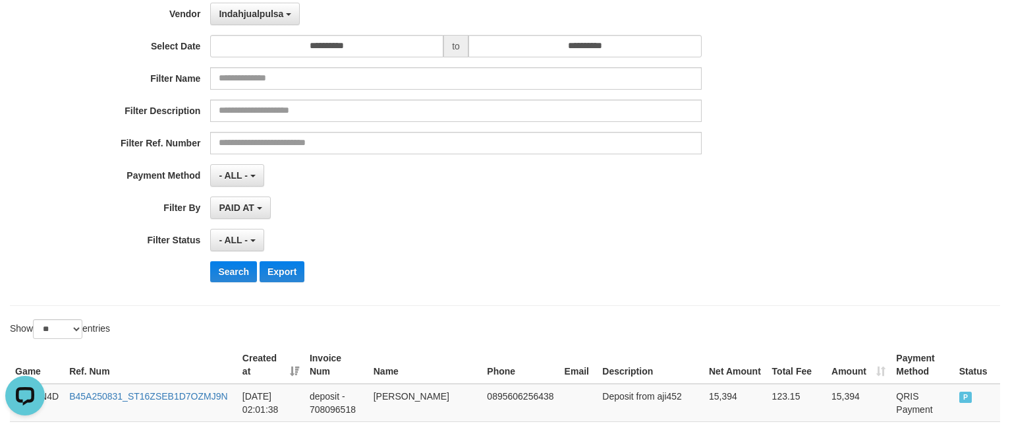
scroll to position [95, 0]
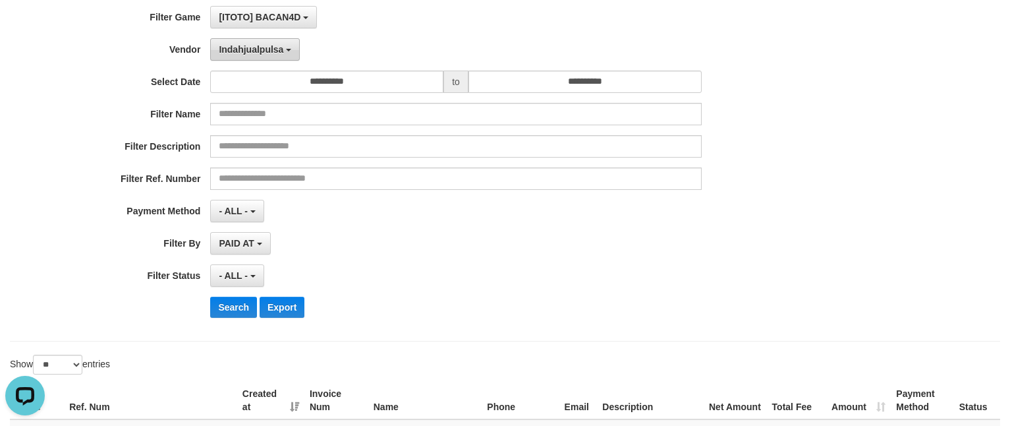
click at [277, 59] on button "Indahjualpulsa" at bounding box center [255, 49] width 90 height 22
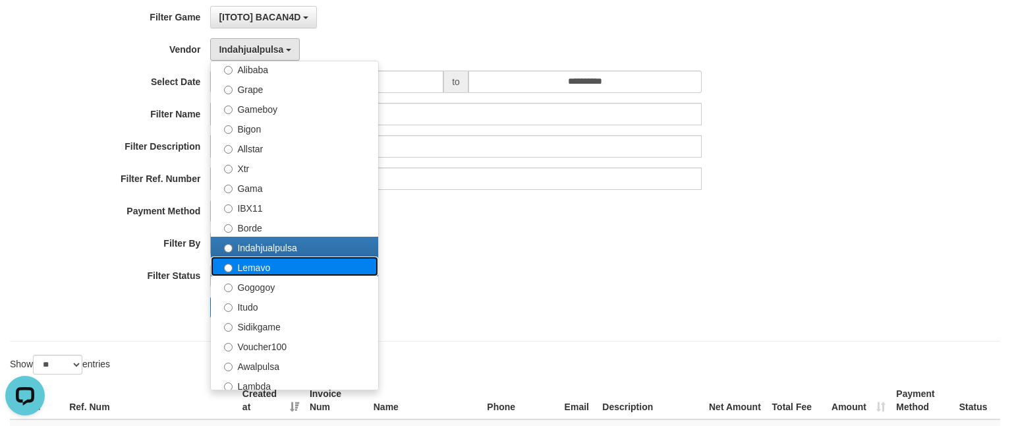
click at [283, 268] on label "Lemavo" at bounding box center [294, 266] width 167 height 20
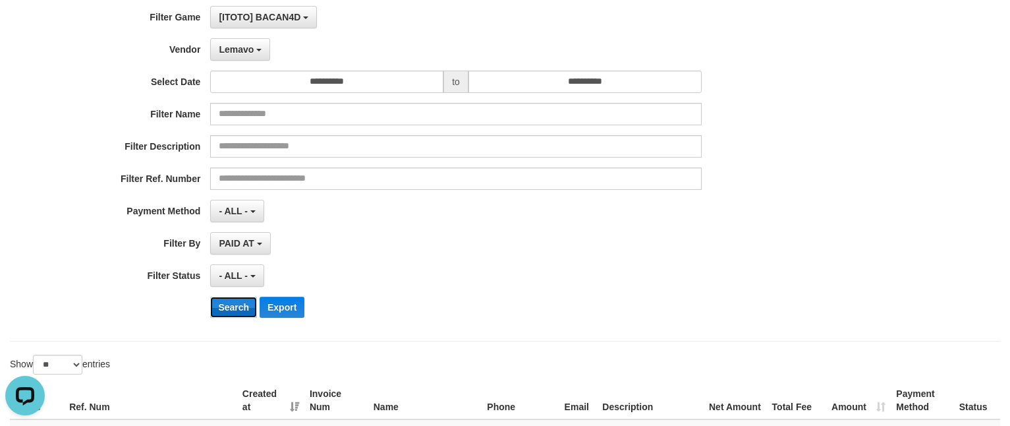
click at [229, 306] on button "Search" at bounding box center [233, 307] width 47 height 21
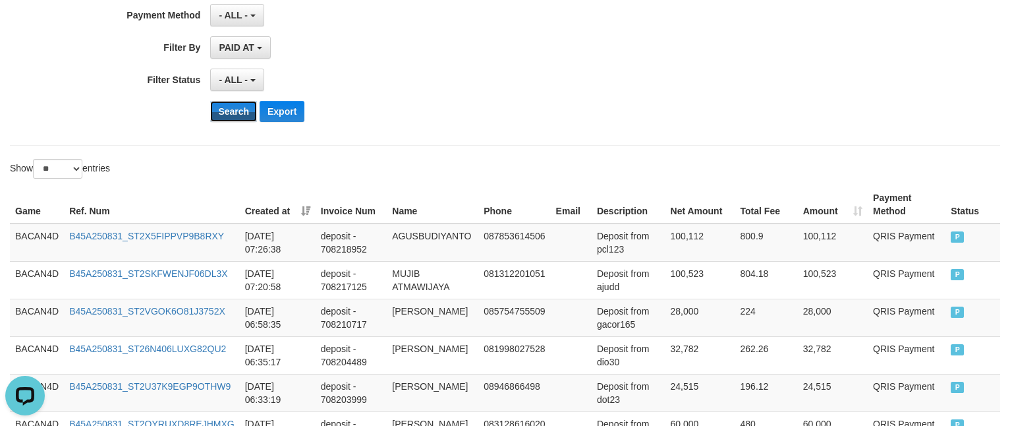
scroll to position [194, 0]
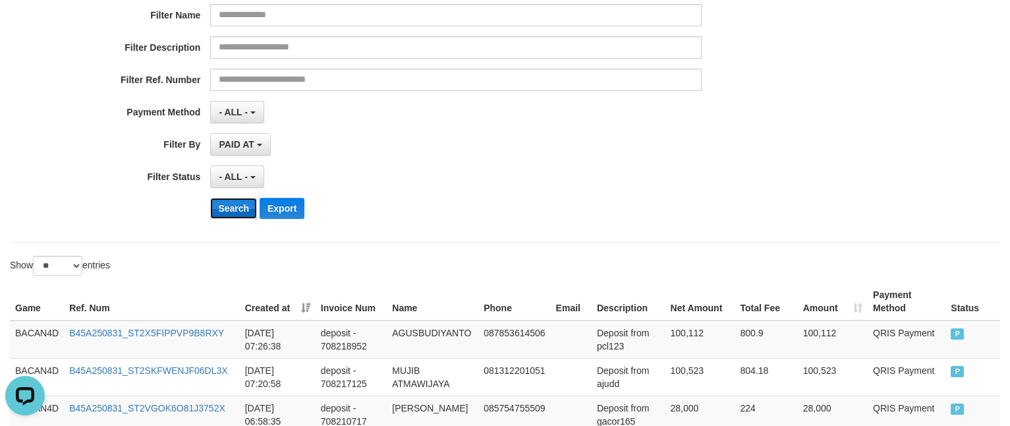
click at [225, 210] on button "Search" at bounding box center [233, 208] width 47 height 21
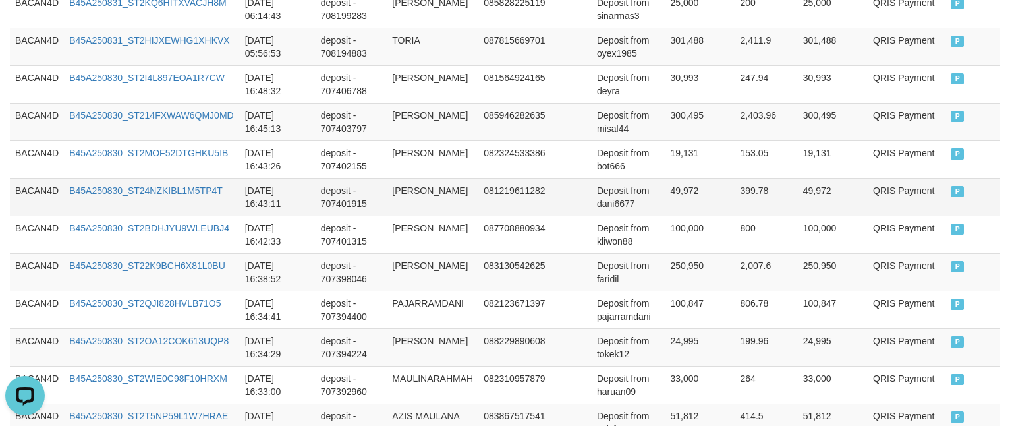
scroll to position [1196, 0]
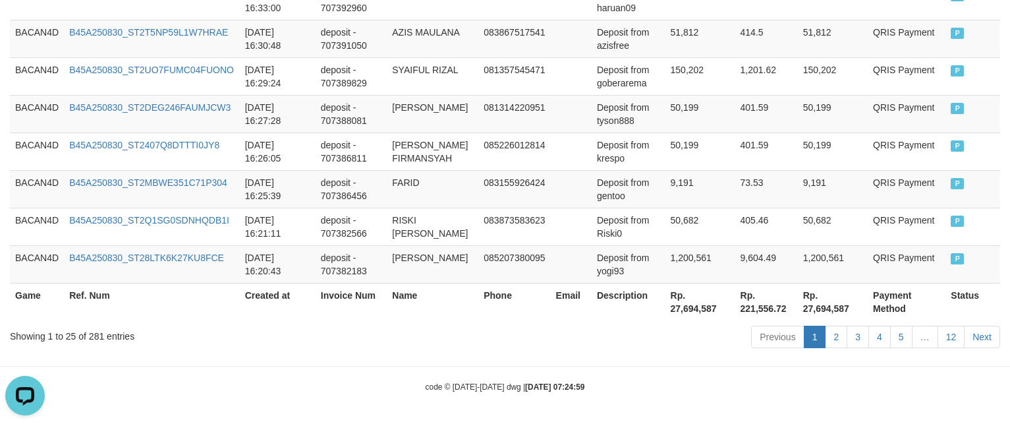
click at [704, 310] on th "Rp. 27,694,587" at bounding box center [701, 302] width 70 height 38
copy th "27,694,587"
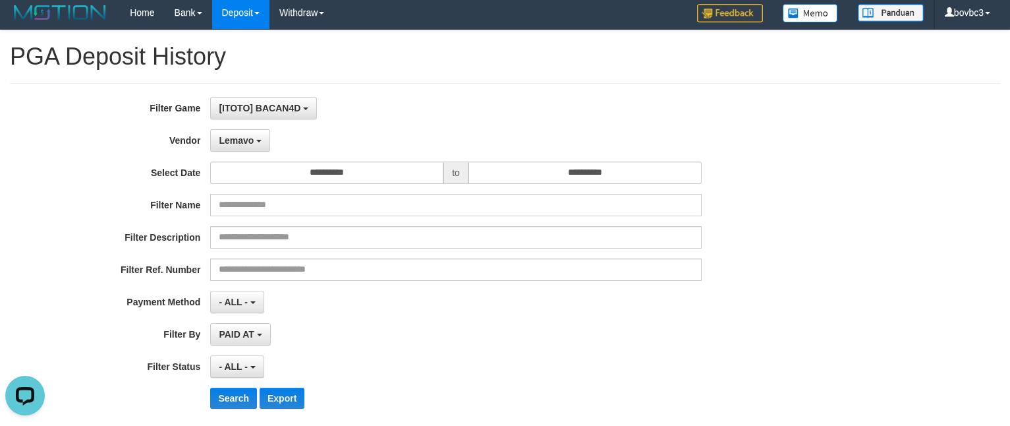
scroll to position [0, 0]
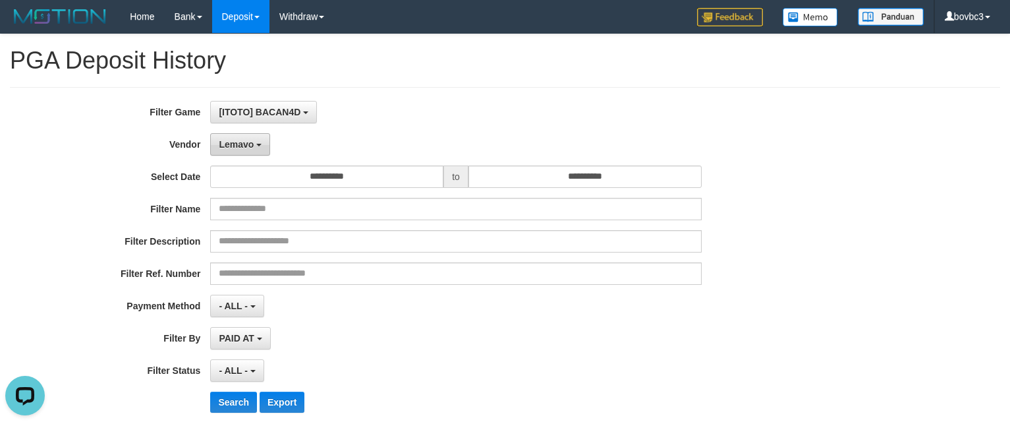
click at [256, 149] on button "Lemavo" at bounding box center [240, 144] width 60 height 22
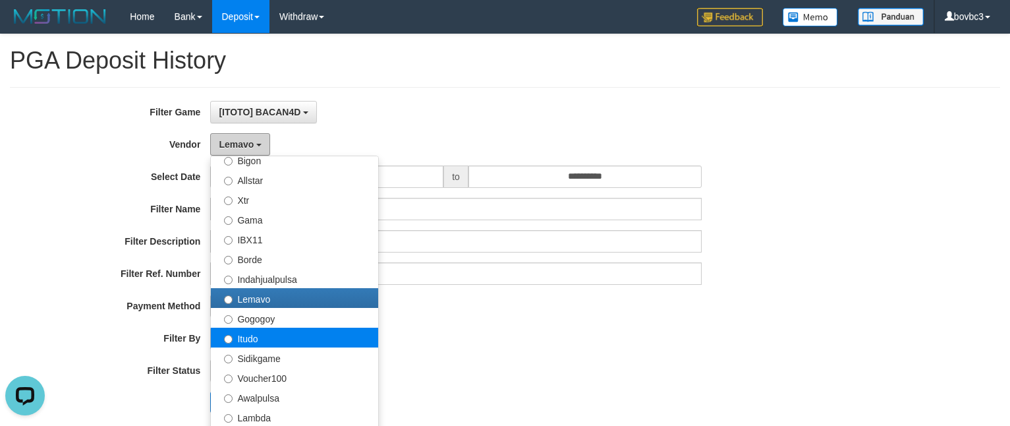
scroll to position [348, 0]
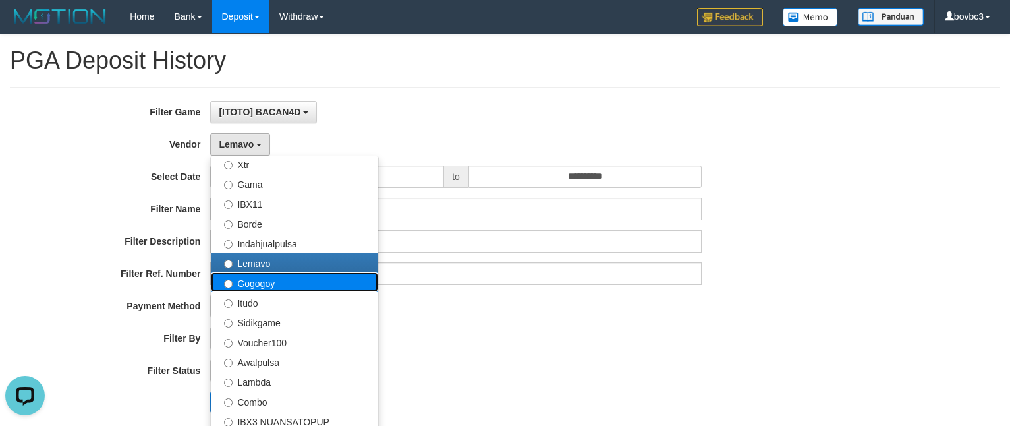
click at [295, 283] on label "Gogogoy" at bounding box center [294, 282] width 167 height 20
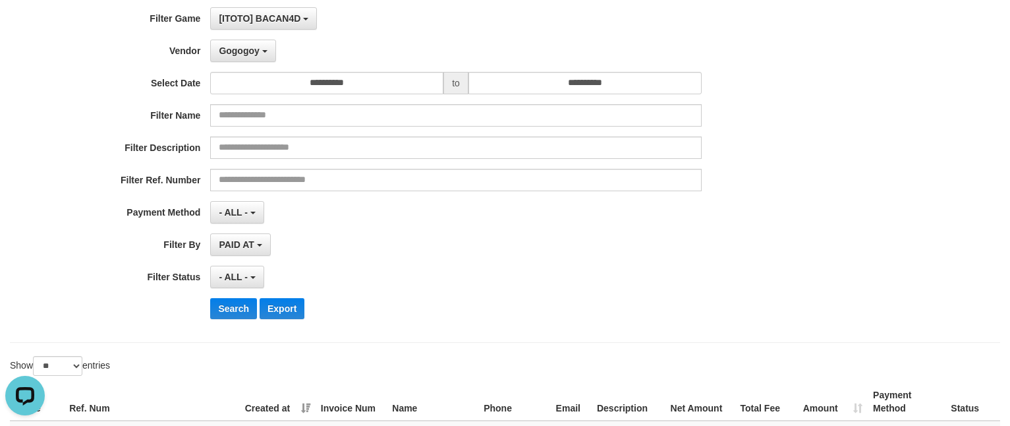
scroll to position [99, 0]
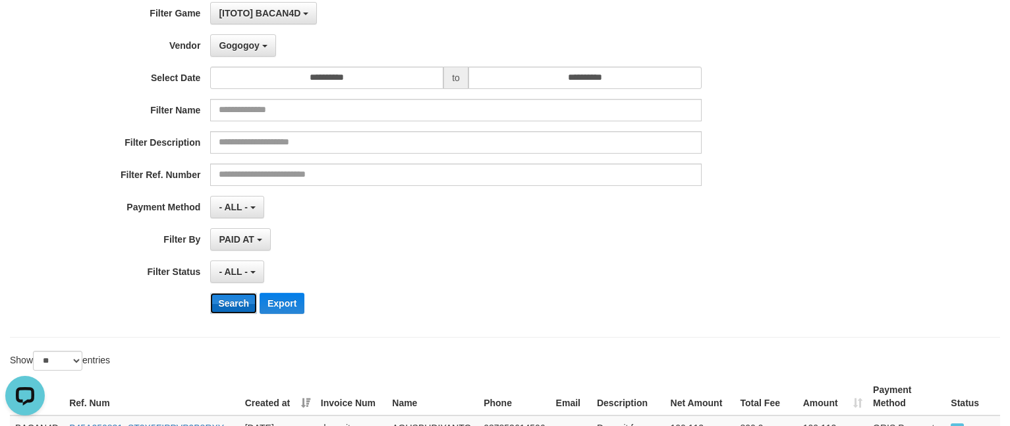
click at [210, 310] on button "Search" at bounding box center [233, 303] width 47 height 21
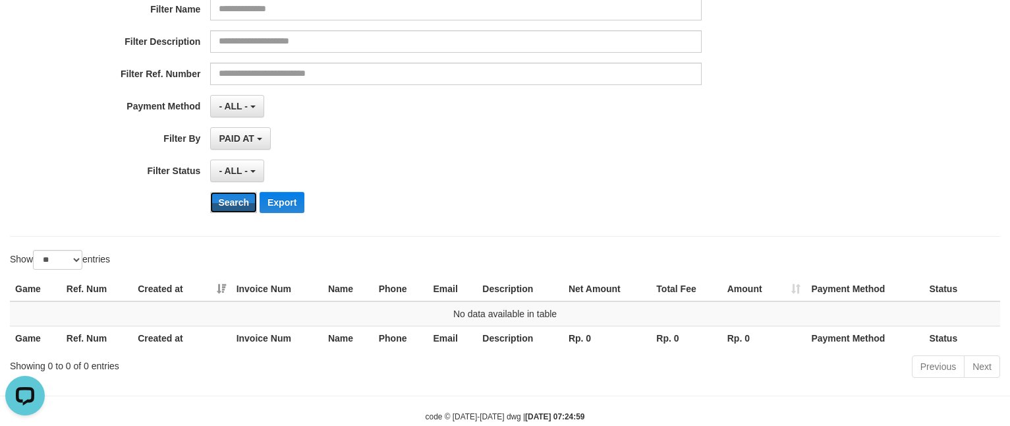
scroll to position [235, 0]
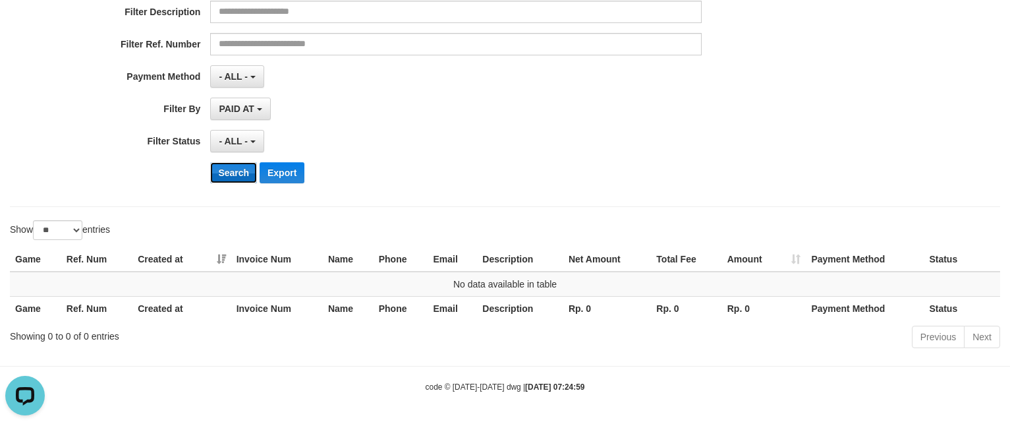
click at [228, 175] on button "Search" at bounding box center [233, 172] width 47 height 21
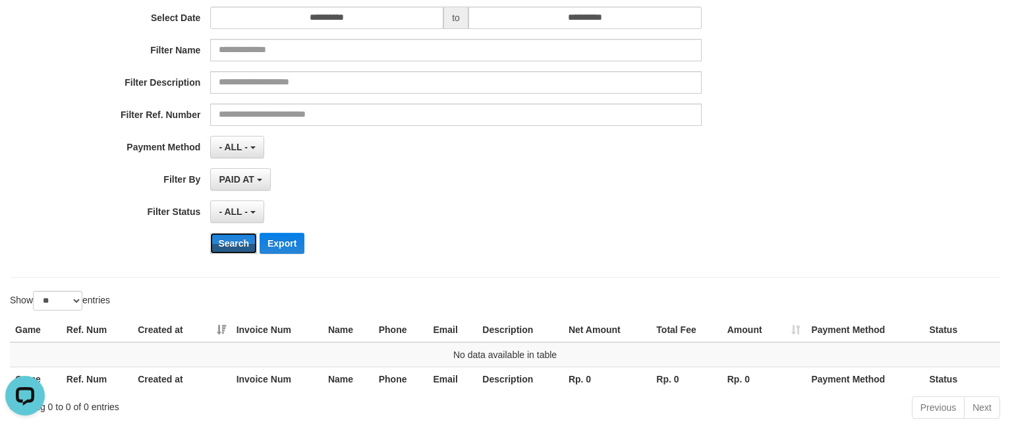
scroll to position [0, 0]
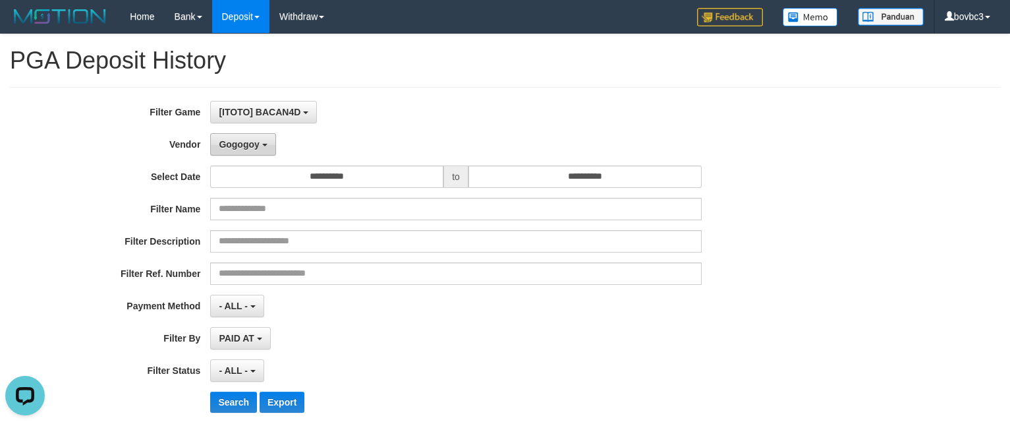
click at [231, 140] on span "Gogogoy" at bounding box center [239, 144] width 40 height 11
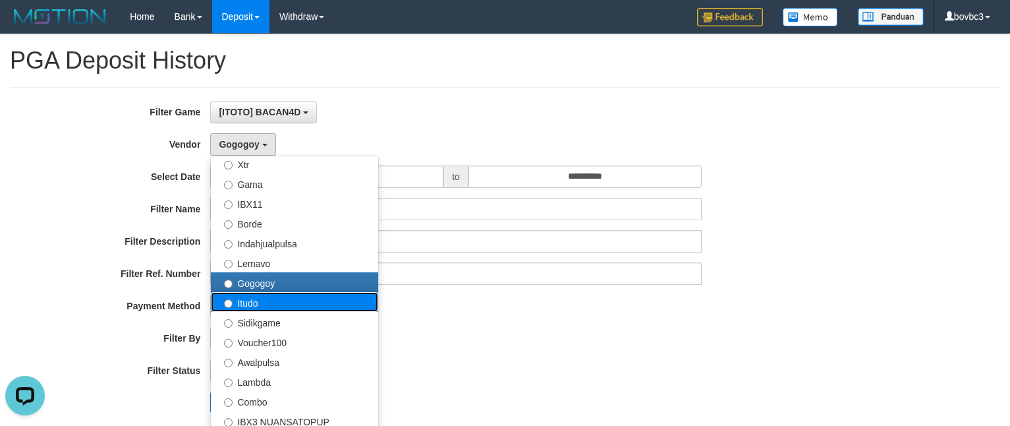
click at [236, 304] on label "Itudo" at bounding box center [294, 302] width 167 height 20
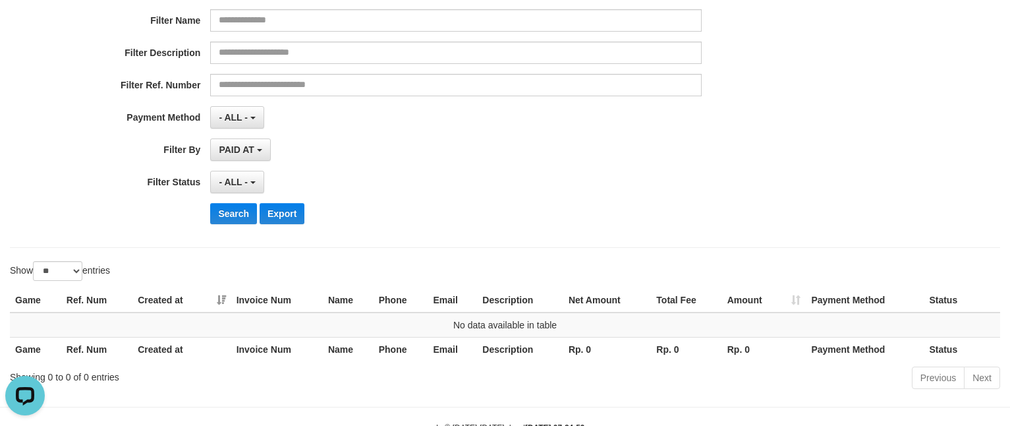
scroll to position [198, 0]
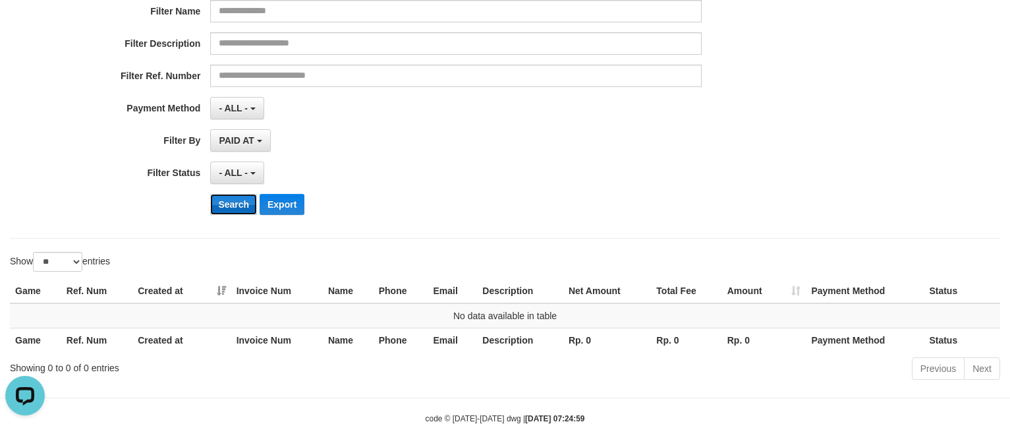
click at [240, 208] on button "Search" at bounding box center [233, 204] width 47 height 21
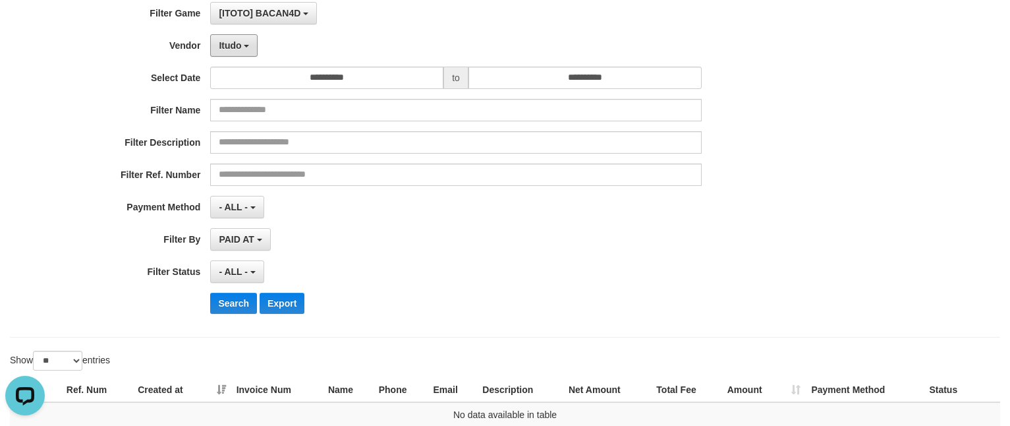
drag, startPoint x: 235, startPoint y: 44, endPoint x: 240, endPoint y: 79, distance: 35.2
click at [234, 44] on span "Itudo" at bounding box center [230, 45] width 22 height 11
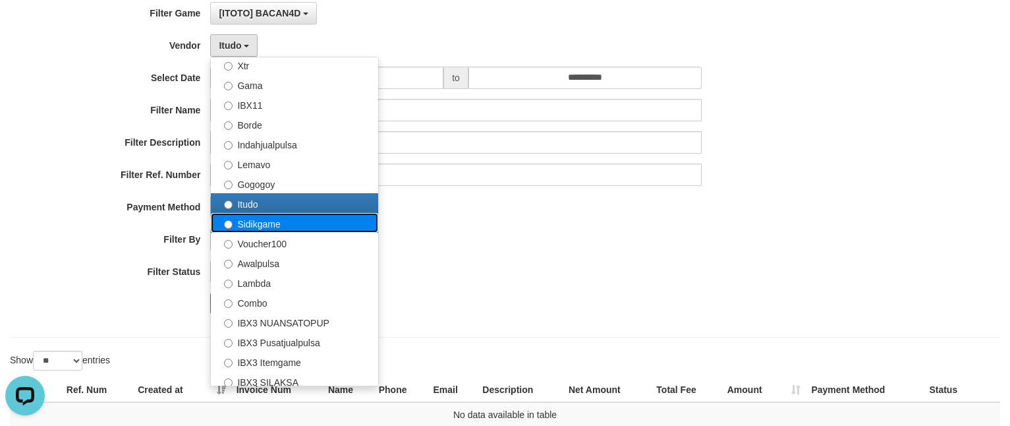
click at [275, 225] on label "Sidikgame" at bounding box center [294, 223] width 167 height 20
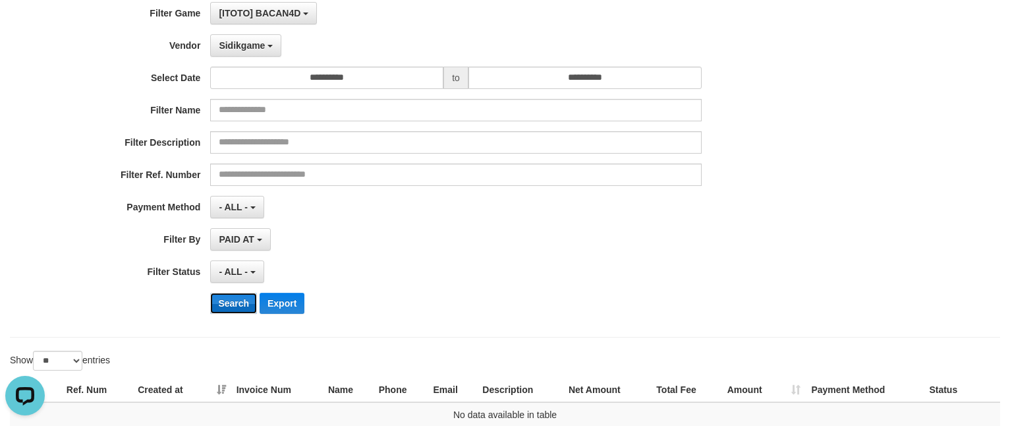
click at [232, 310] on button "Search" at bounding box center [233, 303] width 47 height 21
click at [244, 38] on button "Sidikgame" at bounding box center [245, 45] width 71 height 22
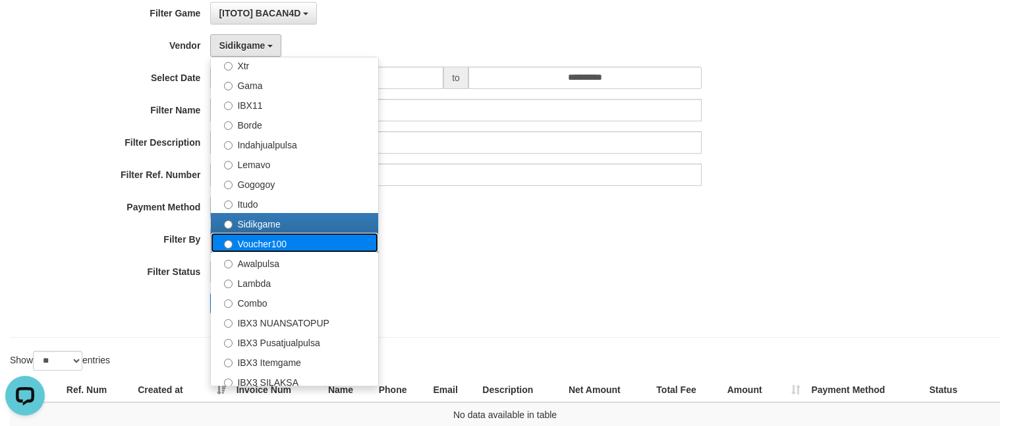
click at [269, 245] on label "Voucher100" at bounding box center [294, 243] width 167 height 20
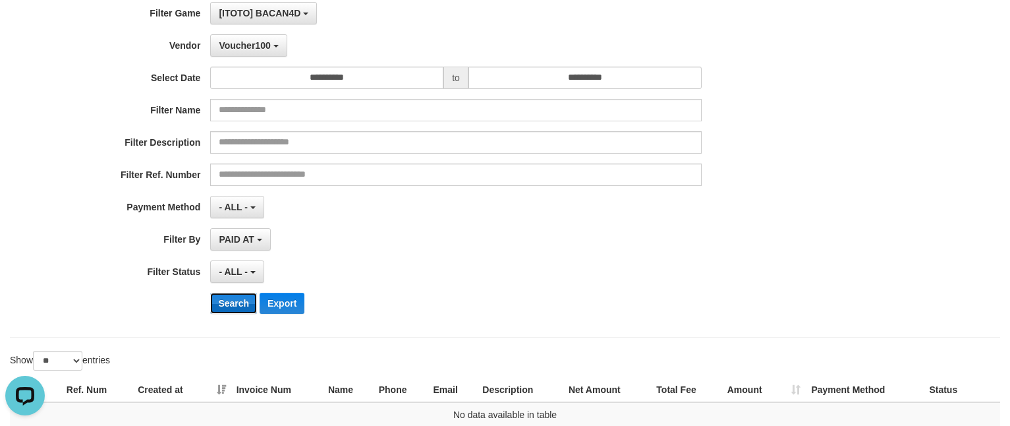
click at [231, 301] on button "Search" at bounding box center [233, 303] width 47 height 21
click at [253, 48] on span "Voucher100" at bounding box center [244, 45] width 51 height 11
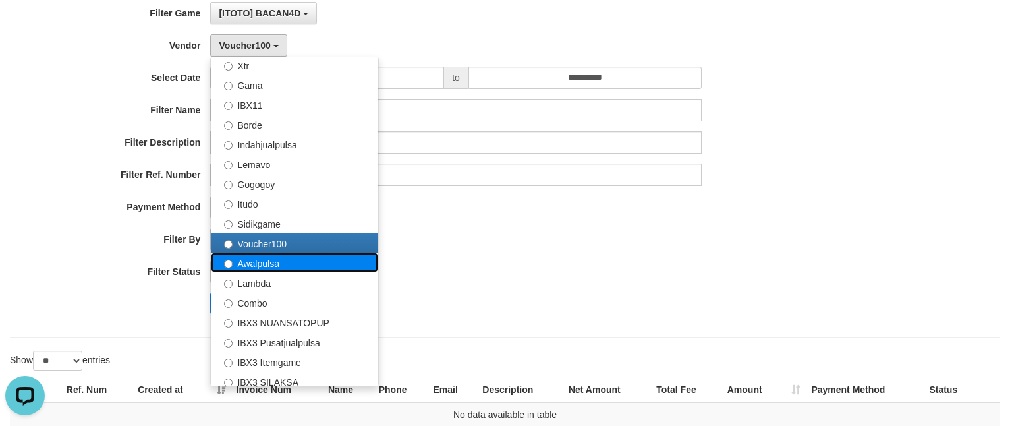
click at [275, 261] on label "Awalpulsa" at bounding box center [294, 262] width 167 height 20
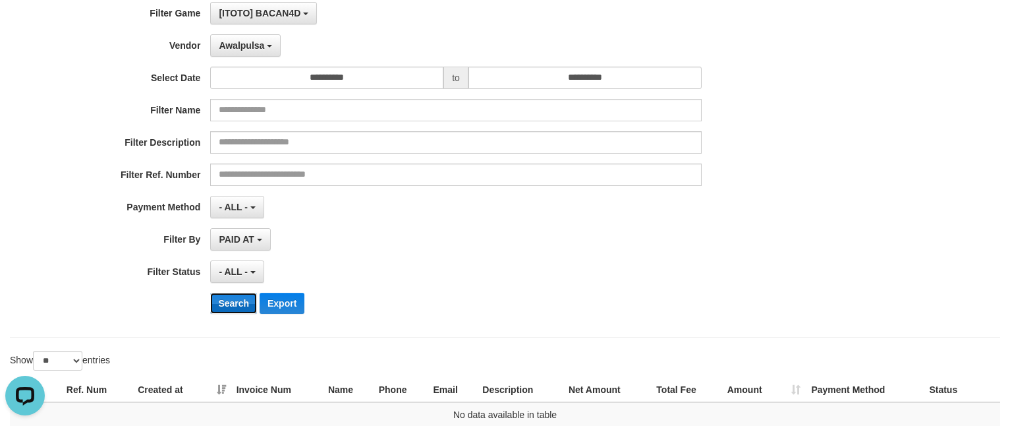
click at [241, 298] on button "Search" at bounding box center [233, 303] width 47 height 21
click at [255, 53] on button "Awalpulsa" at bounding box center [245, 45] width 71 height 22
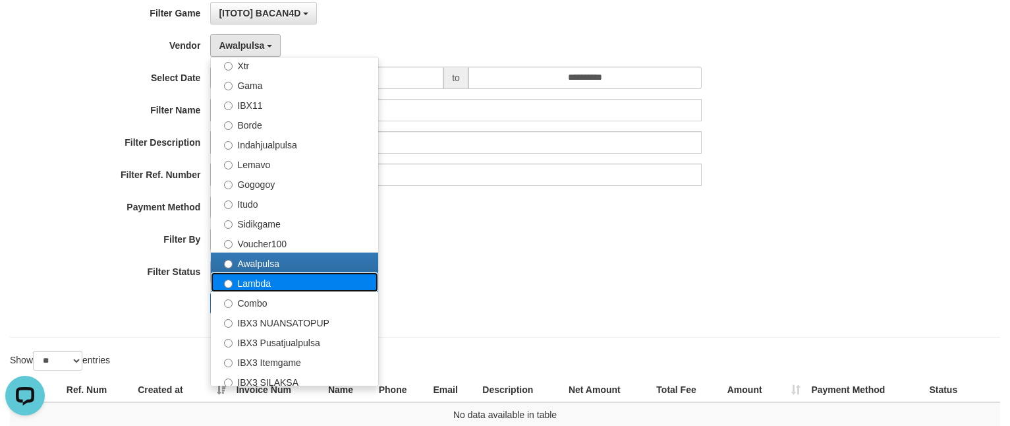
click at [275, 285] on label "Lambda" at bounding box center [294, 282] width 167 height 20
select select "**********"
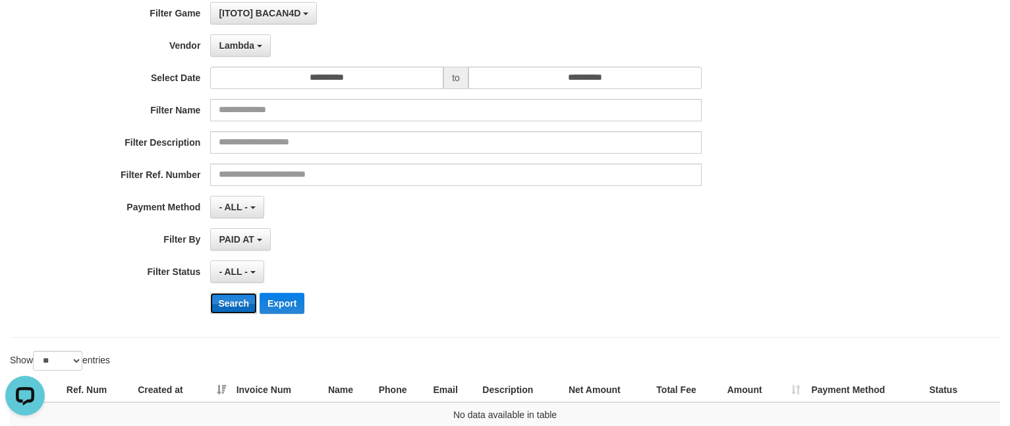
click at [225, 314] on button "Search" at bounding box center [233, 303] width 47 height 21
click at [232, 50] on span "Lambda" at bounding box center [237, 45] width 36 height 11
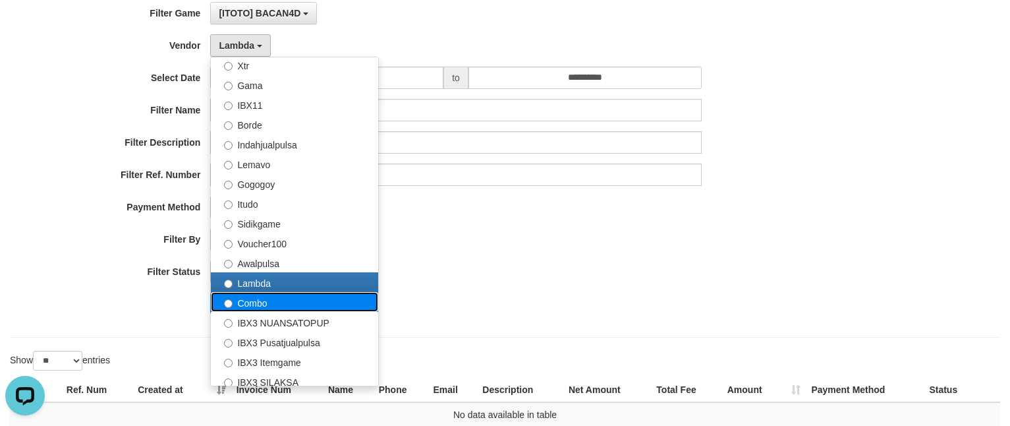
click at [255, 298] on label "Combo" at bounding box center [294, 302] width 167 height 20
select select "**********"
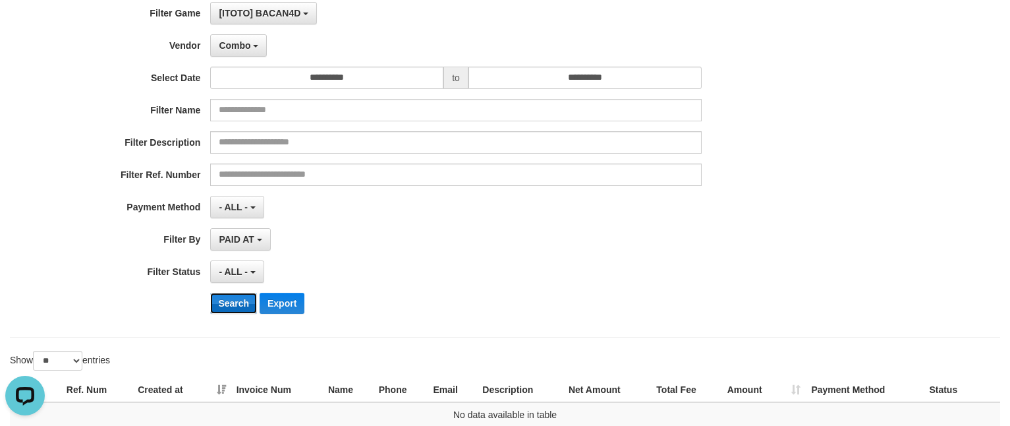
click at [226, 301] on button "Search" at bounding box center [233, 303] width 47 height 21
click at [244, 40] on button "Combo" at bounding box center [238, 45] width 57 height 22
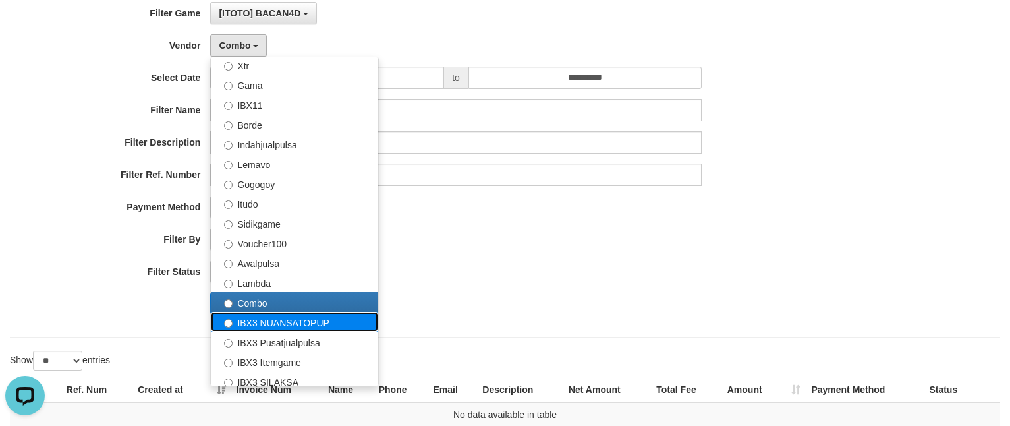
click at [275, 323] on label "IBX3 NUANSATOPUP" at bounding box center [294, 322] width 167 height 20
select select "**********"
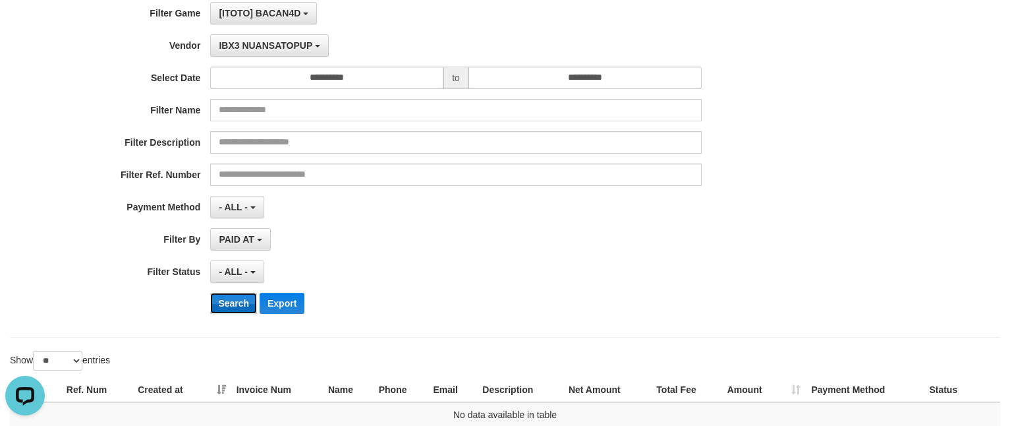
click at [230, 301] on button "Search" at bounding box center [233, 303] width 47 height 21
click at [253, 55] on button "IBX3 NUANSATOPUP" at bounding box center [269, 45] width 118 height 22
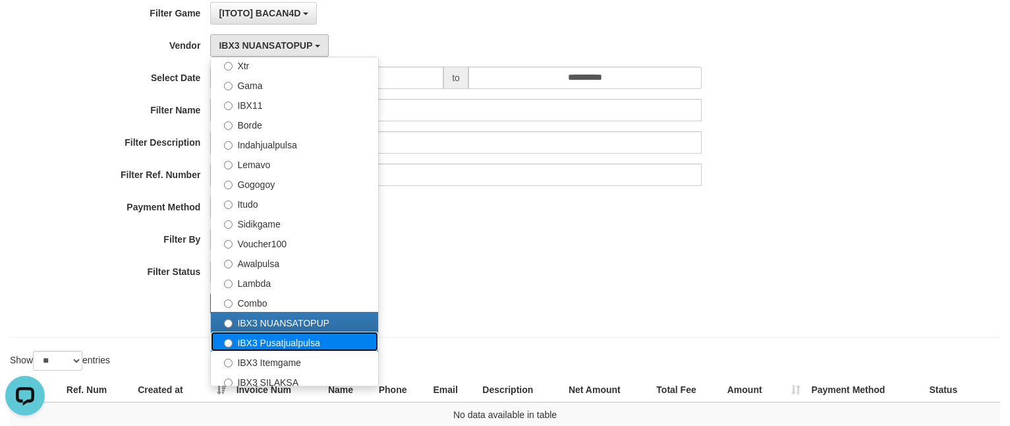
click at [257, 335] on label "IBX3 Pusatjualpulsa" at bounding box center [294, 341] width 167 height 20
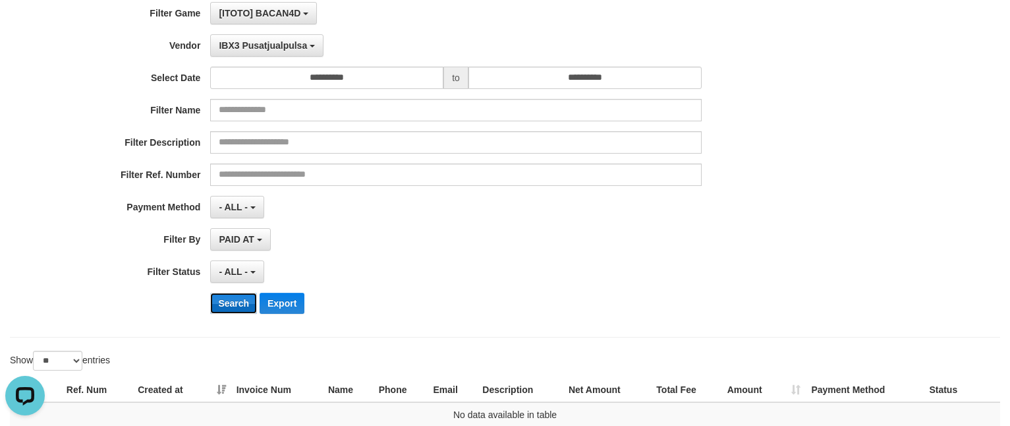
click at [244, 305] on button "Search" at bounding box center [233, 303] width 47 height 21
click at [281, 59] on div "**********" at bounding box center [421, 163] width 842 height 322
click at [285, 48] on span "IBX3 Pusatjualpulsa" at bounding box center [263, 45] width 88 height 11
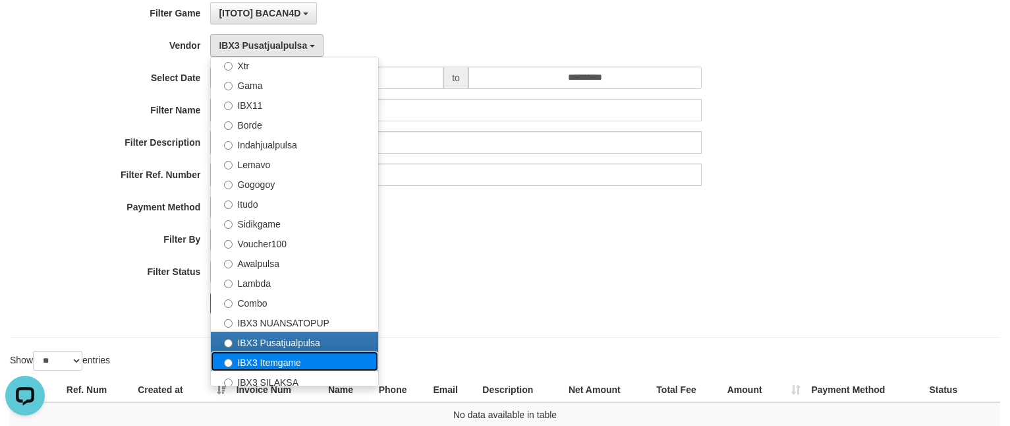
click at [273, 362] on label "IBX3 Itemgame" at bounding box center [294, 361] width 167 height 20
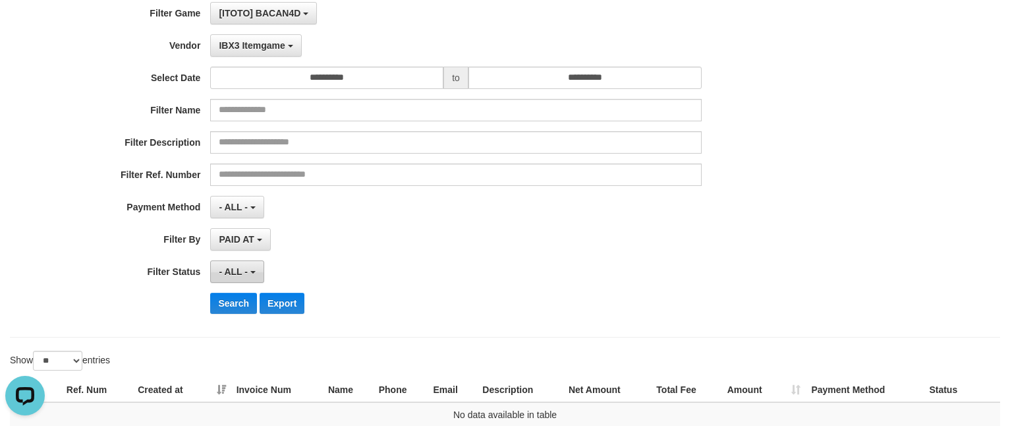
click at [233, 283] on button "- ALL -" at bounding box center [236, 271] width 53 height 22
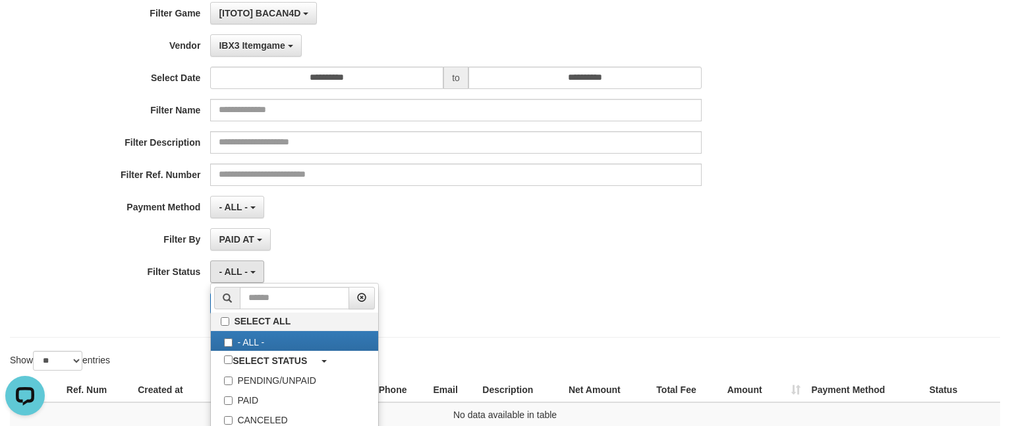
drag, startPoint x: 348, startPoint y: 225, endPoint x: 323, endPoint y: 241, distance: 29.6
click at [343, 229] on div "**********" at bounding box center [421, 163] width 842 height 322
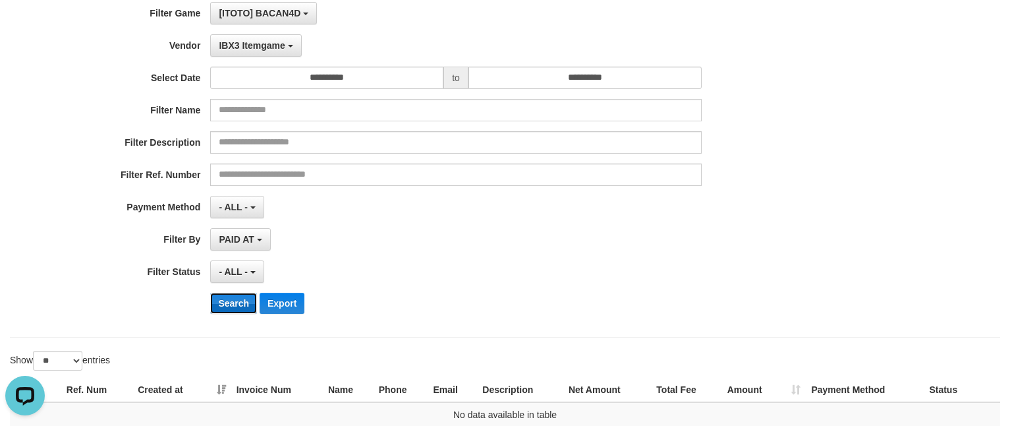
click at [226, 314] on button "Search" at bounding box center [233, 303] width 47 height 21
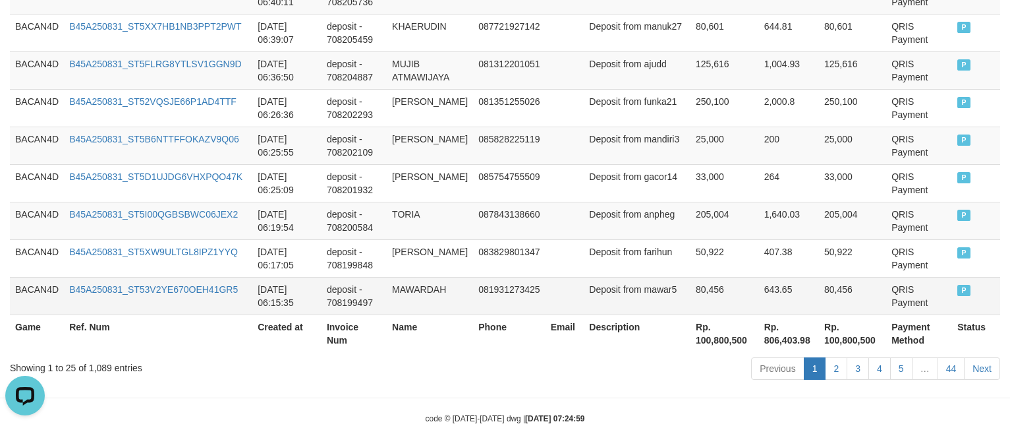
scroll to position [1222, 0]
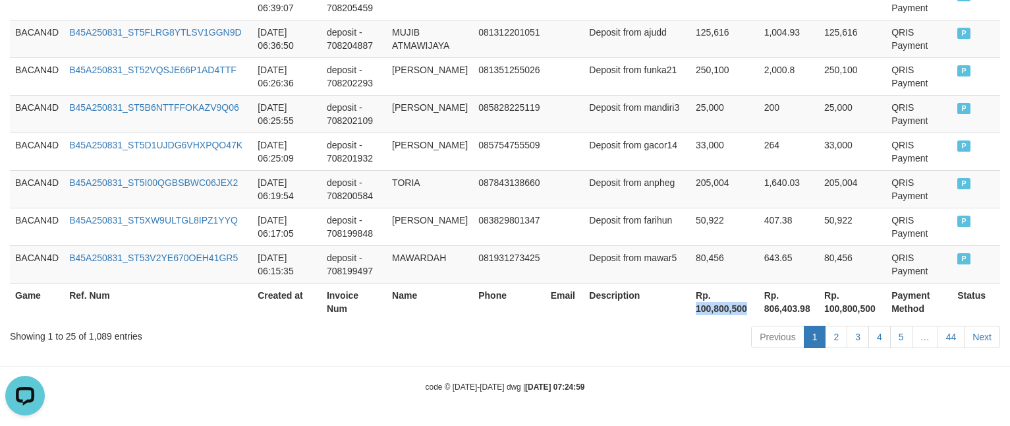
drag, startPoint x: 661, startPoint y: 306, endPoint x: 720, endPoint y: 309, distance: 59.4
click at [720, 309] on th "Rp. 100,800,500" at bounding box center [725, 302] width 69 height 38
copy th "100,800,500"
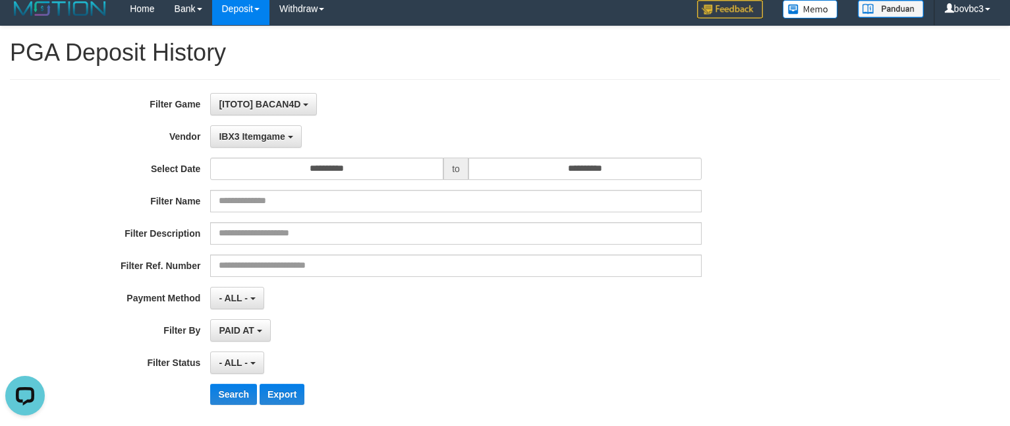
scroll to position [0, 0]
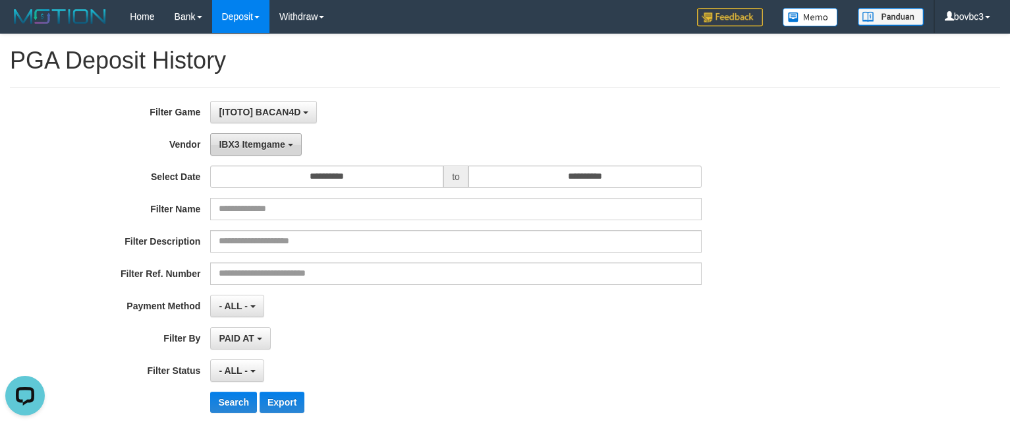
click at [255, 142] on span "IBX3 Itemgame" at bounding box center [252, 144] width 66 height 11
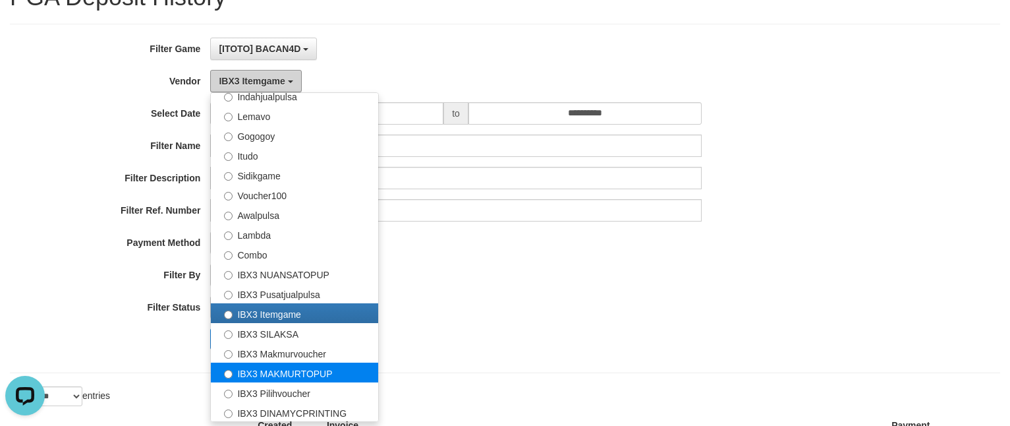
scroll to position [99, 0]
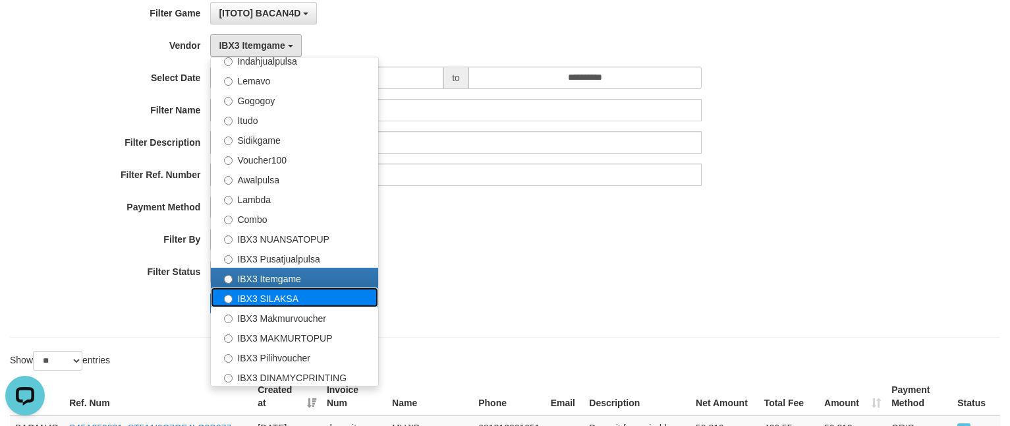
click at [300, 289] on label "IBX3 SILAKSA" at bounding box center [294, 297] width 167 height 20
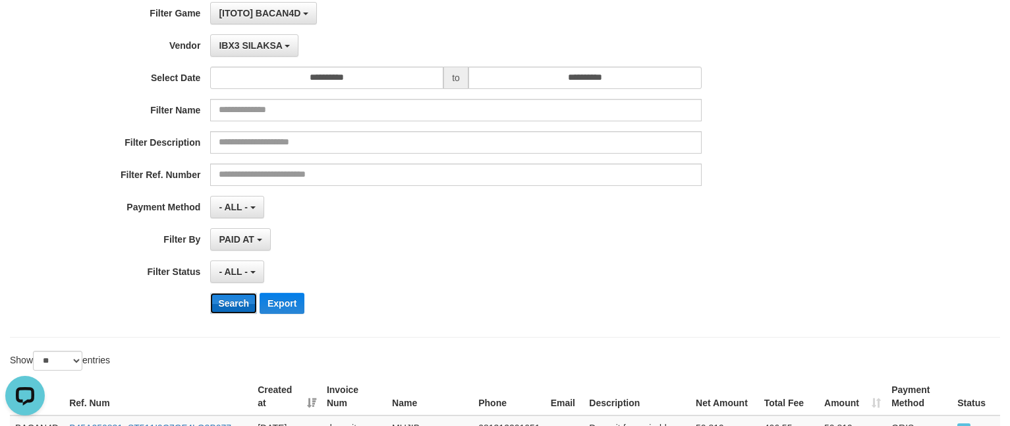
click at [228, 308] on button "Search" at bounding box center [233, 303] width 47 height 21
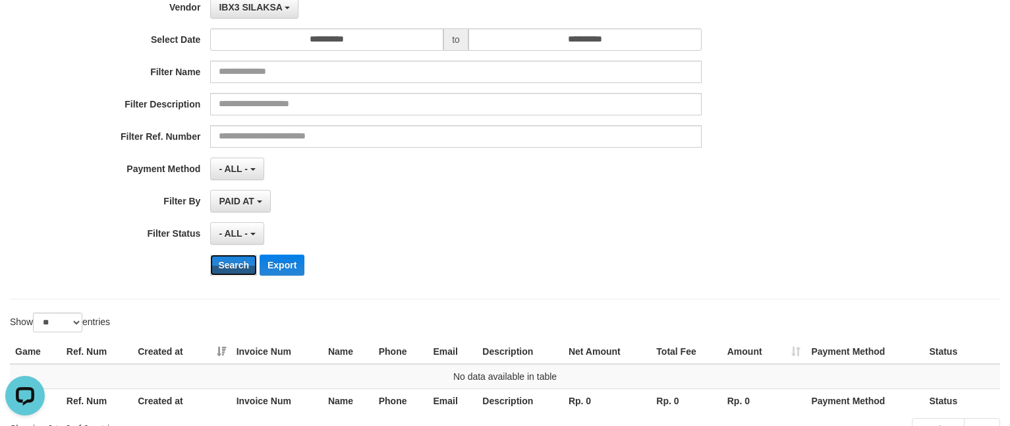
scroll to position [0, 0]
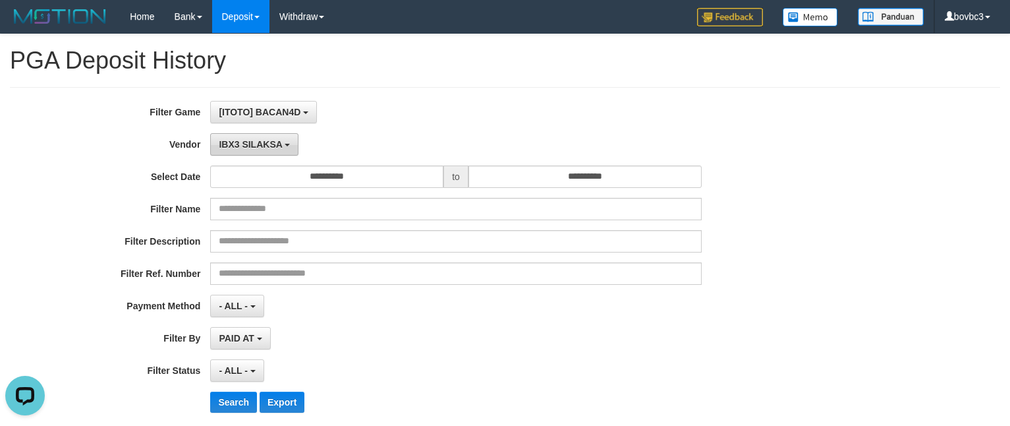
click at [266, 146] on span "IBX3 SILAKSA" at bounding box center [250, 144] width 63 height 11
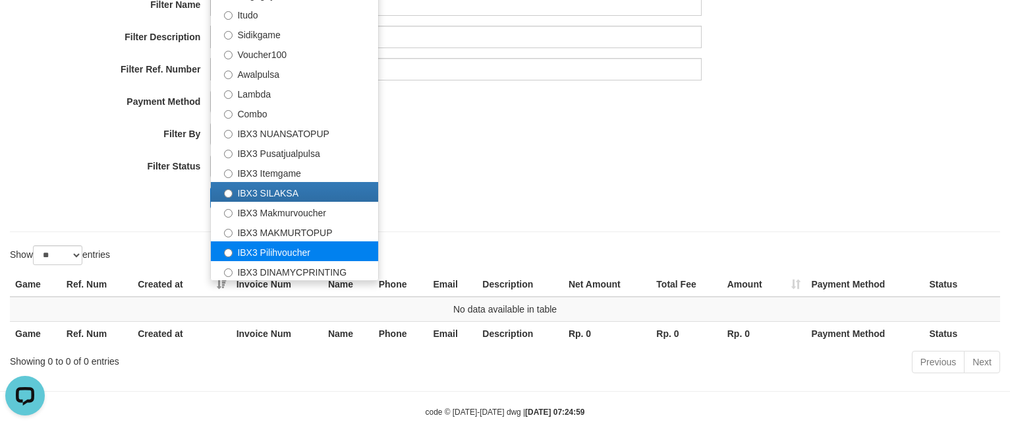
scroll to position [235, 0]
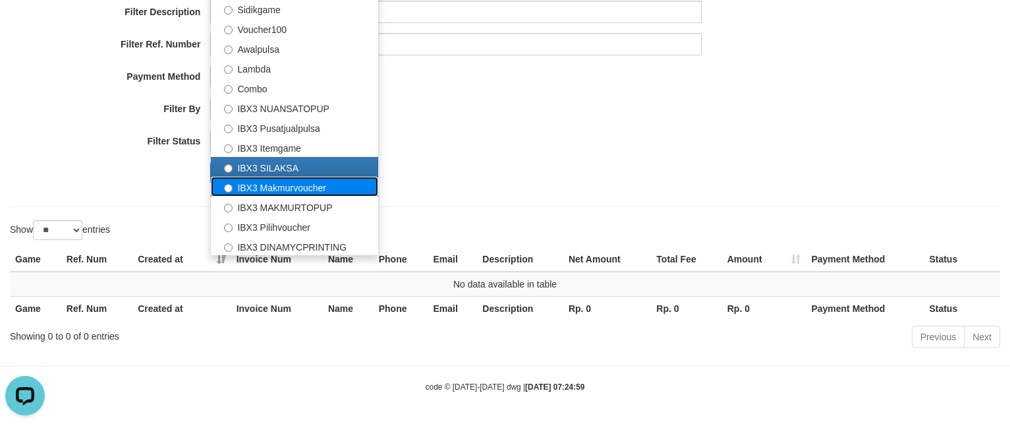
click at [293, 186] on label "IBX3 Makmurvoucher" at bounding box center [294, 187] width 167 height 20
select select "**********"
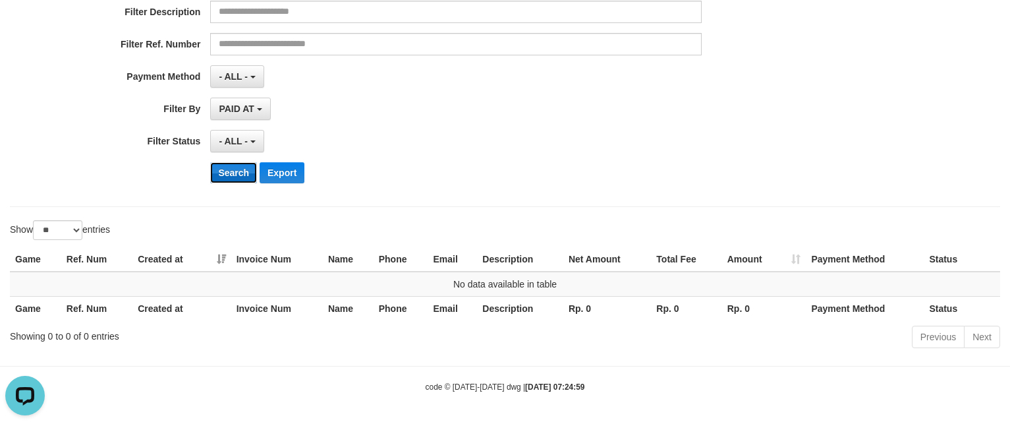
click at [239, 164] on button "Search" at bounding box center [233, 172] width 47 height 21
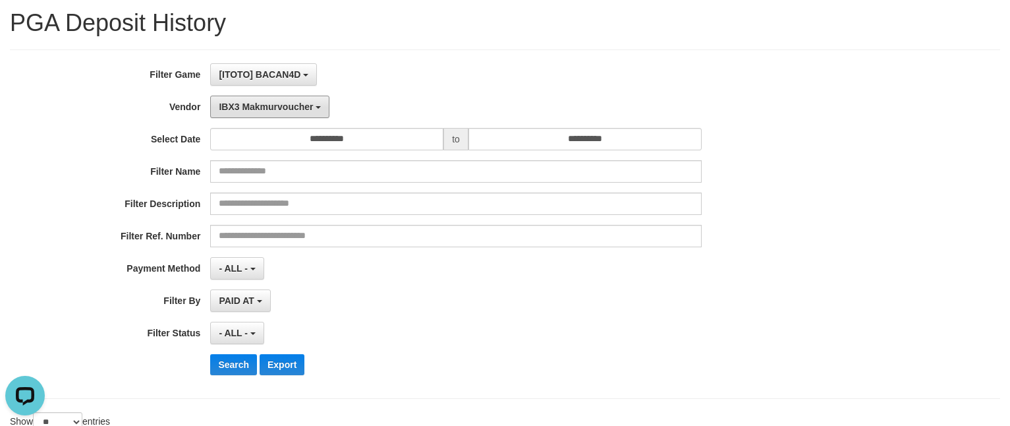
drag, startPoint x: 241, startPoint y: 105, endPoint x: 269, endPoint y: 188, distance: 87.1
click at [242, 105] on span "IBX3 Makmurvoucher" at bounding box center [266, 106] width 94 height 11
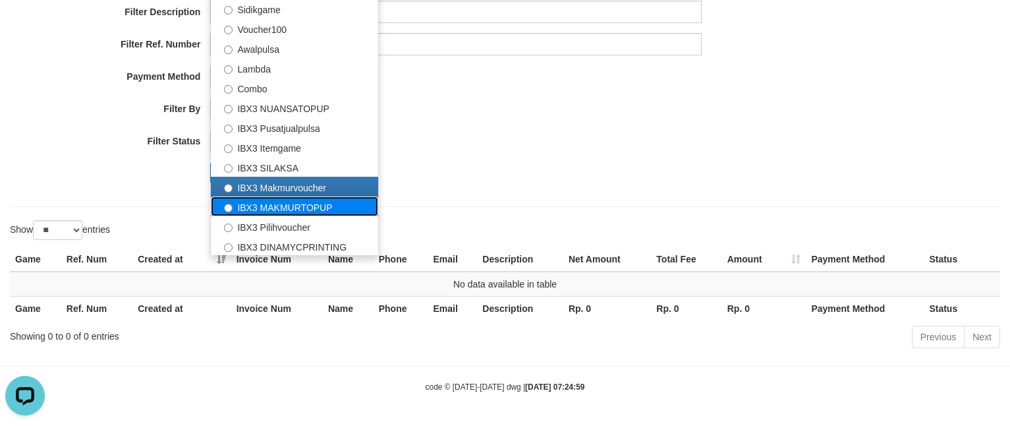
click at [287, 202] on label "IBX3 MAKMURTOPUP" at bounding box center [294, 206] width 167 height 20
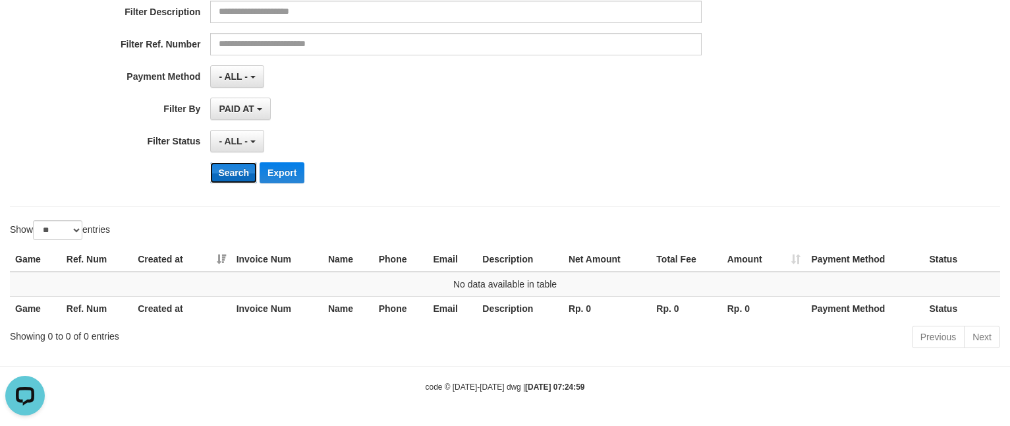
click at [231, 167] on button "Search" at bounding box center [233, 172] width 47 height 21
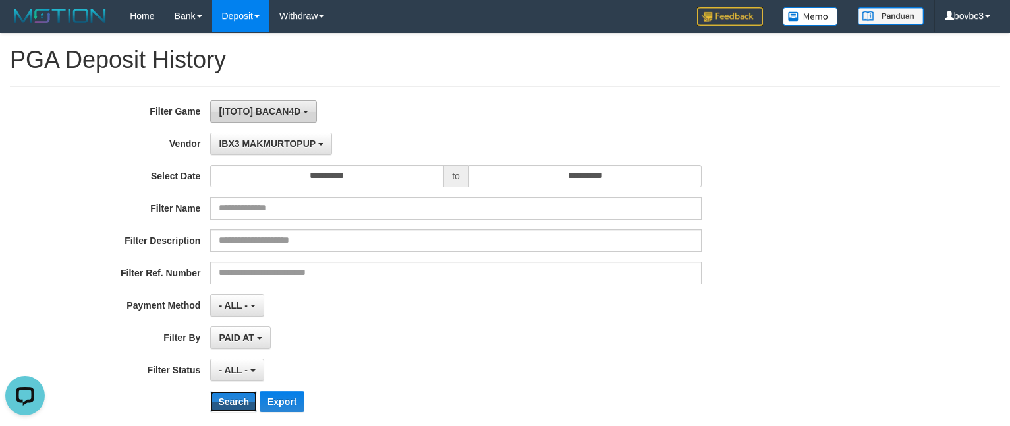
scroll to position [0, 0]
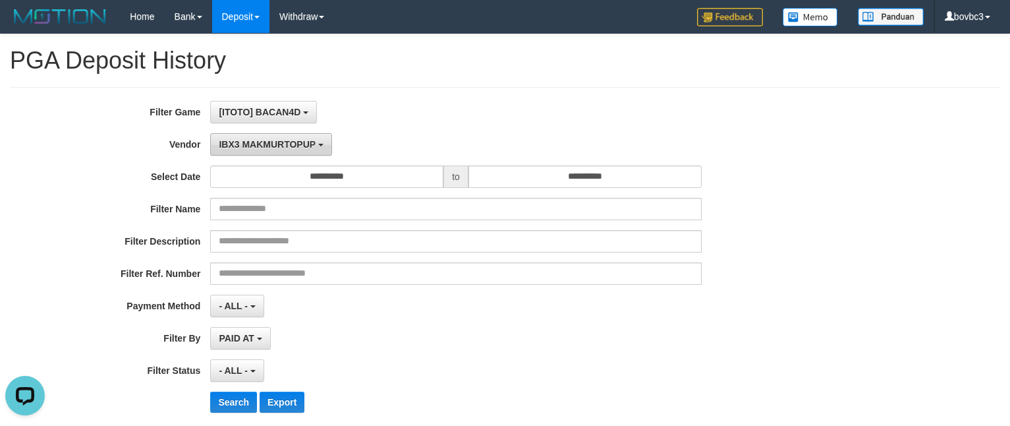
click at [248, 133] on button "IBX3 MAKMURTOPUP" at bounding box center [270, 144] width 121 height 22
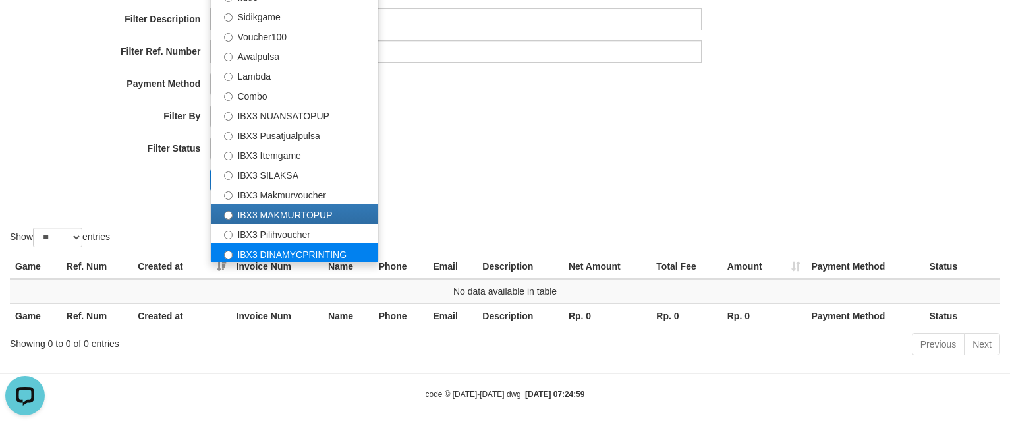
scroll to position [235, 0]
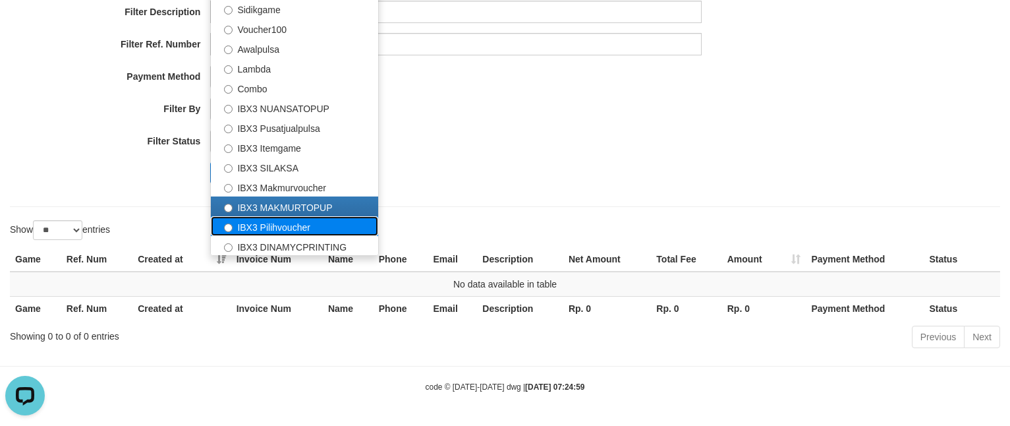
click at [279, 216] on label "IBX3 Pilihvoucher" at bounding box center [294, 226] width 167 height 20
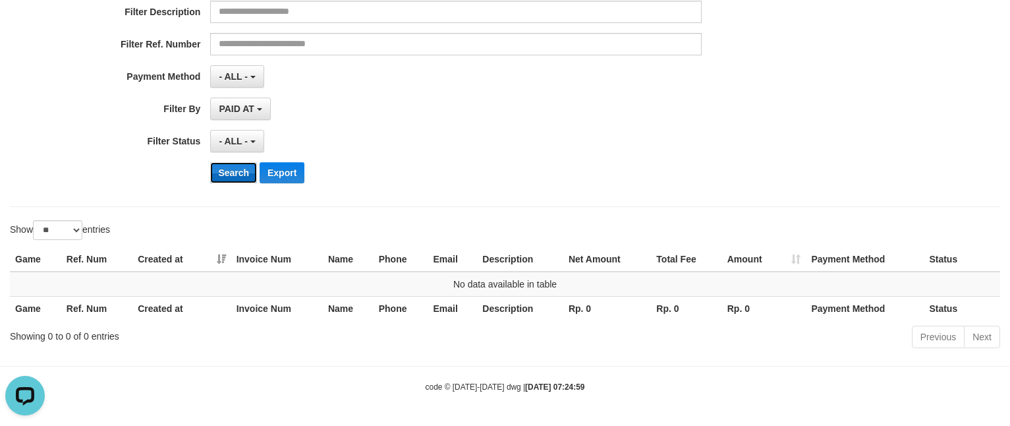
click at [232, 175] on button "Search" at bounding box center [233, 172] width 47 height 21
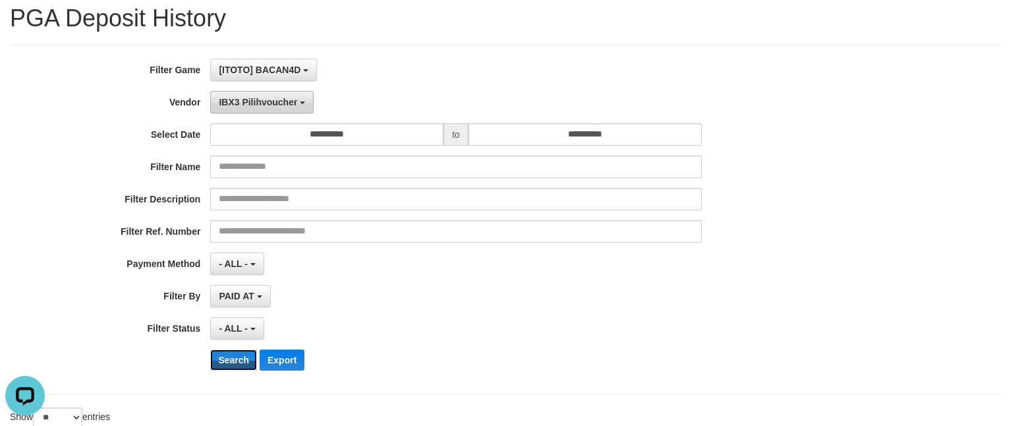
scroll to position [0, 0]
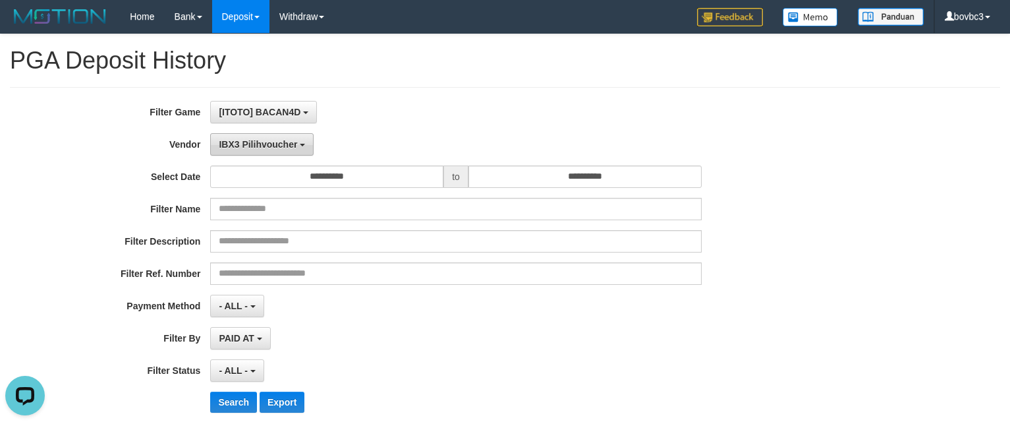
click at [266, 140] on span "IBX3 Pilihvoucher" at bounding box center [258, 144] width 78 height 11
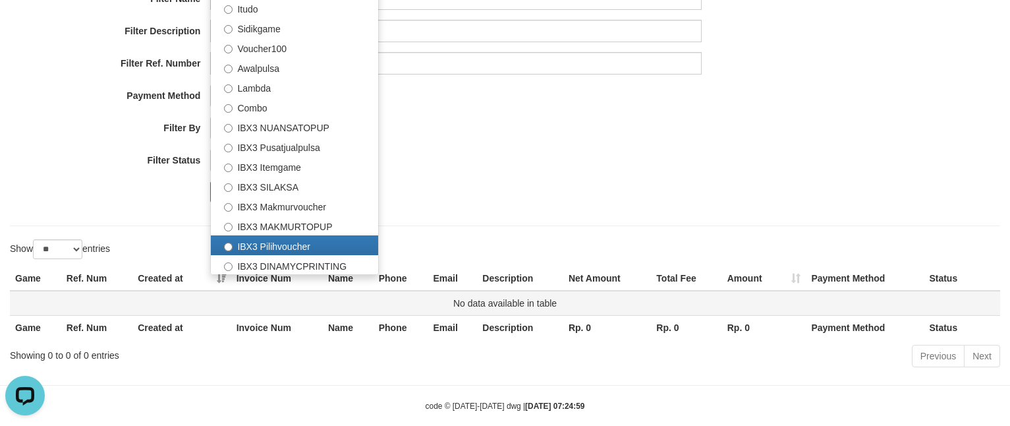
scroll to position [235, 0]
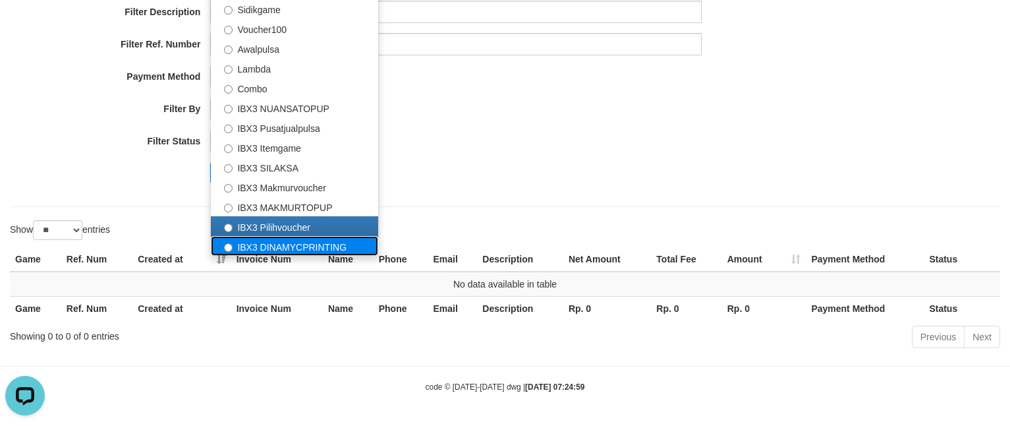
click at [289, 241] on label "IBX3 DINAMYCPRINTING" at bounding box center [294, 246] width 167 height 20
select select "**********"
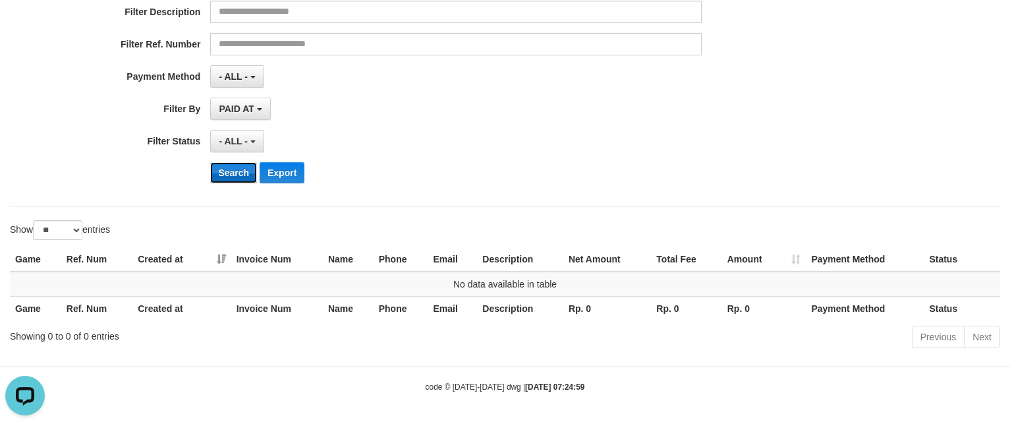
click at [237, 170] on button "Search" at bounding box center [233, 172] width 47 height 21
click at [561, 119] on div "**********" at bounding box center [421, 33] width 842 height 322
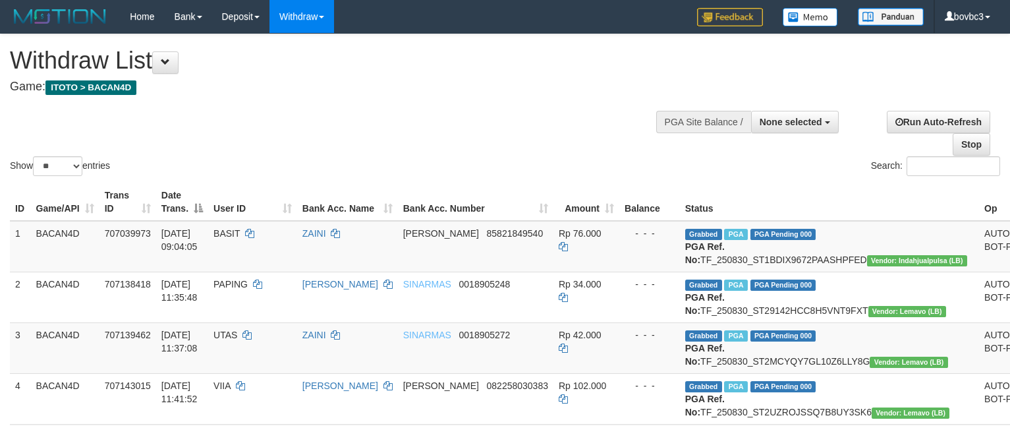
select select
select select "**"
click at [795, 123] on span "None selected" at bounding box center [791, 122] width 63 height 11
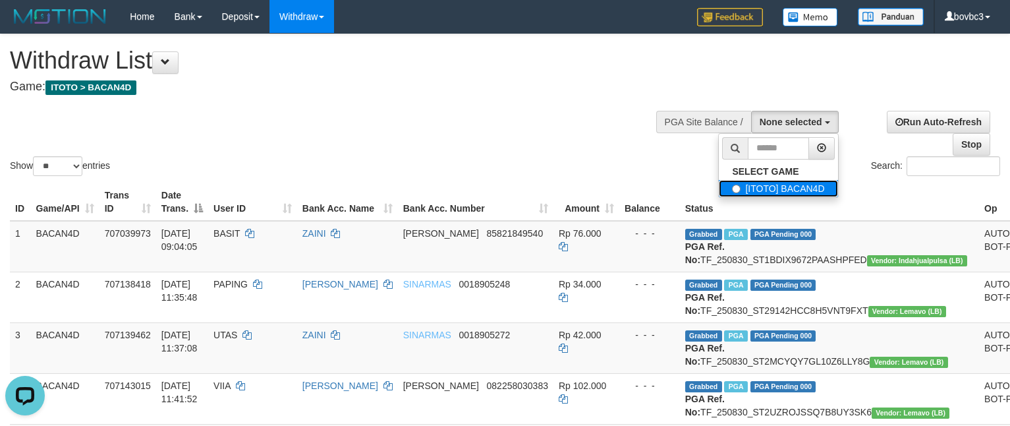
click at [751, 188] on label "[ITOTO] BACAN4D" at bounding box center [778, 188] width 119 height 17
select select "****"
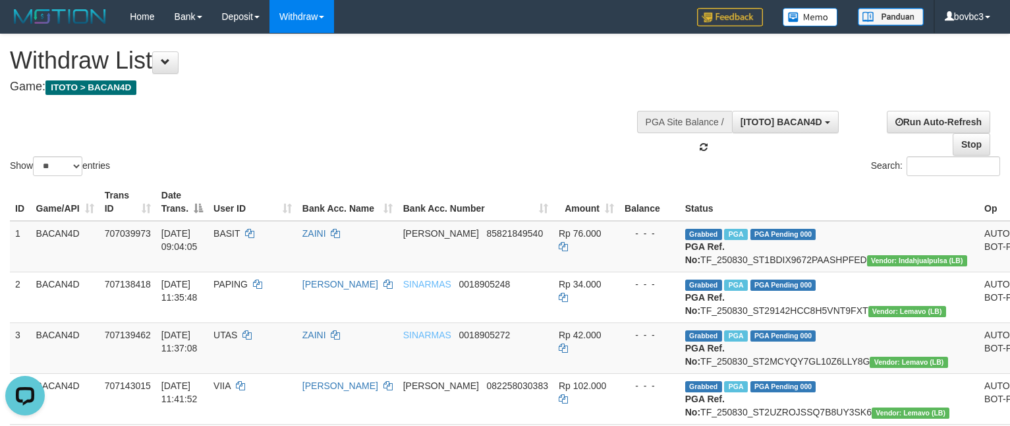
scroll to position [12, 0]
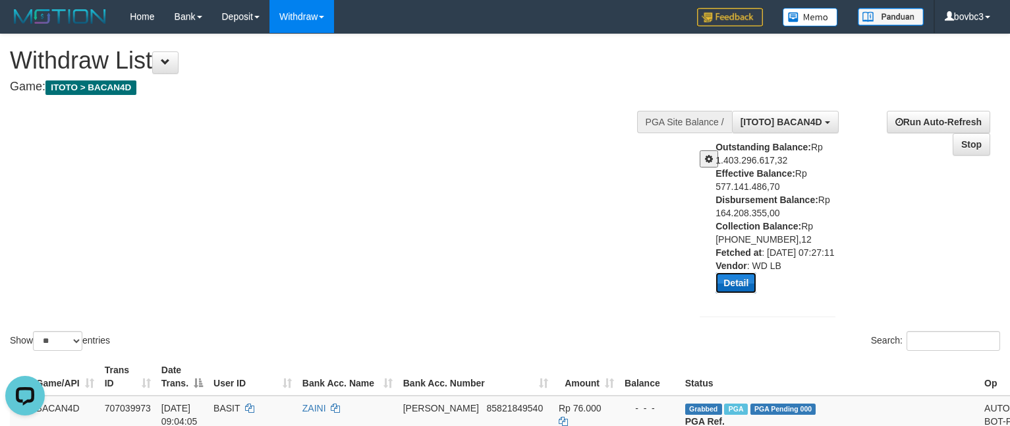
click at [735, 293] on button "Detail" at bounding box center [736, 282] width 41 height 21
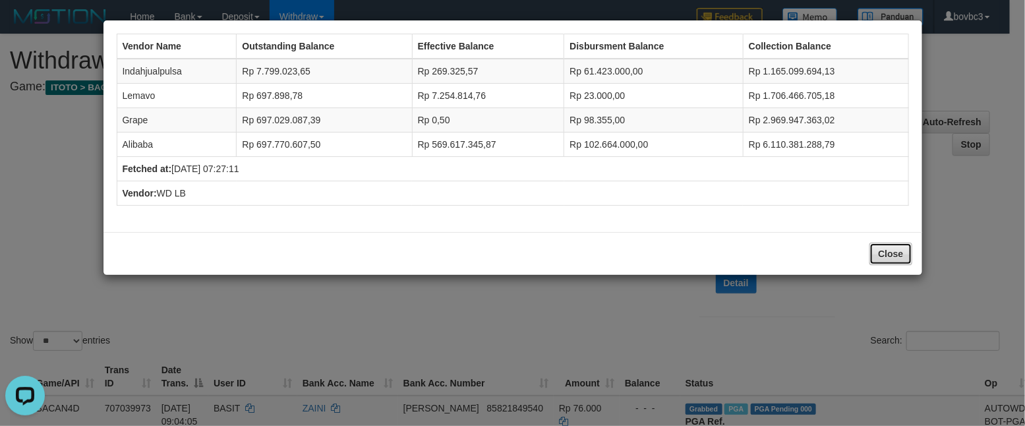
click at [899, 257] on button "Close" at bounding box center [890, 253] width 42 height 22
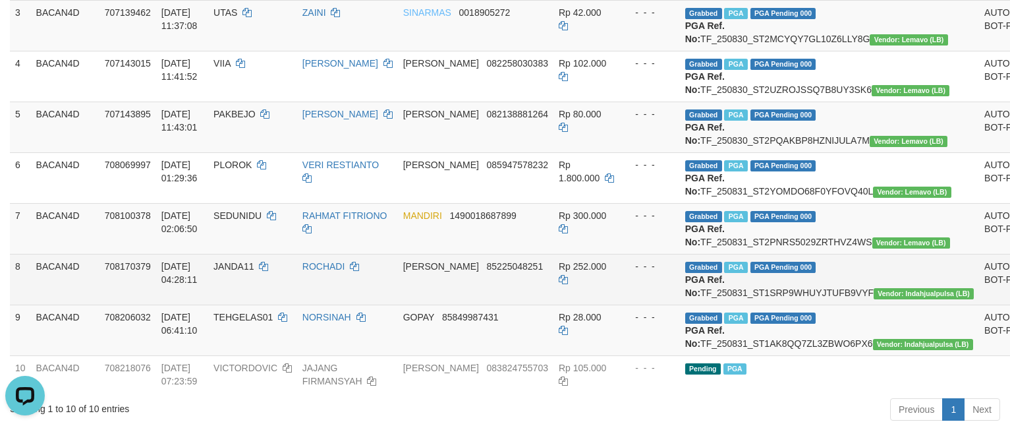
scroll to position [692, 0]
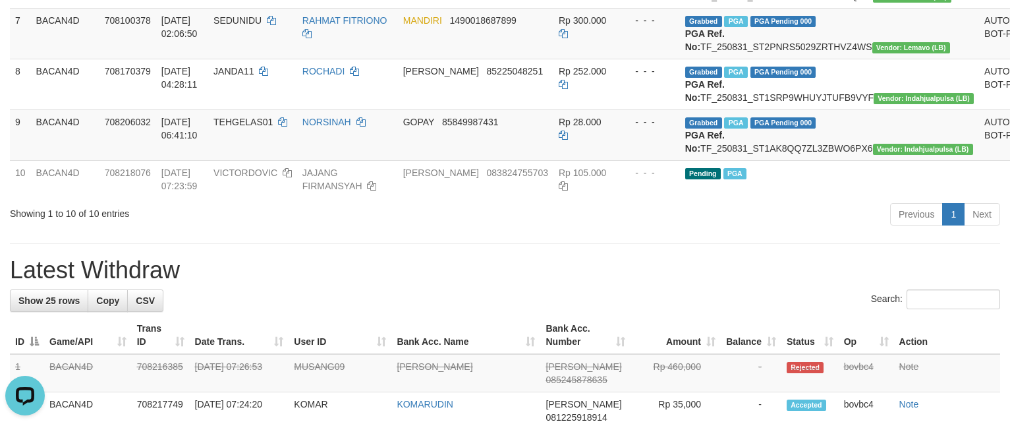
drag, startPoint x: 858, startPoint y: 362, endPoint x: 852, endPoint y: 353, distance: 11.5
click at [852, 230] on div "Previous 1 Next" at bounding box center [715, 216] width 569 height 28
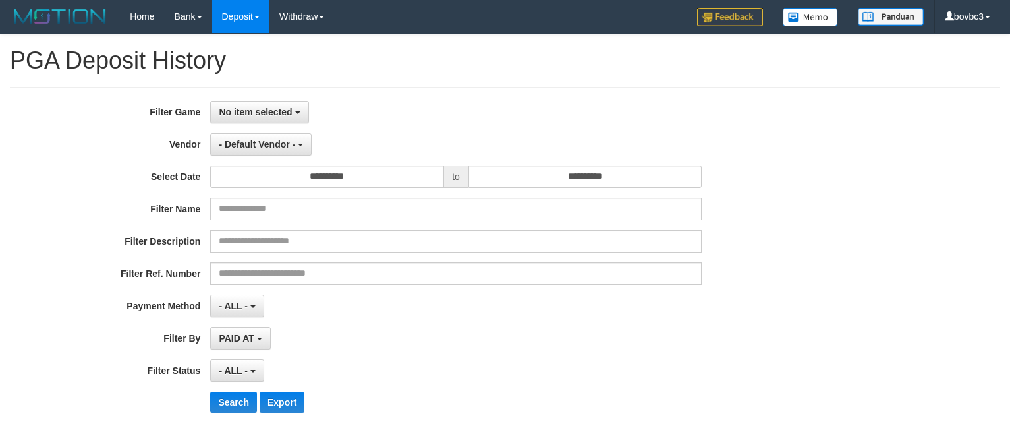
select select
select select "**"
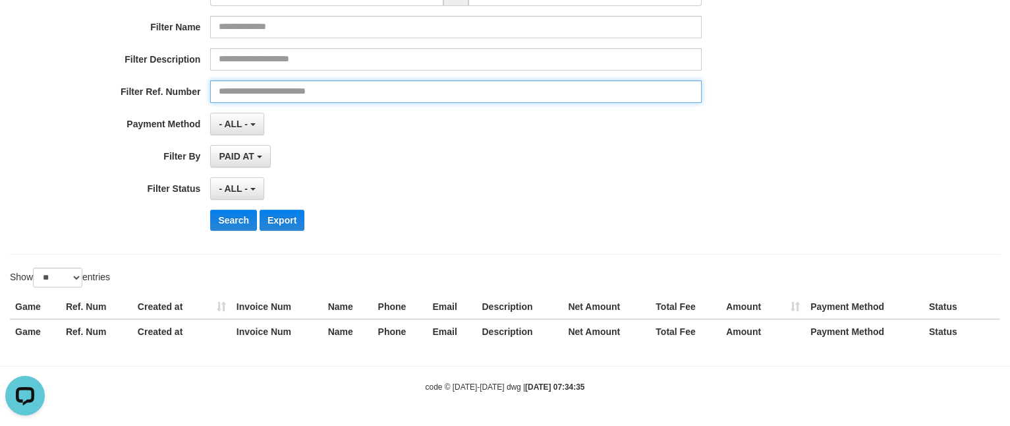
click at [428, 99] on input "text" at bounding box center [455, 91] width 491 height 22
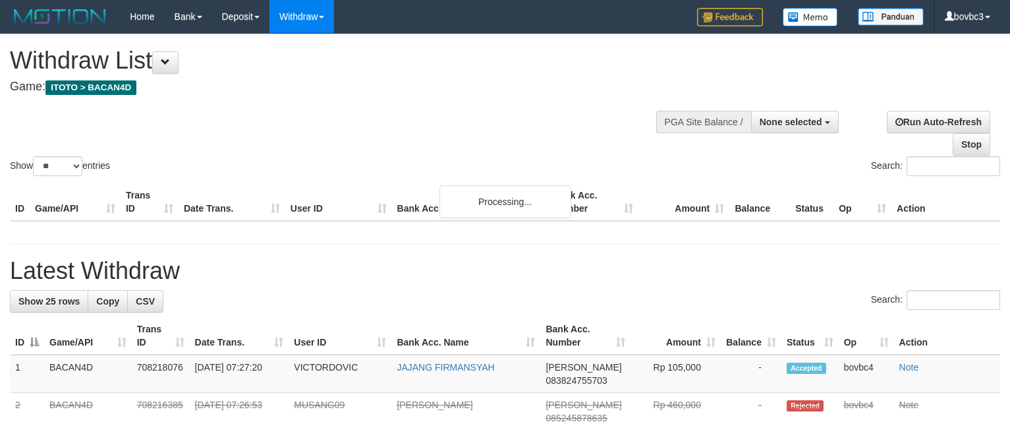
select select
select select "**"
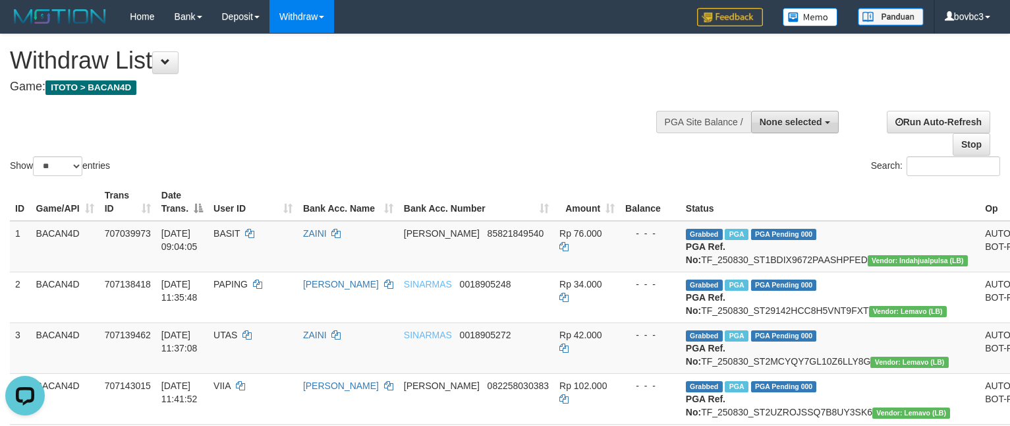
click at [816, 117] on span "None selected" at bounding box center [791, 122] width 63 height 11
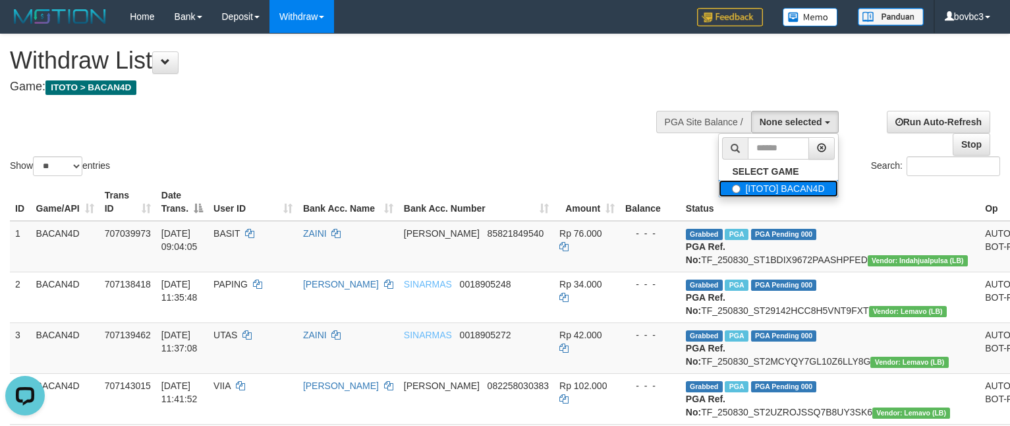
click at [762, 186] on label "[ITOTO] BACAN4D" at bounding box center [778, 188] width 119 height 17
select select "****"
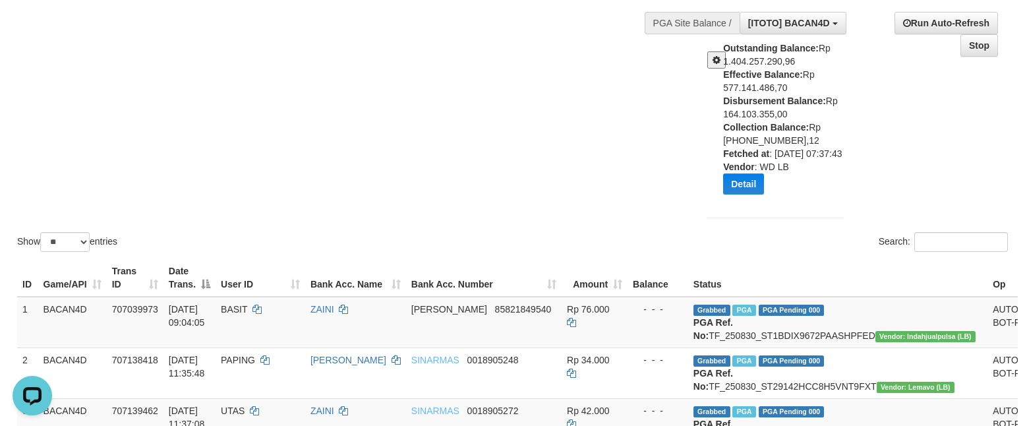
scroll to position [198, 0]
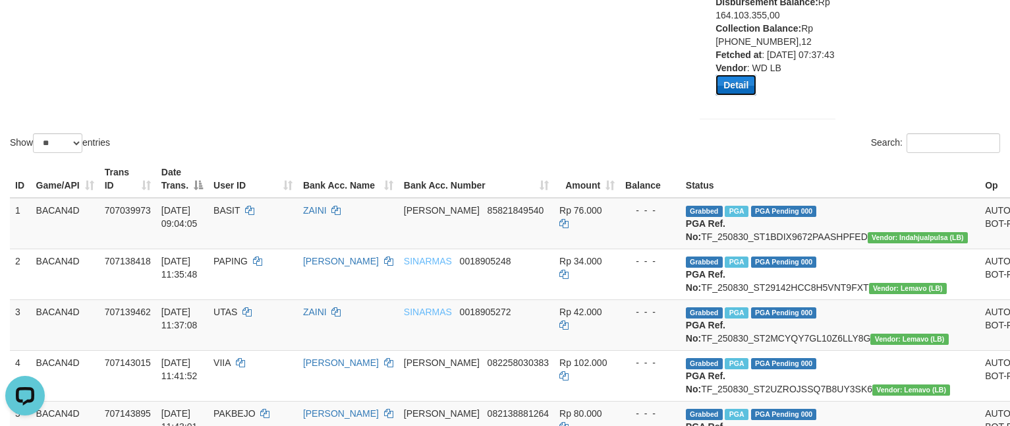
click at [742, 96] on button "Detail" at bounding box center [736, 84] width 41 height 21
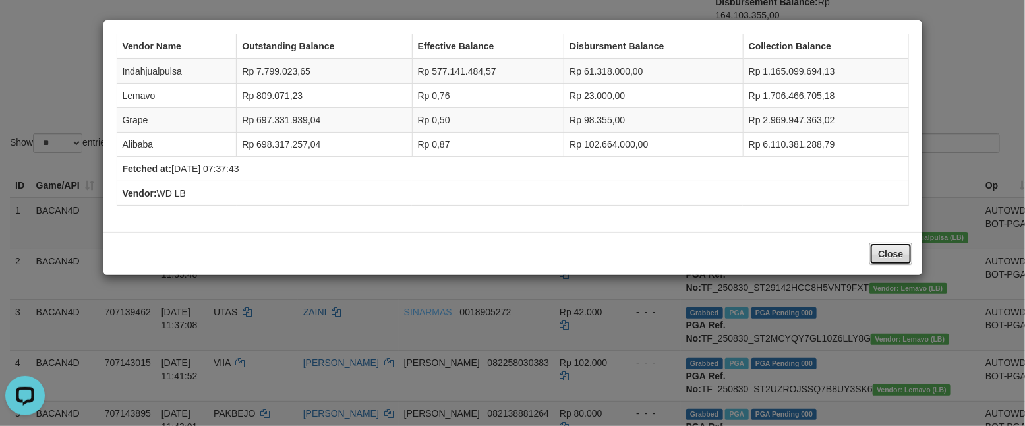
click at [878, 255] on button "Close" at bounding box center [890, 253] width 42 height 22
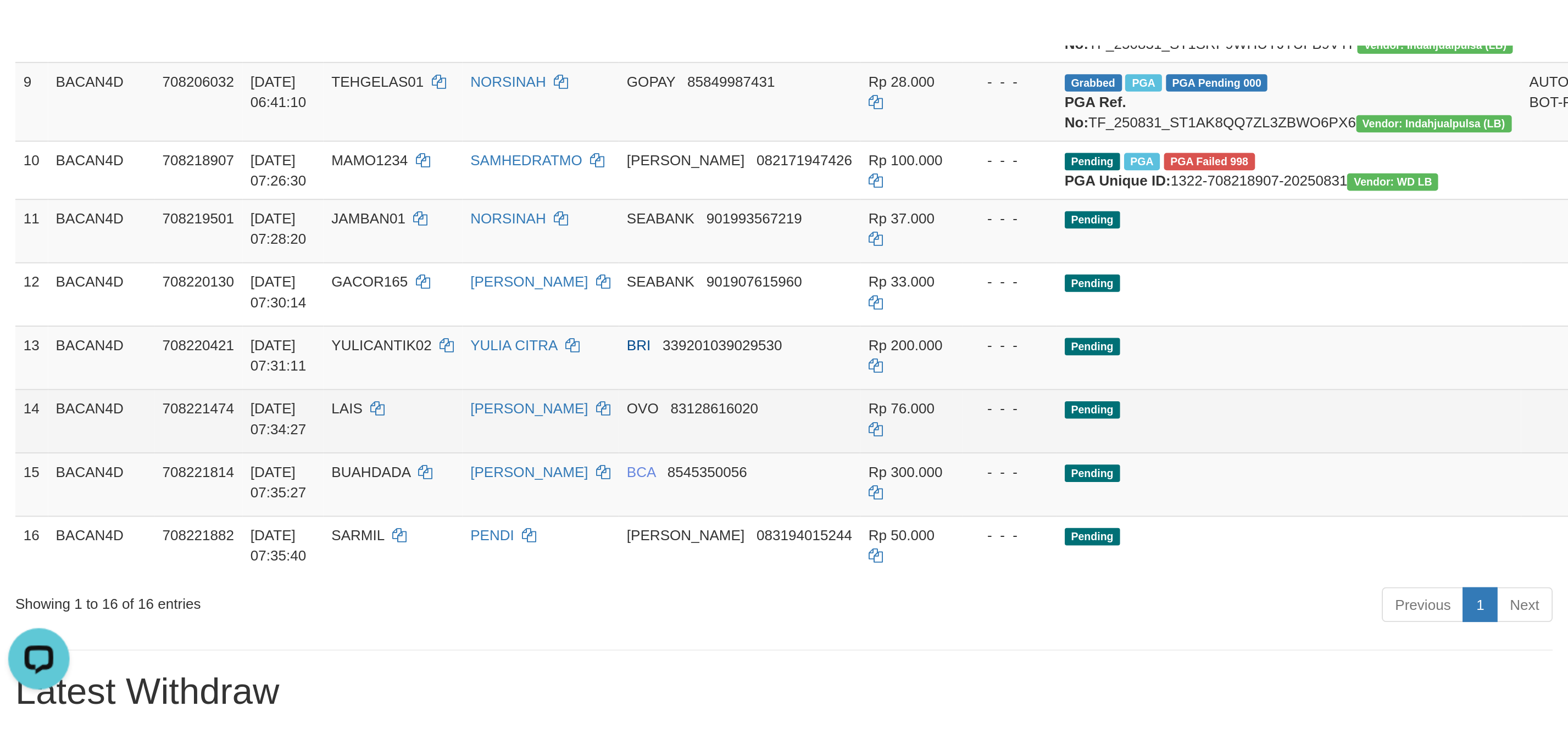
scroll to position [603, 0]
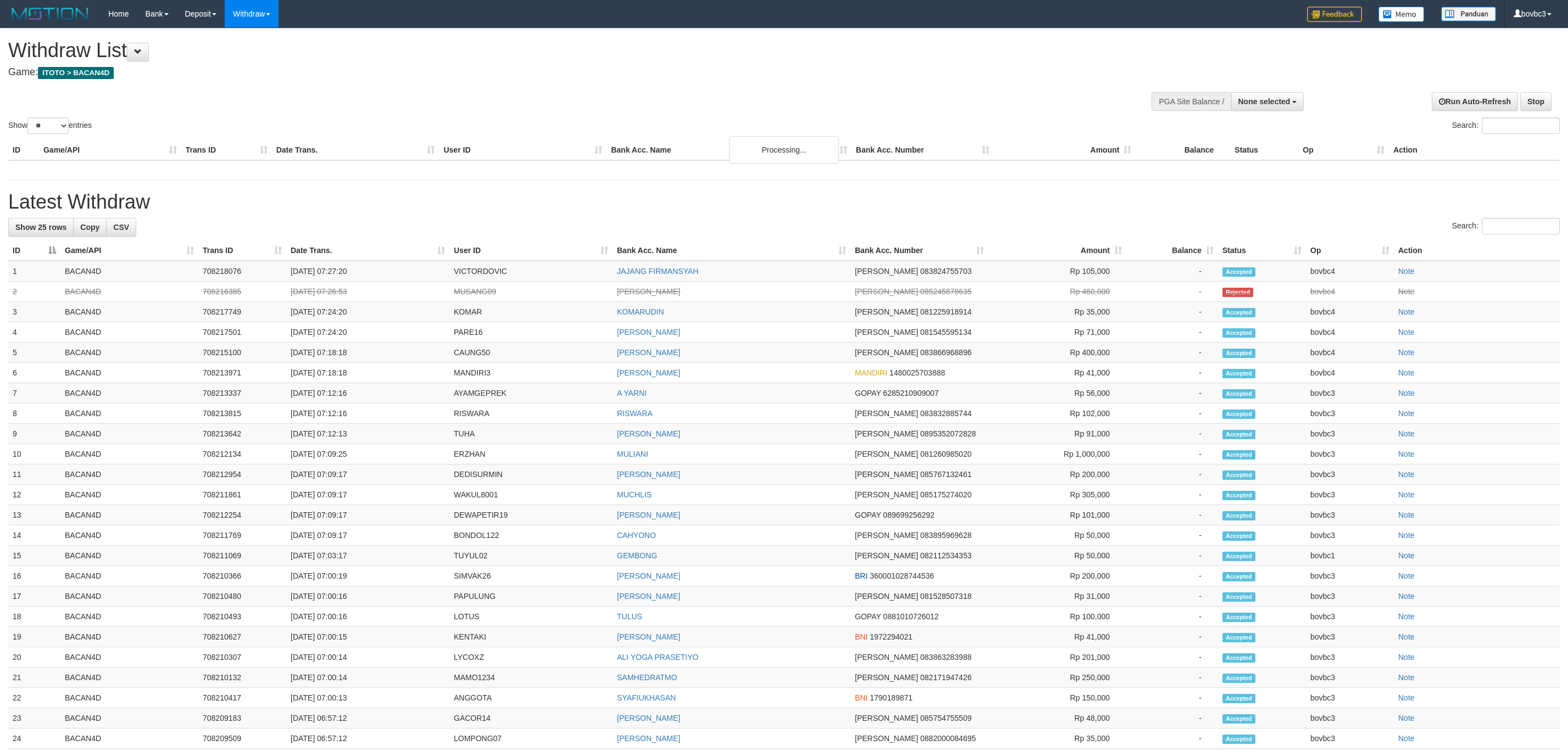
select select
select select "**"
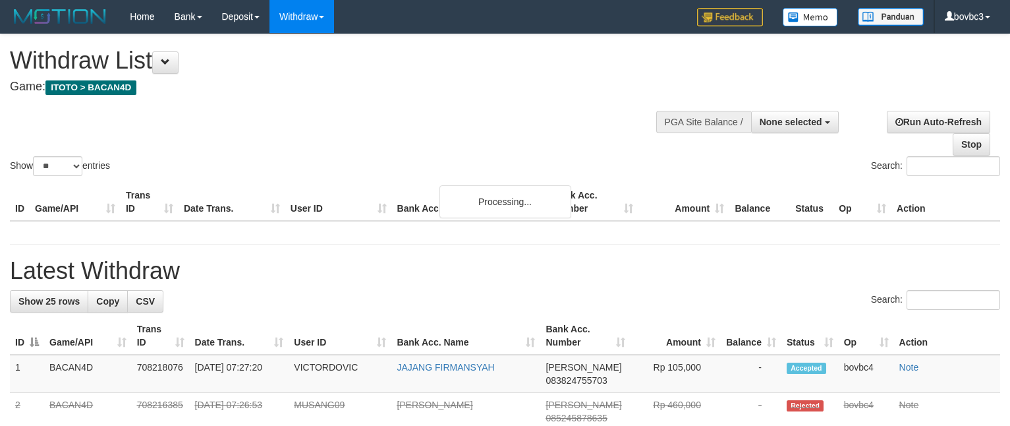
select select
select select "**"
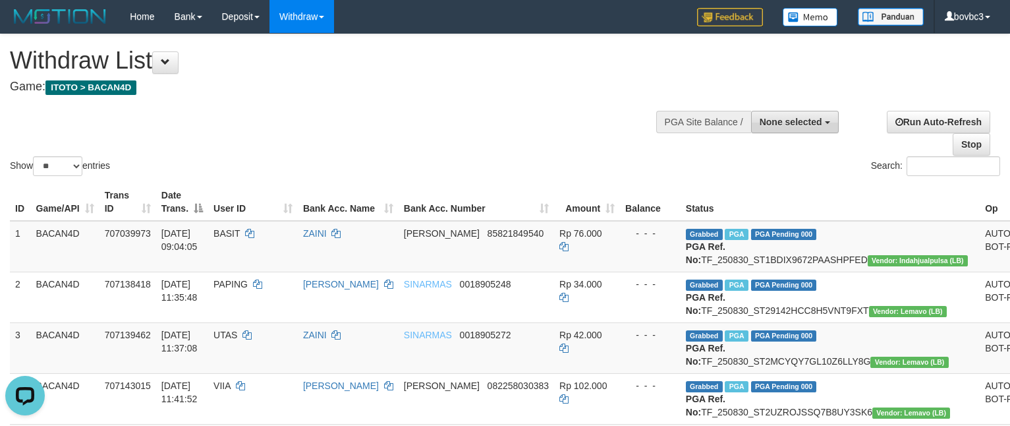
click at [793, 121] on span "None selected" at bounding box center [791, 122] width 63 height 11
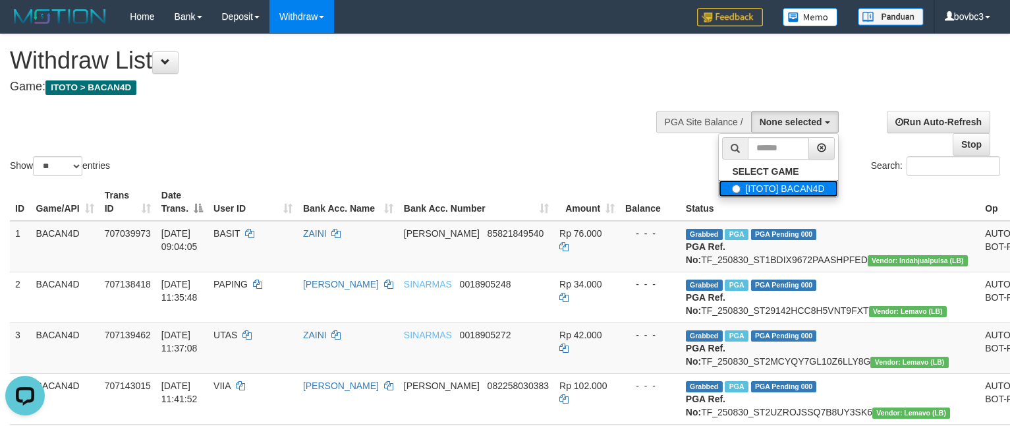
click at [760, 188] on label "[ITOTO] BACAN4D" at bounding box center [778, 188] width 119 height 17
select select "****"
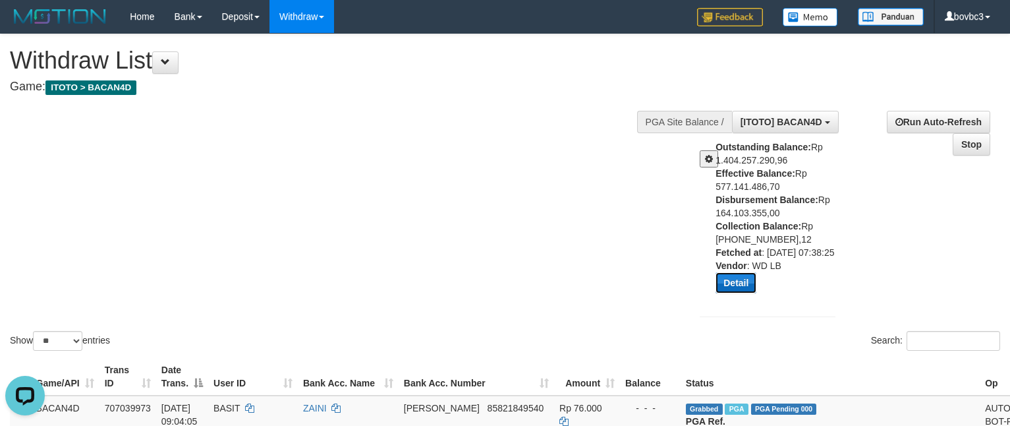
click at [743, 293] on button "Detail" at bounding box center [736, 282] width 41 height 21
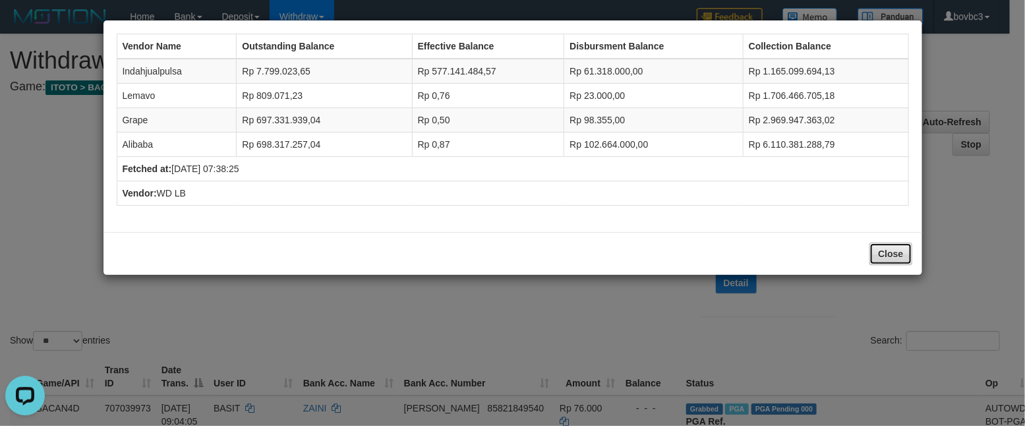
click at [903, 262] on button "Close" at bounding box center [890, 253] width 42 height 22
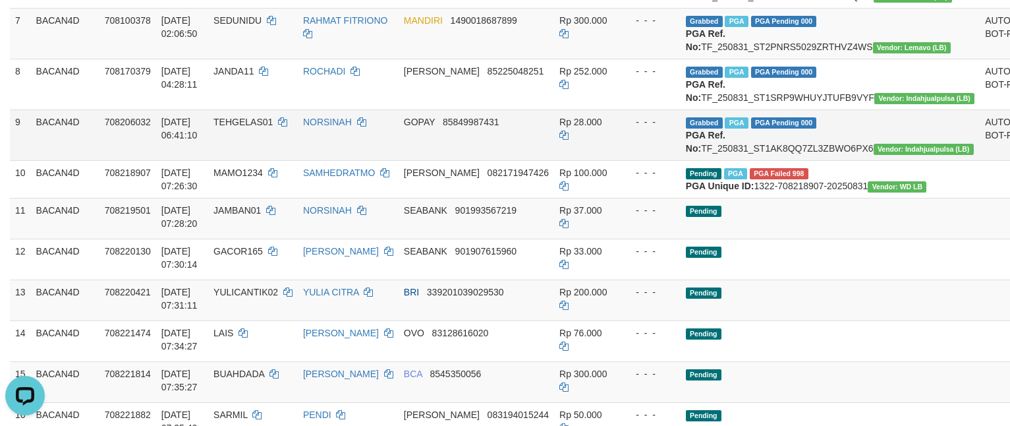
scroll to position [791, 0]
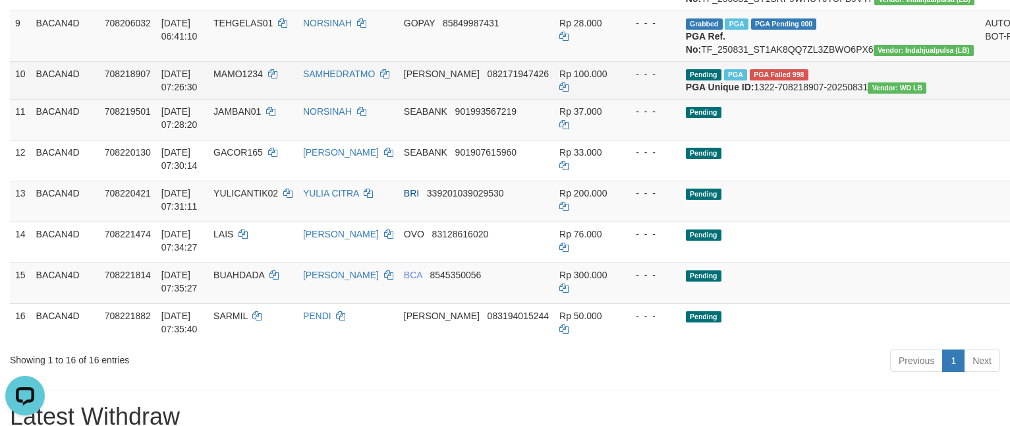
click at [766, 80] on span "PGA Failed 998" at bounding box center [779, 74] width 59 height 11
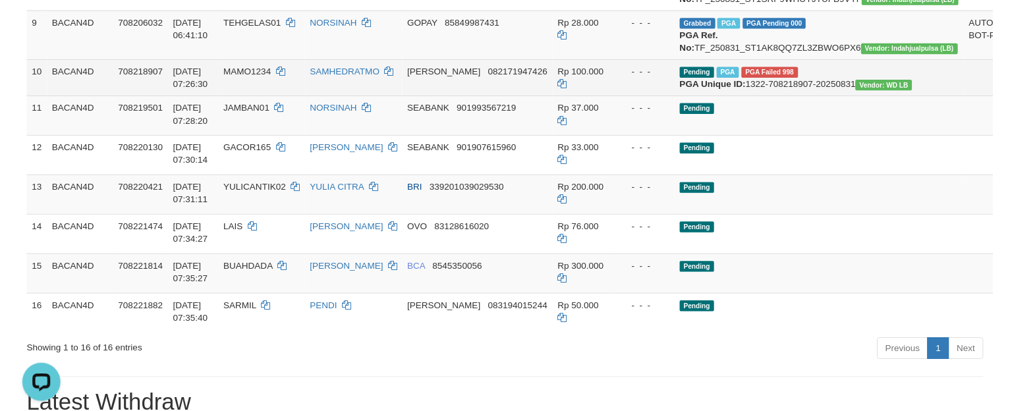
scroll to position [659, 0]
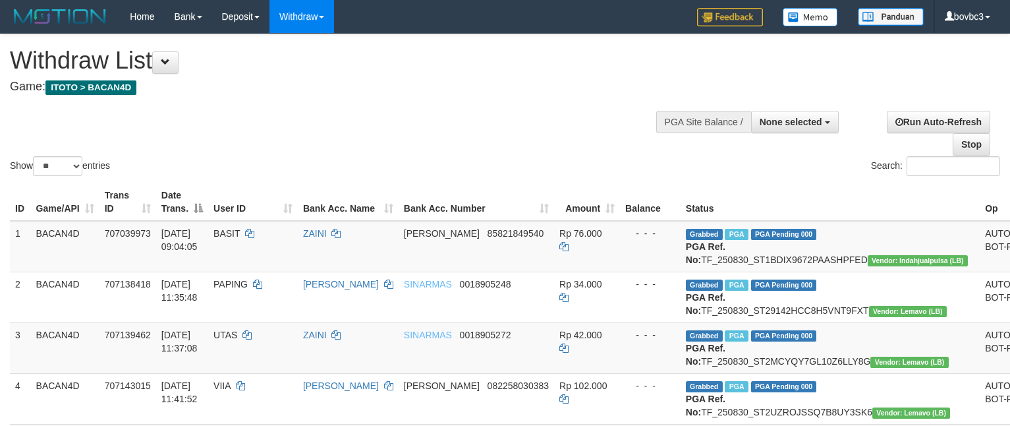
select select
select select "**"
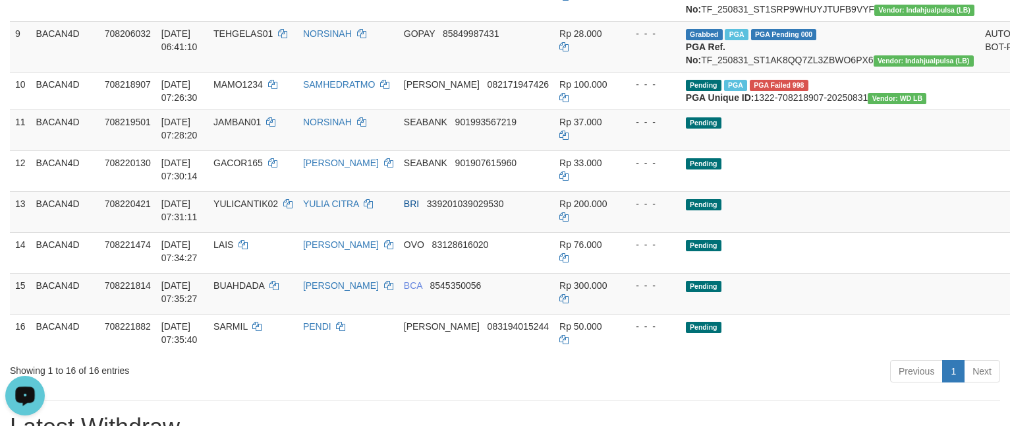
click at [26, 396] on icon "Open LiveChat chat widget" at bounding box center [25, 395] width 13 height 9
click at [718, 150] on td "Pending" at bounding box center [830, 129] width 299 height 41
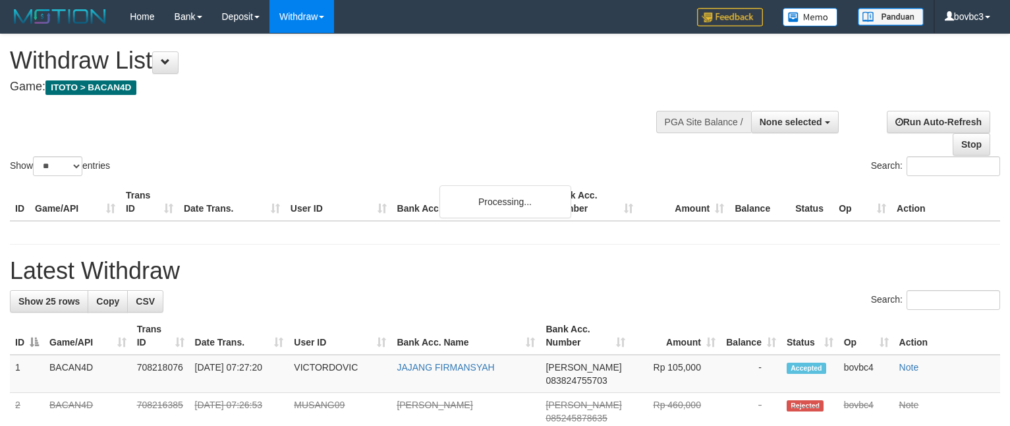
select select
select select "**"
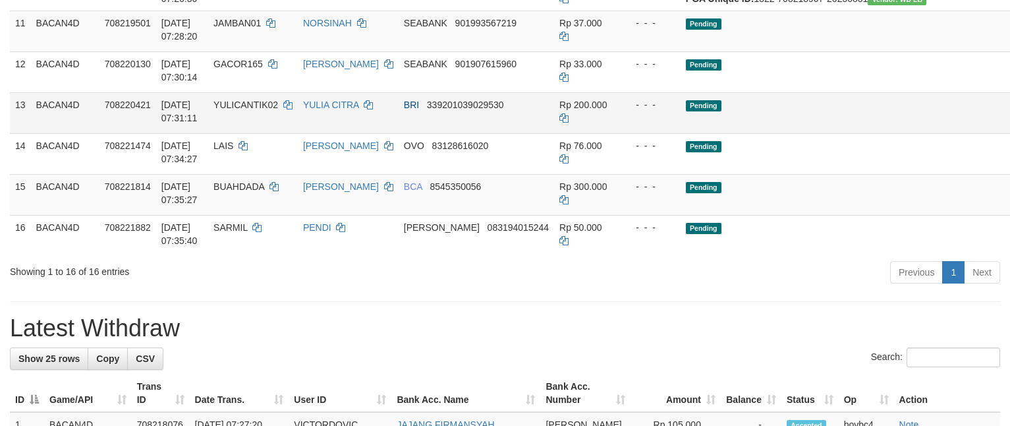
click at [781, 133] on td "Pending" at bounding box center [830, 112] width 299 height 41
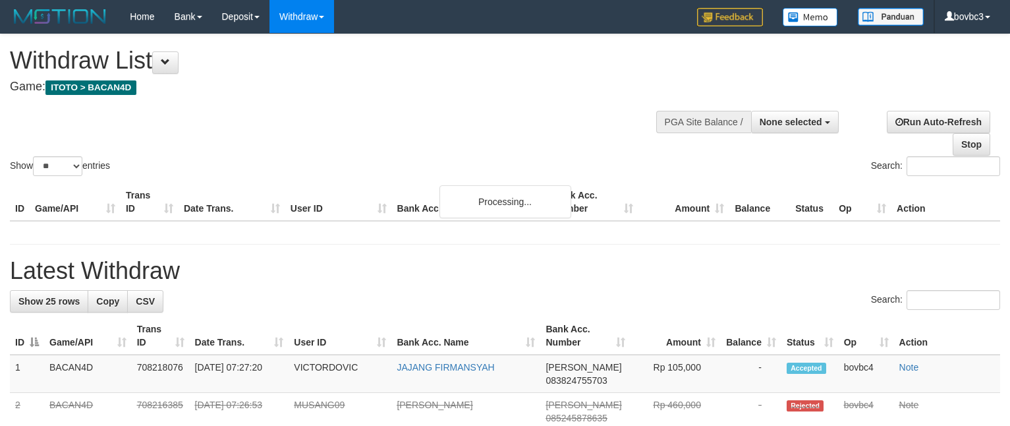
select select
select select "**"
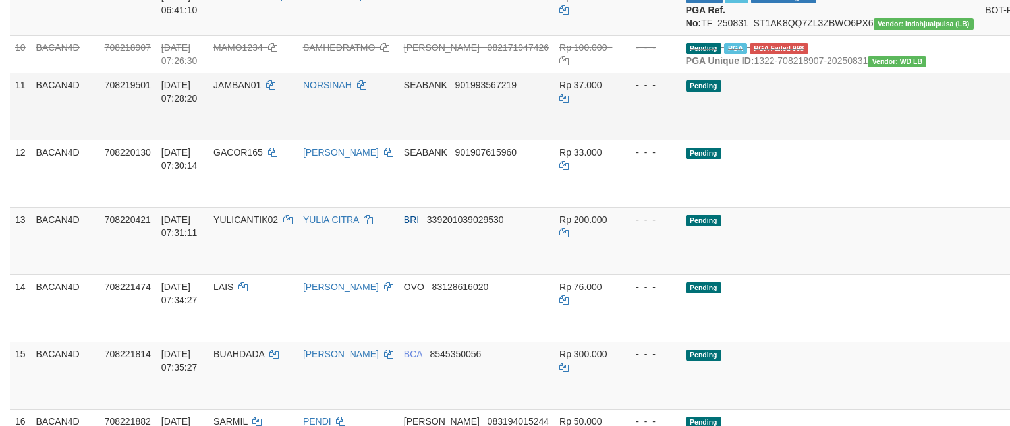
click at [830, 140] on td "Pending" at bounding box center [830, 105] width 299 height 67
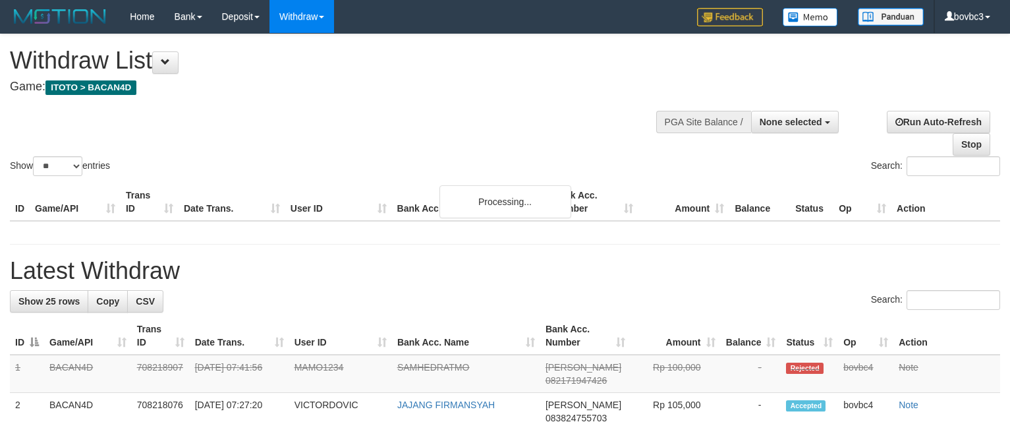
select select
select select "**"
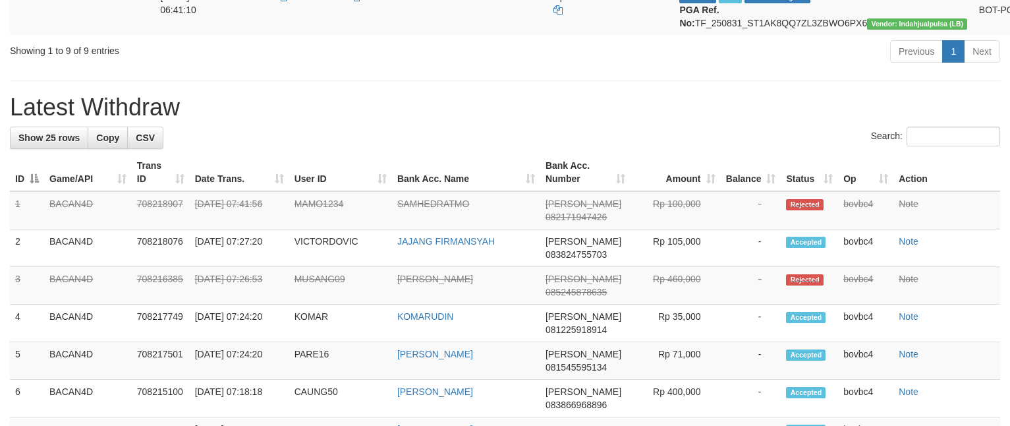
click at [647, 67] on div "Previous 1 Next" at bounding box center [715, 53] width 569 height 28
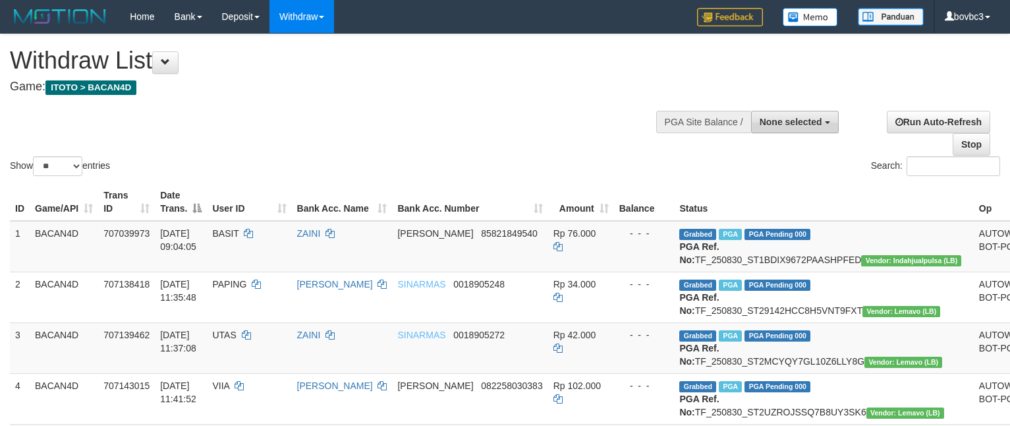
click at [807, 117] on span "None selected" at bounding box center [791, 122] width 63 height 11
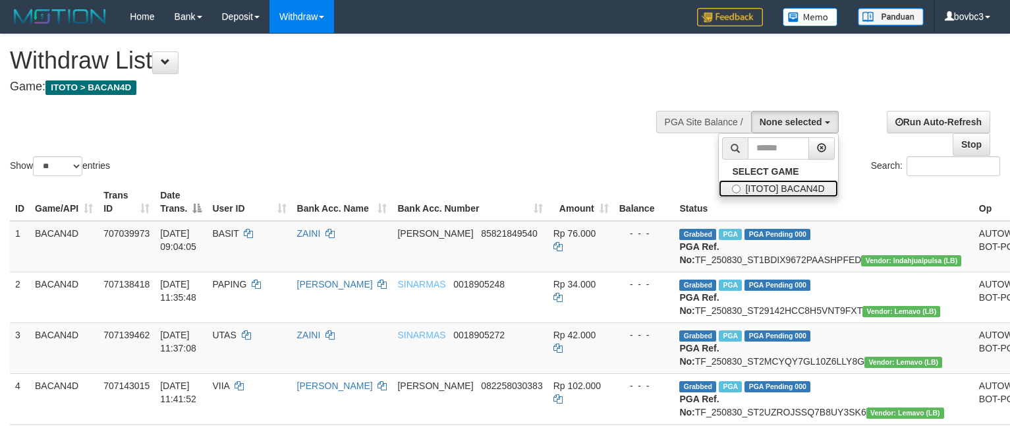
click at [769, 186] on label "[ITOTO] BACAN4D" at bounding box center [778, 188] width 119 height 17
select select "****"
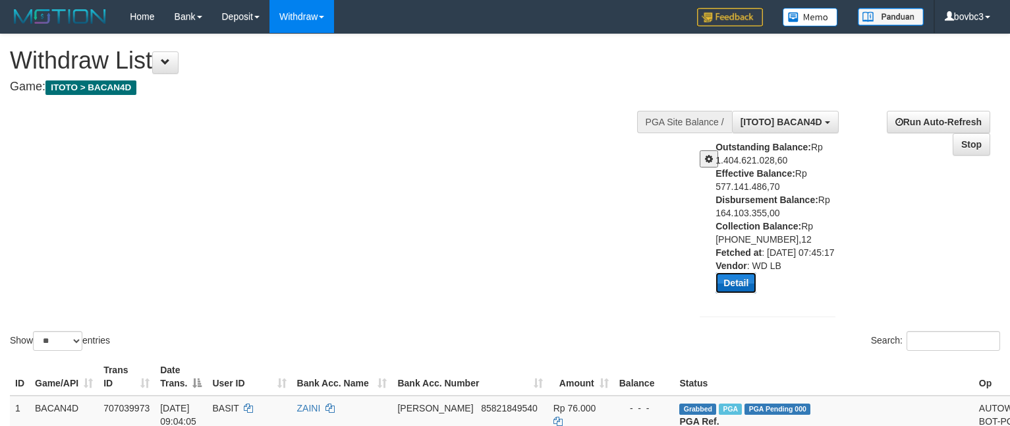
click at [734, 293] on button "Detail" at bounding box center [736, 282] width 41 height 21
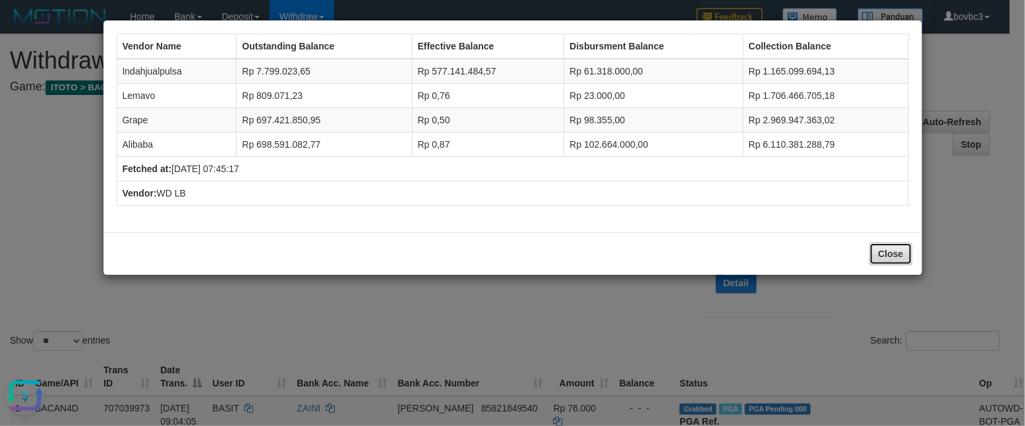
click at [884, 245] on button "Close" at bounding box center [890, 253] width 42 height 22
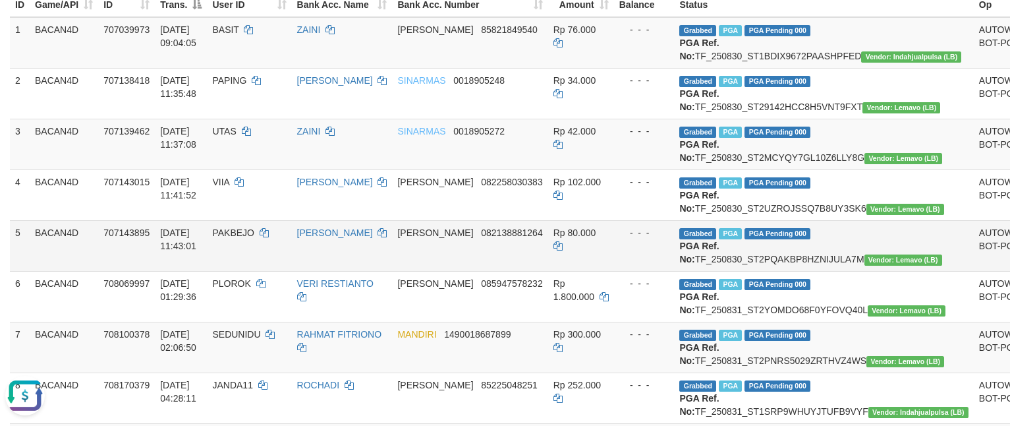
scroll to position [494, 0]
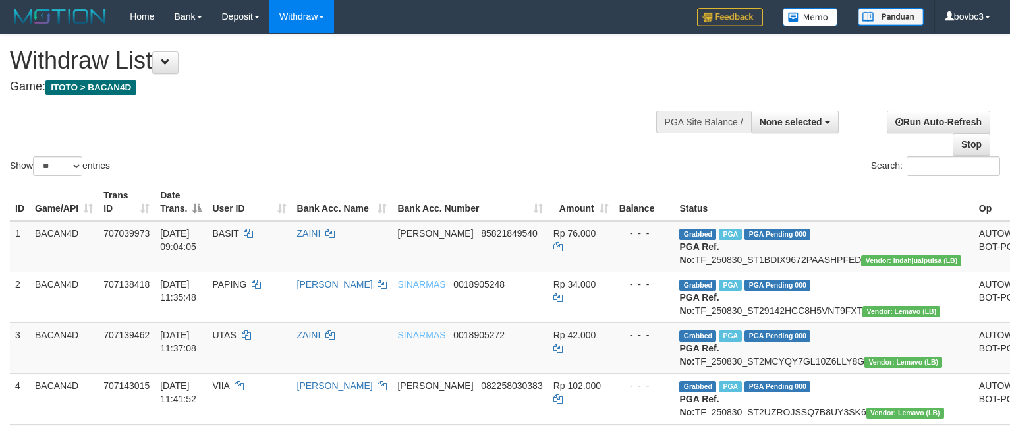
select select
select select "**"
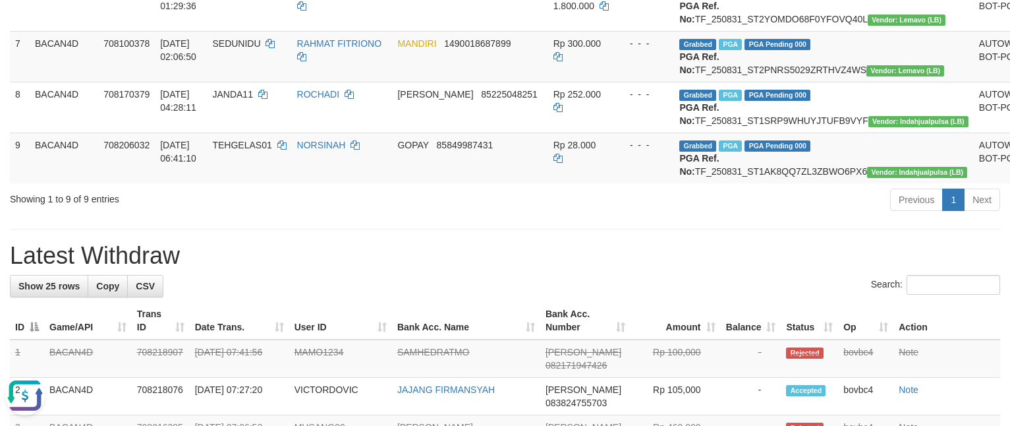
click at [500, 215] on div "Previous 1 Next" at bounding box center [715, 201] width 569 height 28
click at [606, 183] on td "Rp 28.000" at bounding box center [581, 157] width 66 height 51
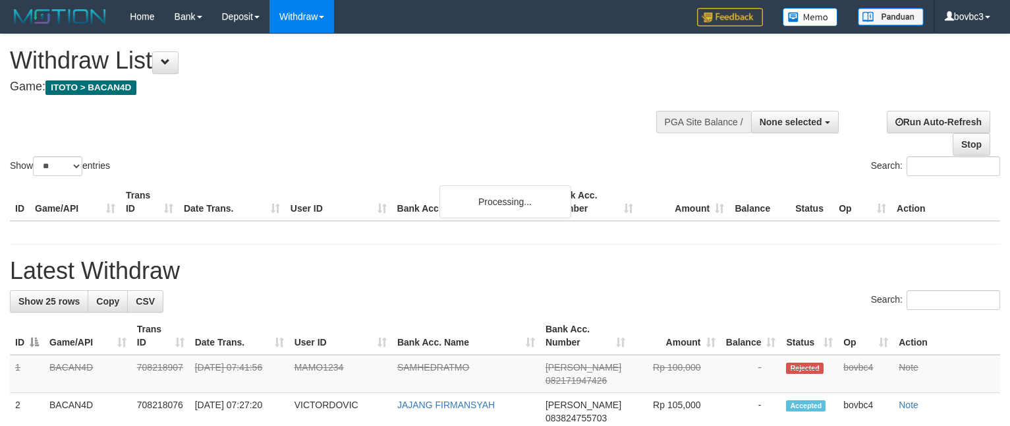
select select
select select "**"
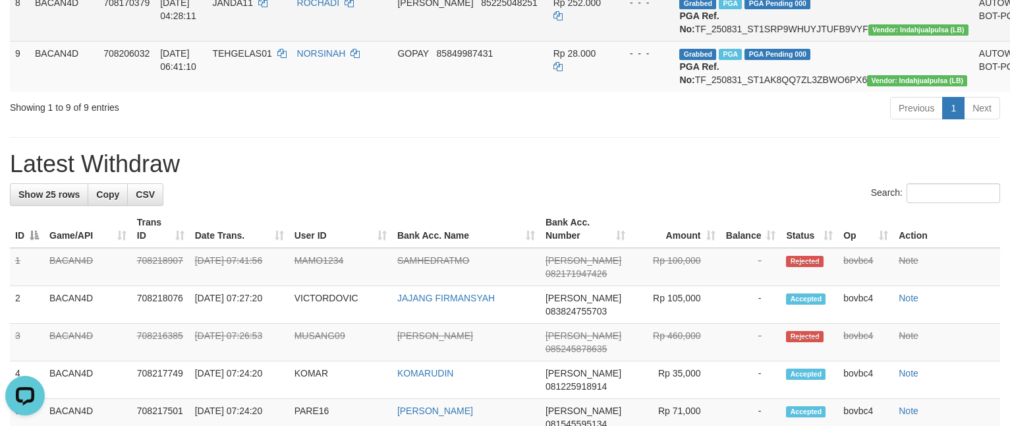
scroll to position [593, 0]
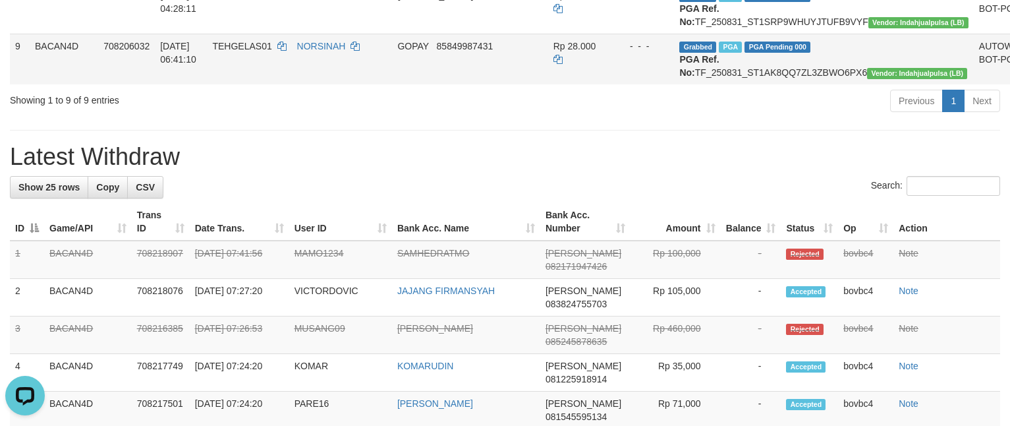
click at [526, 84] on td "GOPAY 85849987431" at bounding box center [470, 59] width 156 height 51
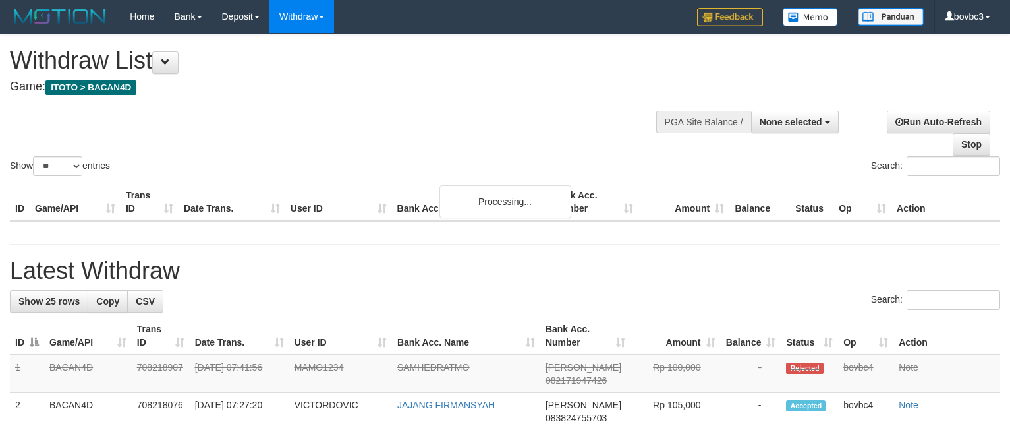
select select
select select "**"
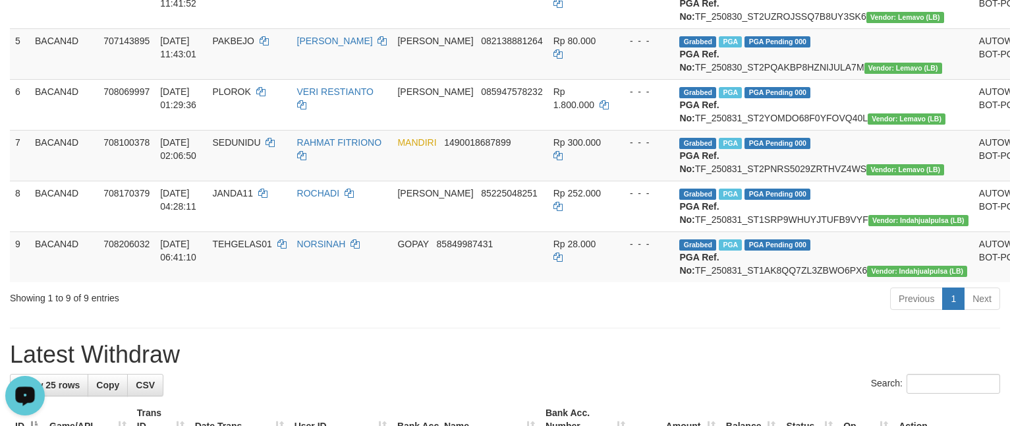
click at [32, 391] on div "Open LiveChat chat widget" at bounding box center [25, 394] width 22 height 22
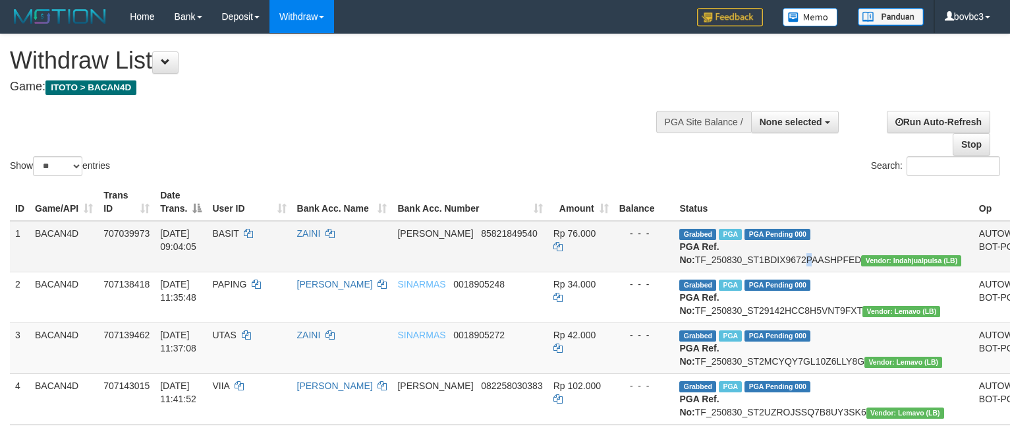
click at [793, 259] on td "Grabbed PGA PGA Pending 000 PGA Ref. No: TF_250830_ST1BDIX9672PAASHPFED Vendor:…" at bounding box center [823, 246] width 299 height 51
drag, startPoint x: 684, startPoint y: 258, endPoint x: 858, endPoint y: 267, distance: 174.2
click at [858, 267] on td "Grabbed PGA PGA Pending 000 PGA Ref. No: TF_250830_ST1BDIX9672PAASHPFED Vendor:…" at bounding box center [823, 246] width 299 height 51
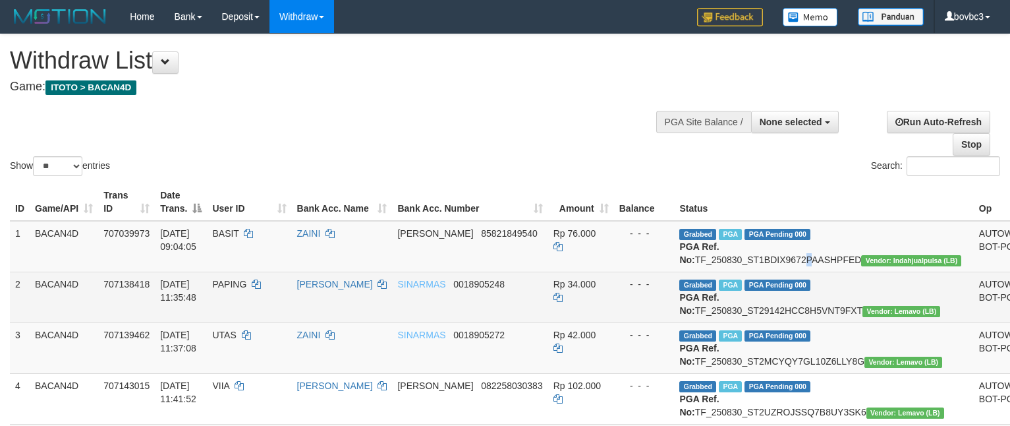
copy td "TF_250830_ST1BDIX9672PAASHPFED"
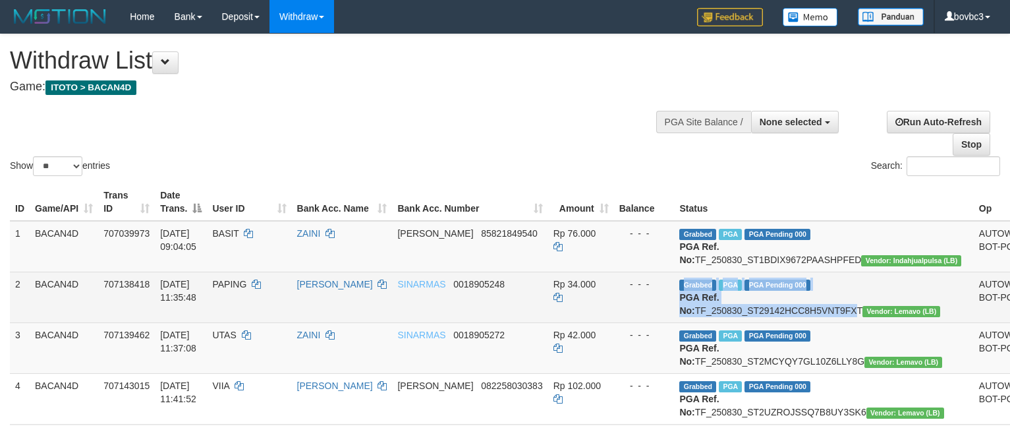
drag, startPoint x: 674, startPoint y: 324, endPoint x: 818, endPoint y: 334, distance: 144.6
click at [839, 322] on tr "2 BACAN4D 707138418 30/08/2025 11:35:48 PAPING SUPIAN NAJAR SINARMAS 0018905248…" at bounding box center [552, 296] width 1084 height 51
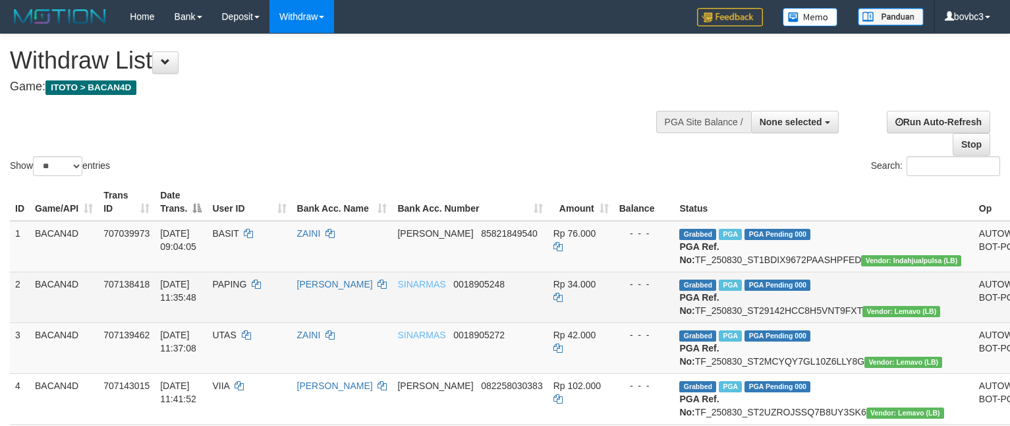
click at [818, 322] on td "Grabbed PGA PGA Pending 000 PGA Ref. No: TF_250830_ST29142HCC8H5VNT9FXT Vendor:…" at bounding box center [823, 296] width 299 height 51
drag, startPoint x: 686, startPoint y: 327, endPoint x: 714, endPoint y: 332, distance: 28.2
click at [859, 322] on td "Grabbed PGA PGA Pending 000 PGA Ref. No: TF_250830_ST29142HCC8H5VNT9FXT Vendor:…" at bounding box center [823, 296] width 299 height 51
copy td "TF_250830_ST29142HCC8H5VNT9FXT"
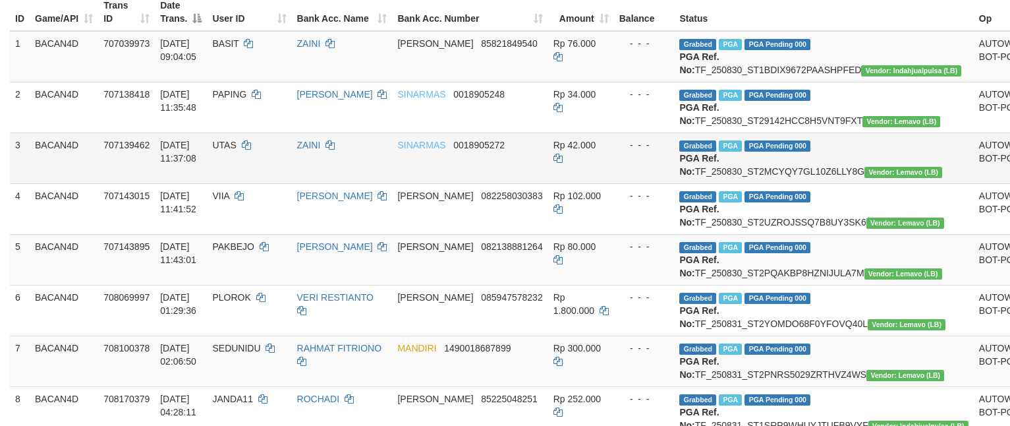
scroll to position [198, 0]
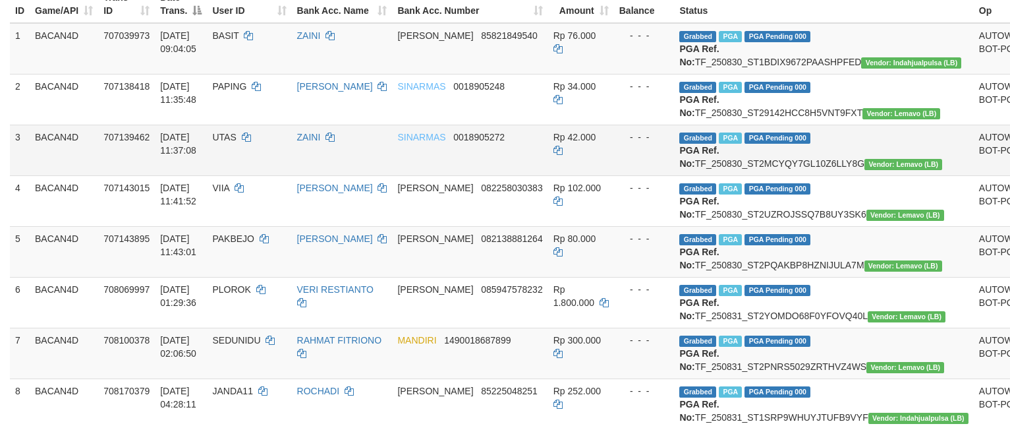
drag, startPoint x: 686, startPoint y: 192, endPoint x: 861, endPoint y: 184, distance: 174.8
click at [861, 175] on td "Grabbed PGA PGA Pending 000 PGA Ref. No: TF_250830_ST2MCYQY7GL10Z6LLY8G Vendor:…" at bounding box center [823, 150] width 299 height 51
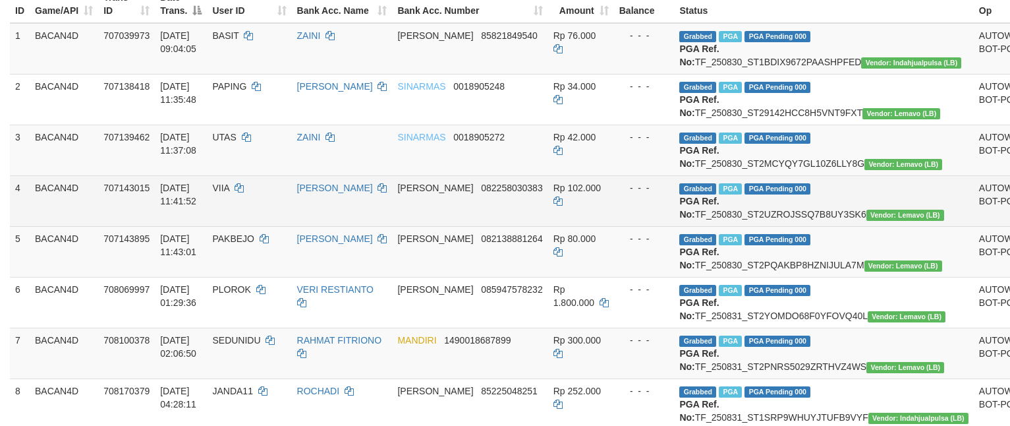
copy td "TF_250830_ST2MCYQY7GL10Z6LLY8G"
drag, startPoint x: 681, startPoint y: 254, endPoint x: 856, endPoint y: 253, distance: 175.3
click at [856, 226] on td "Grabbed PGA PGA Pending 000 PGA Ref. No: TF_250830_ST2UZROJSSQ7B8UY3SK6 Vendor:…" at bounding box center [823, 200] width 299 height 51
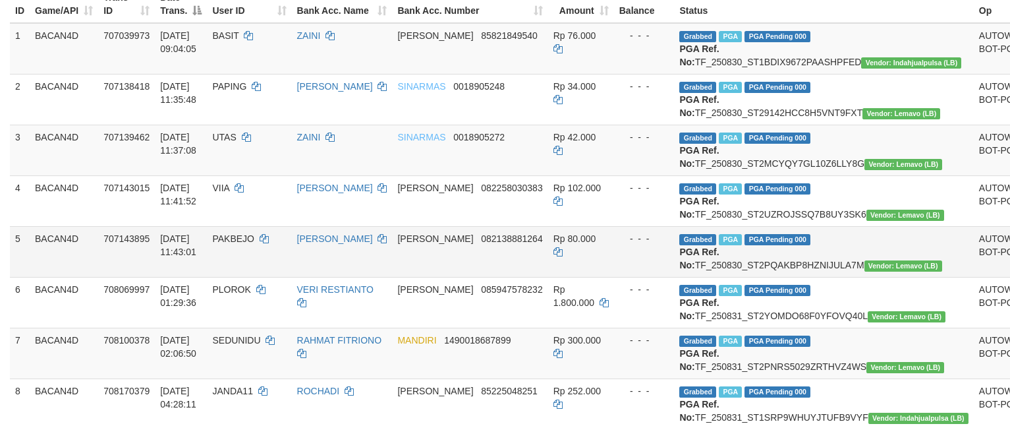
copy td "TF_250830_ST2UZROJSSQ7B8UY3SK6"
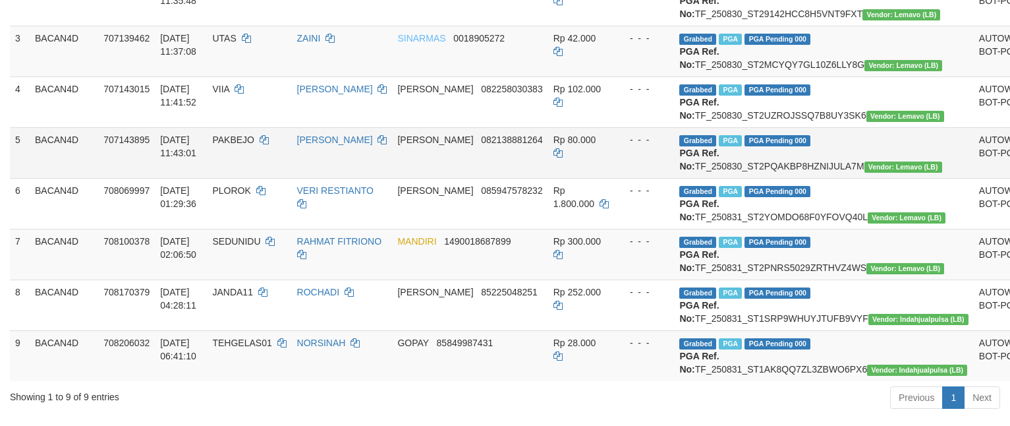
drag, startPoint x: 683, startPoint y: 217, endPoint x: 861, endPoint y: 222, distance: 178.0
click at [861, 178] on td "Grabbed PGA PGA Pending 000 PGA Ref. No: TF_250830_ST2PQAKBP8HZNIJULA7M Vendor:…" at bounding box center [823, 152] width 299 height 51
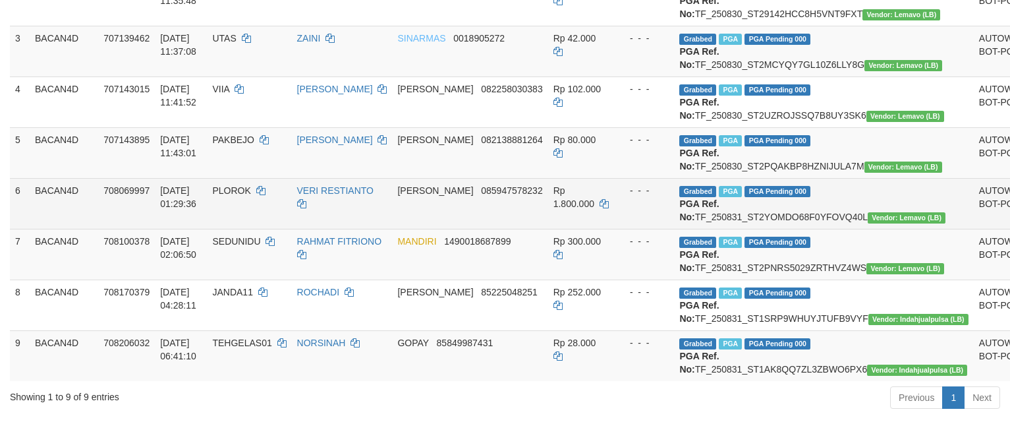
copy td "TF_250830_ST2PQAKBP8HZNIJULA7M"
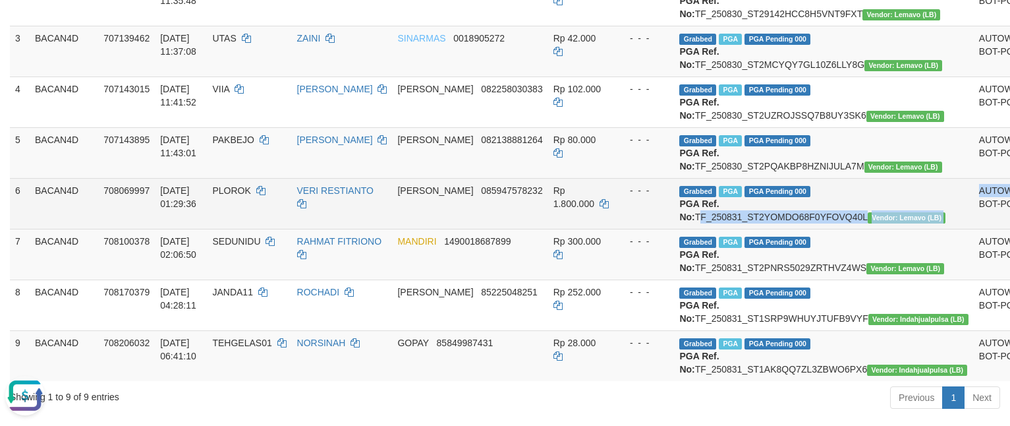
copy tr "TF_250831_ST2YOMDO68F0YFOVQ40L Vendor: Lemavo (LB) AUTOWD-"
drag, startPoint x: 683, startPoint y: 283, endPoint x: 870, endPoint y: 287, distance: 187.2
click at [870, 229] on tr "6 BACAN4D 708069997 31/08/2025 01:29:36 PLOROK VERI RESTIANTO DANA 085947578232…" at bounding box center [552, 203] width 1084 height 51
click at [854, 229] on td "Grabbed PGA PGA Pending 000 PGA Ref. No: TF_250831_ST2YOMDO68F0YFOVQ40L Vendor:…" at bounding box center [823, 203] width 299 height 51
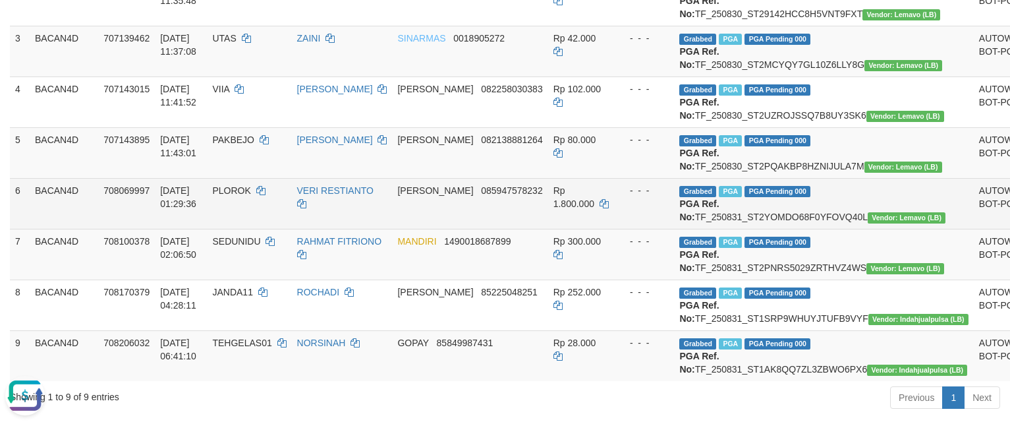
click at [734, 229] on td "Grabbed PGA PGA Pending 000 PGA Ref. No: TF_250831_ST2YOMDO68F0YFOVQ40L Vendor:…" at bounding box center [823, 203] width 299 height 51
copy td "TF_250831_ST2YOMDO68F0YFOVQ40L"
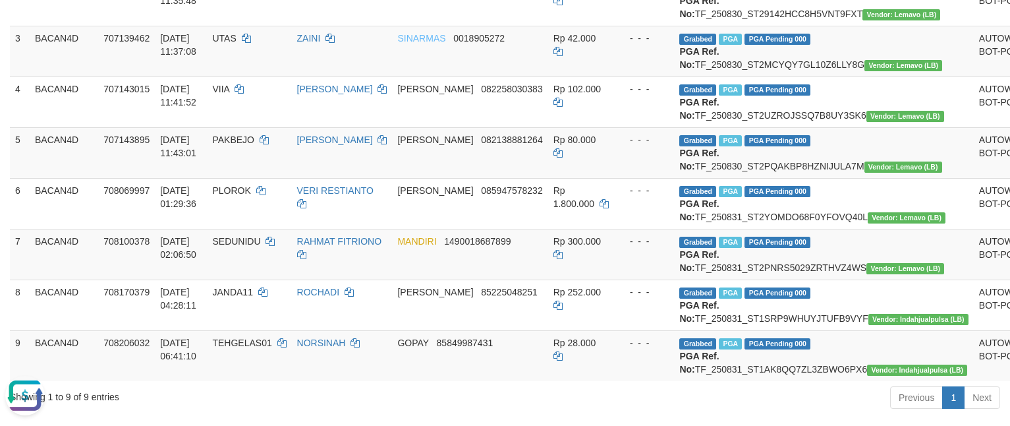
click at [40, 395] on button "Open LiveChat chat widget" at bounding box center [25, 396] width 40 height 40
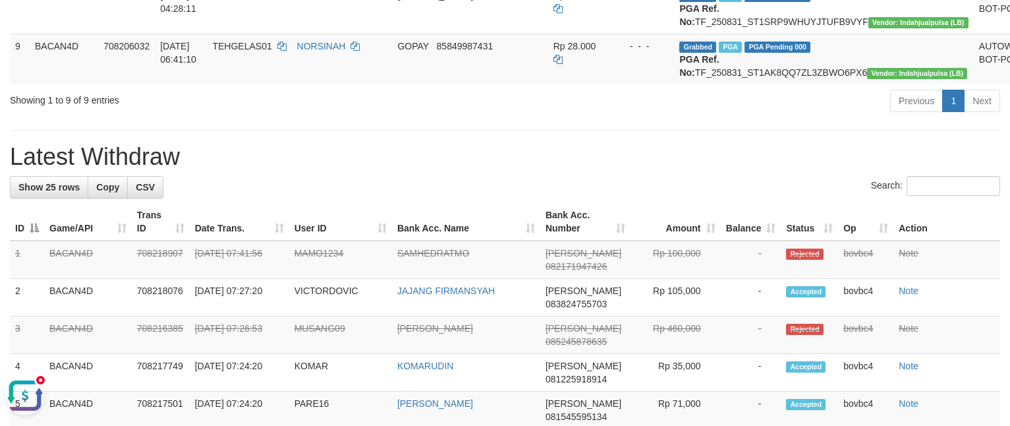
click at [28, 390] on button "Open LiveChat chat widget" at bounding box center [25, 396] width 40 height 40
click at [453, 117] on div "Previous 1 Next" at bounding box center [715, 102] width 569 height 28
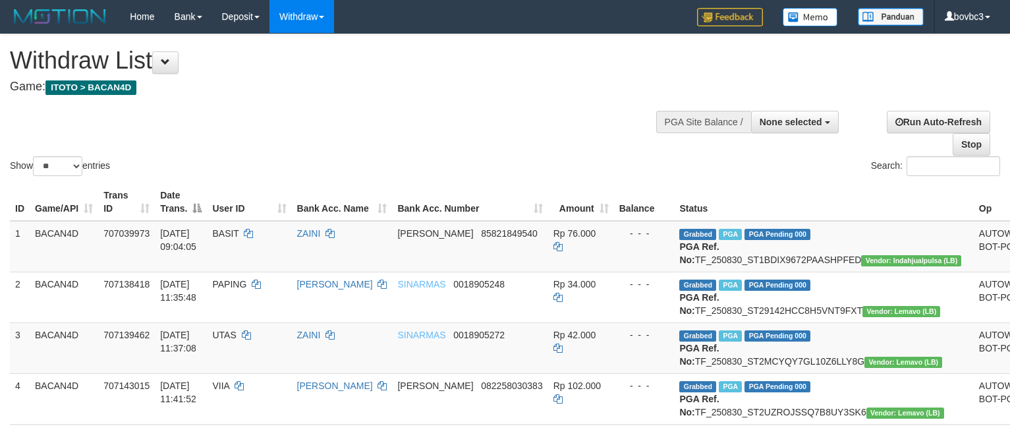
select select
select select "**"
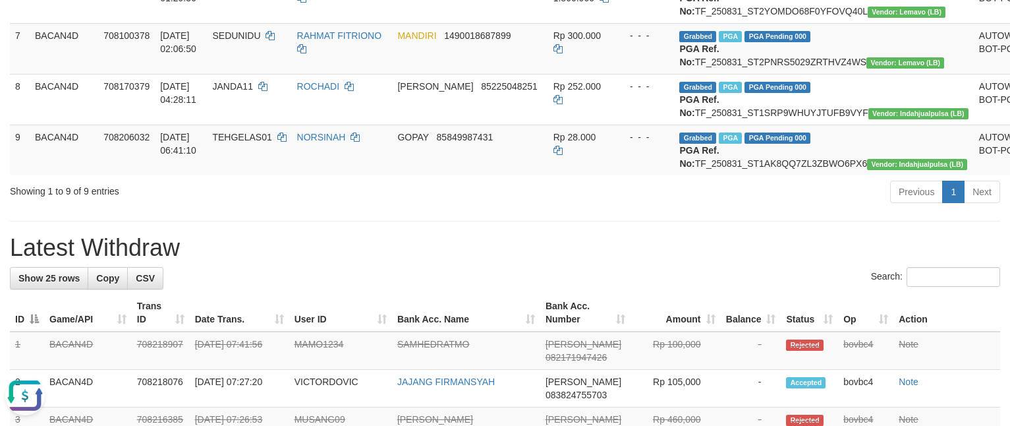
scroll to position [494, 0]
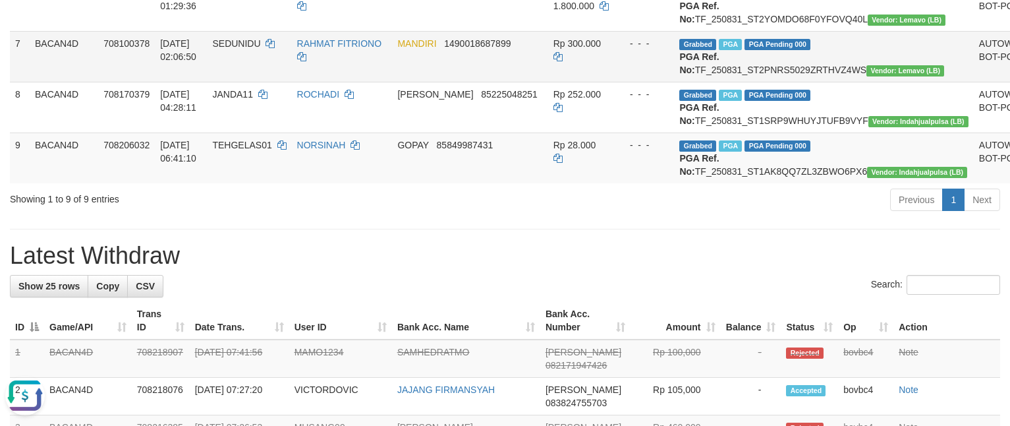
click at [712, 82] on td "Grabbed PGA PGA Pending 000 PGA Ref. No: TF_250831_ST2PNRS5029ZRTHVZ4WS Vendor:…" at bounding box center [823, 56] width 299 height 51
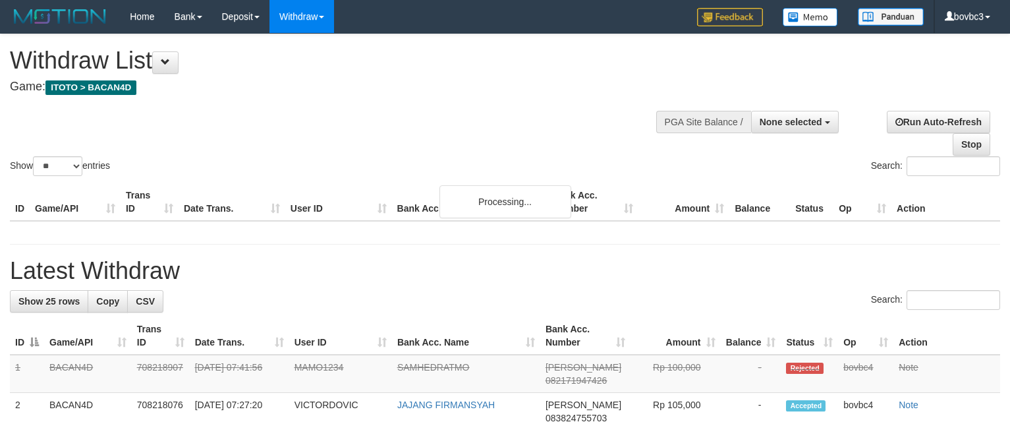
select select
select select "**"
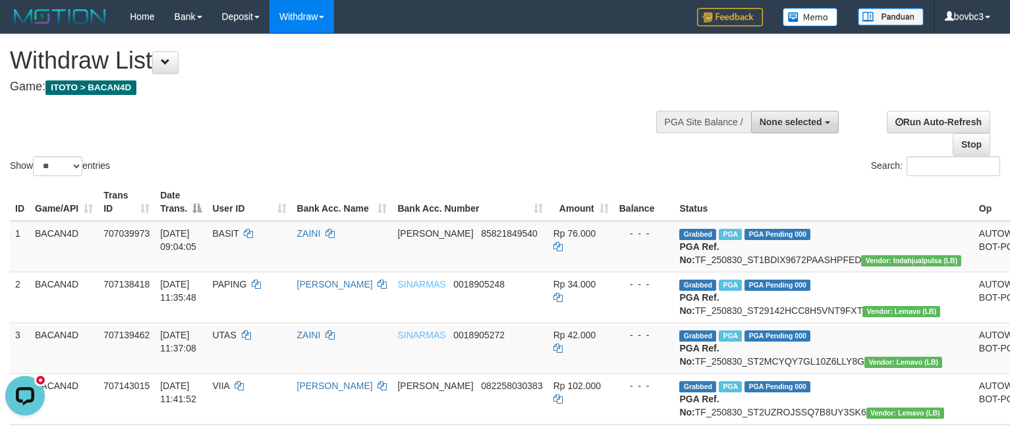
click at [815, 130] on button "None selected" at bounding box center [795, 122] width 88 height 22
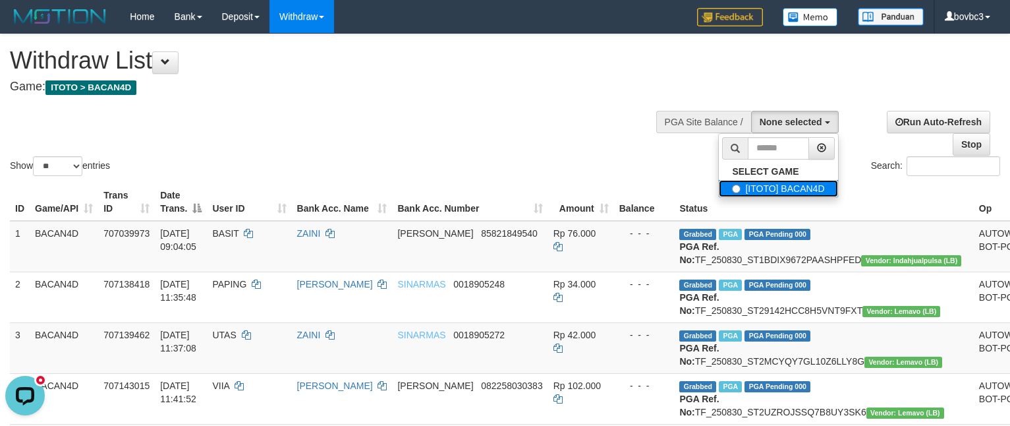
click at [789, 190] on label "[ITOTO] BACAN4D" at bounding box center [778, 188] width 119 height 17
select select "****"
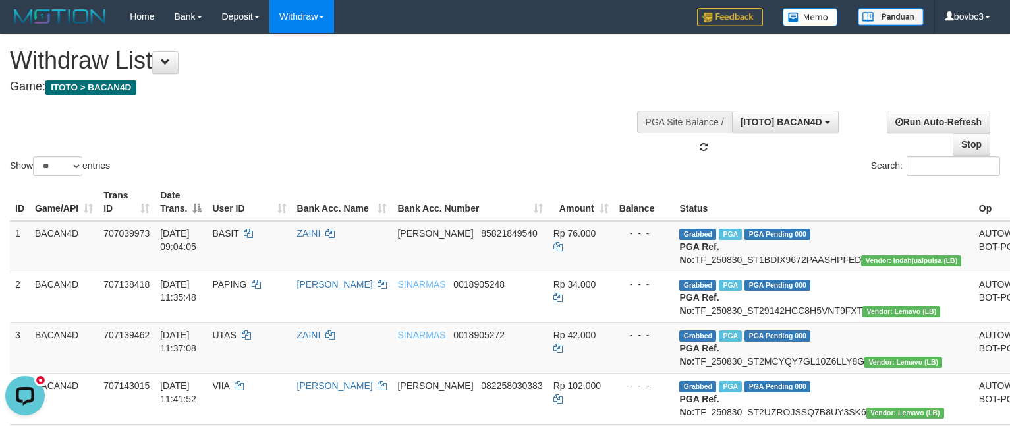
scroll to position [12, 0]
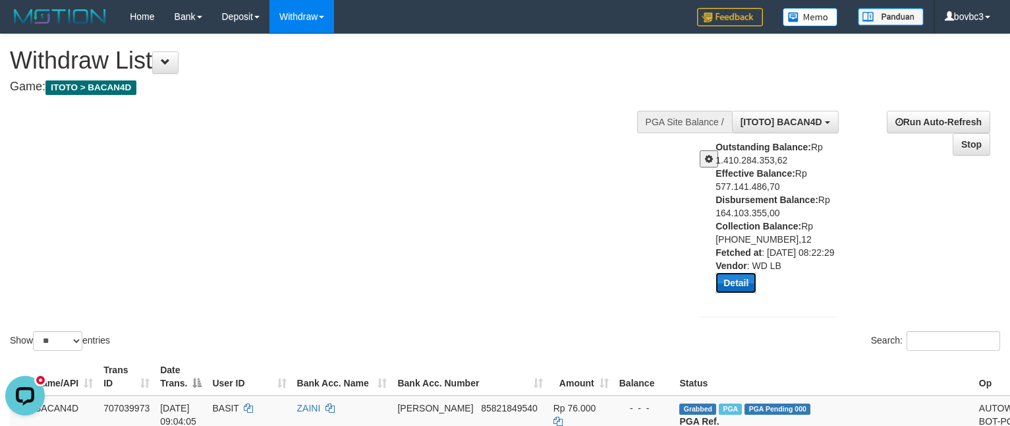
click at [728, 293] on button "Detail" at bounding box center [736, 282] width 41 height 21
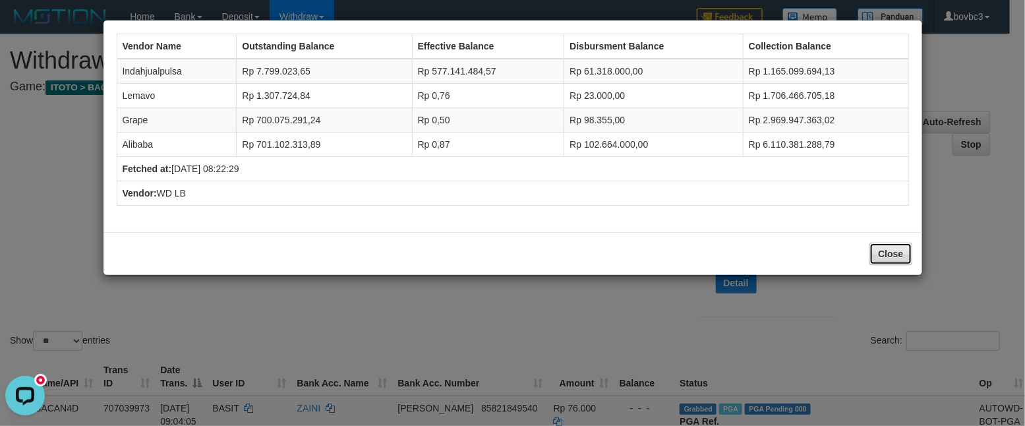
click at [898, 257] on button "Close" at bounding box center [890, 253] width 42 height 22
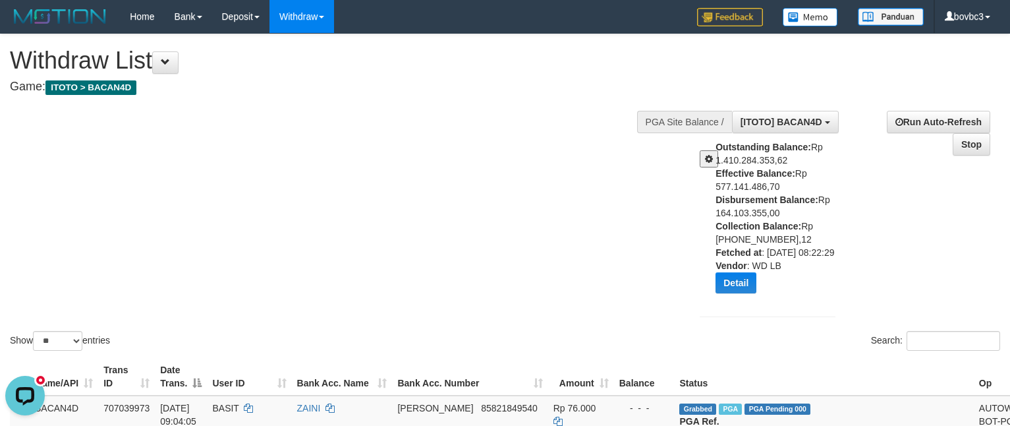
drag, startPoint x: 329, startPoint y: 227, endPoint x: 324, endPoint y: 212, distance: 15.8
click at [324, 212] on div "Show ** ** ** *** entries Search:" at bounding box center [505, 193] width 1010 height 319
